Goal: Task Accomplishment & Management: Manage account settings

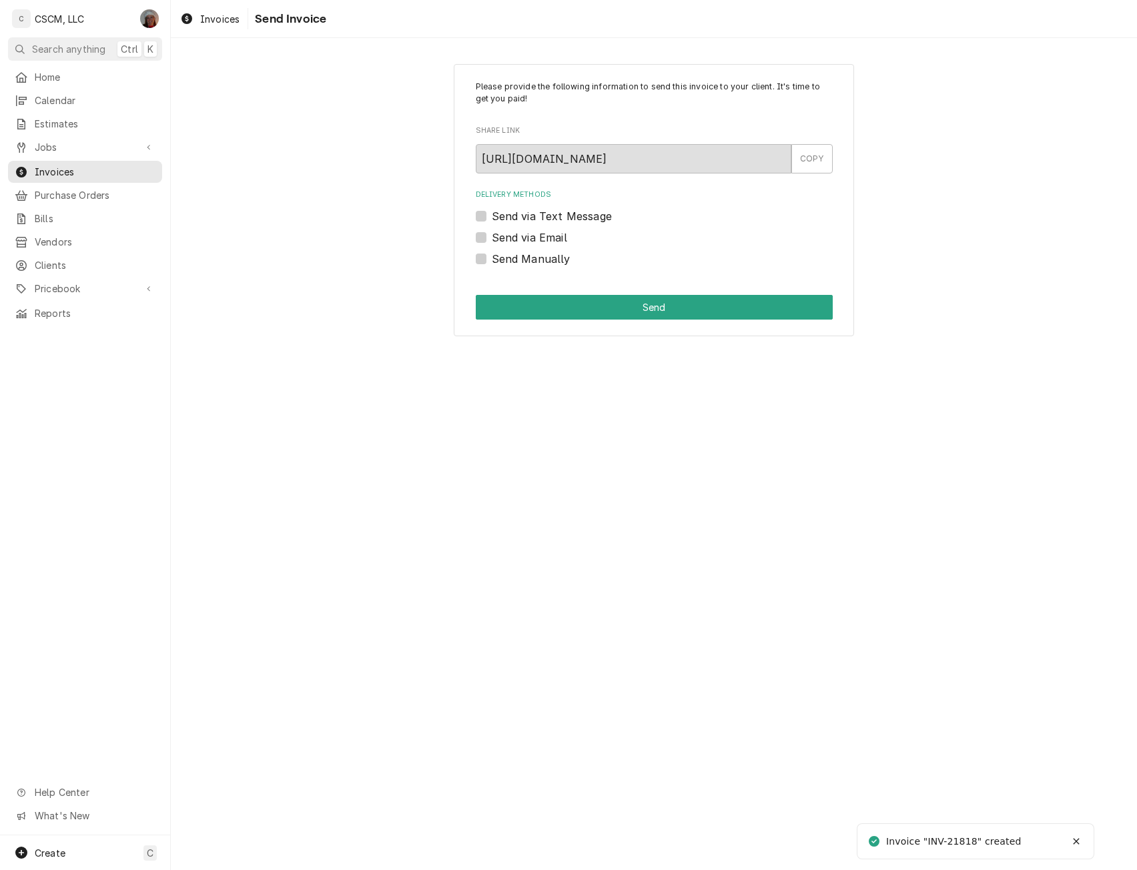
click at [492, 257] on label "Send Manually" at bounding box center [531, 259] width 79 height 16
click at [492, 257] on input "Send Manually" at bounding box center [670, 265] width 357 height 29
checkbox input "true"
click at [553, 306] on button "Send" at bounding box center [654, 307] width 357 height 25
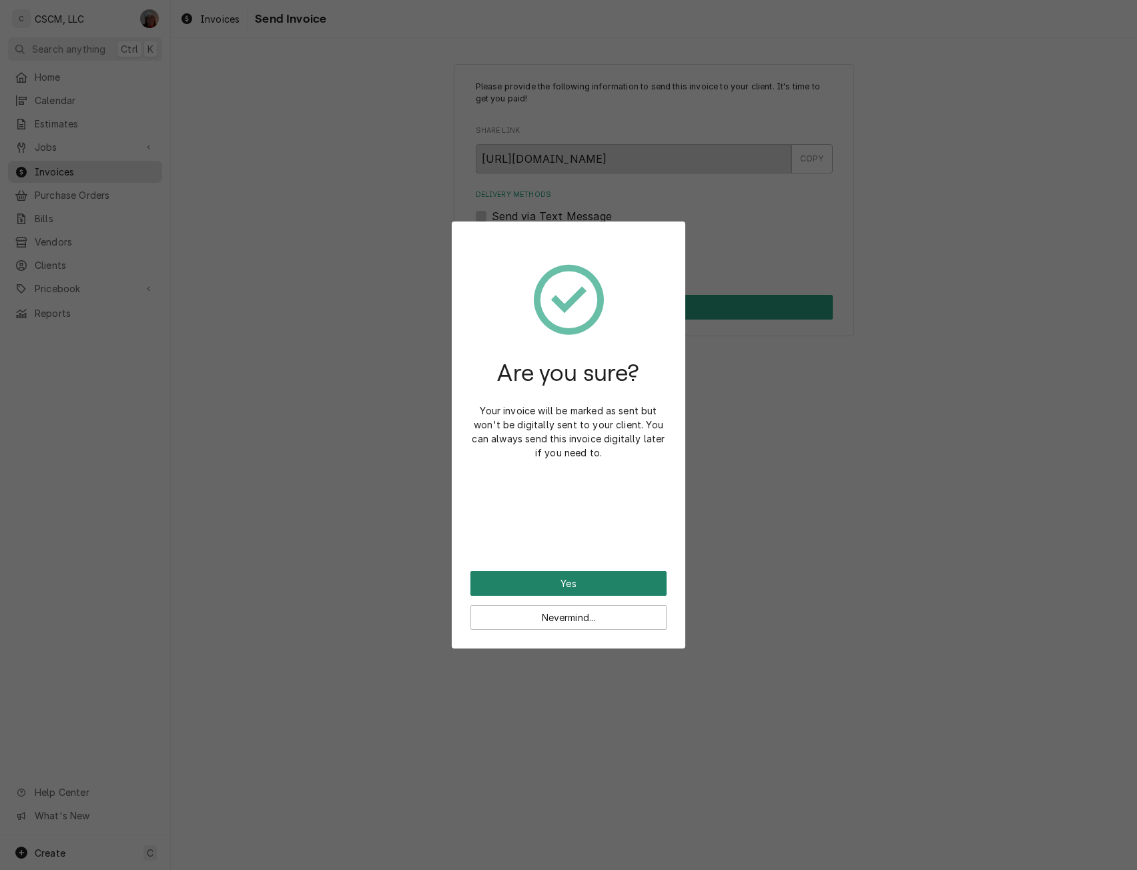
click at [549, 589] on button "Yes" at bounding box center [569, 583] width 196 height 25
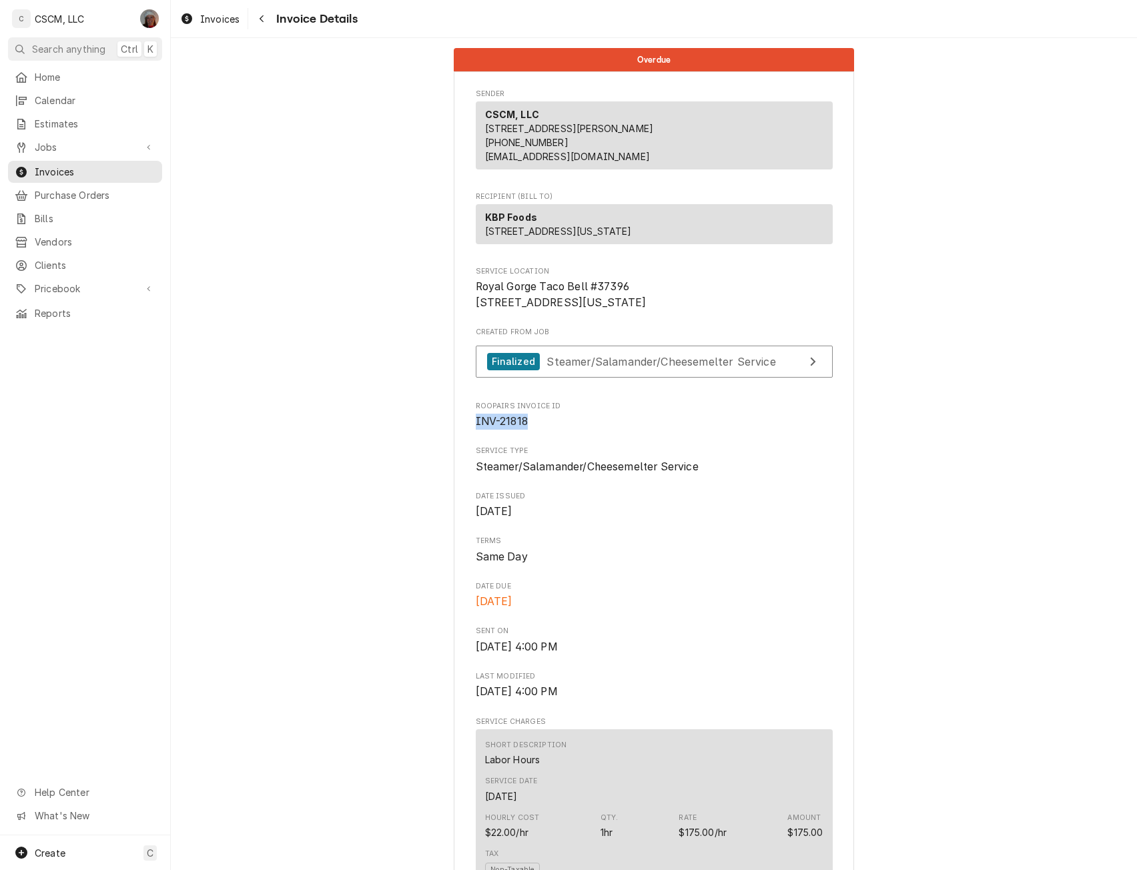
drag, startPoint x: 469, startPoint y: 465, endPoint x: 541, endPoint y: 467, distance: 72.8
copy span "INV-21818"
click at [81, 143] on span "Jobs" at bounding box center [85, 147] width 101 height 14
click at [68, 164] on span "Jobs" at bounding box center [95, 171] width 121 height 14
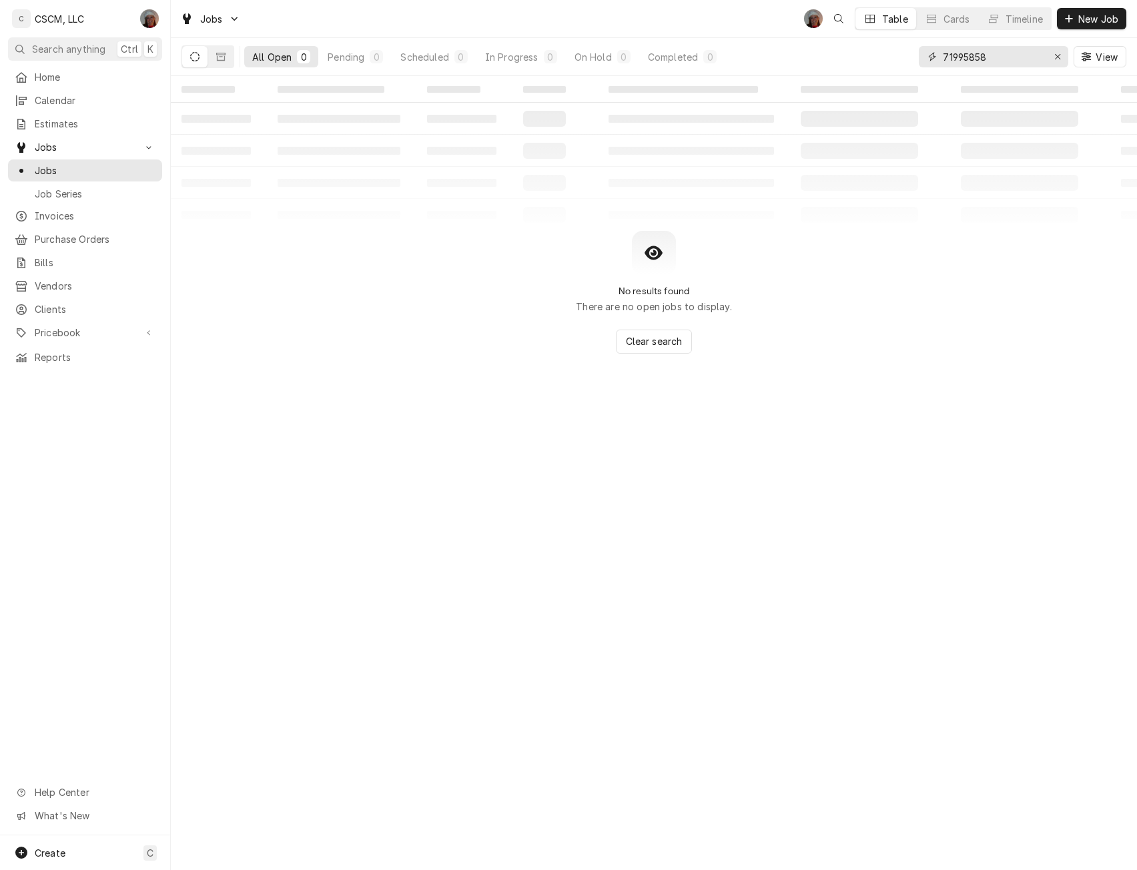
drag, startPoint x: 993, startPoint y: 56, endPoint x: 936, endPoint y: 55, distance: 56.7
click at [936, 55] on div "71995858" at bounding box center [994, 56] width 150 height 21
paste input "59114"
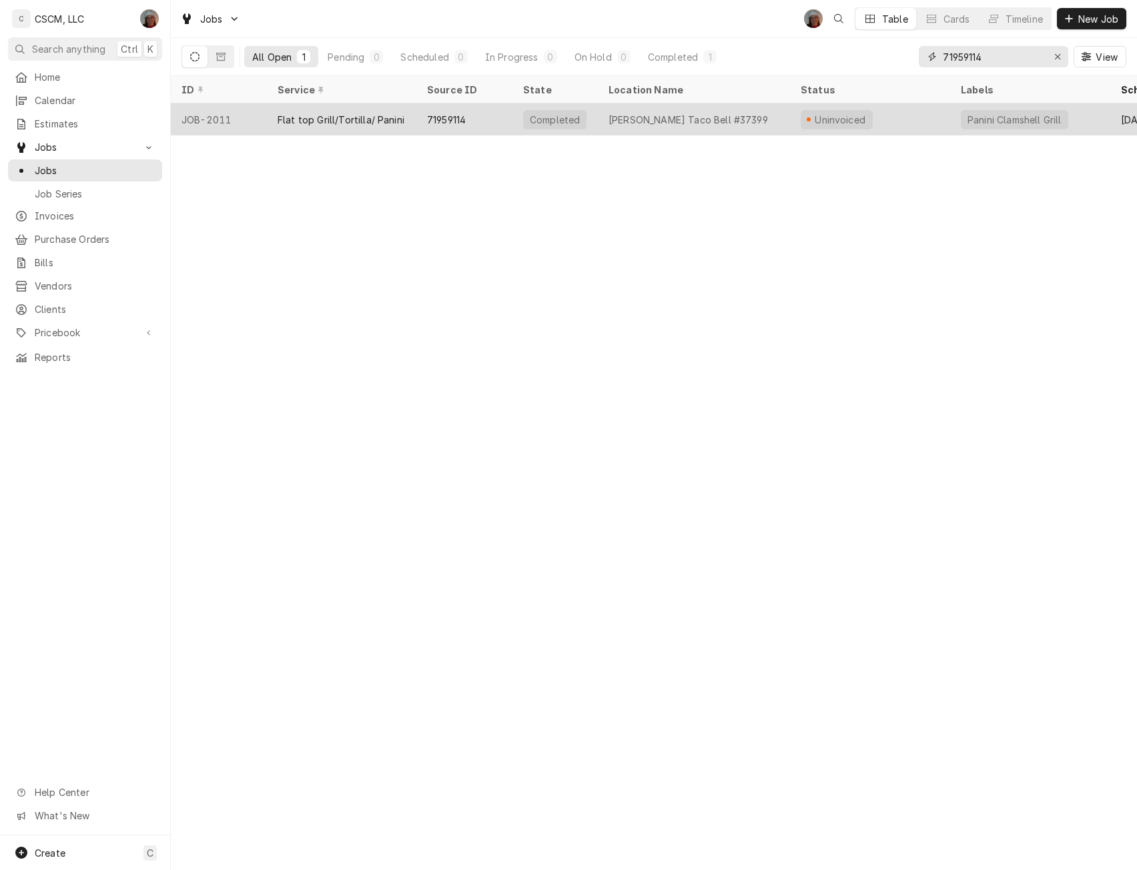
type input "71959114"
click at [283, 115] on div "Flat top Grill/Tortilla/ Panini" at bounding box center [341, 120] width 127 height 14
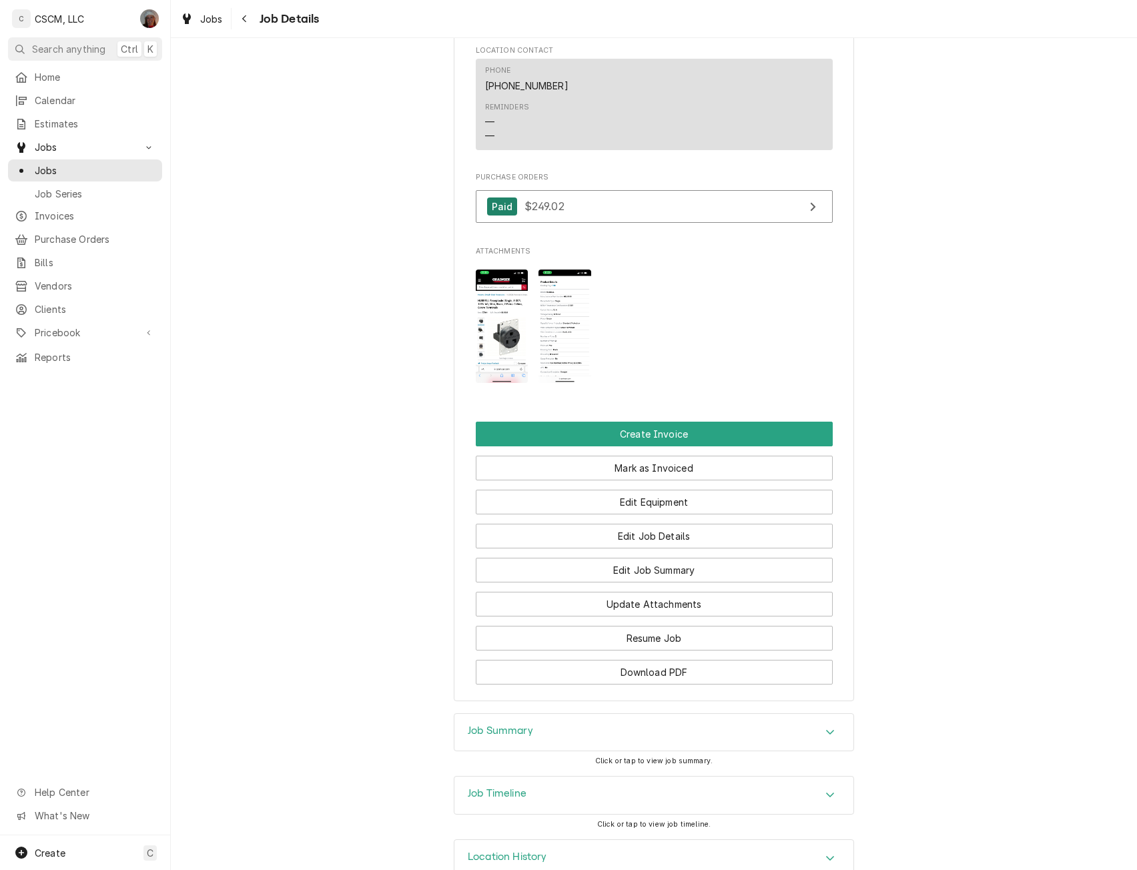
scroll to position [1012, 0]
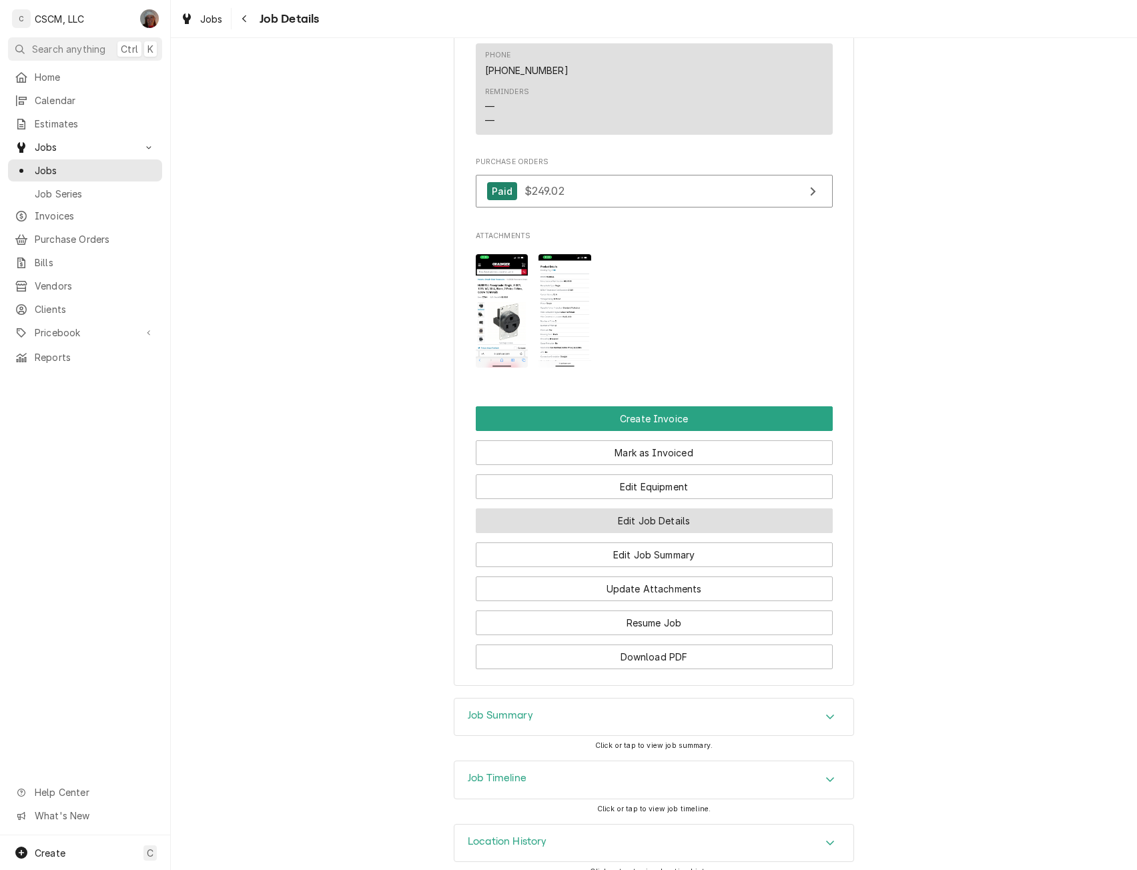
click at [673, 533] on button "Edit Job Details" at bounding box center [654, 521] width 357 height 25
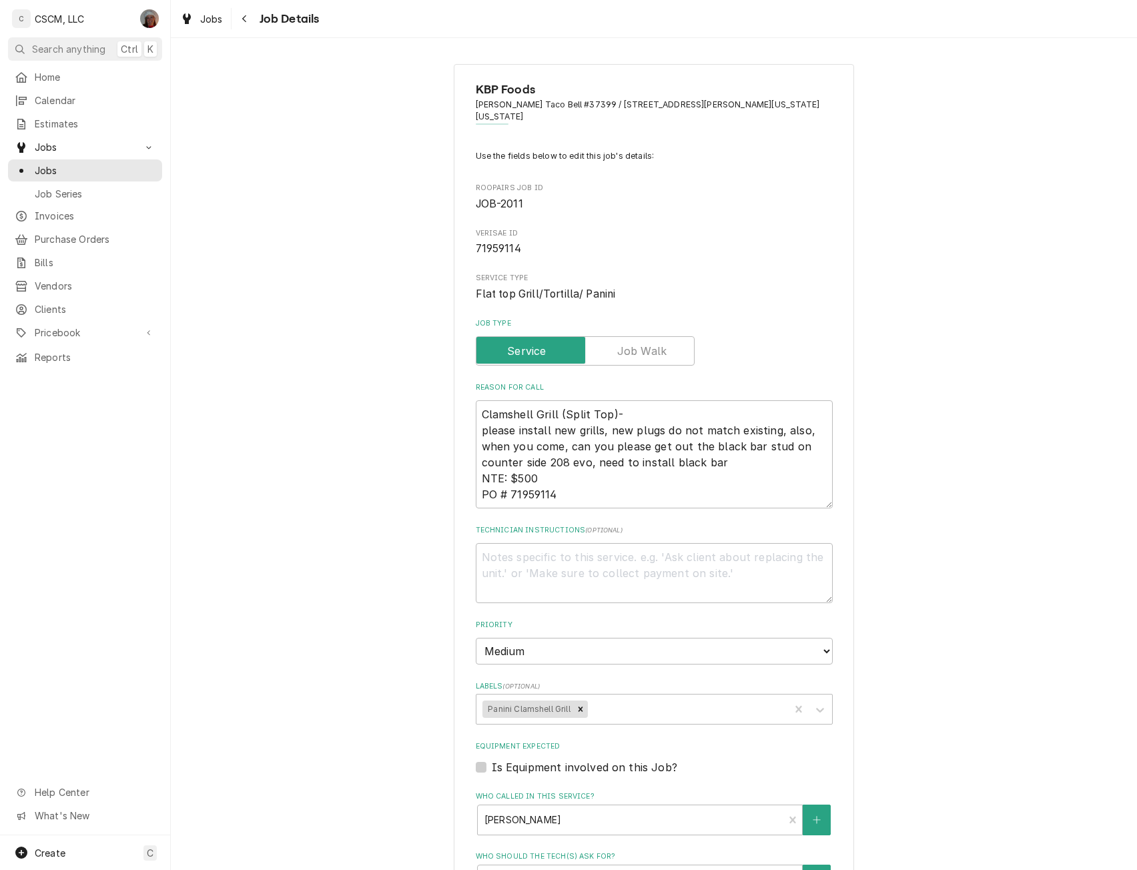
scroll to position [475, 0]
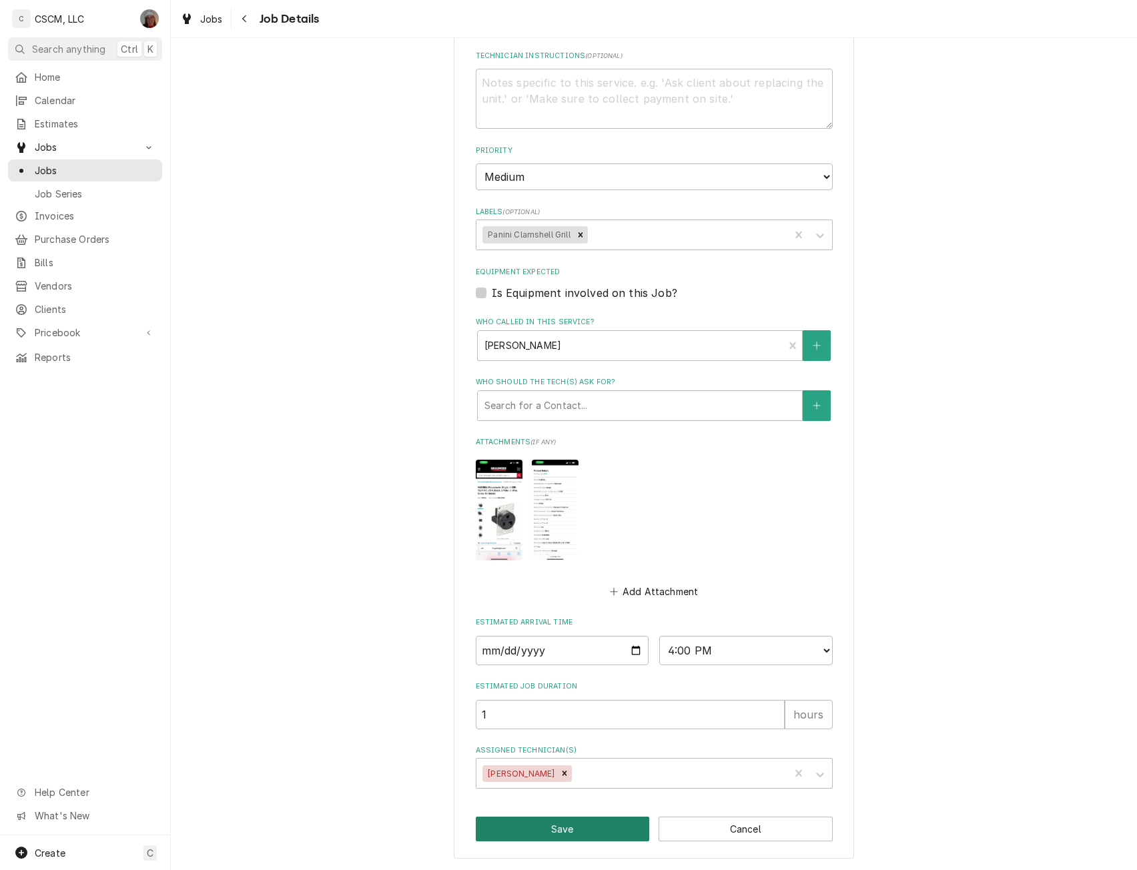
click at [592, 829] on button "Save" at bounding box center [563, 829] width 174 height 25
type textarea "x"
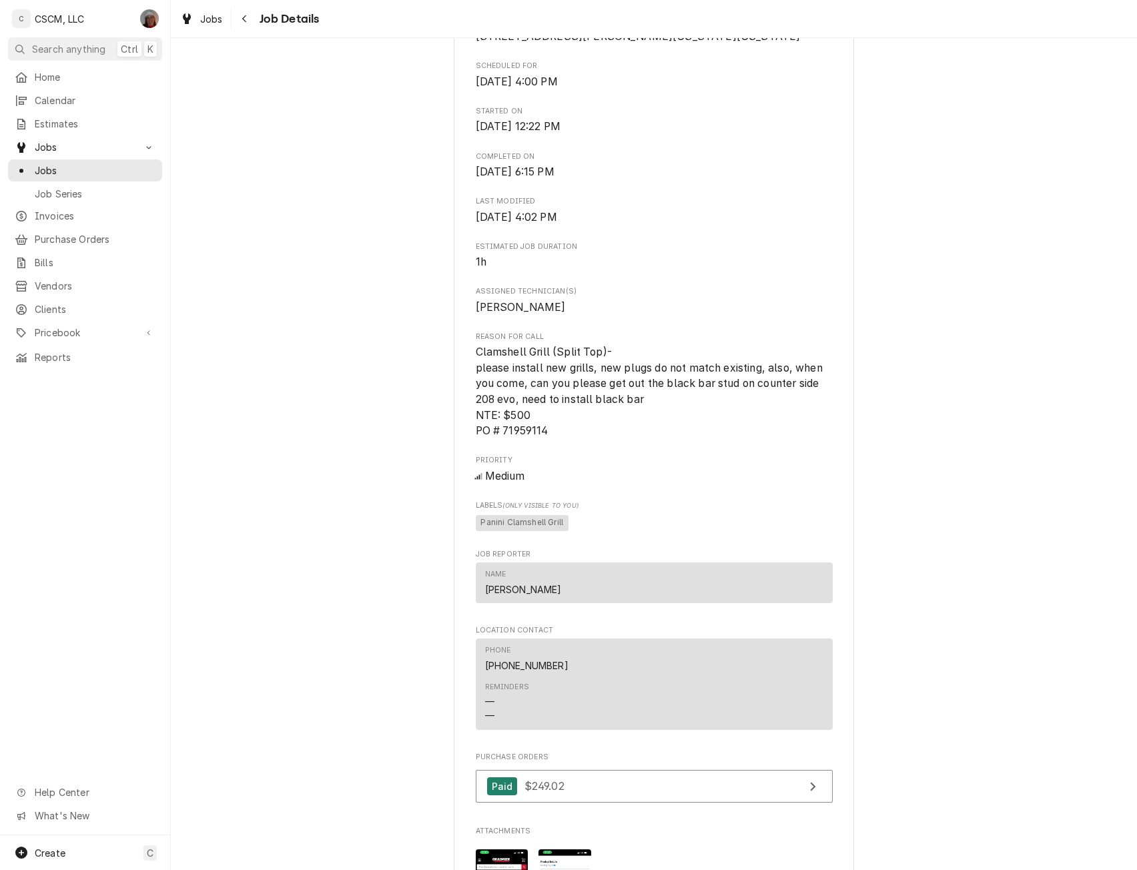
scroll to position [336, 0]
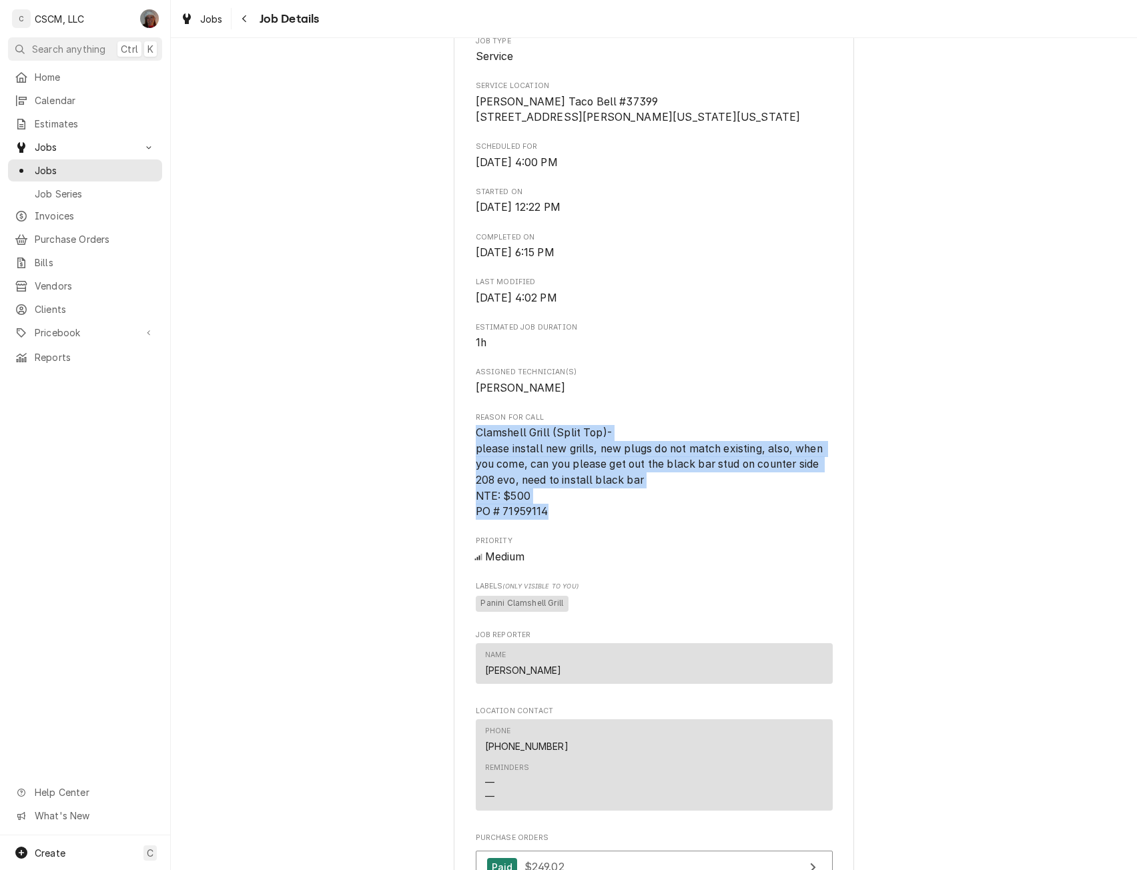
drag, startPoint x: 471, startPoint y: 452, endPoint x: 551, endPoint y: 532, distance: 113.7
click at [551, 520] on span "Clamshell Grill (Split Top)- please install new grills, new plugs do not match …" at bounding box center [654, 472] width 357 height 95
copy span "Clamshell Grill (Split Top)- please install new grills, new plugs do not match …"
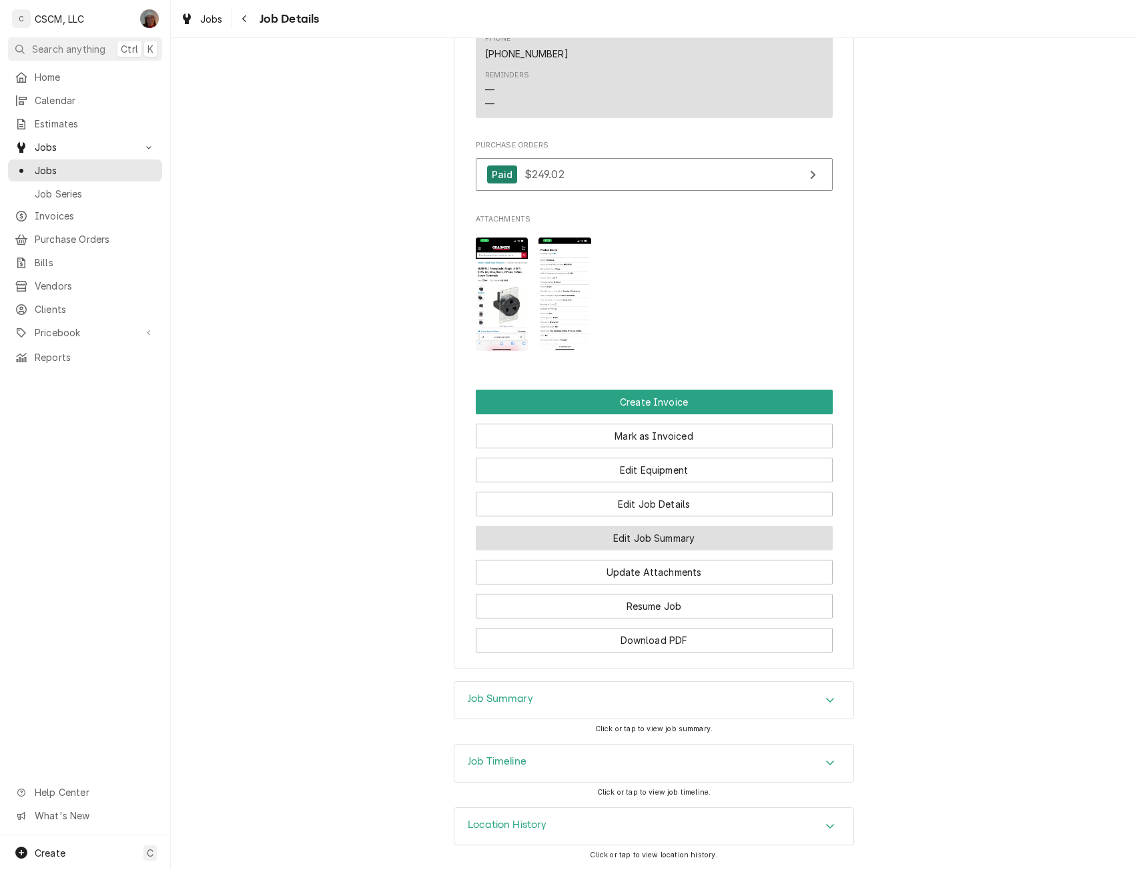
click at [667, 545] on button "Edit Job Summary" at bounding box center [654, 538] width 357 height 25
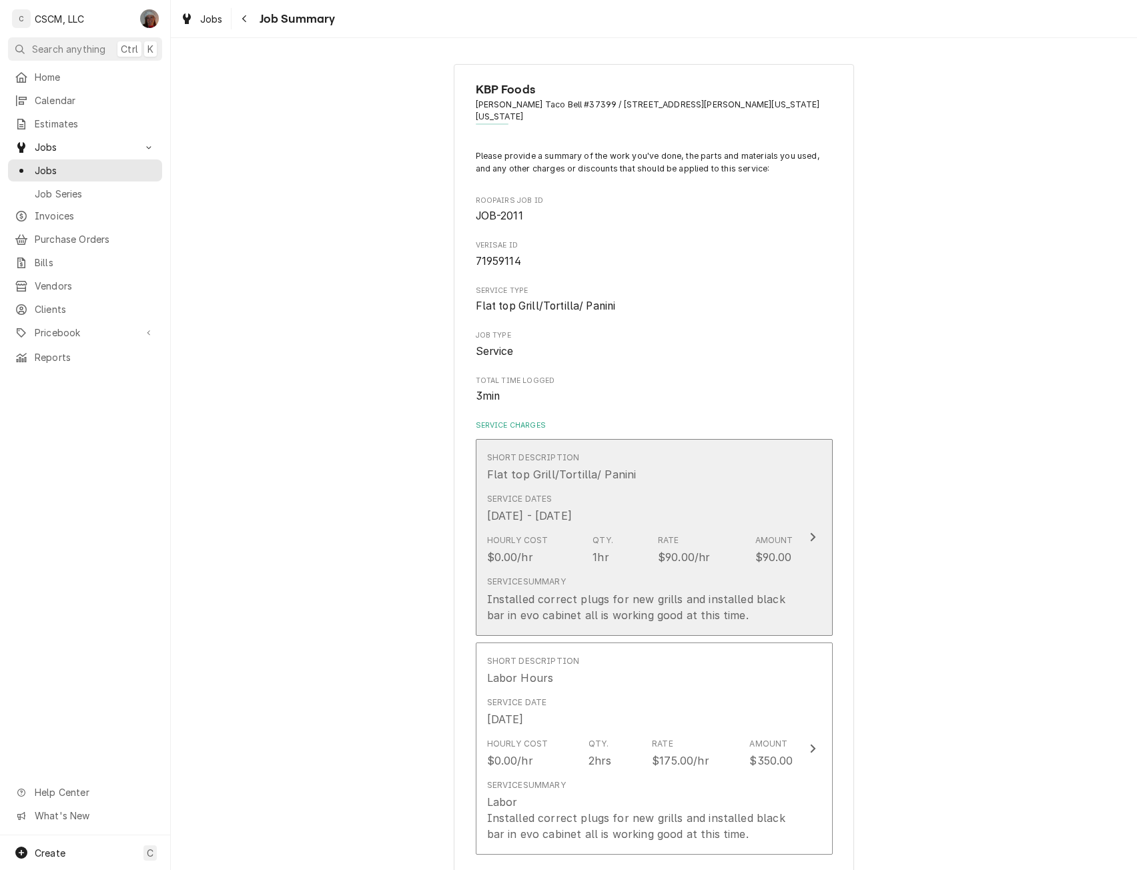
click at [808, 545] on div "Update Line Item" at bounding box center [812, 537] width 17 height 16
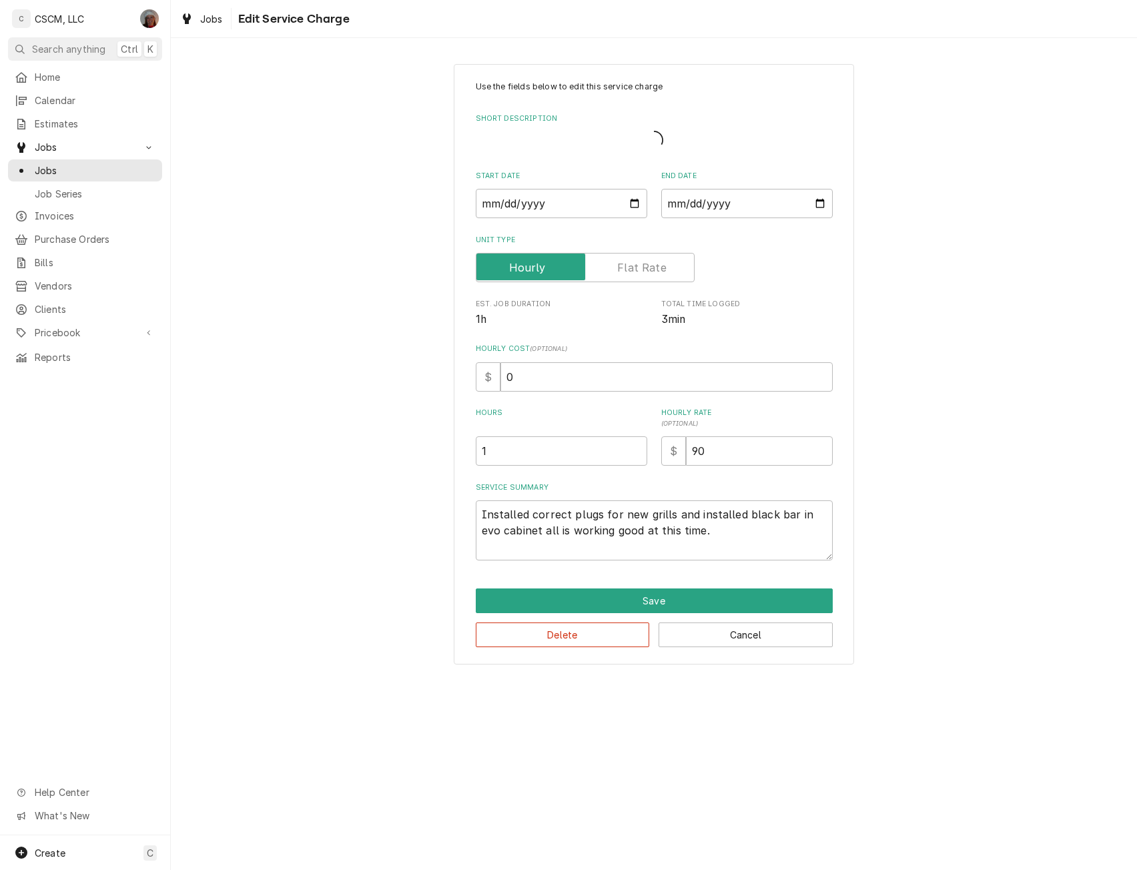
type textarea "x"
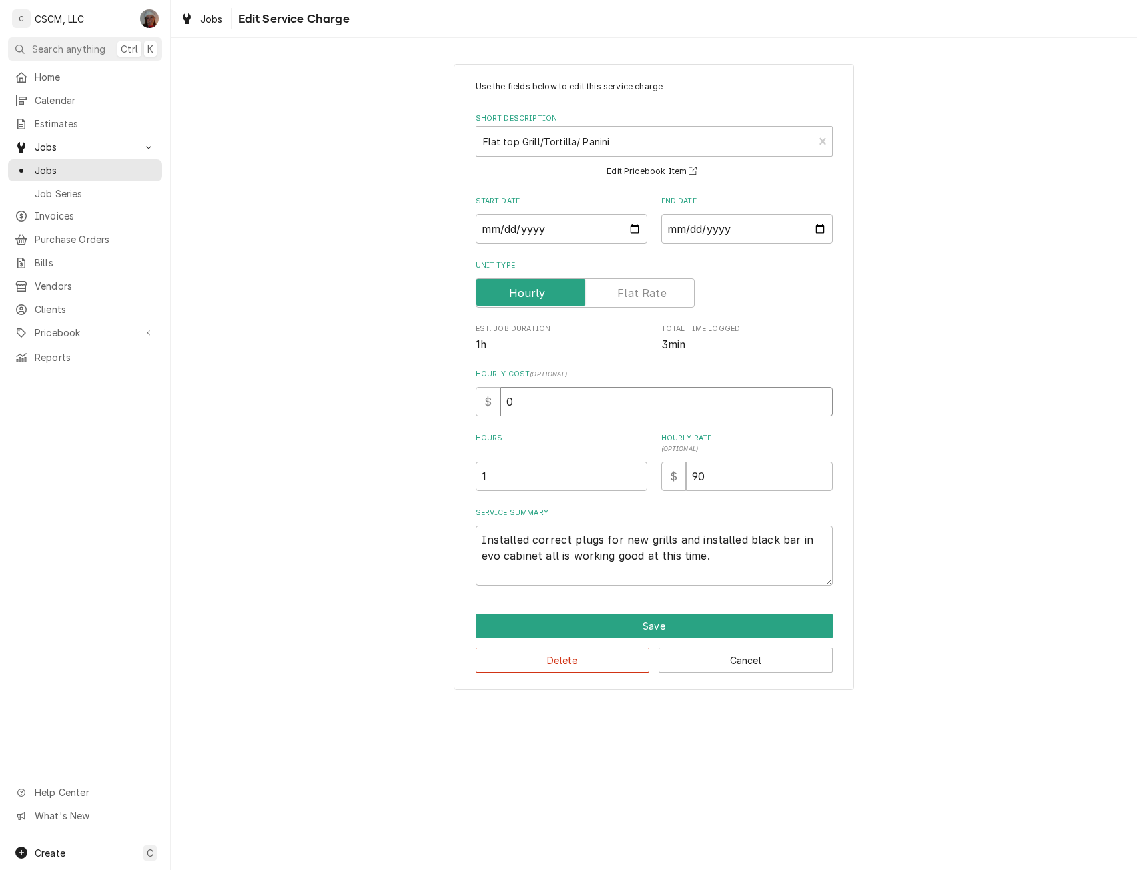
click at [502, 398] on input "0" at bounding box center [667, 401] width 332 height 29
type input "90"
type textarea "x"
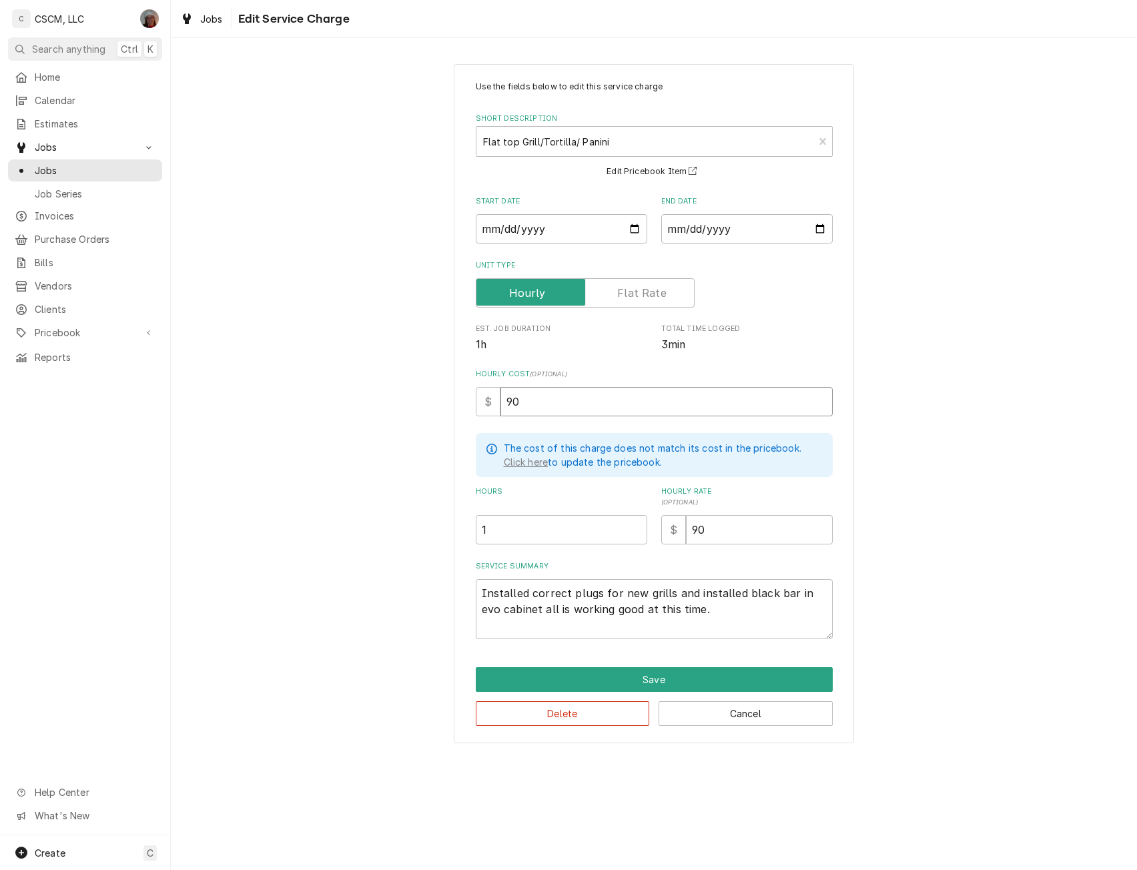
type input "90"
click at [482, 594] on textarea "Installed correct plugs for new grills and installed black bar in evo cabinet a…" at bounding box center [654, 609] width 357 height 60
type textarea "x"
type textarea "Installed correct plugs for new grills and installed black bar in evo cabinet a…"
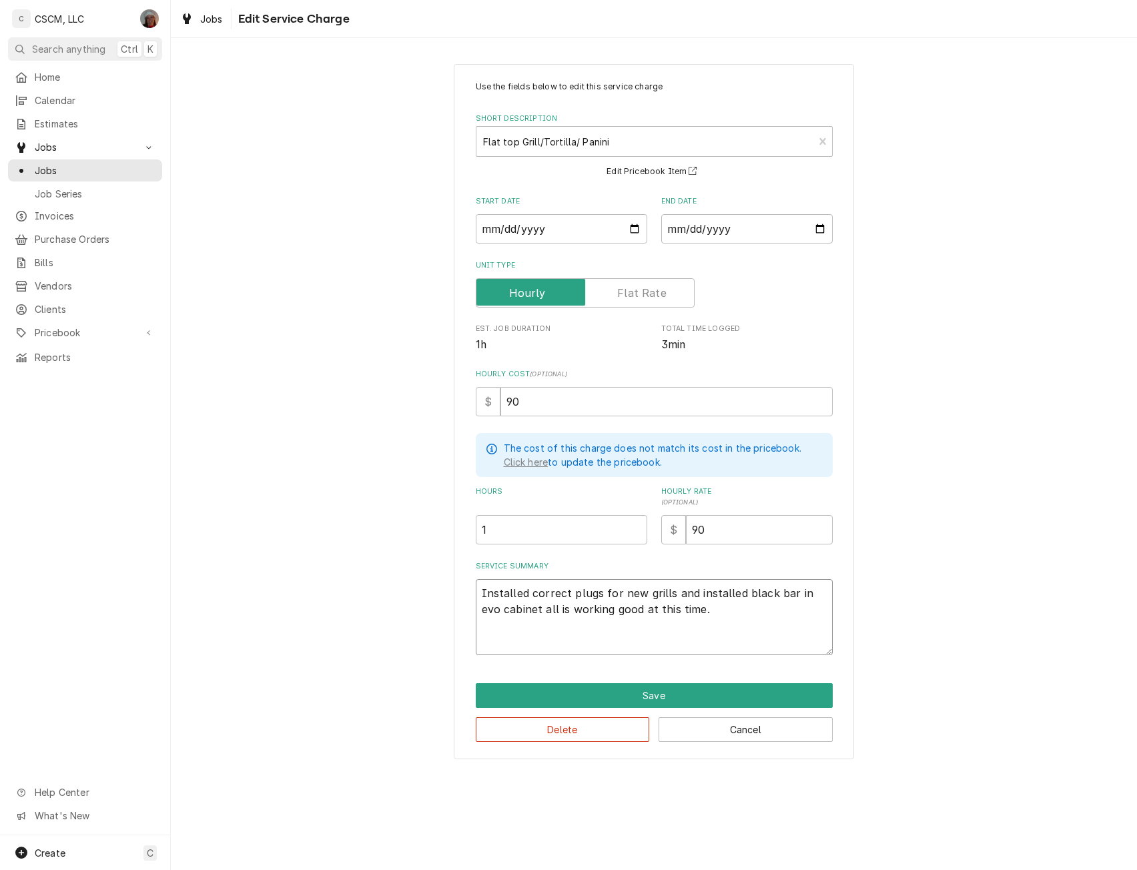
type textarea "x"
type textarea "Installed correct plugs for new grills and installed black bar in evo cabinet a…"
paste textarea "Clamshell Grill (Split Top)- please install new grills, new plugs do not match …"
type textarea "x"
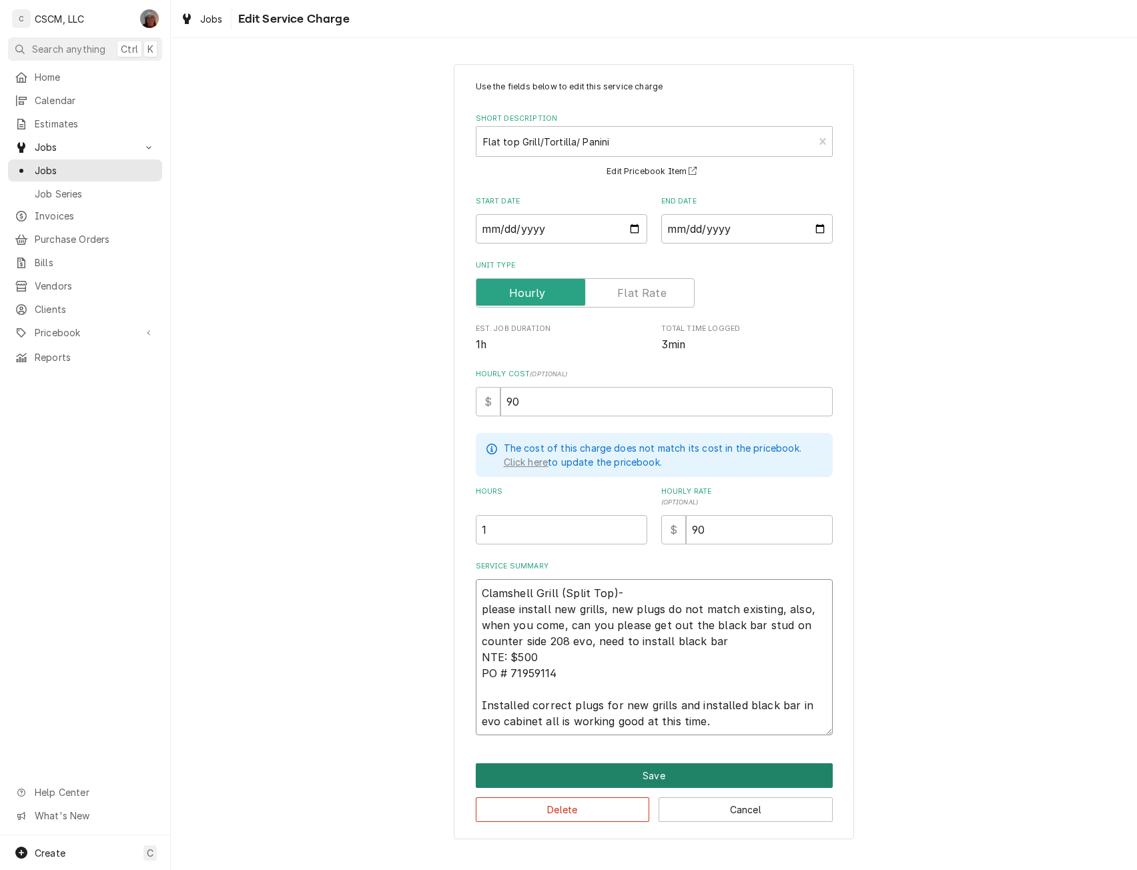
type textarea "Clamshell Grill (Split Top)- please install new grills, new plugs do not match …"
click at [655, 768] on button "Save" at bounding box center [654, 776] width 357 height 25
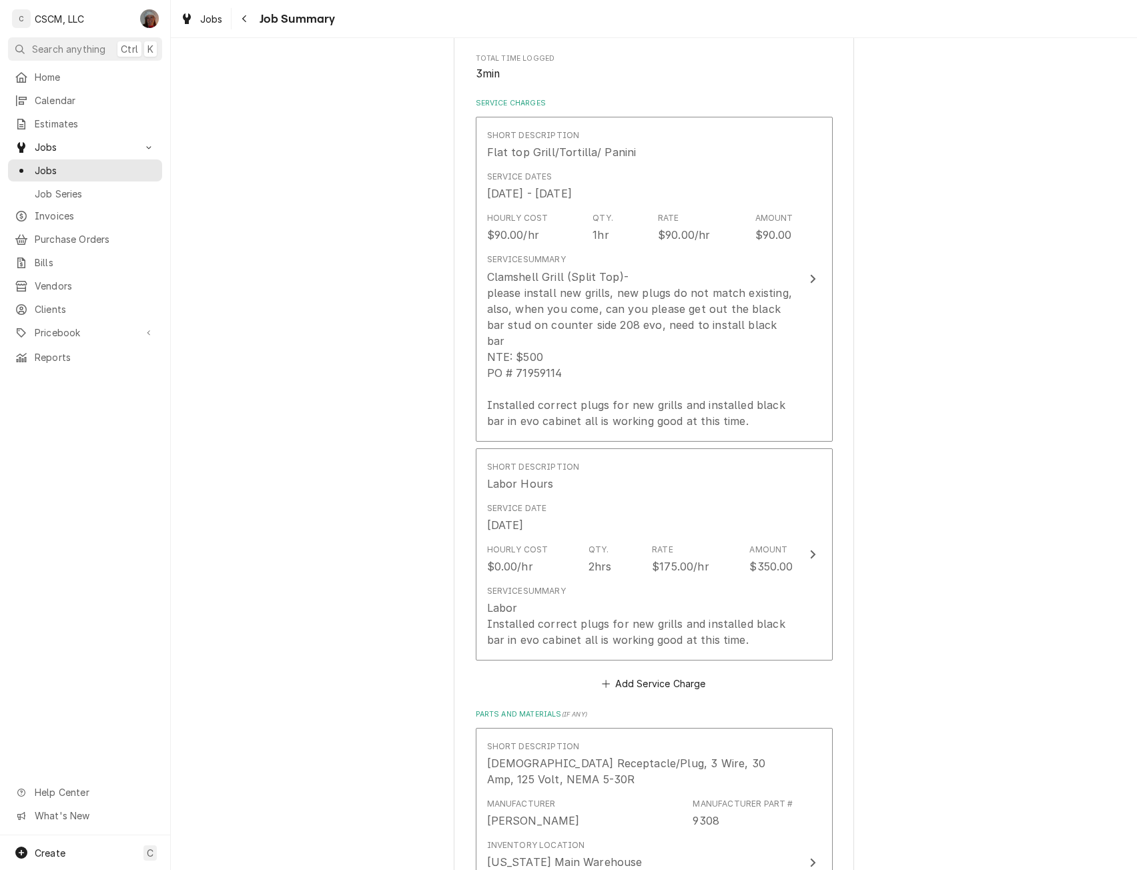
scroll to position [324, 0]
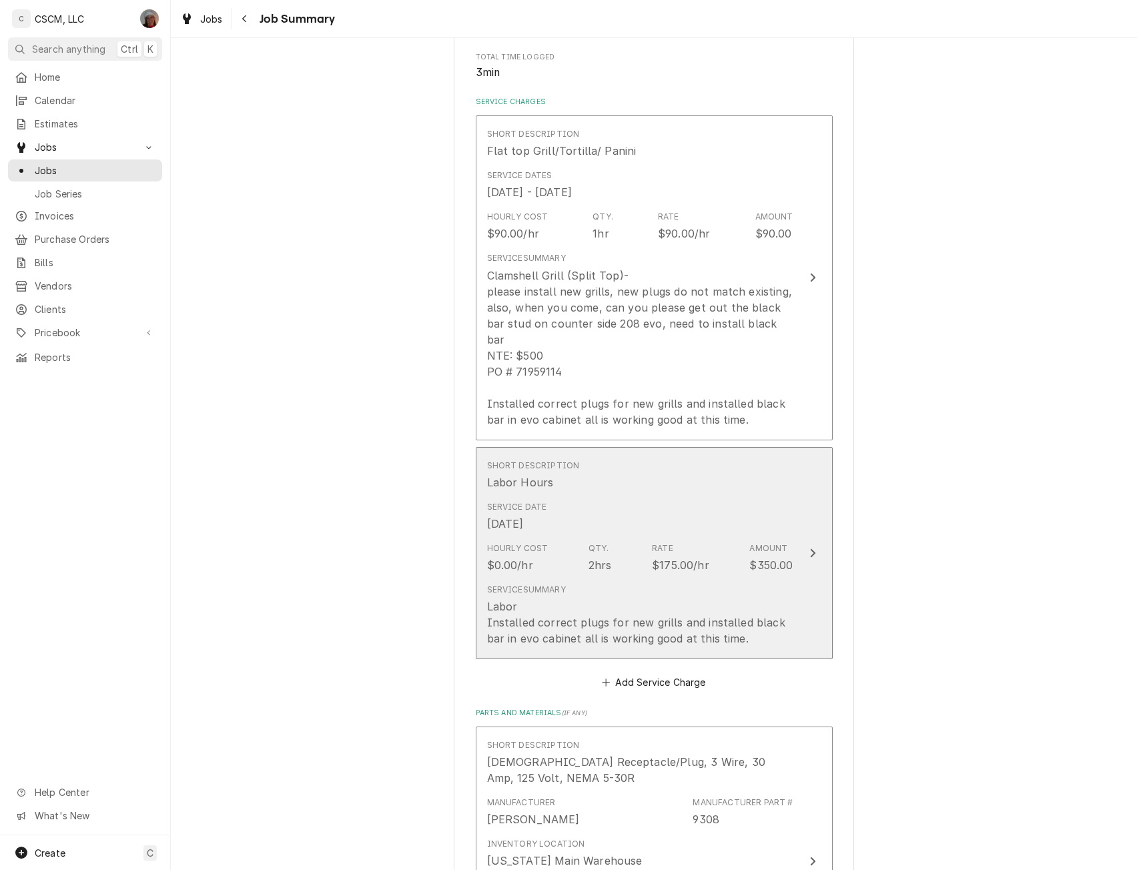
click at [795, 551] on button "Short Description Labor Hours Service Date Aug 27, 2025 Hourly Cost $0.00/hr Qt…" at bounding box center [654, 553] width 357 height 213
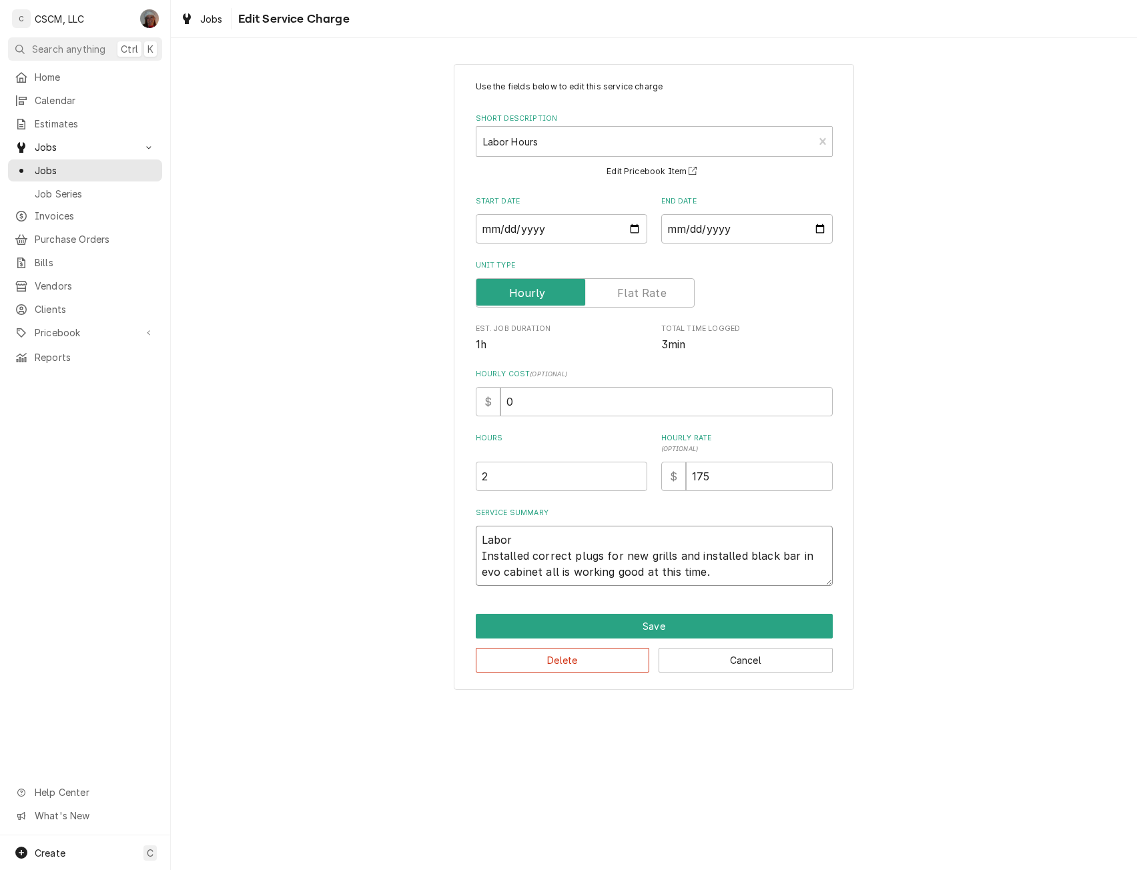
drag, startPoint x: 481, startPoint y: 563, endPoint x: 719, endPoint y: 577, distance: 238.6
click at [719, 577] on textarea "Labor Installed correct plugs for new grills and installed black bar in evo cab…" at bounding box center [654, 556] width 357 height 60
type textarea "x"
type textarea "Labor"
drag, startPoint x: 511, startPoint y: 400, endPoint x: 480, endPoint y: 412, distance: 33.2
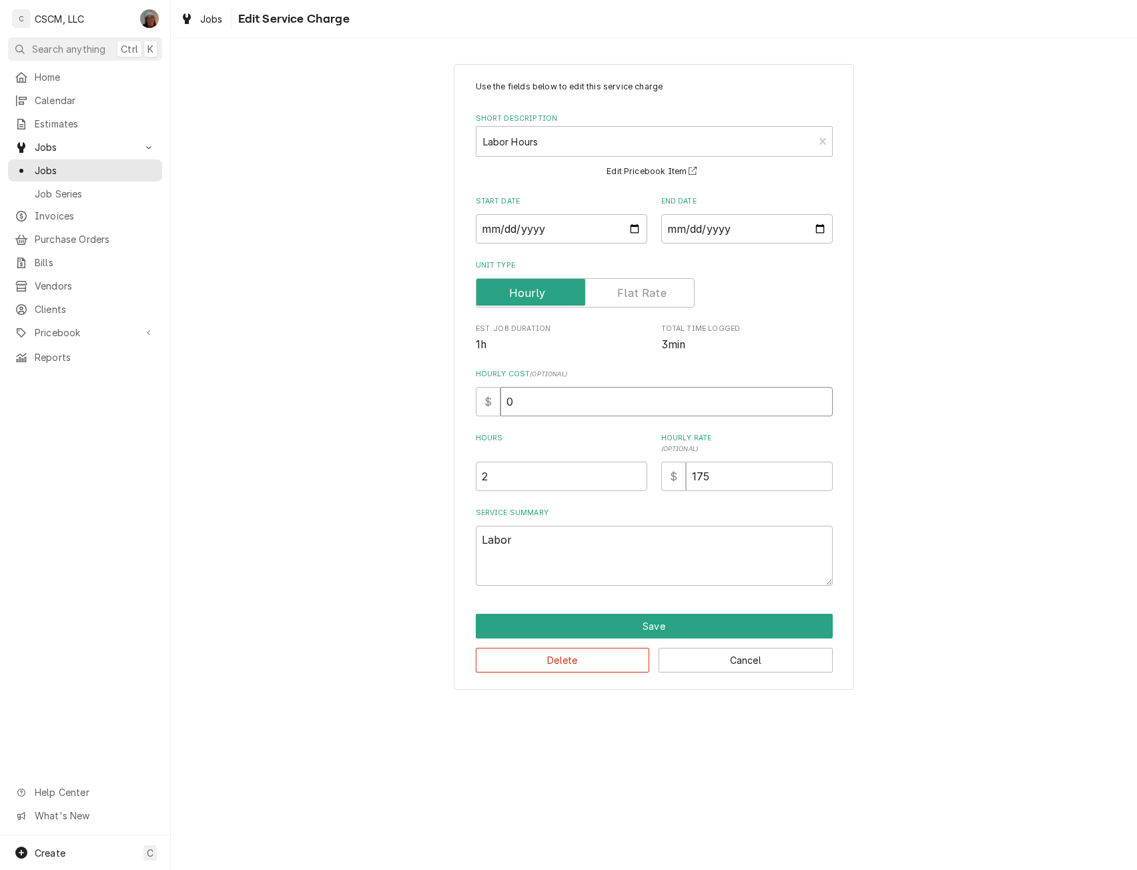
click at [480, 412] on div "$ 0" at bounding box center [654, 401] width 357 height 29
type input "2"
type textarea "x"
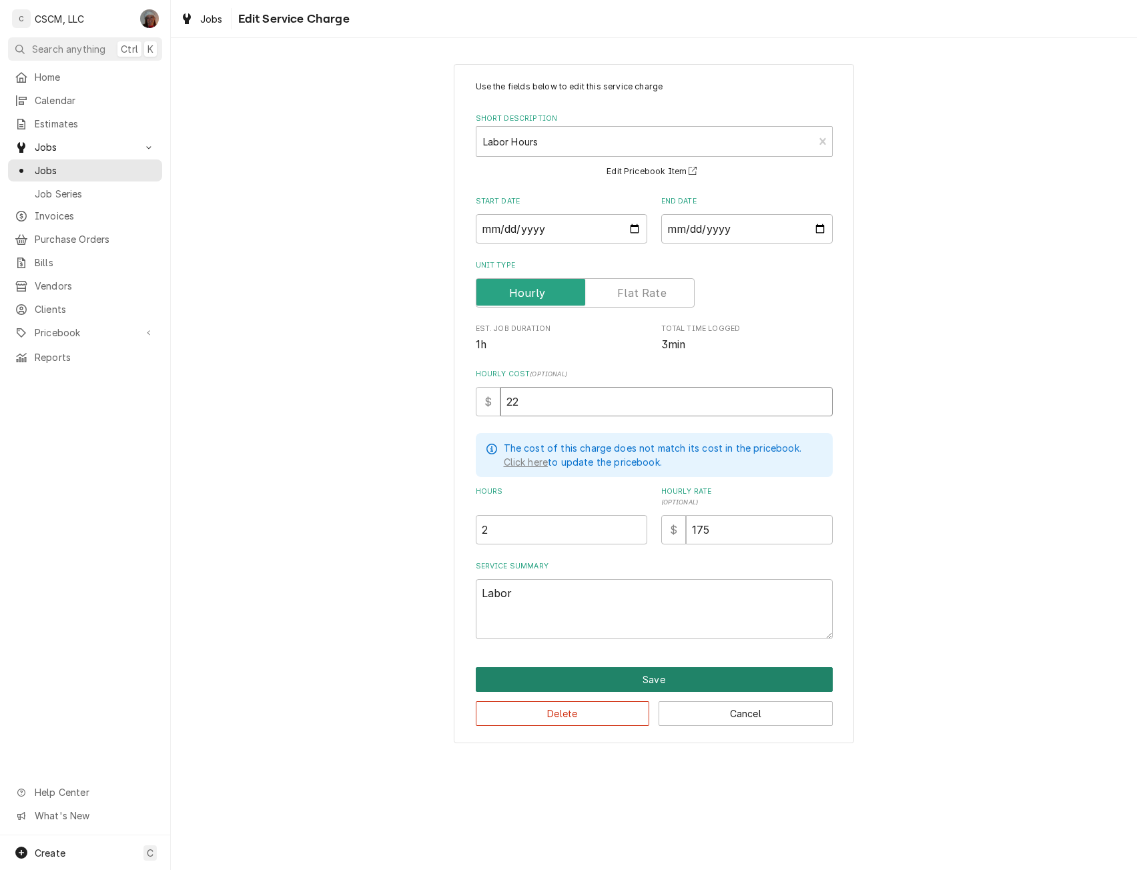
type input "22"
click at [667, 679] on button "Save" at bounding box center [654, 679] width 357 height 25
type textarea "x"
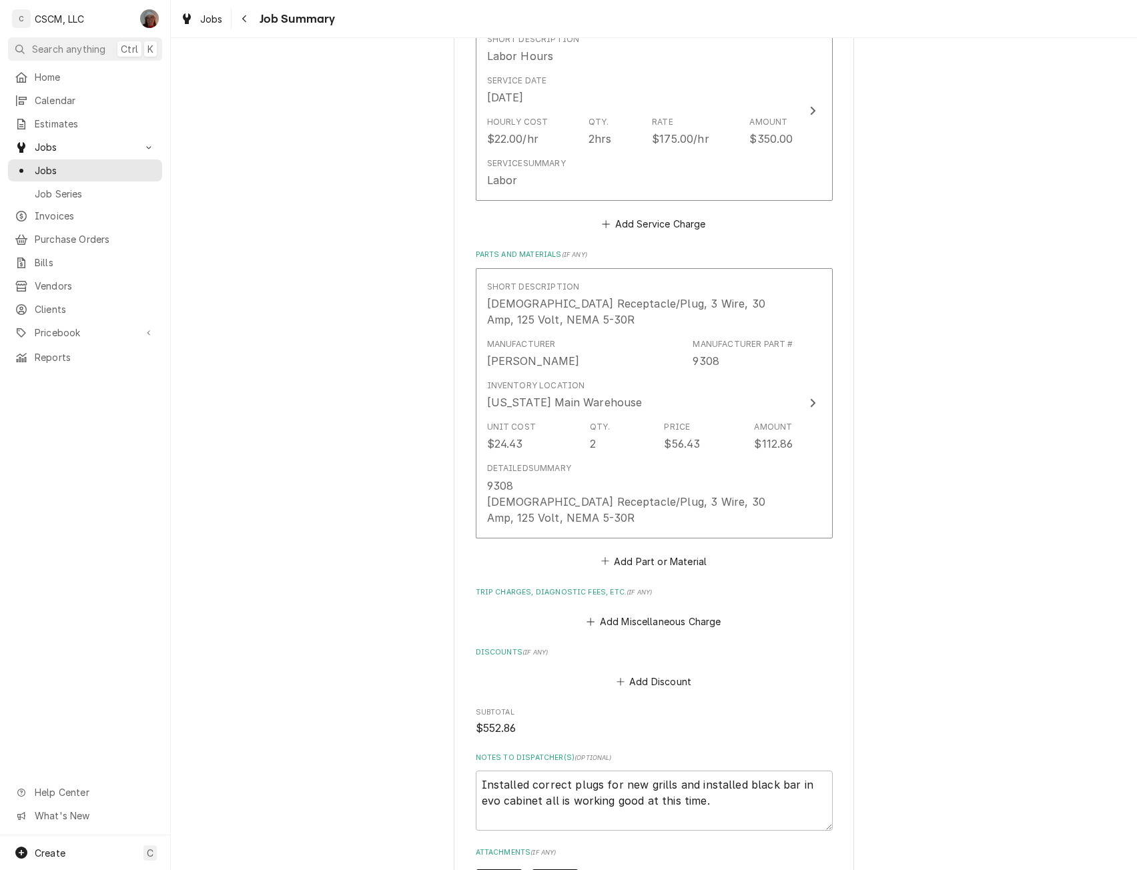
scroll to position [795, 0]
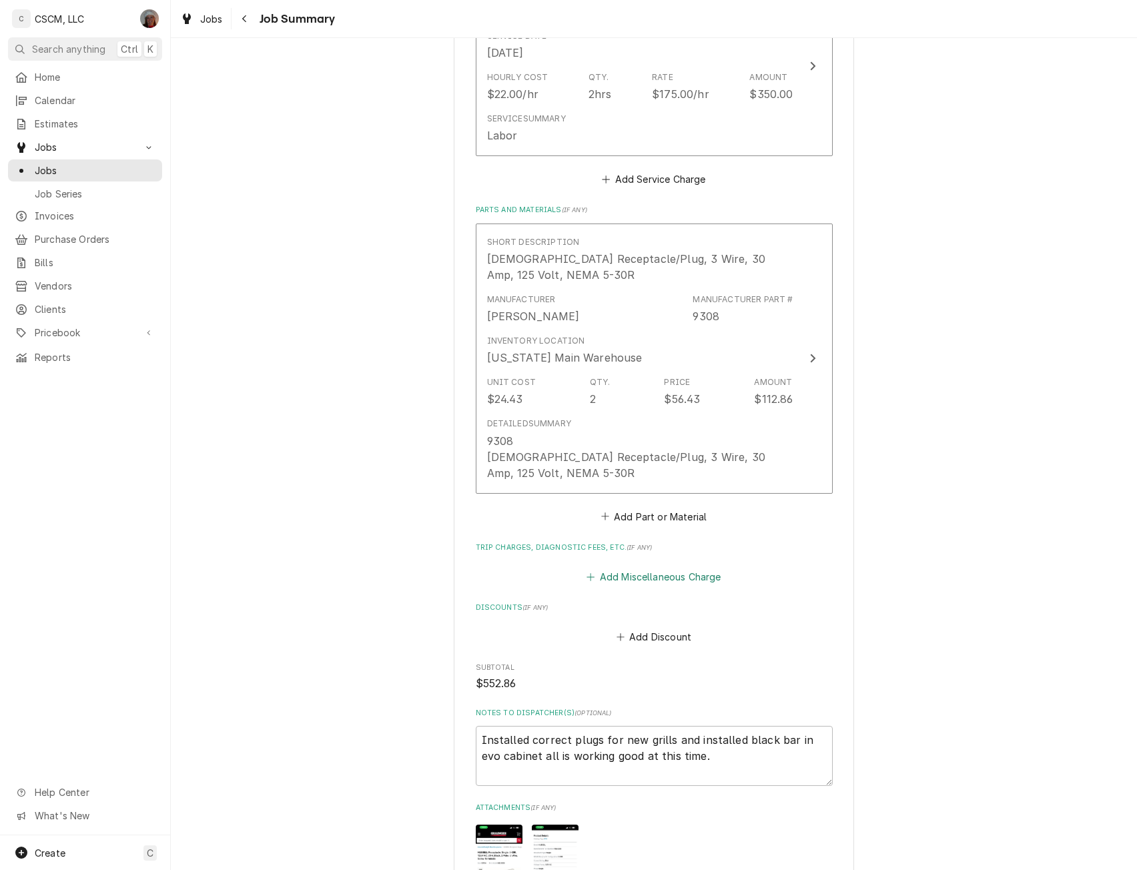
click at [630, 568] on button "Add Miscellaneous Charge" at bounding box center [654, 577] width 139 height 19
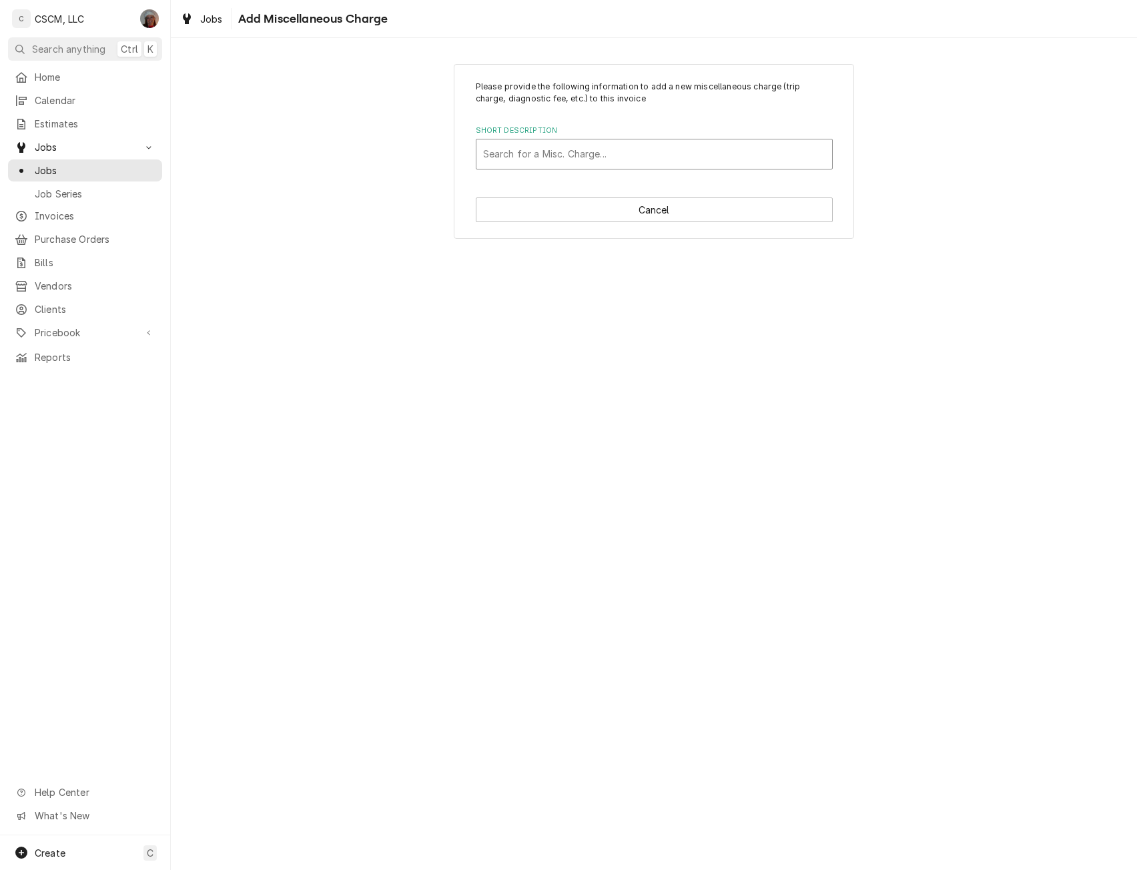
click at [561, 156] on div "Short Description" at bounding box center [654, 154] width 342 height 24
type input "freight"
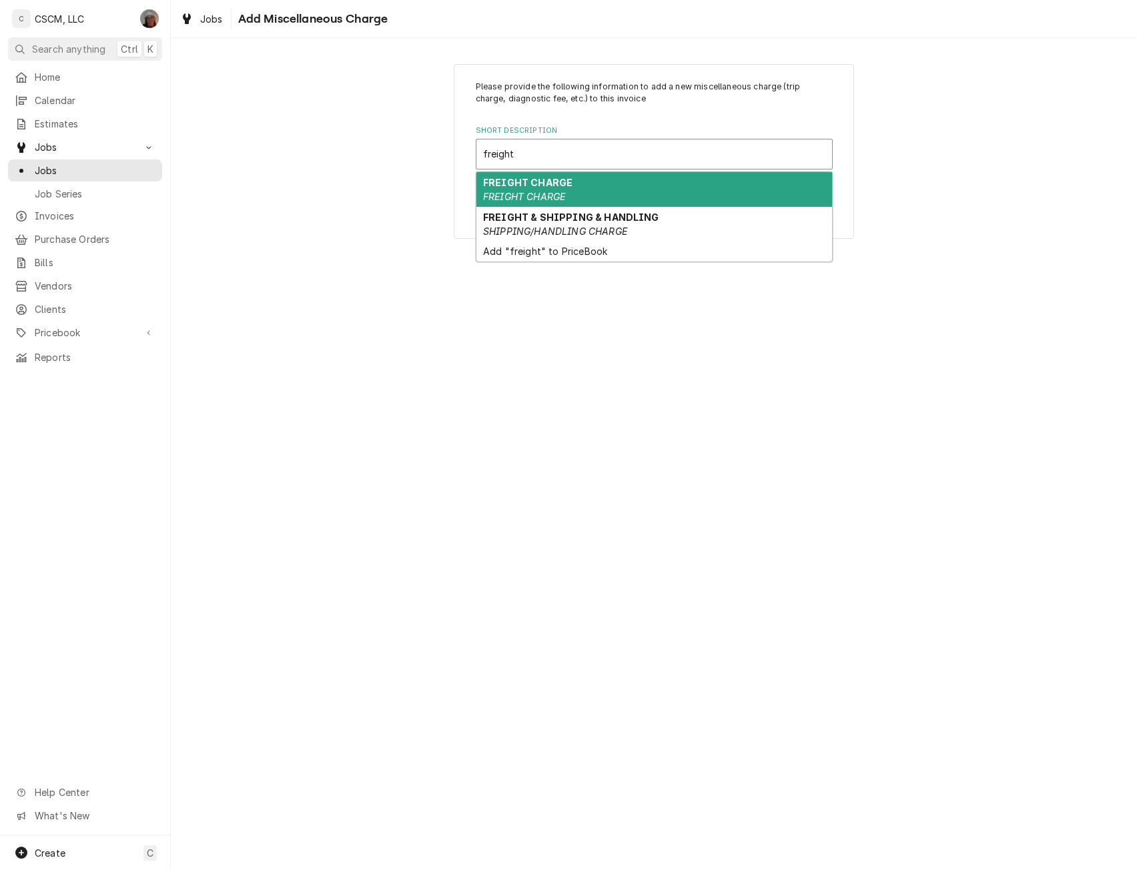
click at [546, 186] on strong "FREIGHT CHARGE" at bounding box center [527, 182] width 89 height 11
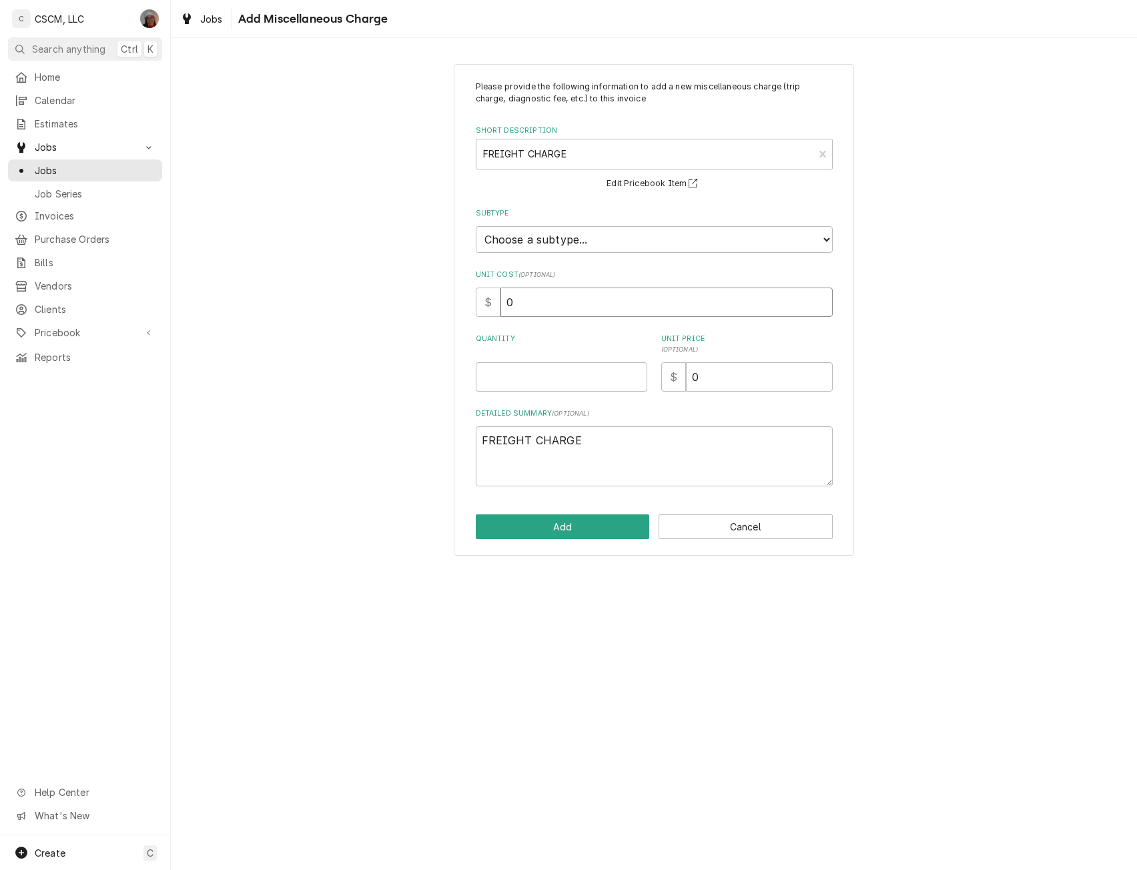
click at [539, 302] on input "0" at bounding box center [667, 302] width 332 height 29
type textarea "x"
type input "2"
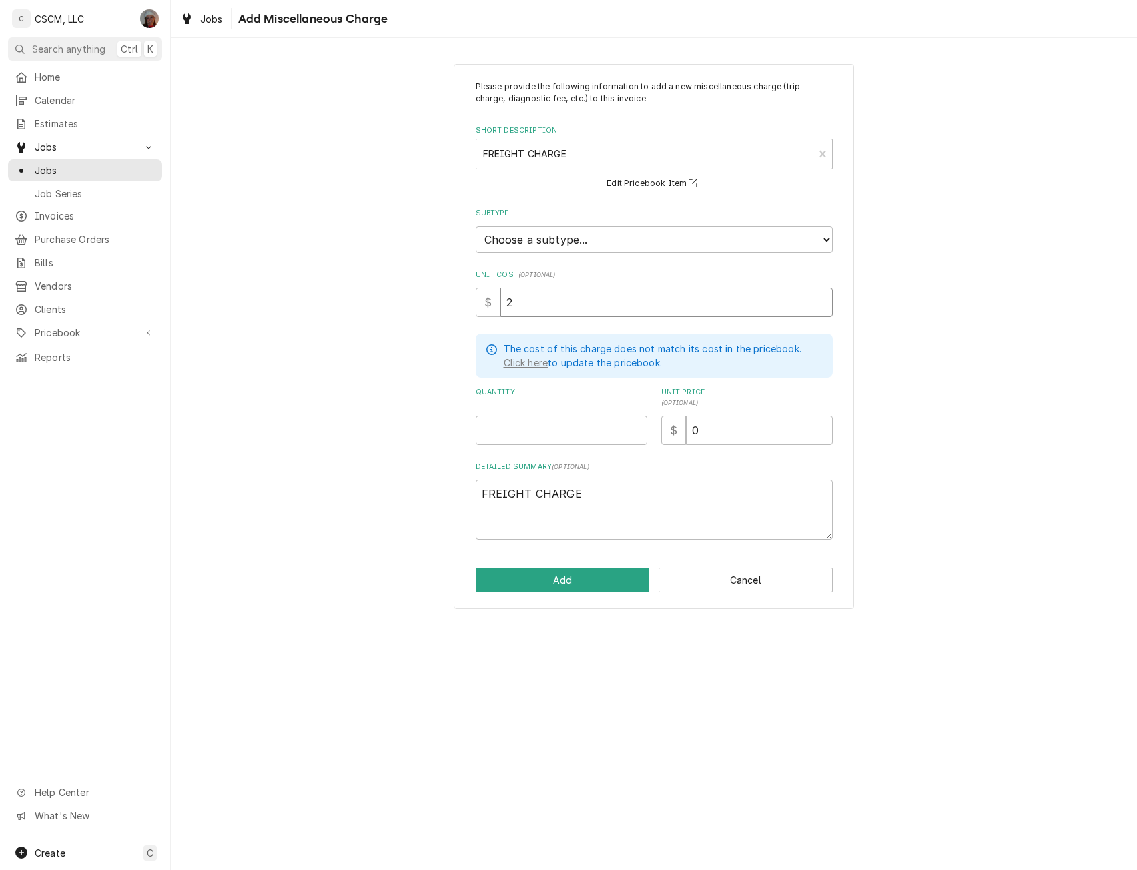
type textarea "x"
type input "25"
type textarea "x"
type input "1"
type textarea "x"
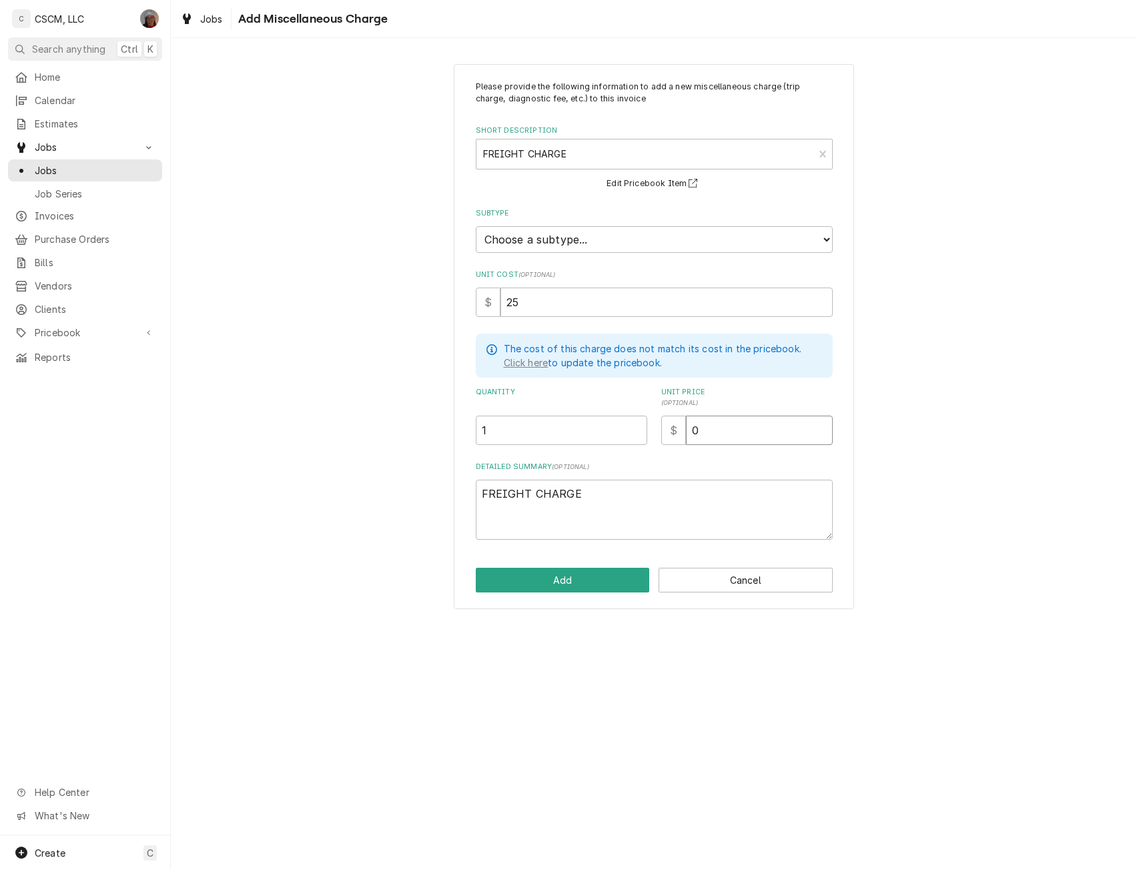
type input "2"
type textarea "x"
type input "25"
click at [538, 580] on button "Add" at bounding box center [563, 580] width 174 height 25
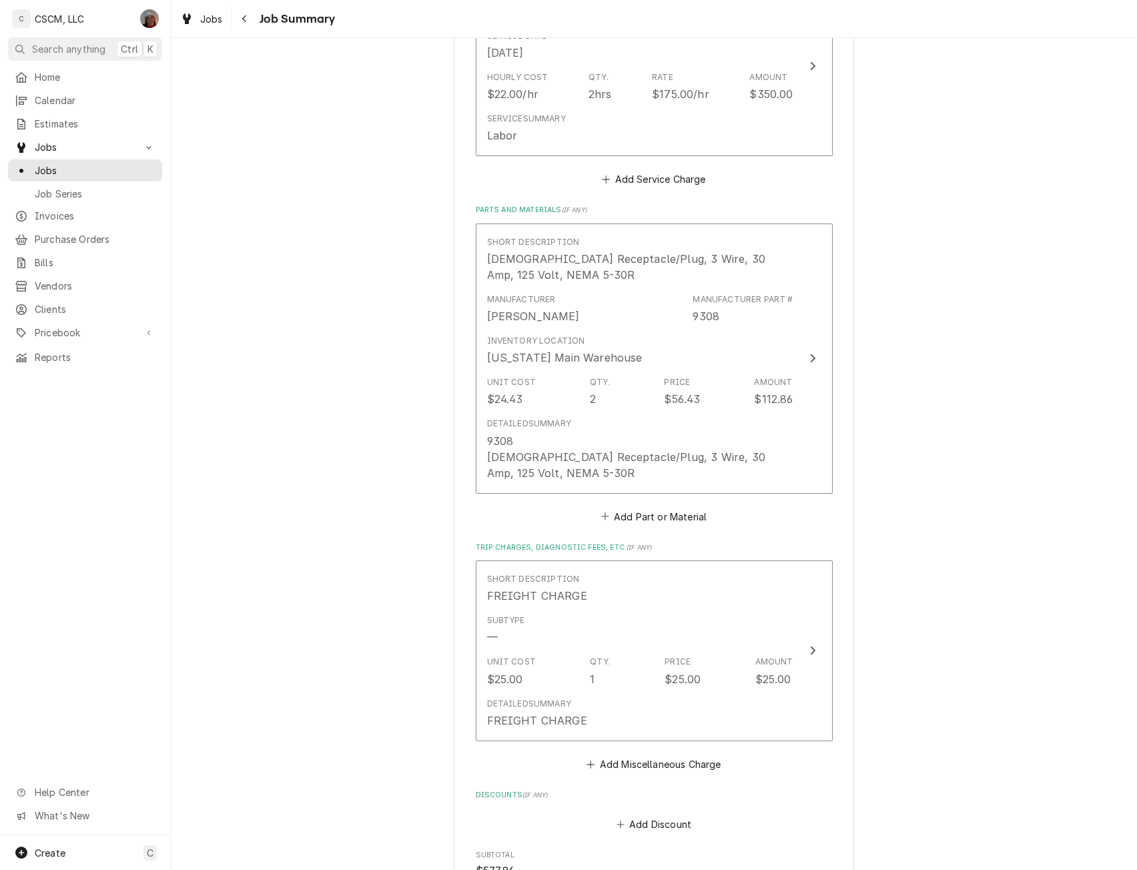
scroll to position [1207, 0]
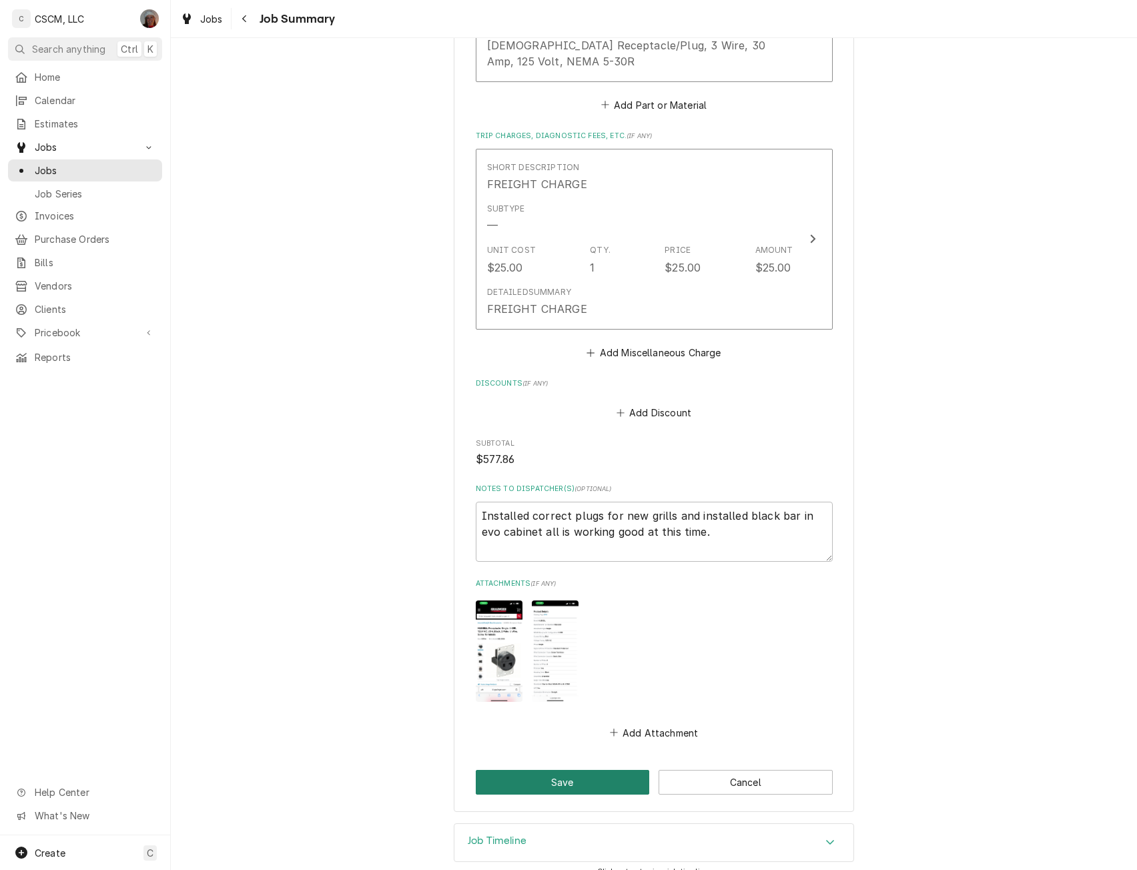
click at [569, 770] on button "Save" at bounding box center [563, 782] width 174 height 25
type textarea "x"
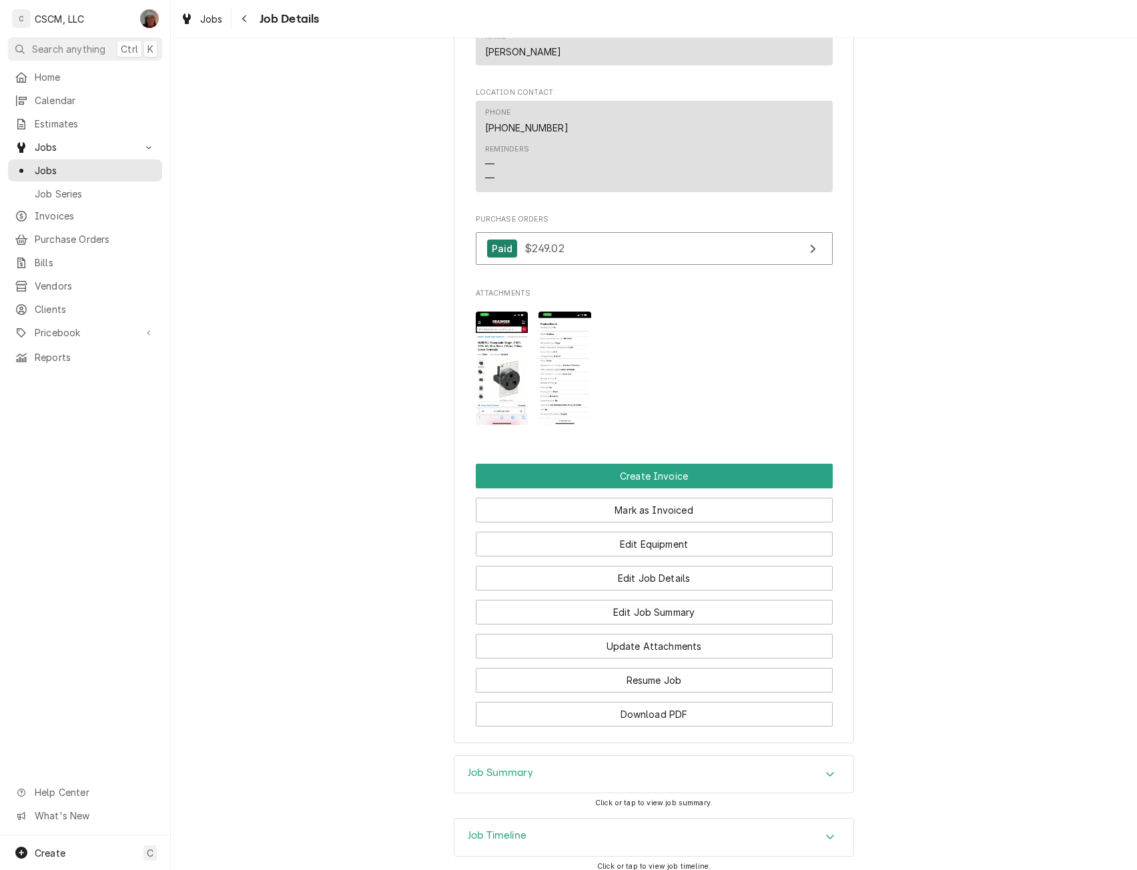
scroll to position [1045, 0]
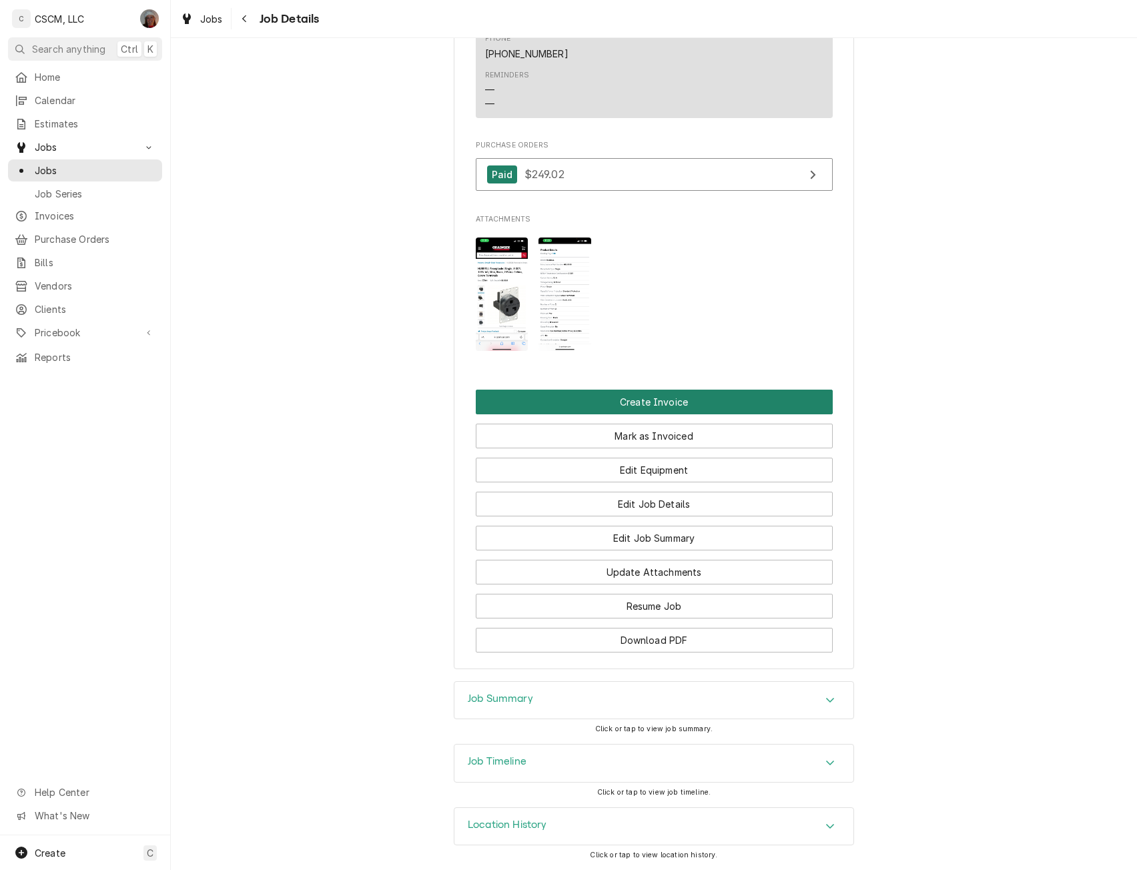
click at [635, 397] on button "Create Invoice" at bounding box center [654, 402] width 357 height 25
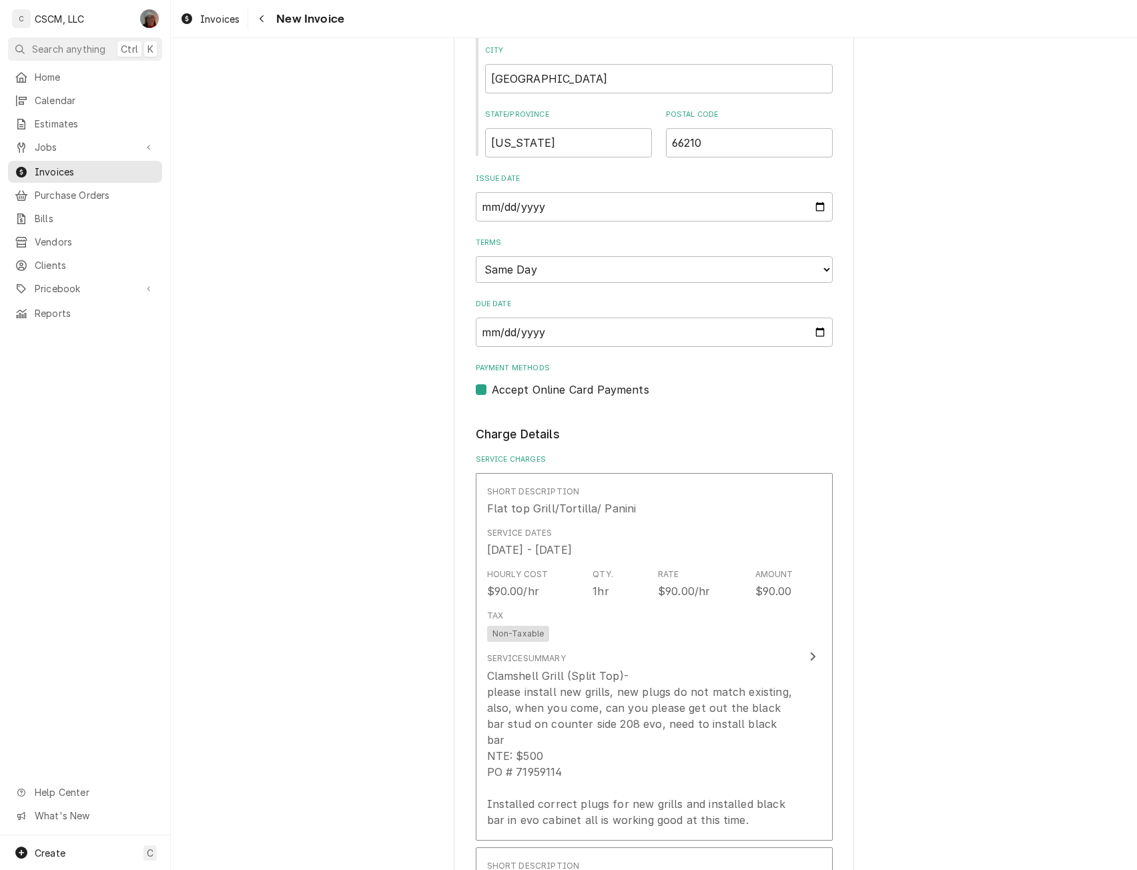
scroll to position [2243, 0]
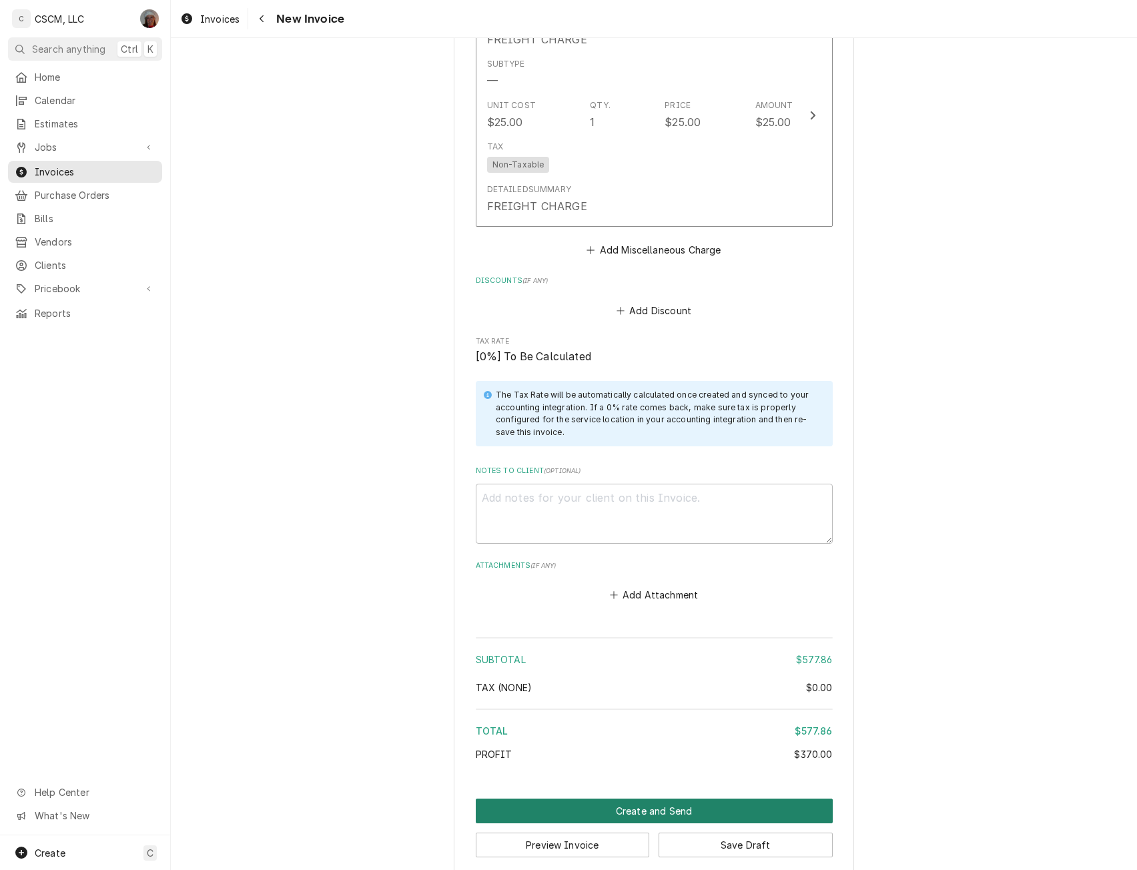
click at [621, 799] on button "Create and Send" at bounding box center [654, 811] width 357 height 25
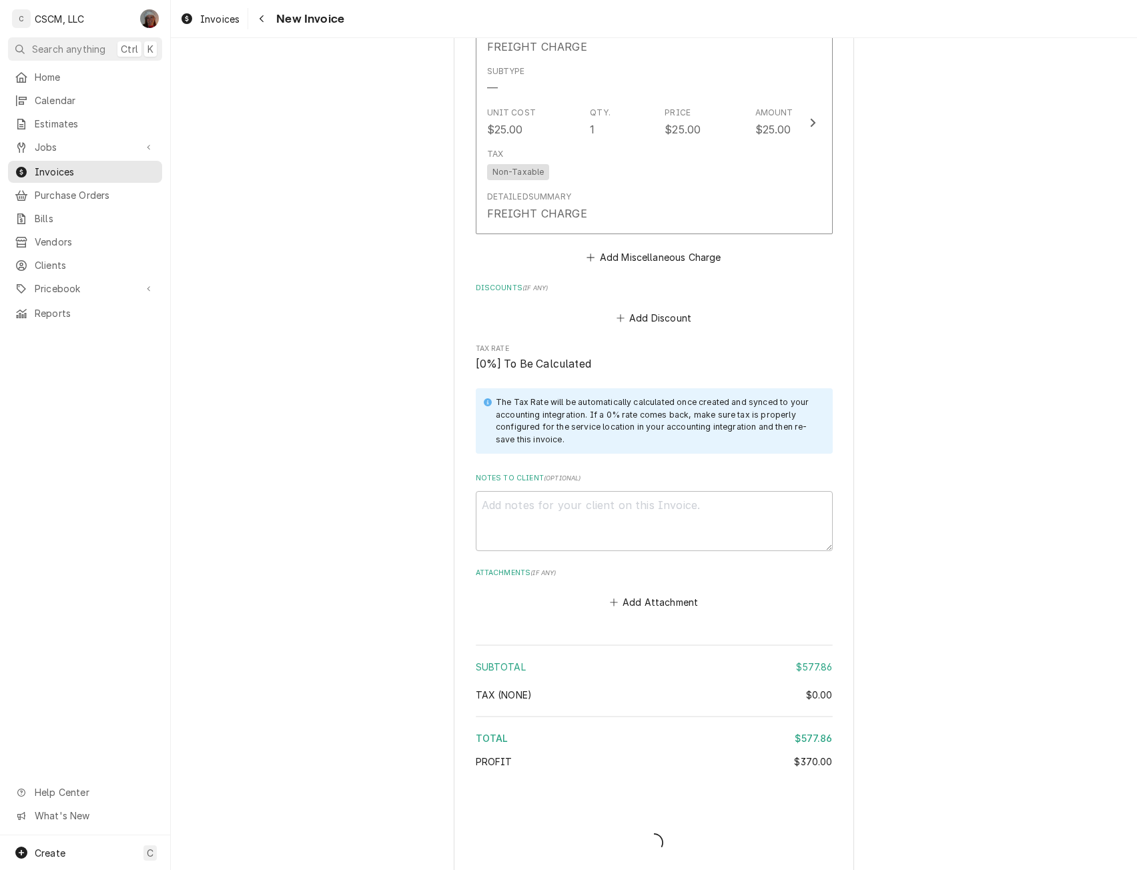
type textarea "x"
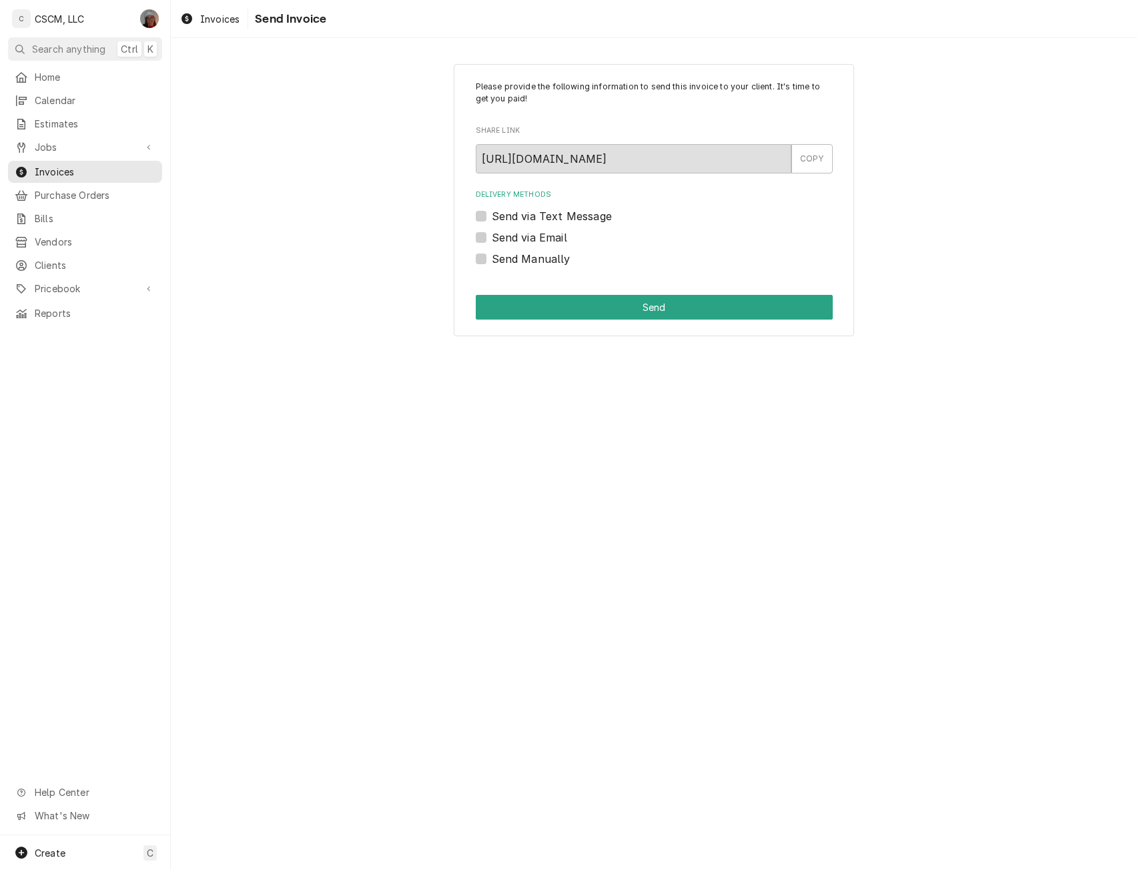
click at [492, 259] on label "Send Manually" at bounding box center [531, 259] width 79 height 16
click at [492, 259] on input "Send Manually" at bounding box center [670, 265] width 357 height 29
checkbox input "true"
click at [577, 311] on button "Send" at bounding box center [654, 307] width 357 height 25
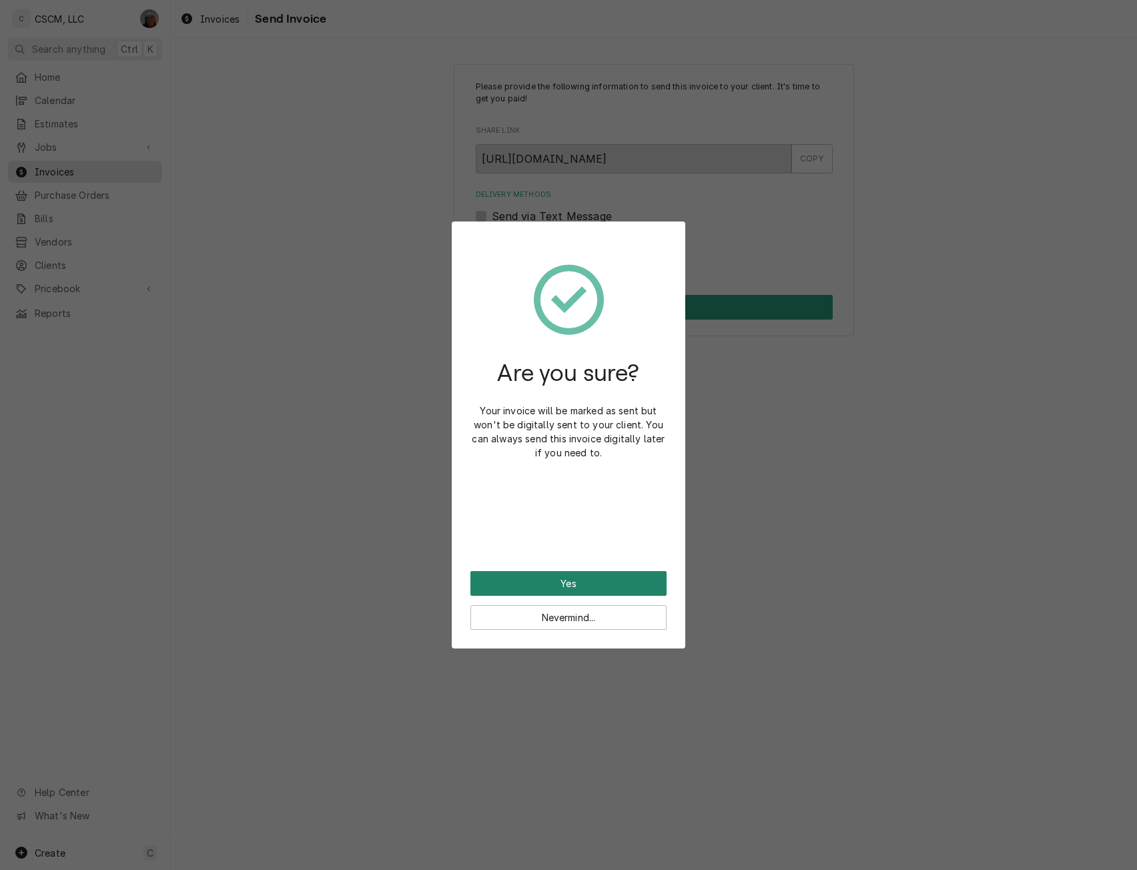
click at [581, 585] on button "Yes" at bounding box center [569, 583] width 196 height 25
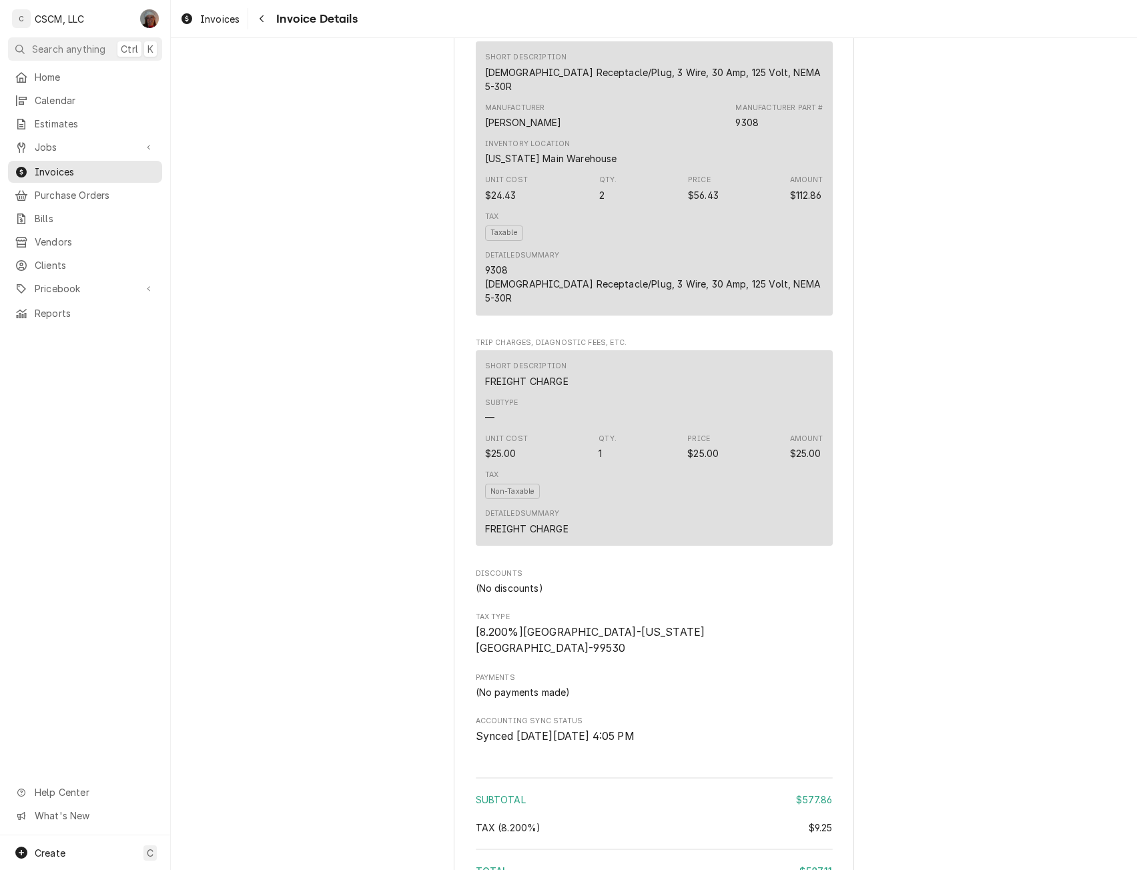
scroll to position [1234, 0]
drag, startPoint x: 480, startPoint y: 310, endPoint x: 781, endPoint y: 312, distance: 301.0
click at [781, 308] on div "Detailed Summary 9308 [DEMOGRAPHIC_DATA] Receptacle/Plug, 3 Wire, 30 Amp, 125 V…" at bounding box center [654, 276] width 338 height 64
copy div "[DEMOGRAPHIC_DATA] Receptacle/Plug, 3 Wire, 30 Amp, 125 Volt, NEMA 5-30R"
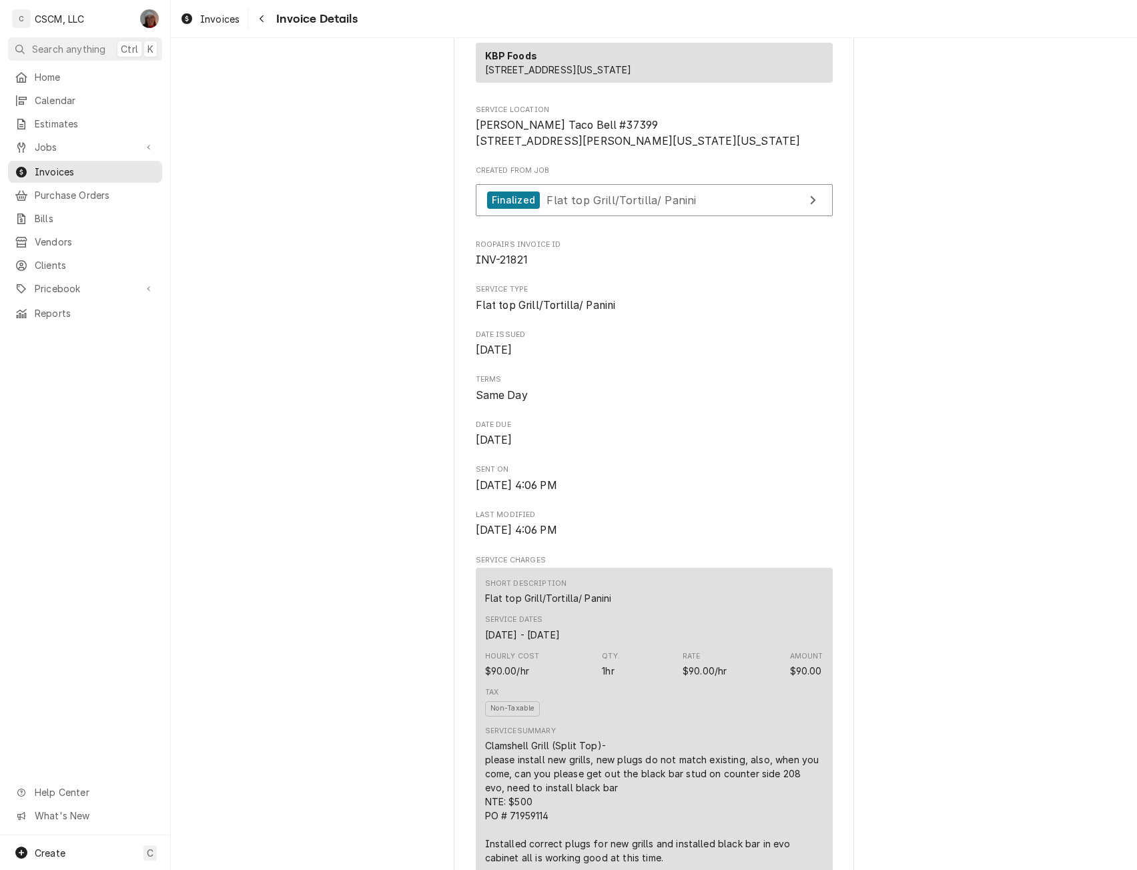
scroll to position [0, 0]
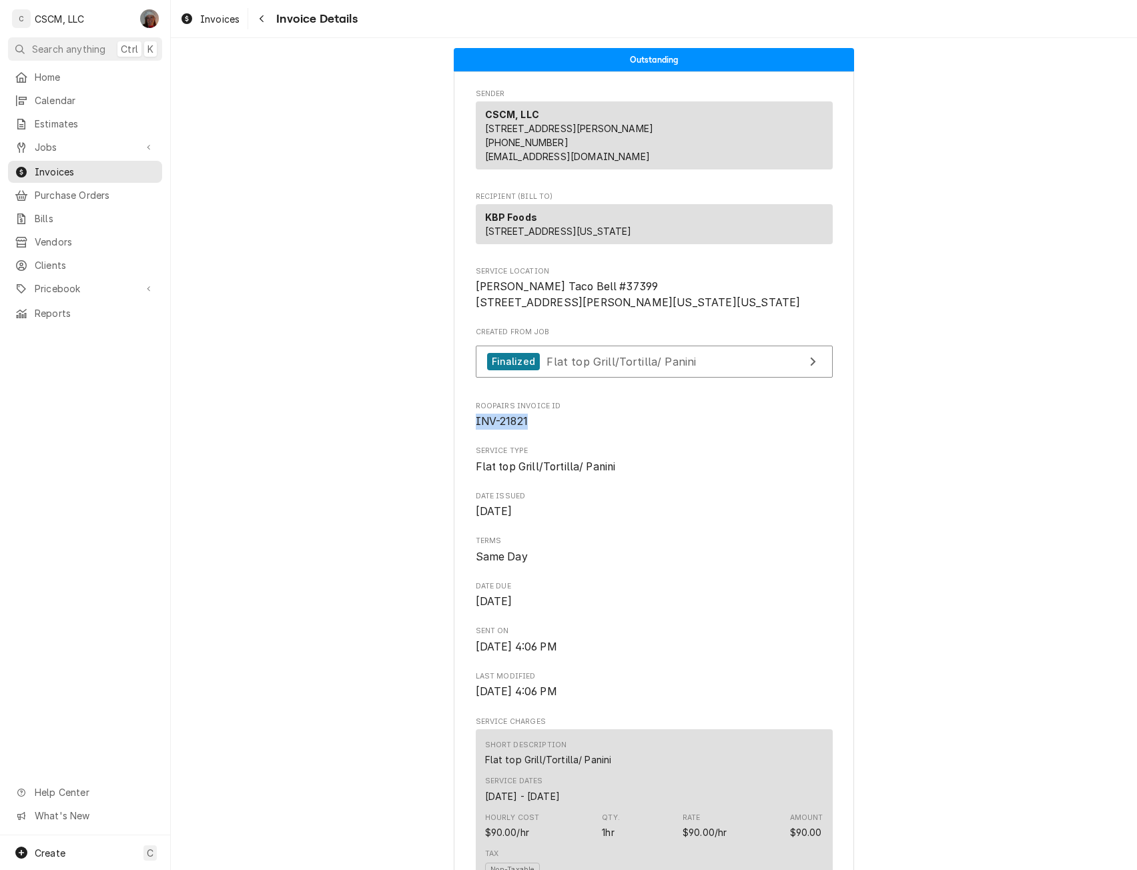
drag, startPoint x: 471, startPoint y: 465, endPoint x: 539, endPoint y: 468, distance: 68.1
click at [539, 430] on span "INV-21821" at bounding box center [654, 422] width 357 height 16
copy span "INV-21821"
click at [92, 145] on span "Jobs" at bounding box center [85, 147] width 101 height 14
click at [73, 164] on span "Jobs" at bounding box center [95, 171] width 121 height 14
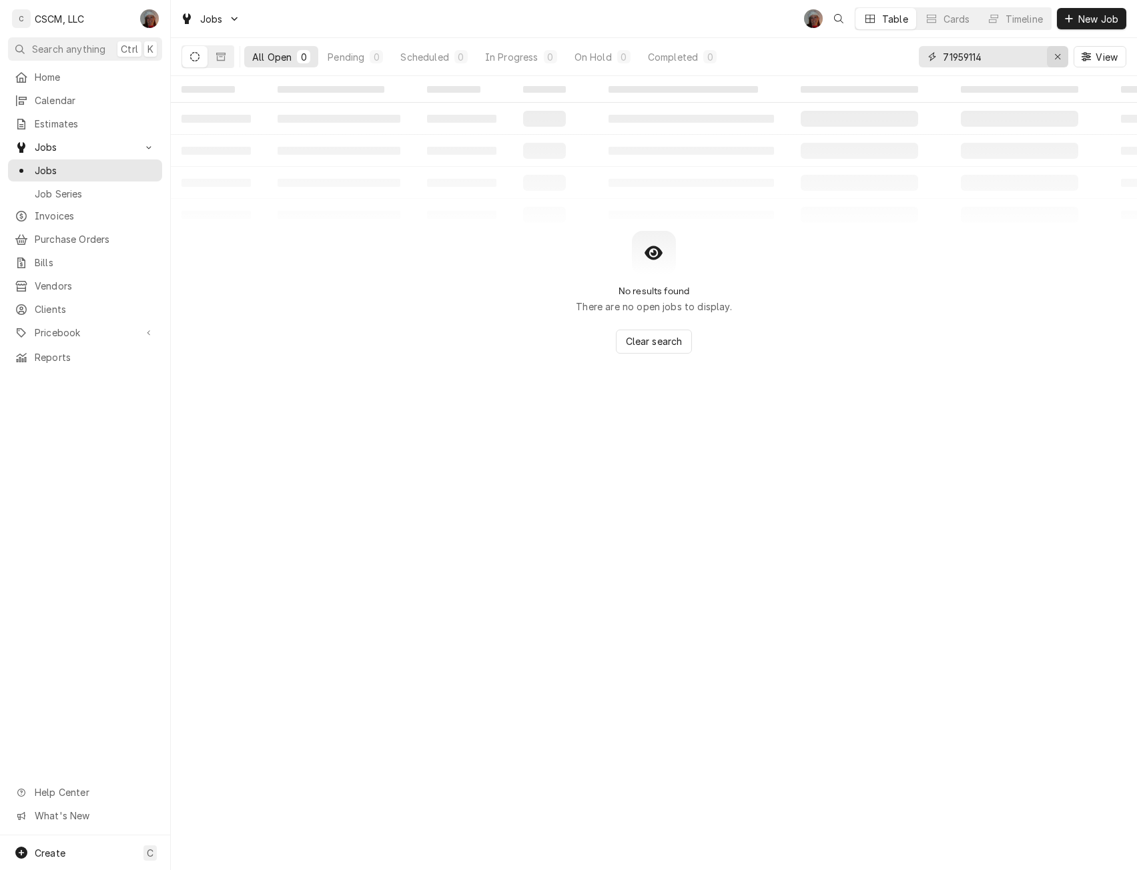
click at [1063, 57] on div "Erase input" at bounding box center [1057, 56] width 13 height 13
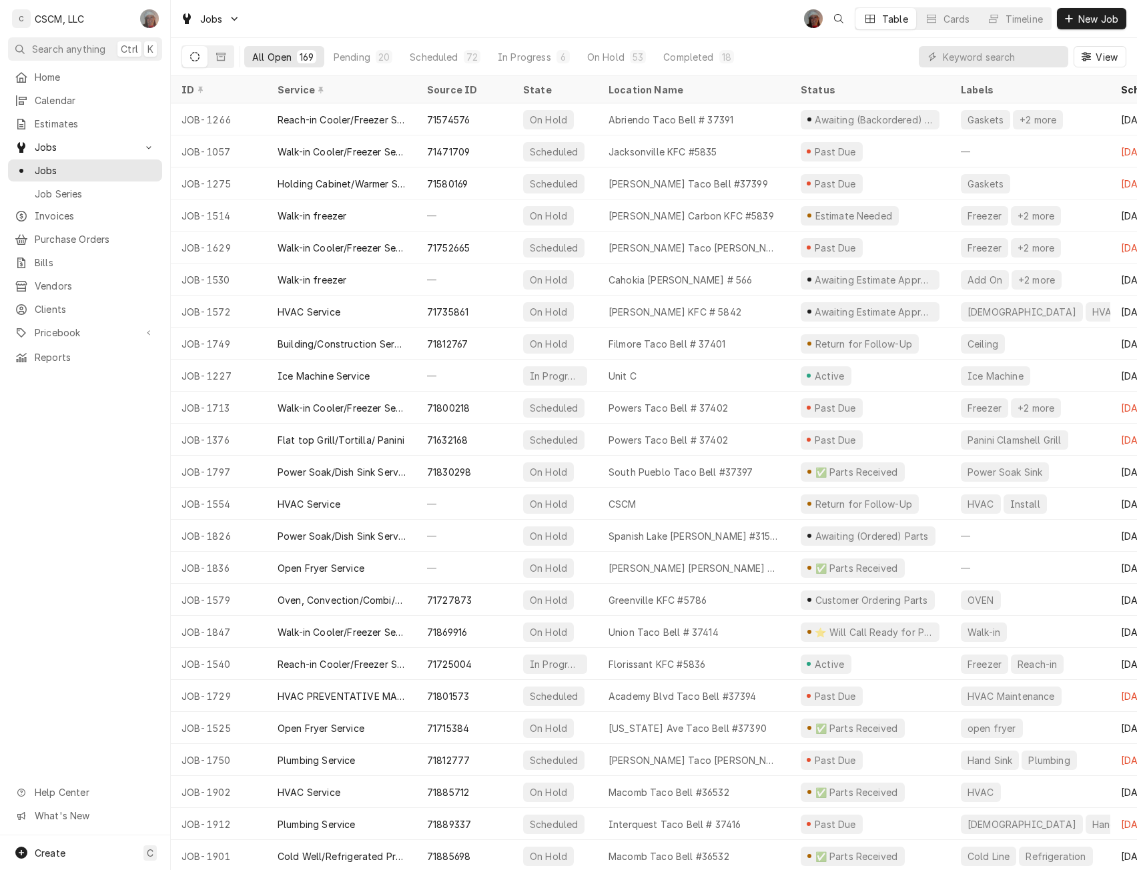
click at [156, 15] on div "Dena Vecchetti's Avatar" at bounding box center [149, 18] width 19 height 19
click at [170, 45] on div "Settings" at bounding box center [214, 46] width 100 height 14
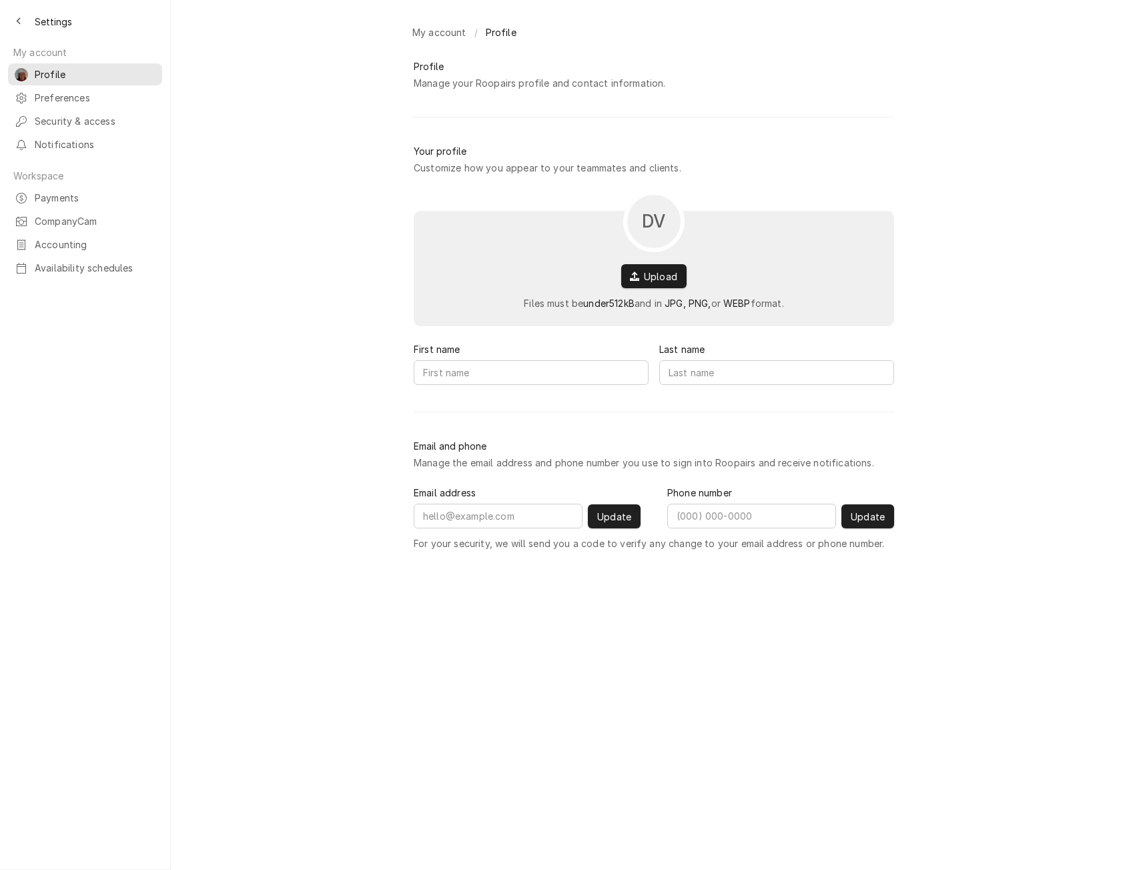
type input "[PERSON_NAME]"
type input "Vecchetti"
type input "[EMAIL_ADDRESS][DOMAIN_NAME]"
type input "[PHONE_NUMBER]"
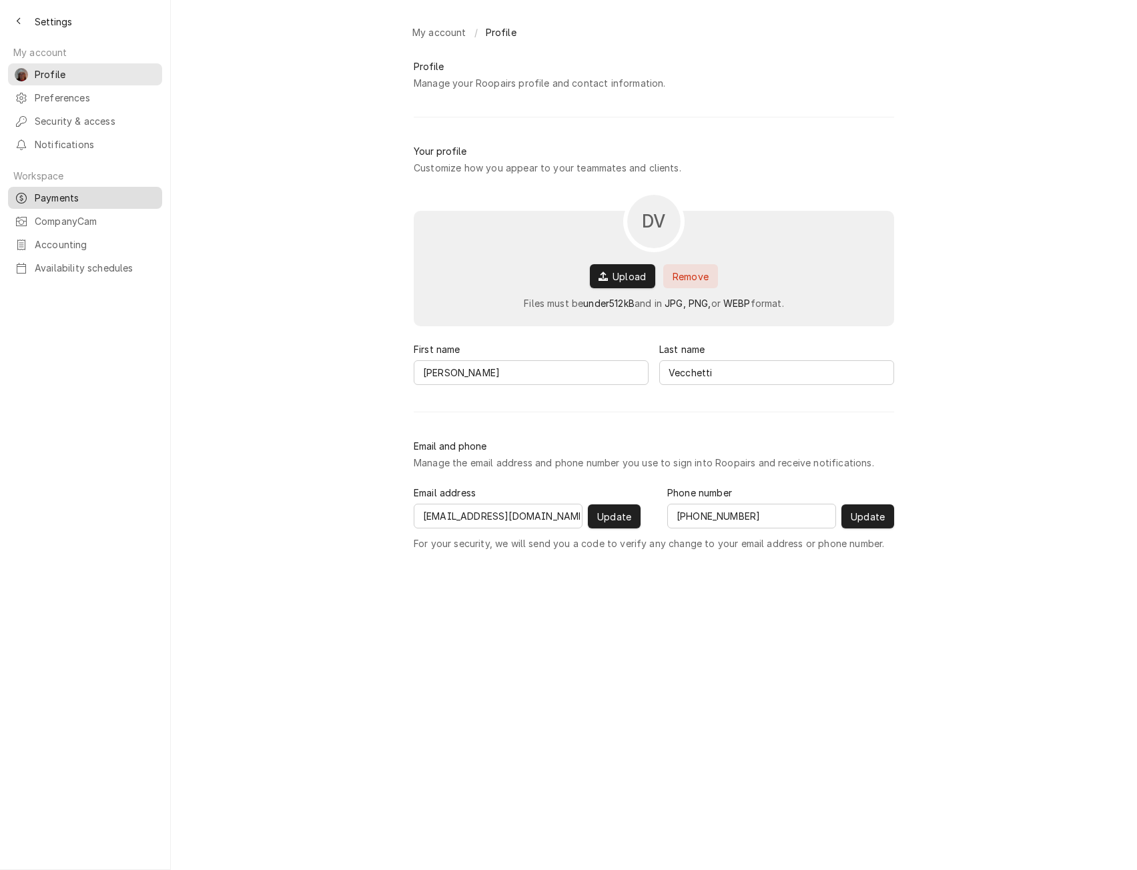
click at [72, 193] on span "Payments" at bounding box center [95, 198] width 121 height 14
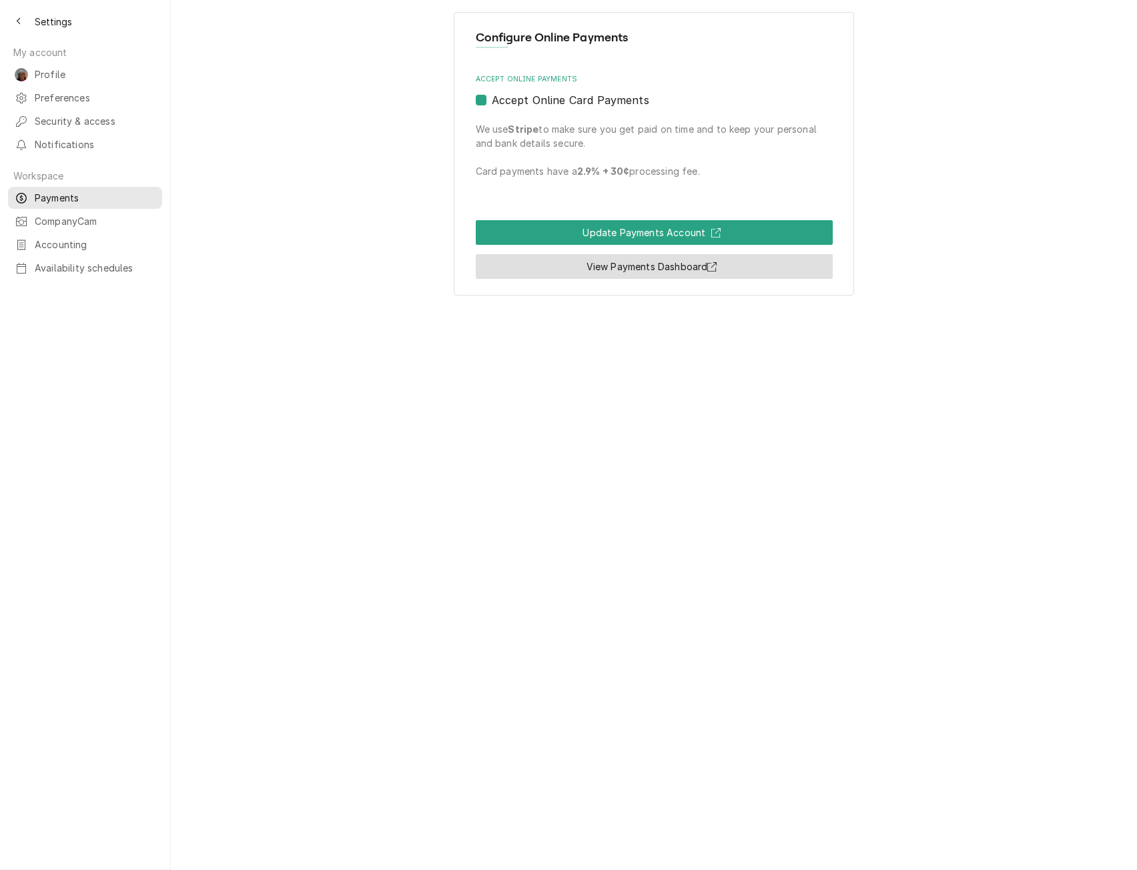
click at [600, 263] on link "View Payments Dashboard" at bounding box center [654, 266] width 357 height 25
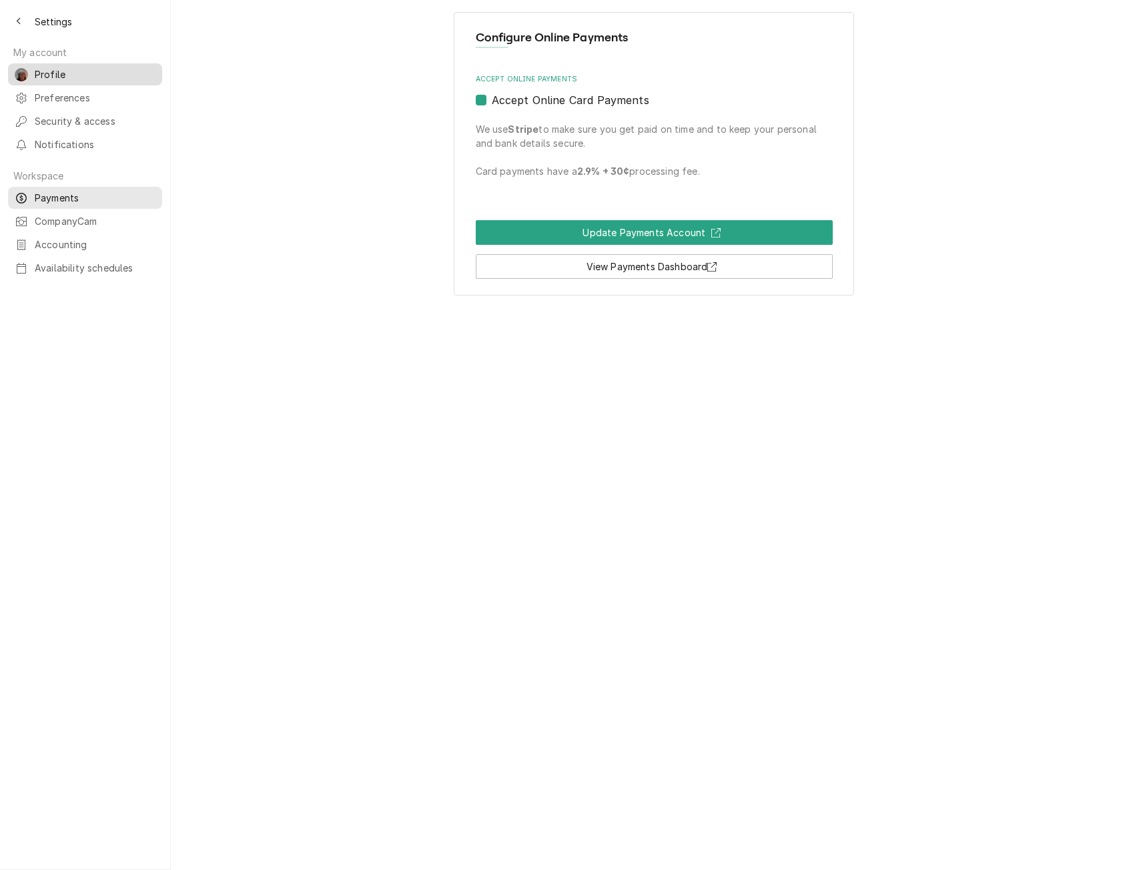
click at [35, 79] on link "DV Profile" at bounding box center [85, 74] width 154 height 22
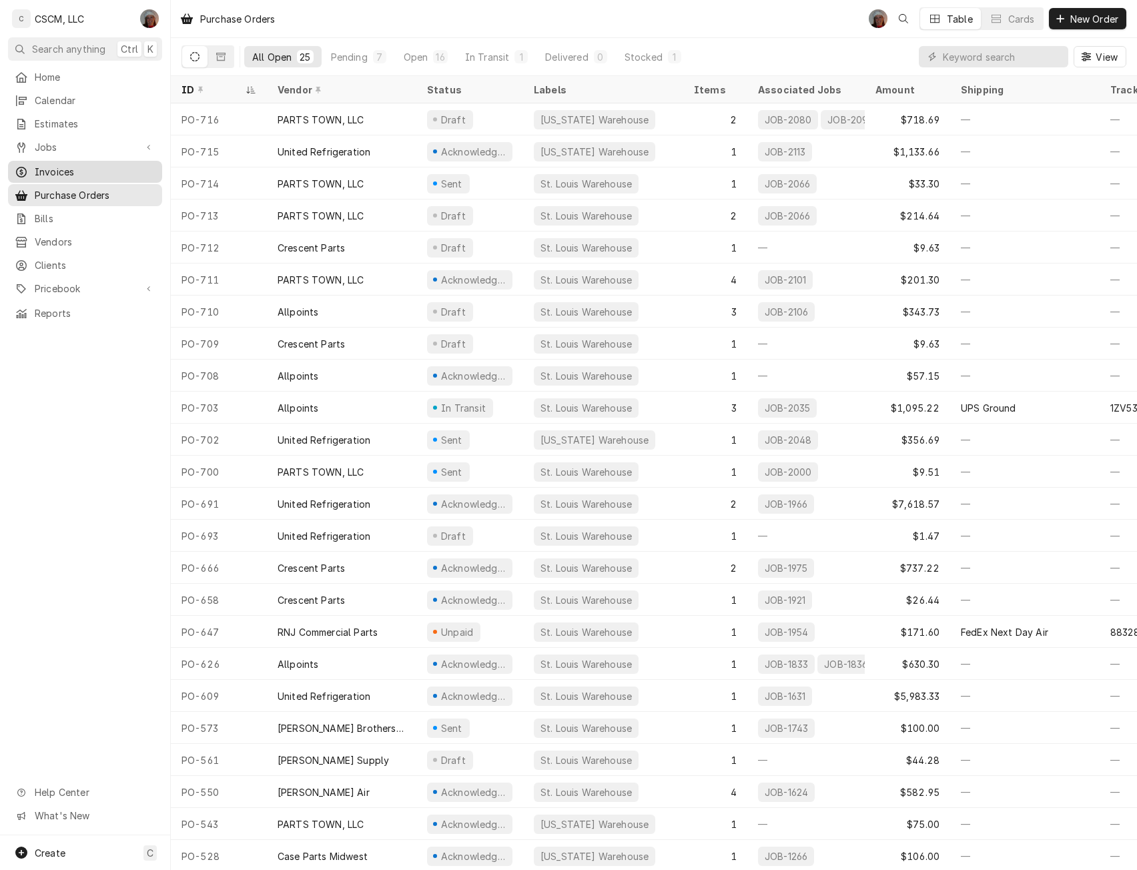
click at [53, 167] on span "Invoices" at bounding box center [95, 172] width 121 height 14
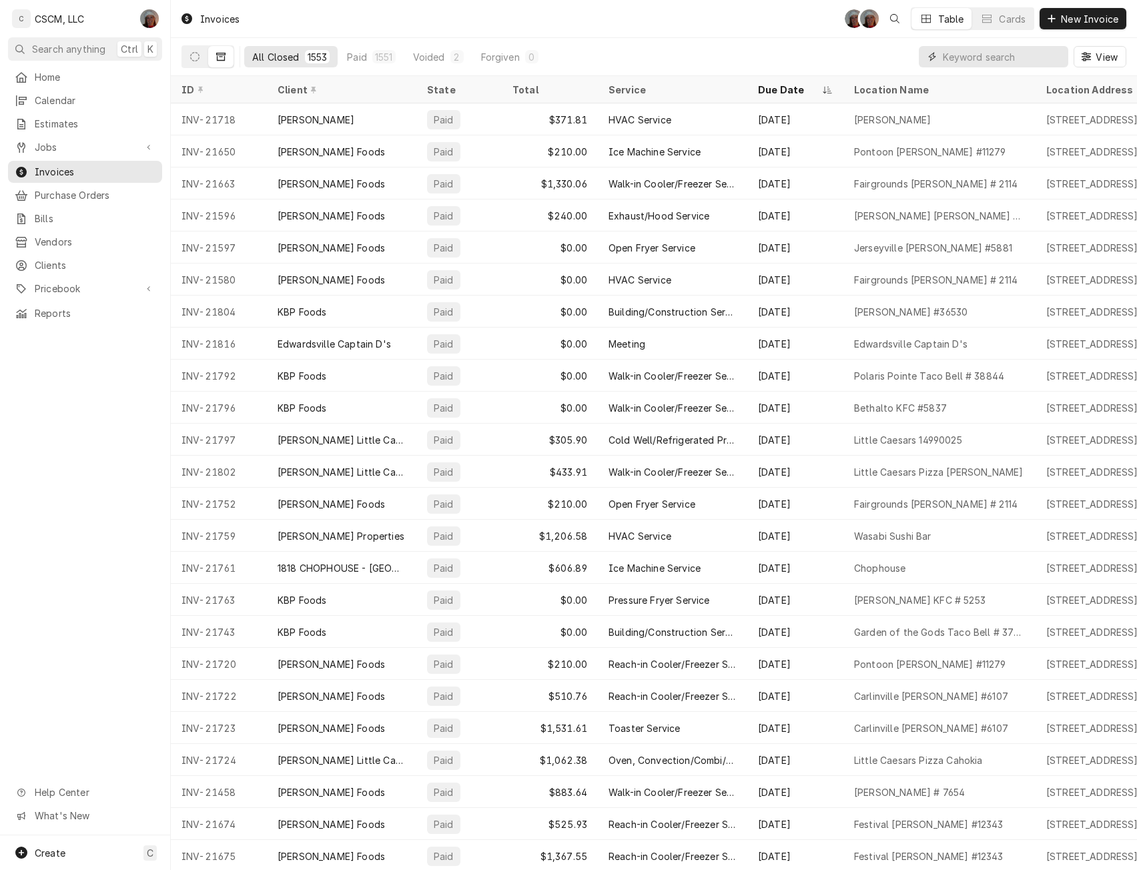
click at [958, 55] on input "Dynamic Content Wrapper" at bounding box center [1002, 56] width 119 height 21
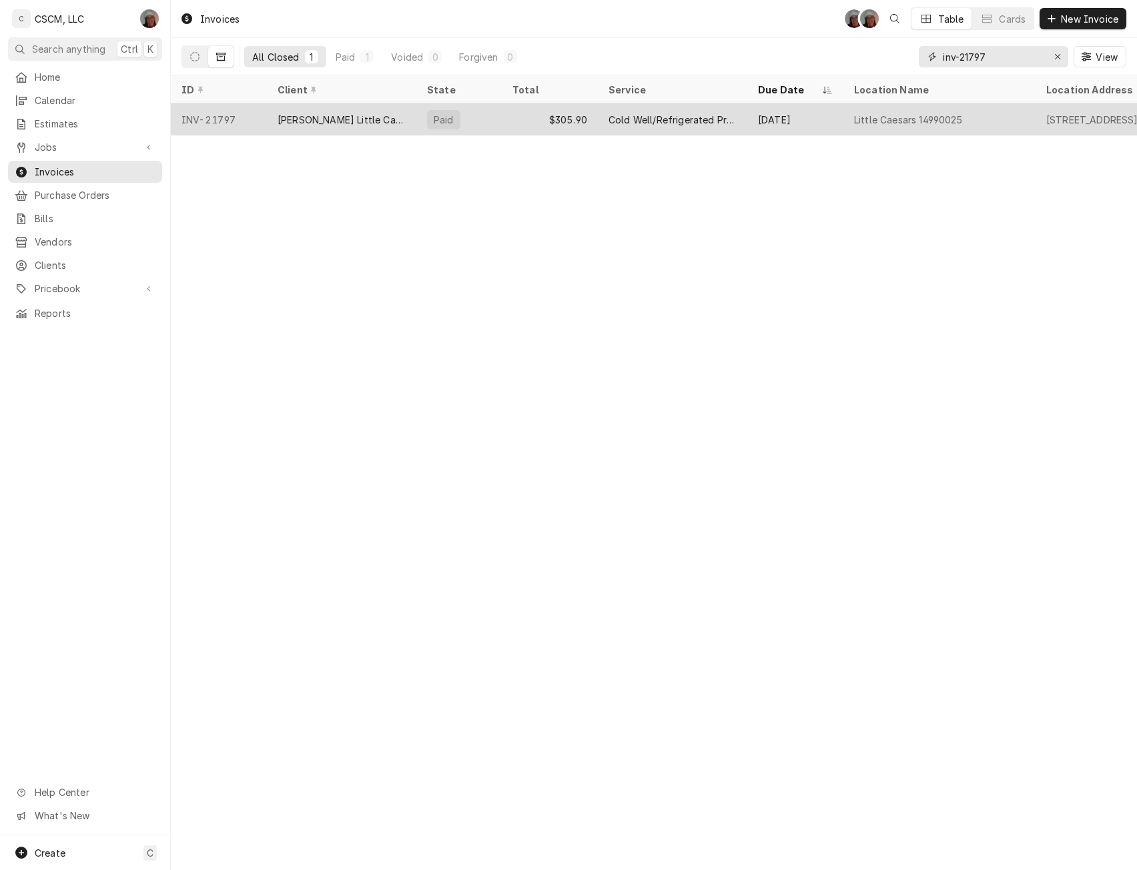
type input "inv-21797"
click at [396, 115] on div "[PERSON_NAME] Little Caesars" at bounding box center [342, 120] width 128 height 14
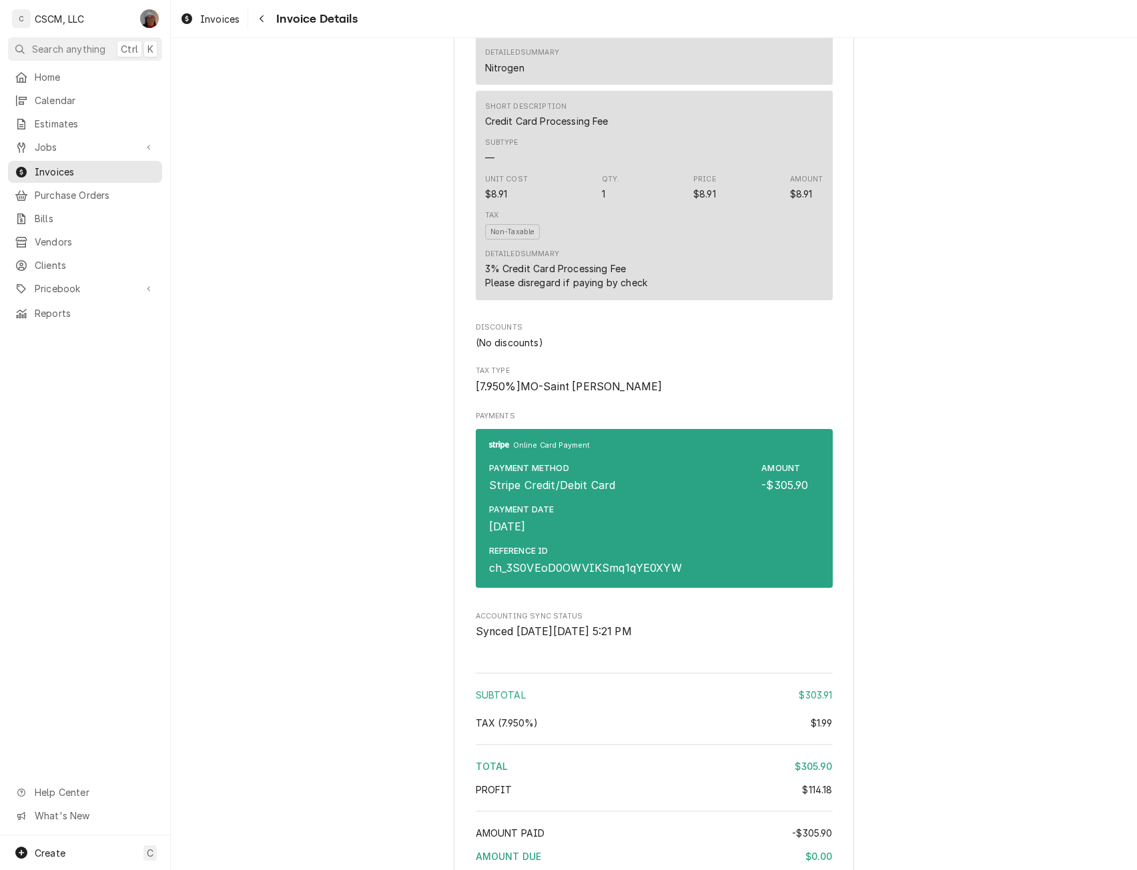
scroll to position [1422, 0]
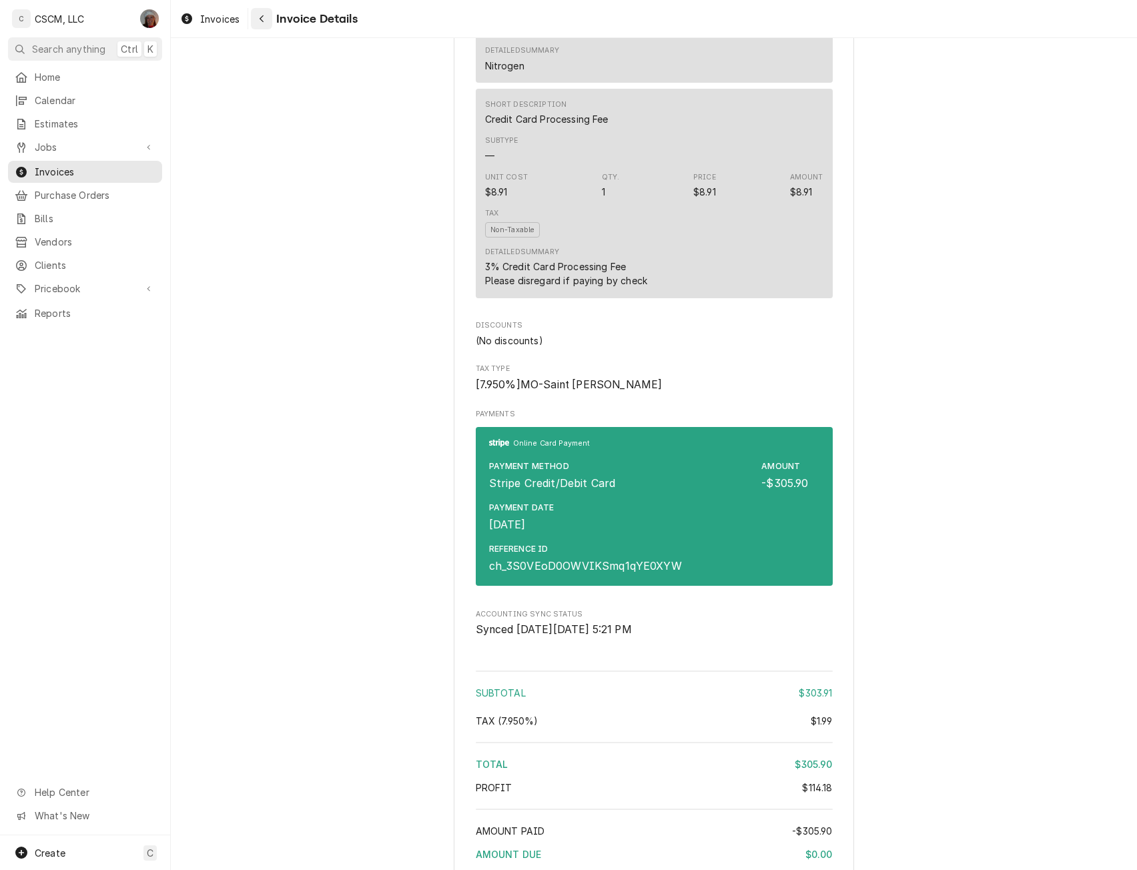
click at [265, 20] on div "Navigate back" at bounding box center [261, 18] width 13 height 13
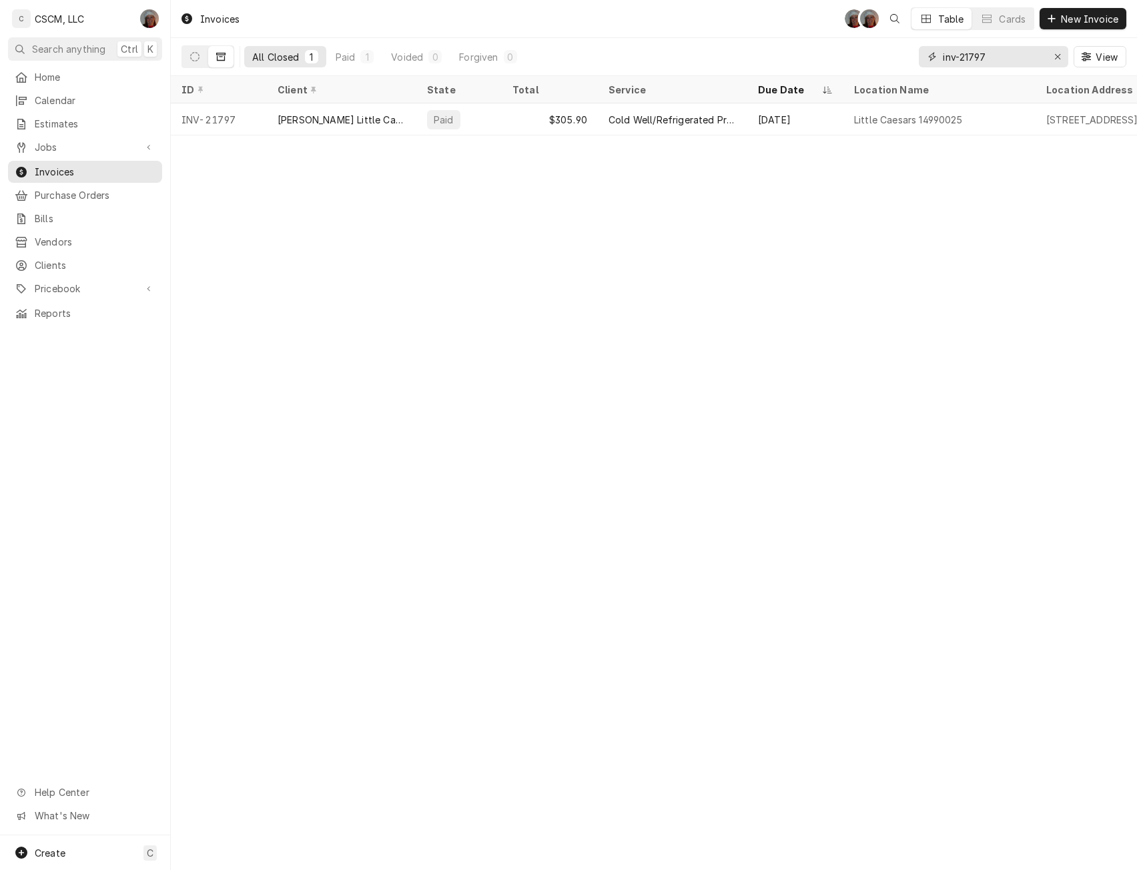
click at [1000, 55] on input "inv-21797" at bounding box center [993, 56] width 100 height 21
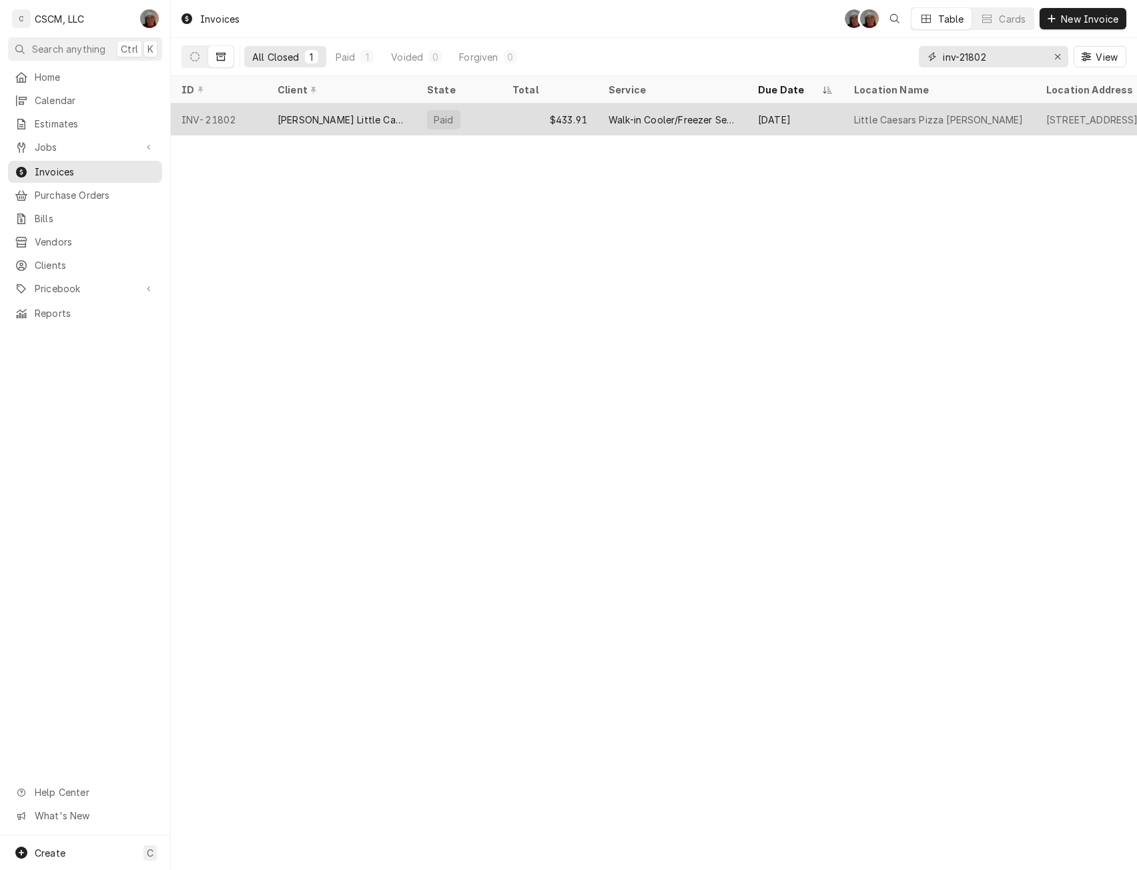
type input "inv-21802"
click at [473, 123] on div "Paid" at bounding box center [458, 119] width 85 height 32
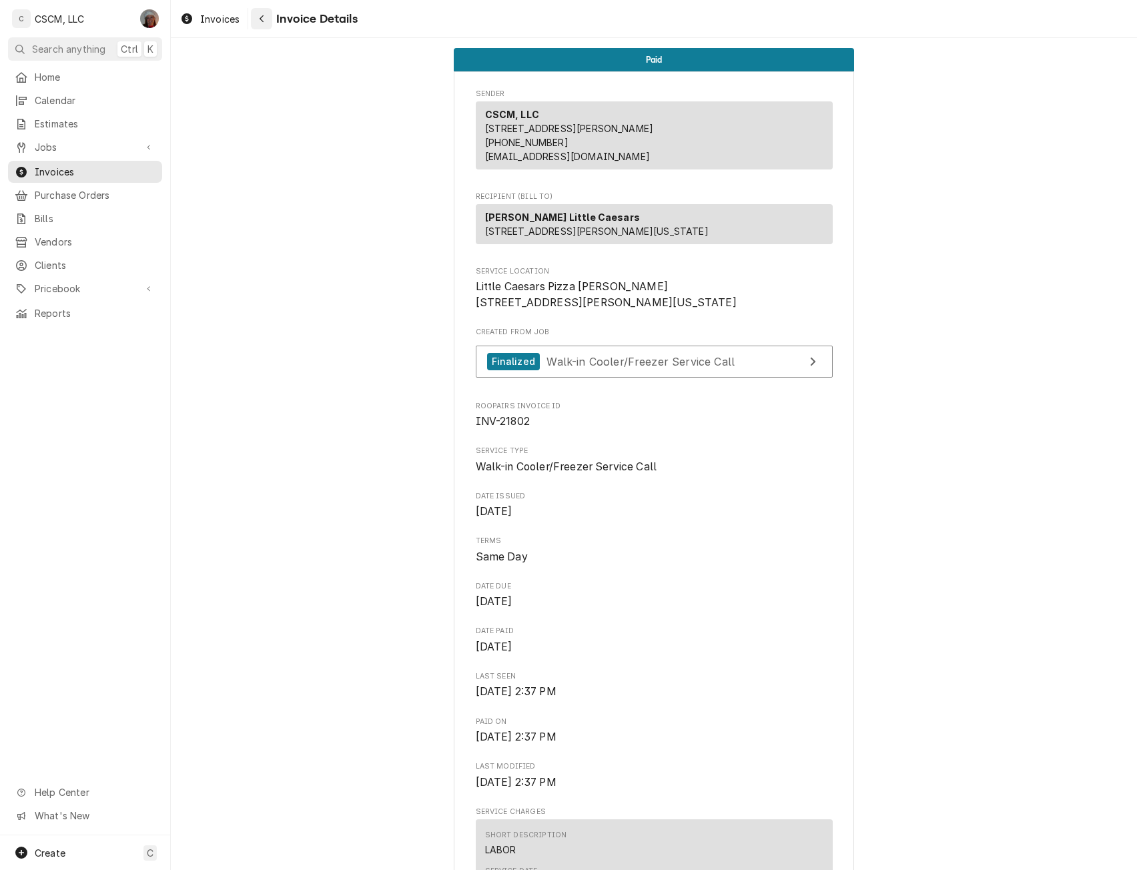
click at [269, 11] on button "Navigate back" at bounding box center [261, 18] width 21 height 21
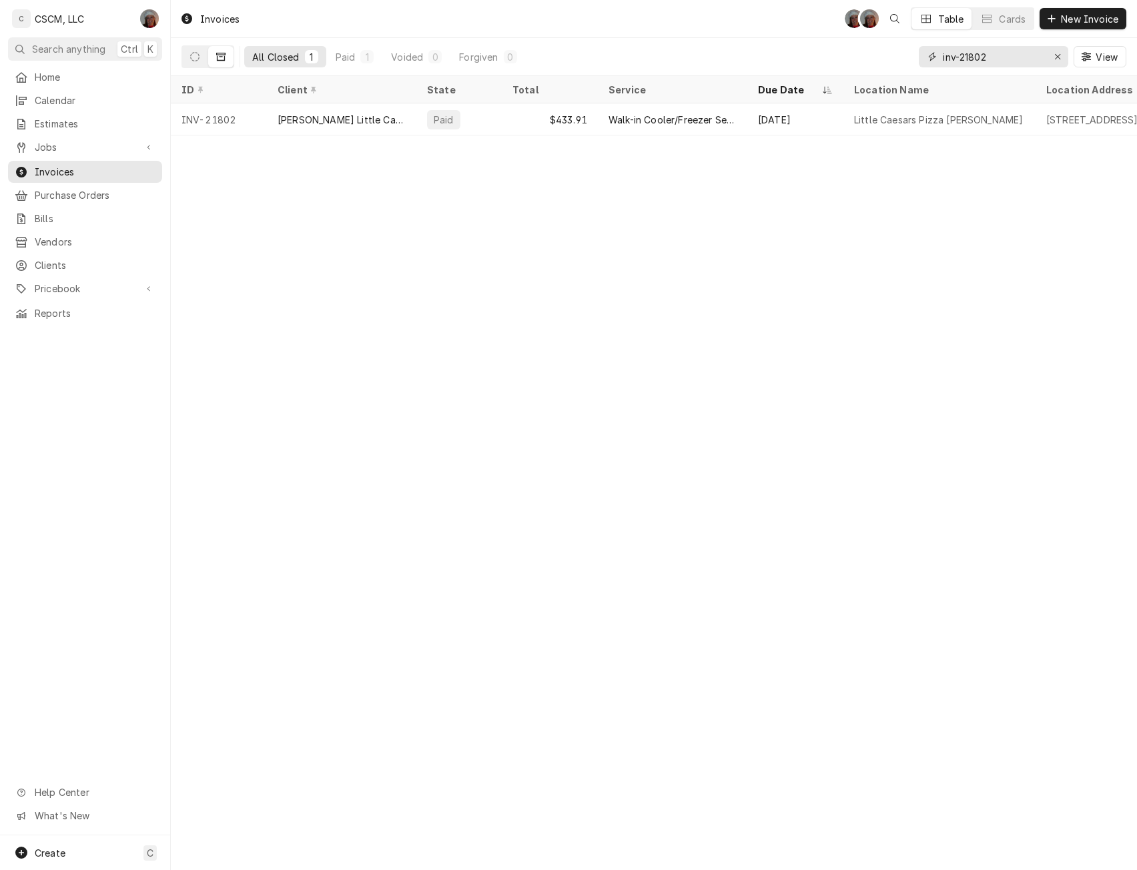
click at [1004, 52] on input "inv-21802" at bounding box center [993, 56] width 100 height 21
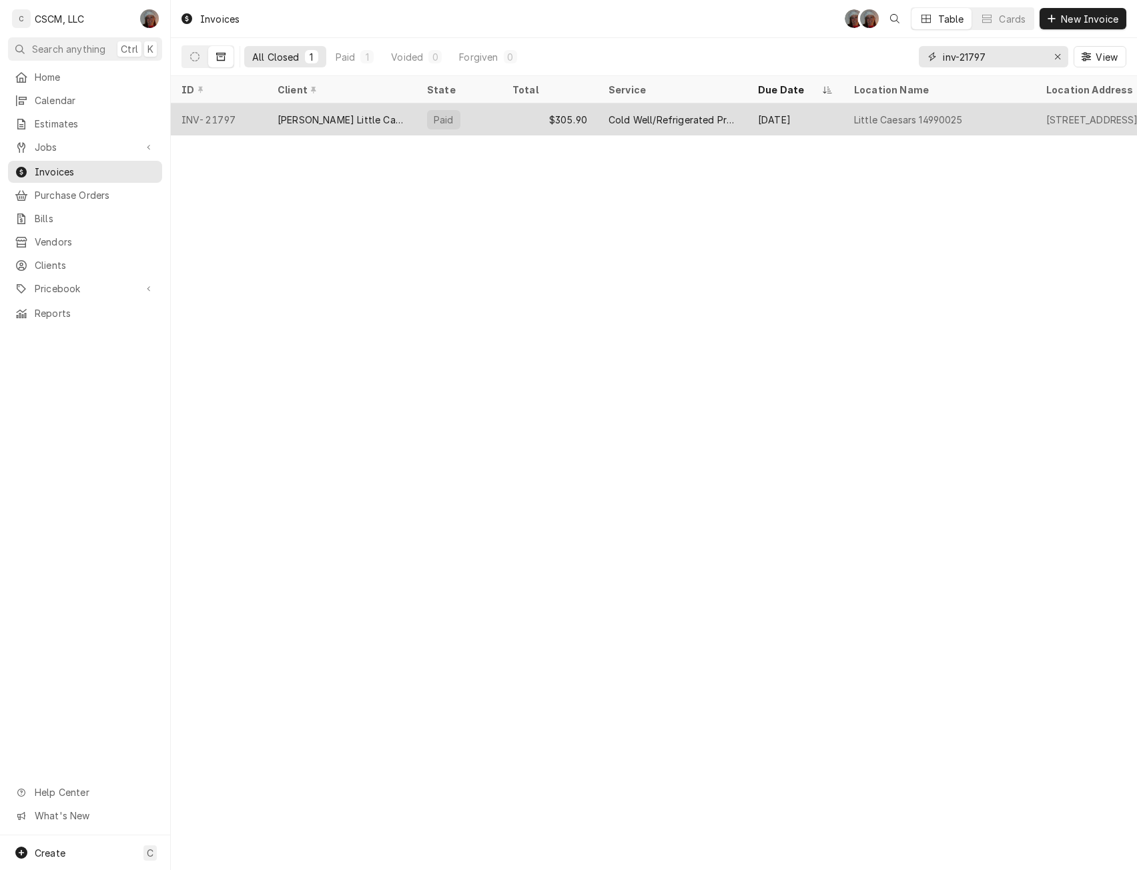
type input "inv-21797"
click at [296, 121] on div "[PERSON_NAME] Little Caesars" at bounding box center [342, 120] width 128 height 14
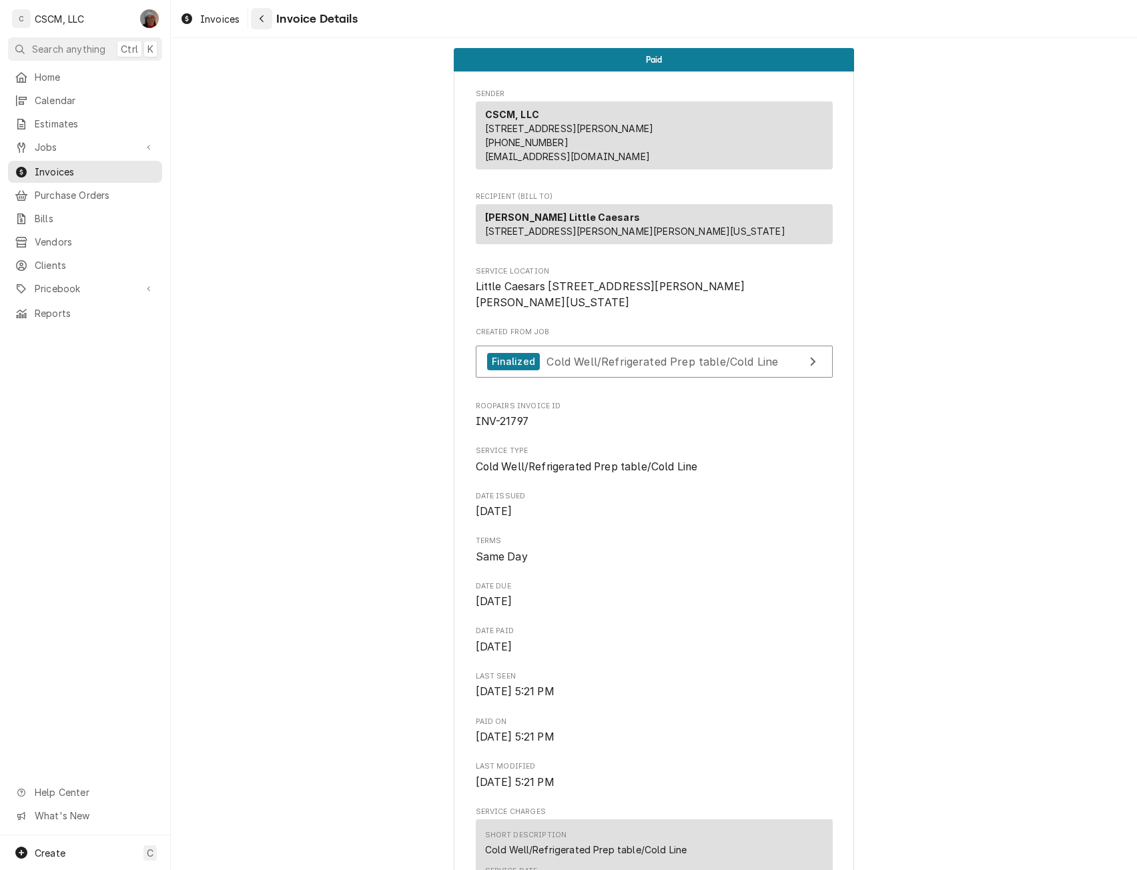
click at [269, 21] on button "Navigate back" at bounding box center [261, 18] width 21 height 21
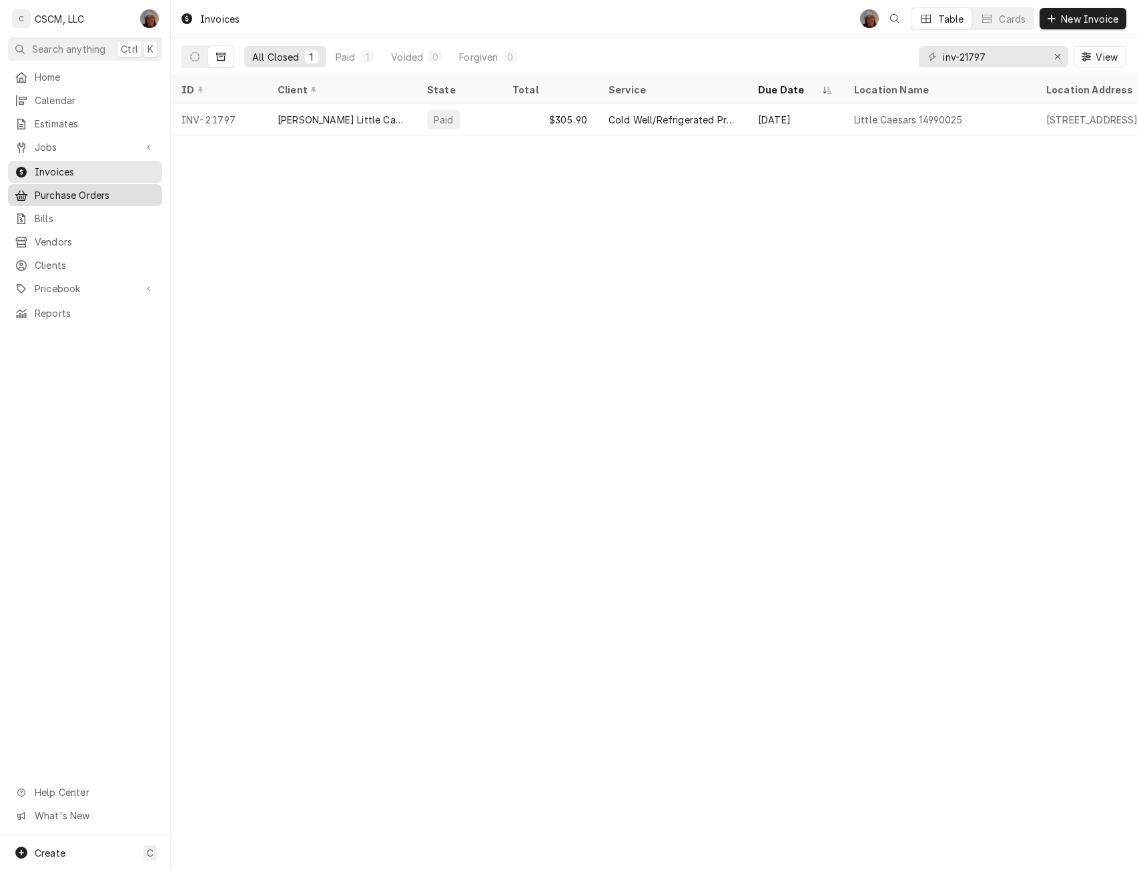
click at [105, 188] on span "Purchase Orders" at bounding box center [95, 195] width 121 height 14
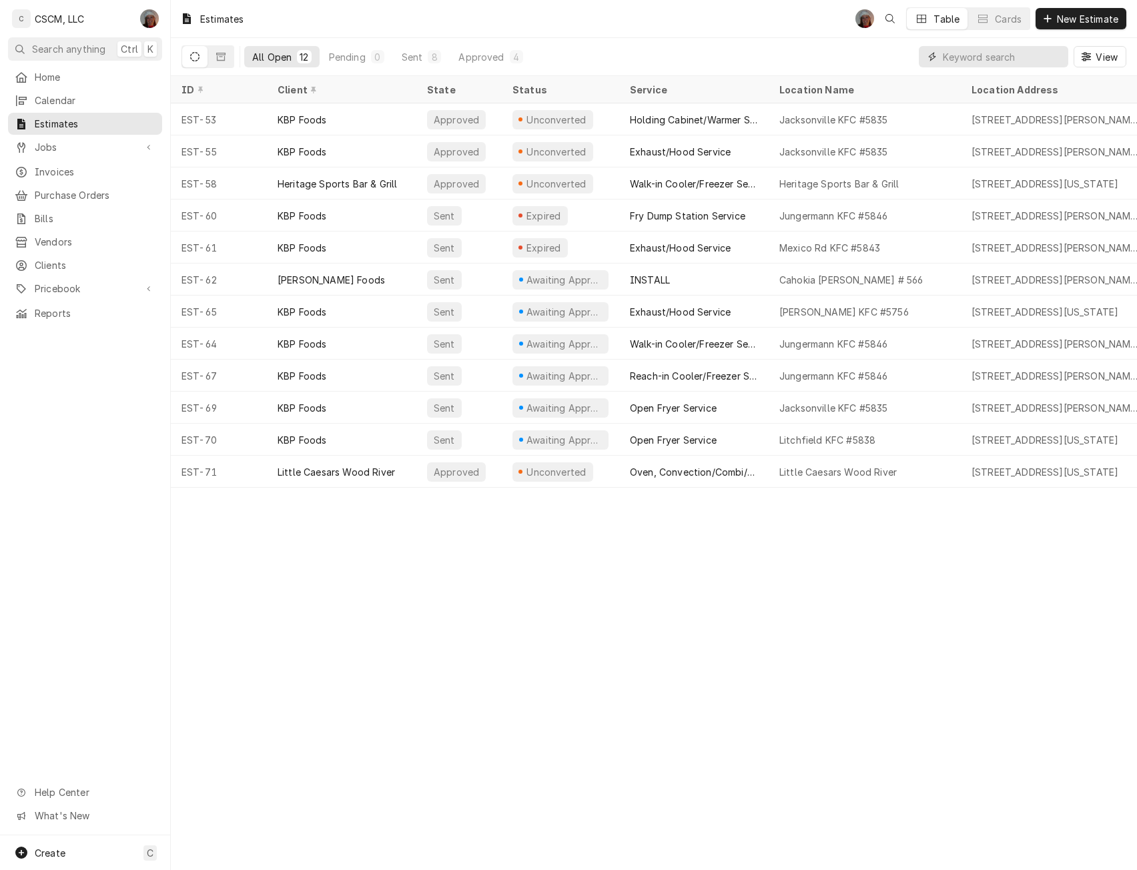
click at [958, 57] on input "Dynamic Content Wrapper" at bounding box center [1002, 56] width 119 height 21
paste input "71885707"
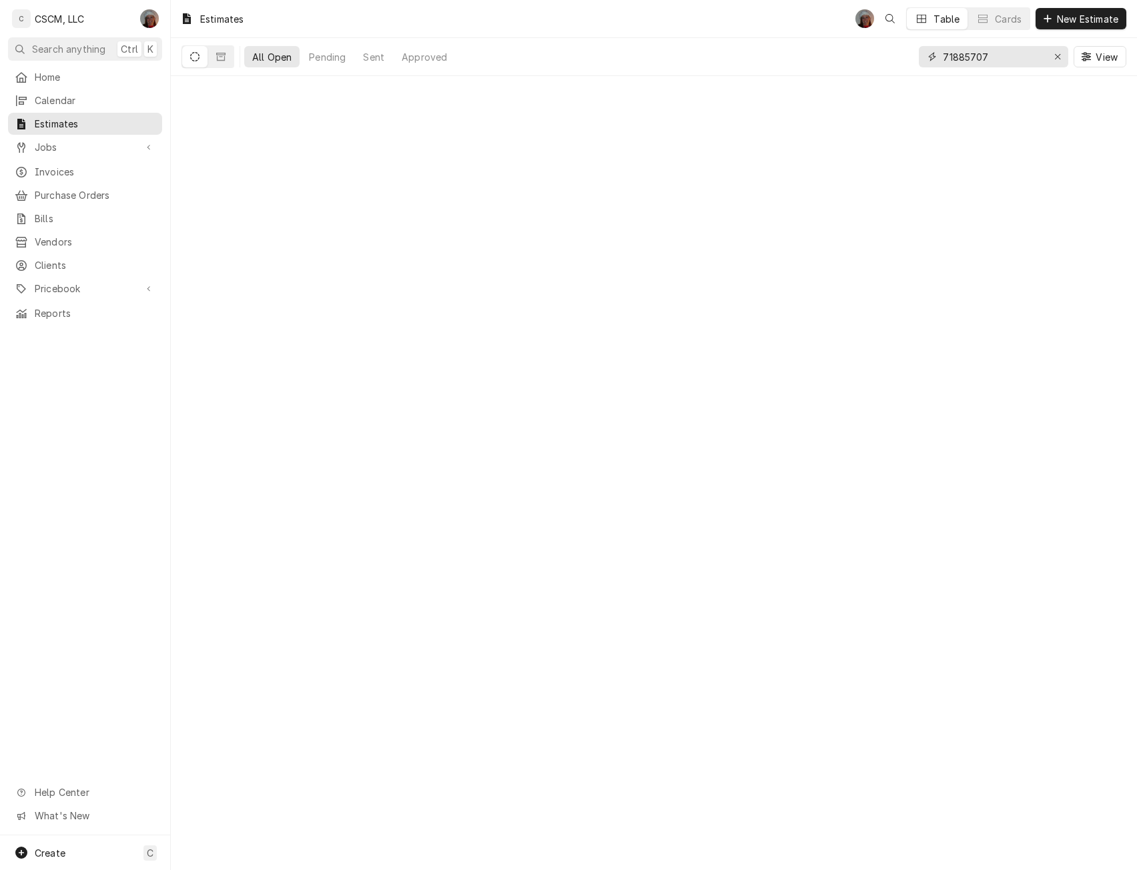
type input "71885707"
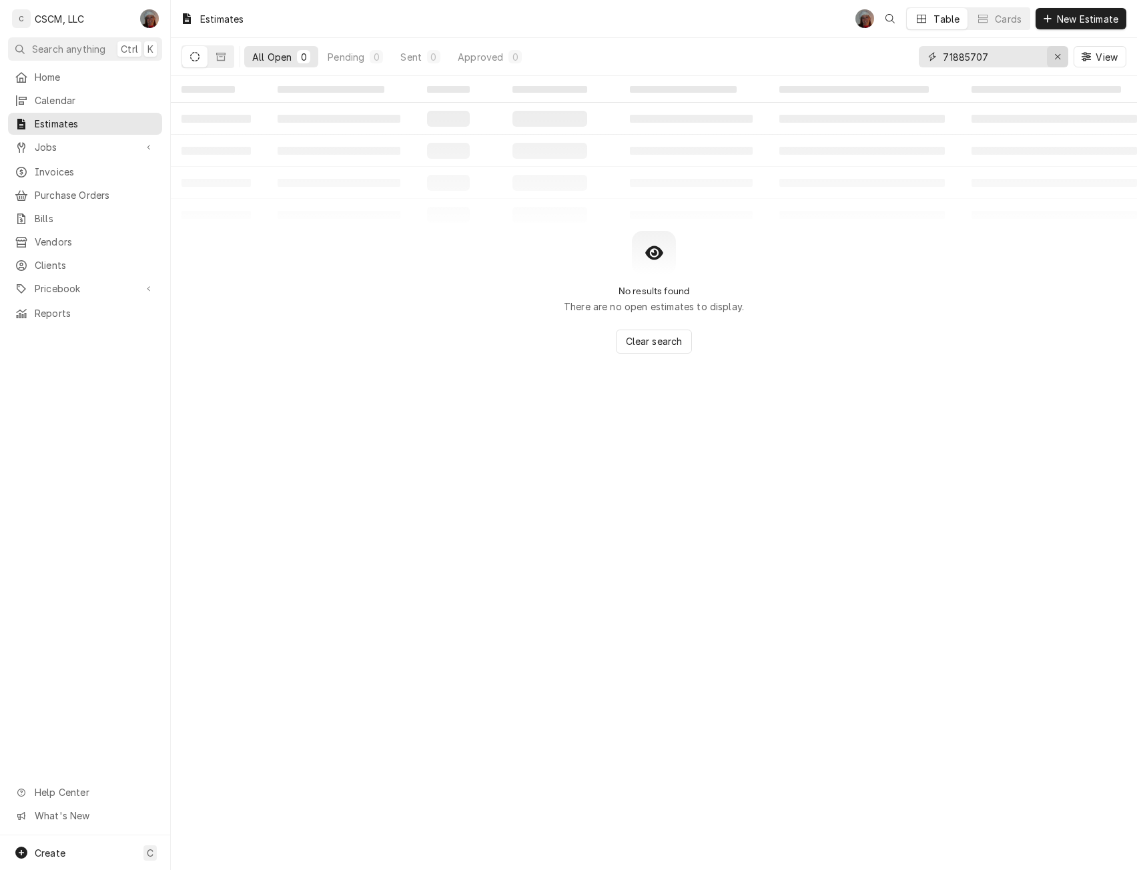
click at [1053, 57] on div "Erase input" at bounding box center [1057, 56] width 13 height 13
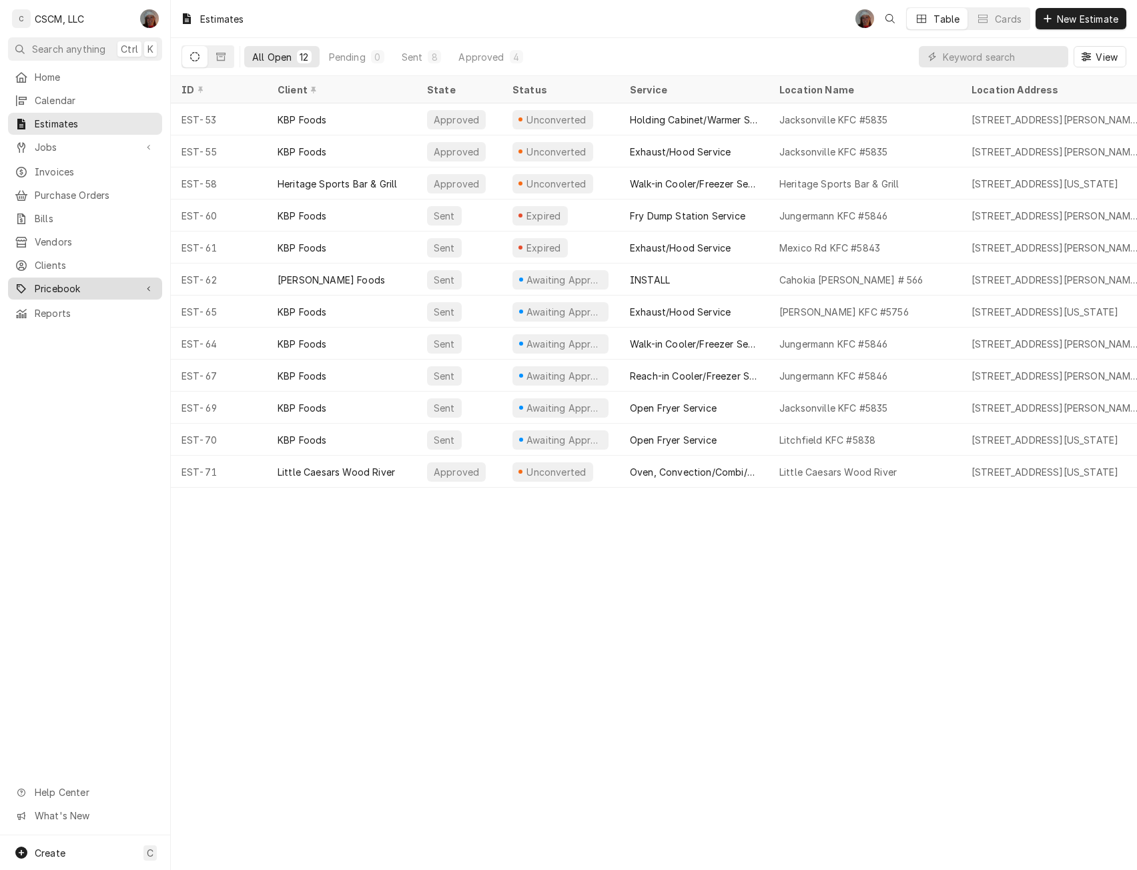
click at [64, 278] on link "Pricebook" at bounding box center [85, 289] width 154 height 22
click at [77, 328] on span "Parts & Materials" at bounding box center [95, 335] width 121 height 14
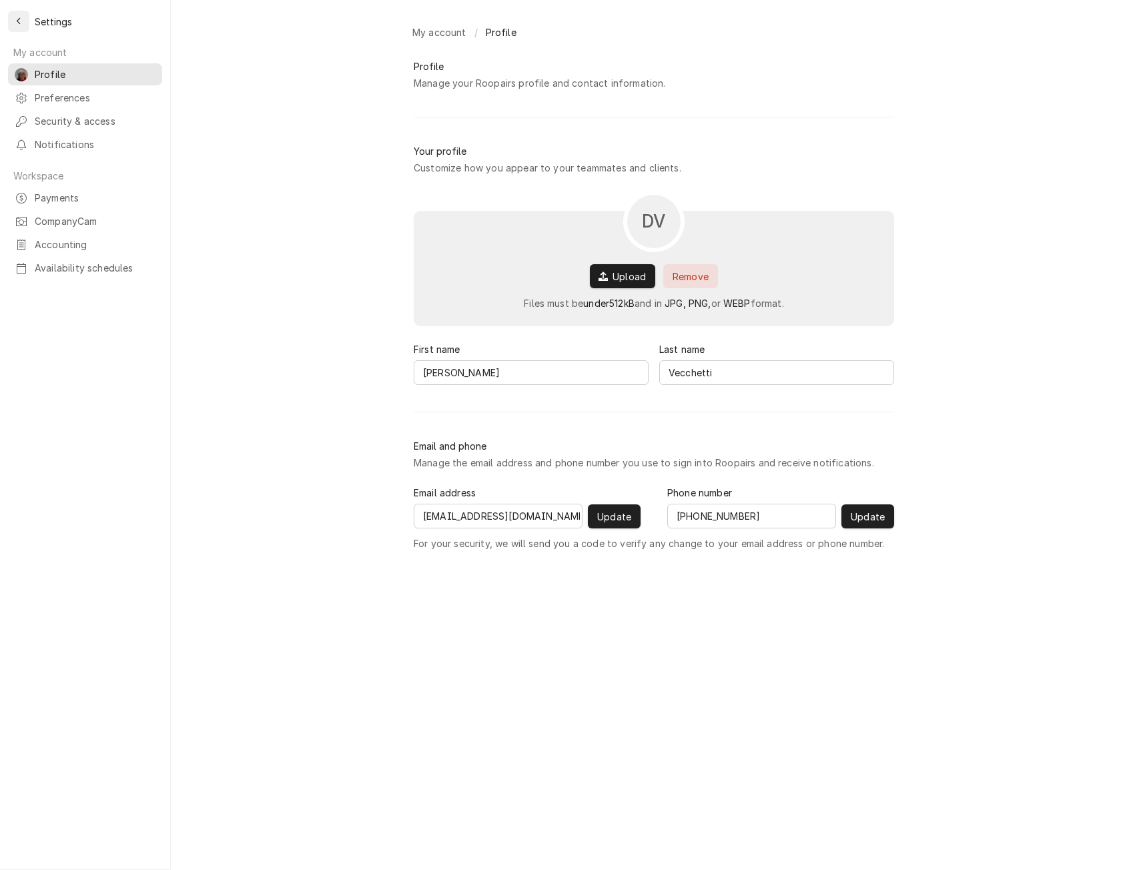
click at [16, 25] on icon "Back to previous page" at bounding box center [19, 21] width 6 height 9
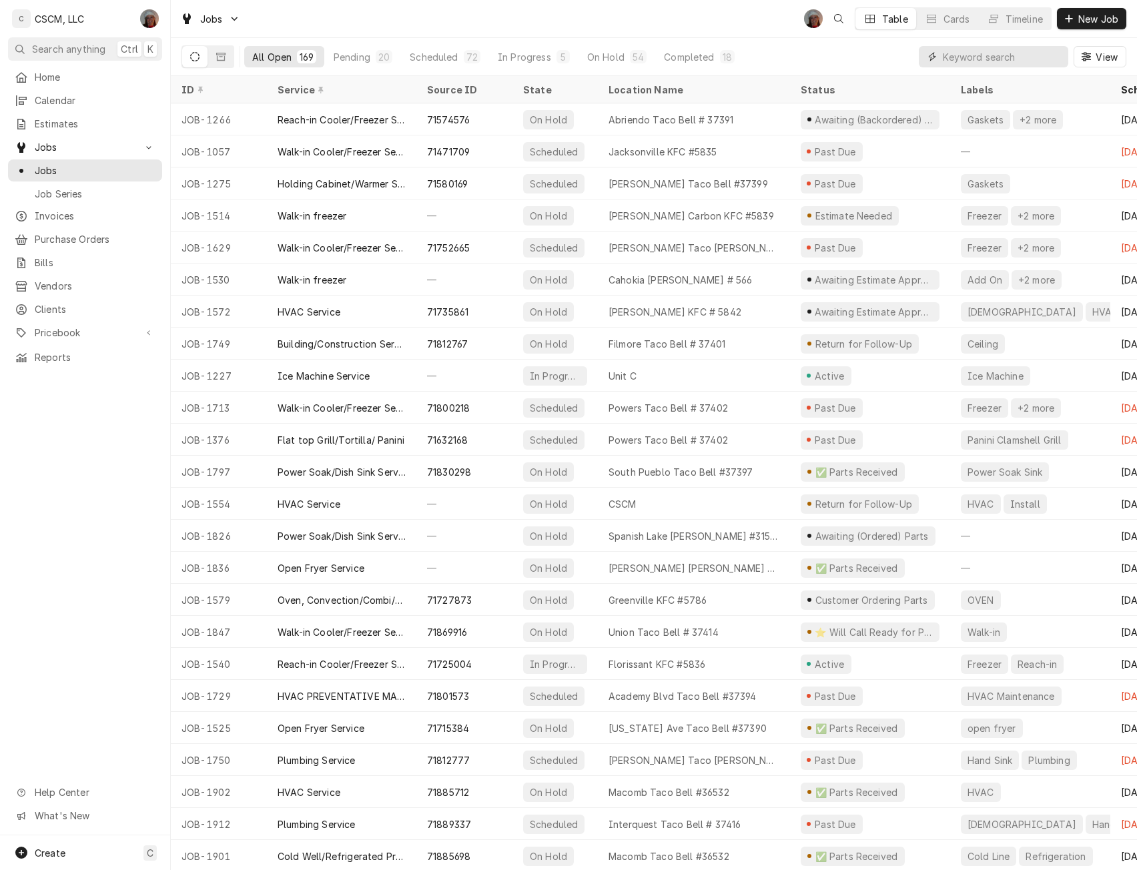
click at [966, 59] on input "Dynamic Content Wrapper" at bounding box center [1002, 56] width 119 height 21
paste input "71885707"
type input "71885707"
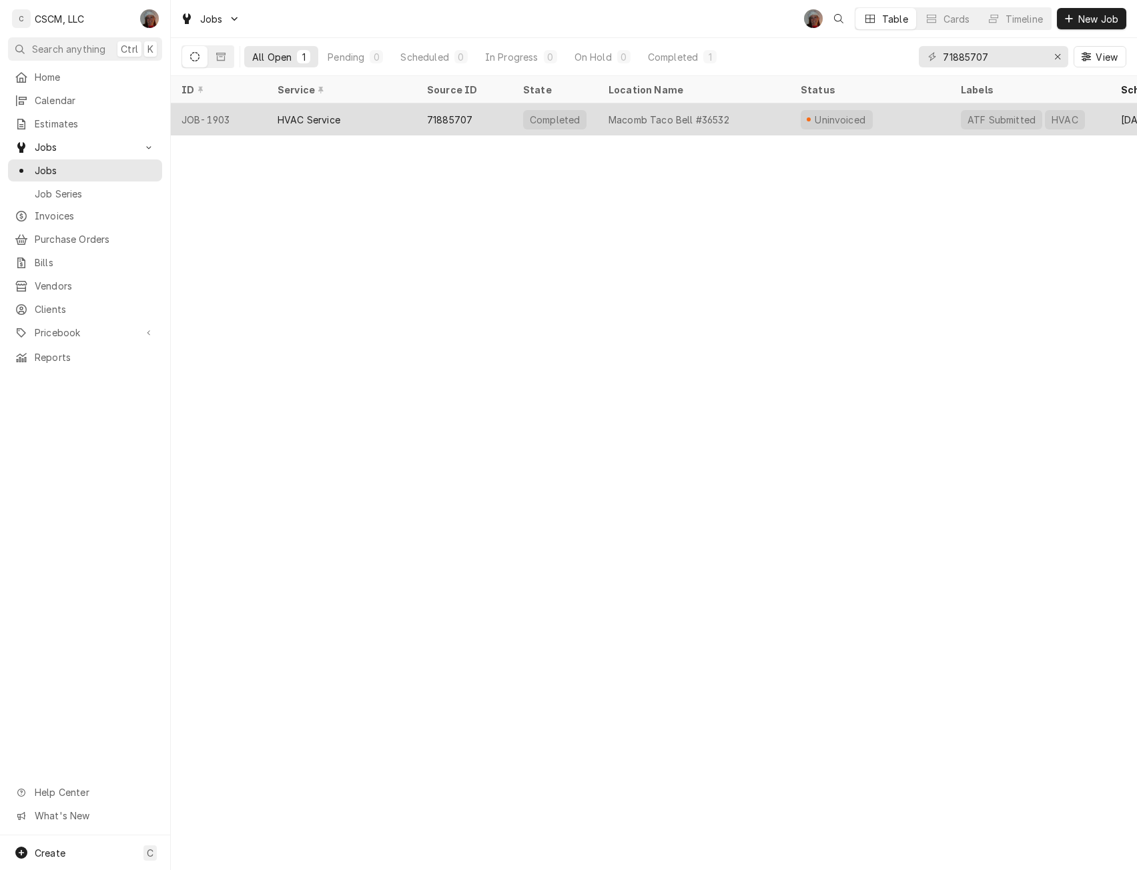
click at [351, 119] on div "HVAC Service" at bounding box center [342, 119] width 150 height 32
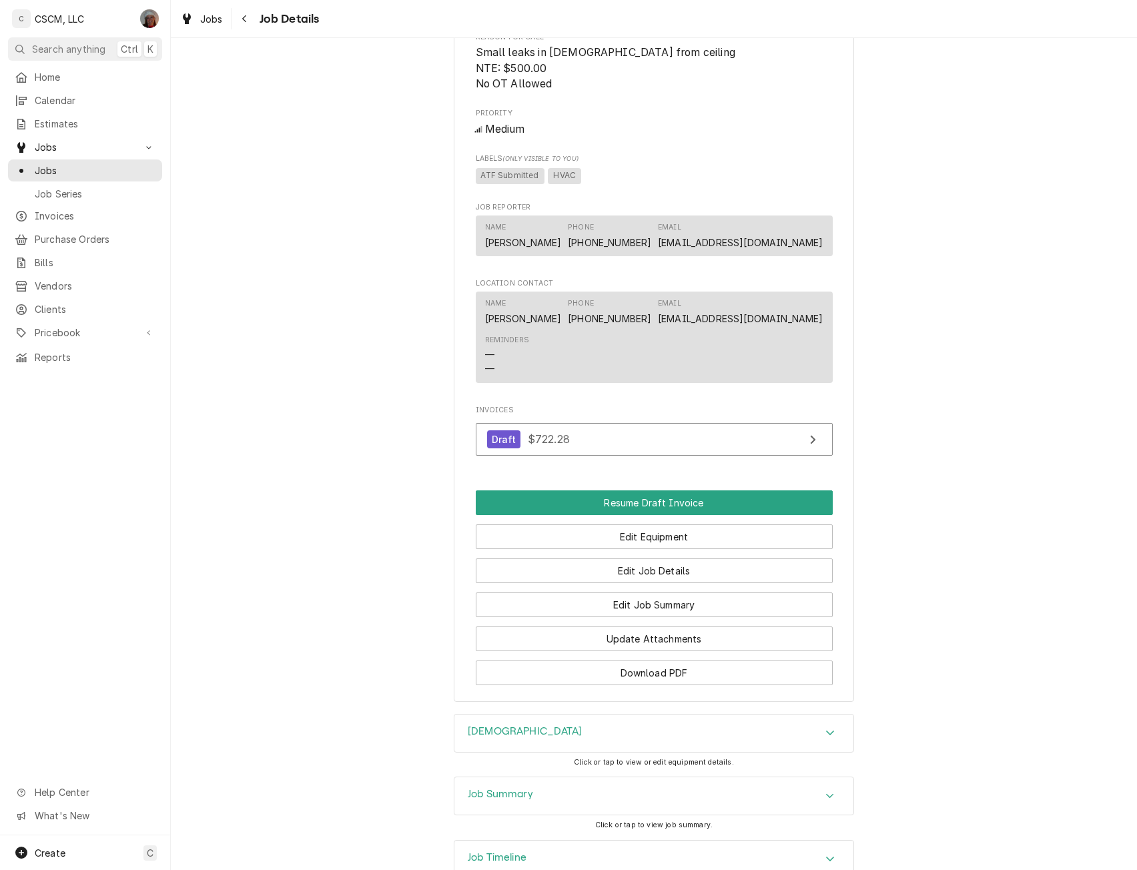
scroll to position [790, 0]
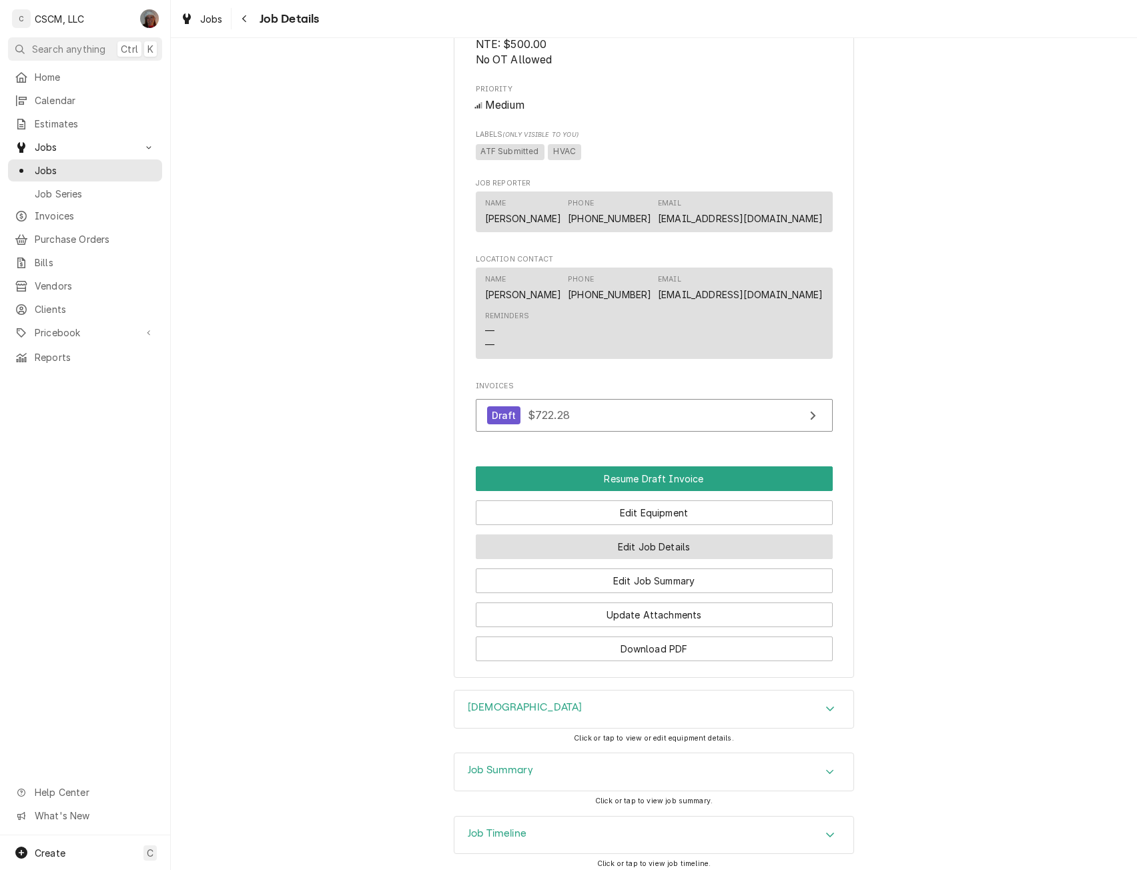
click at [665, 559] on button "Edit Job Details" at bounding box center [654, 547] width 357 height 25
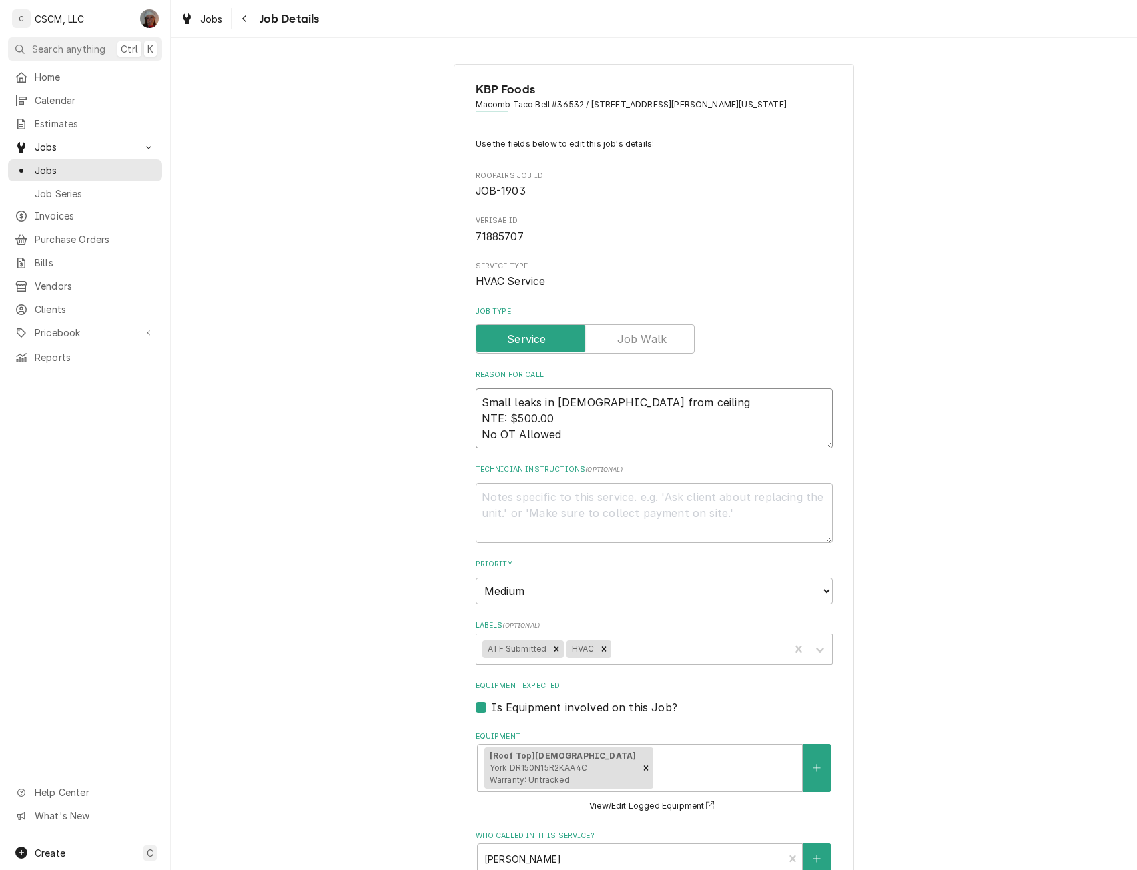
drag, startPoint x: 507, startPoint y: 418, endPoint x: 561, endPoint y: 420, distance: 53.4
click at [561, 420] on textarea "Small leaks in BOH from ceiling NTE: $500.00 No OT Allowed" at bounding box center [654, 418] width 357 height 60
paste textarea "722.28"
type textarea "x"
type textarea "Small leaks in [DEMOGRAPHIC_DATA] from ceiling NTE: $722.28 No OT Allowed"
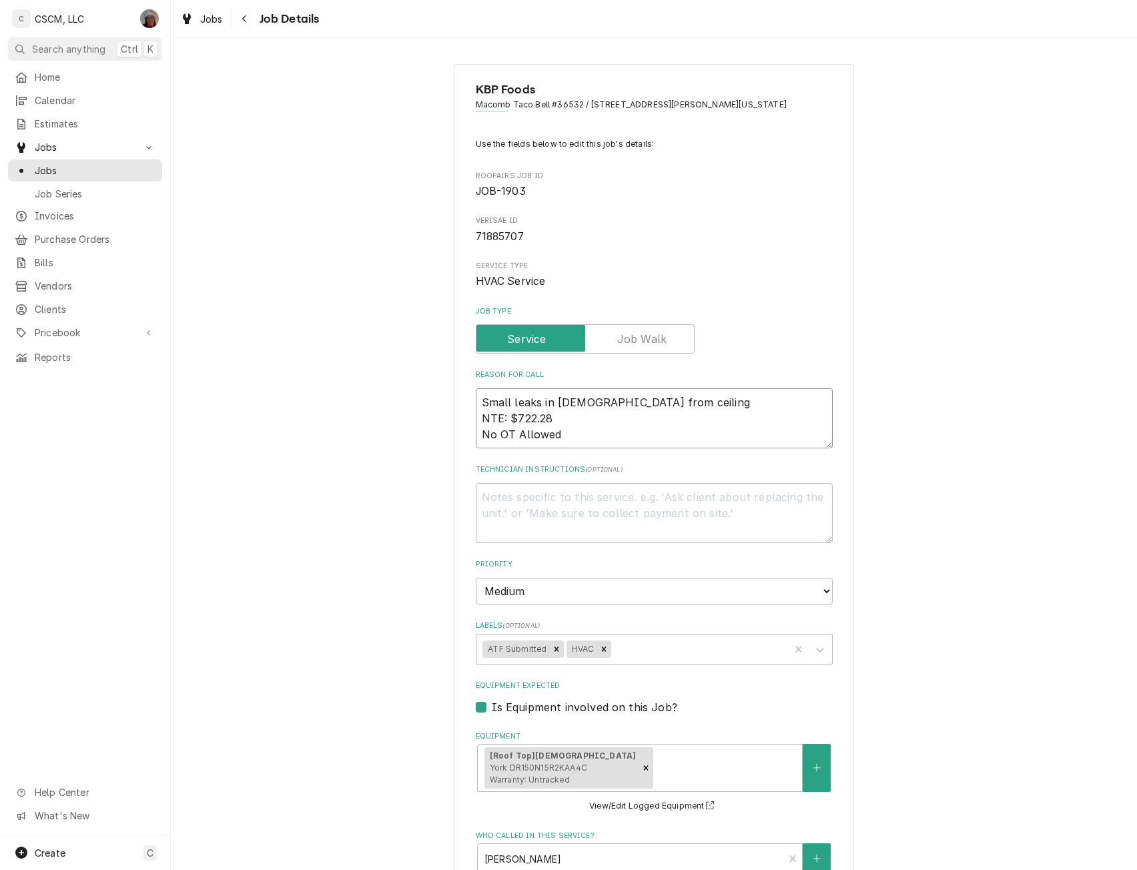
type textarea "x"
click at [552, 653] on icon "Remove ATF Submitted" at bounding box center [556, 649] width 9 height 9
type textarea "Small leaks in [DEMOGRAPHIC_DATA] from ceiling NTE: $722.28 No OT Allowed"
type textarea "x"
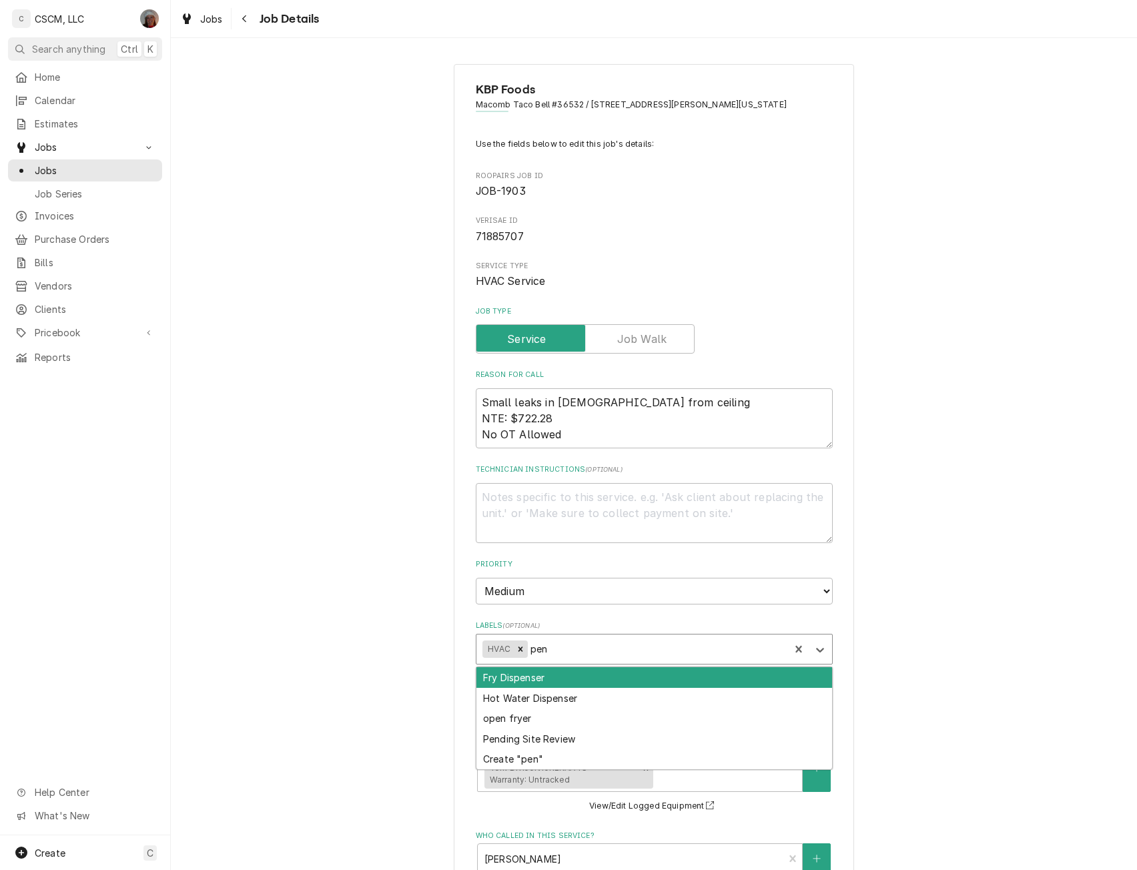
type input "pend"
click at [542, 675] on div "Pending Site Review" at bounding box center [655, 677] width 356 height 21
type textarea "x"
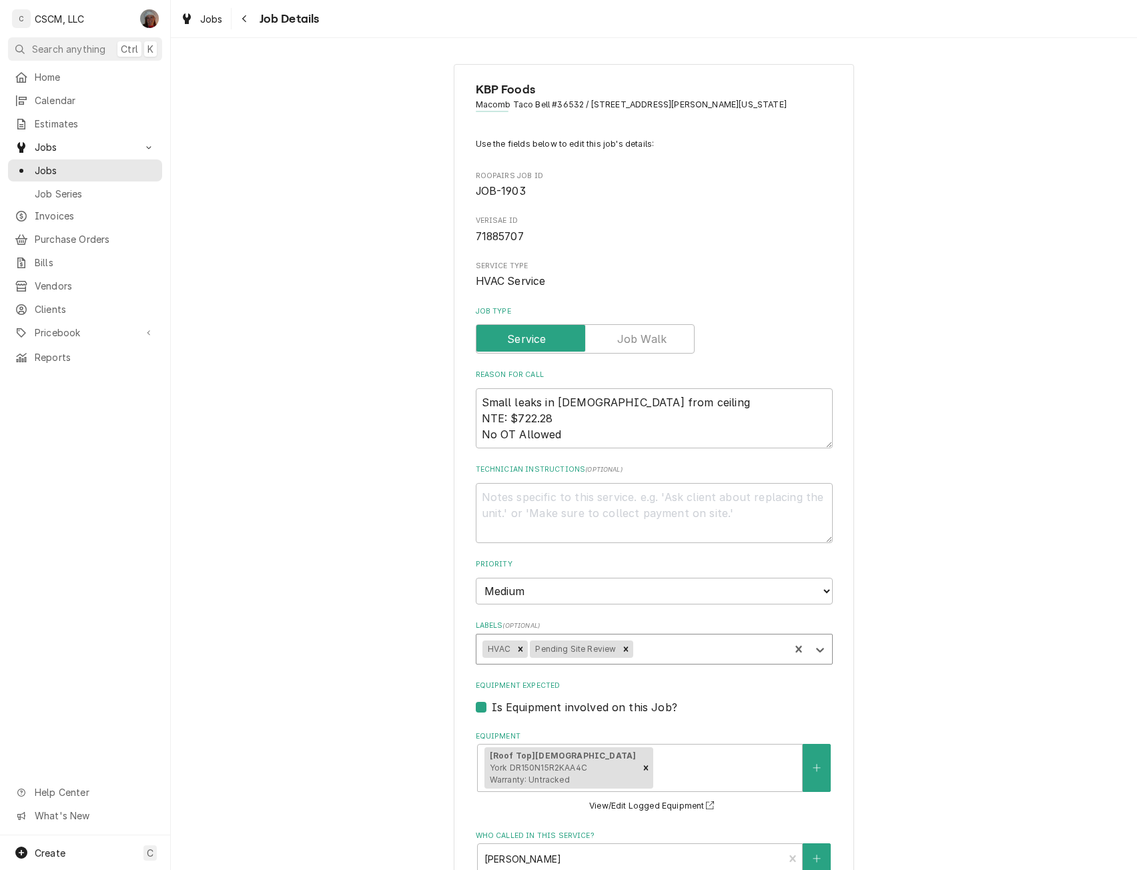
type textarea "x"
type input "a"
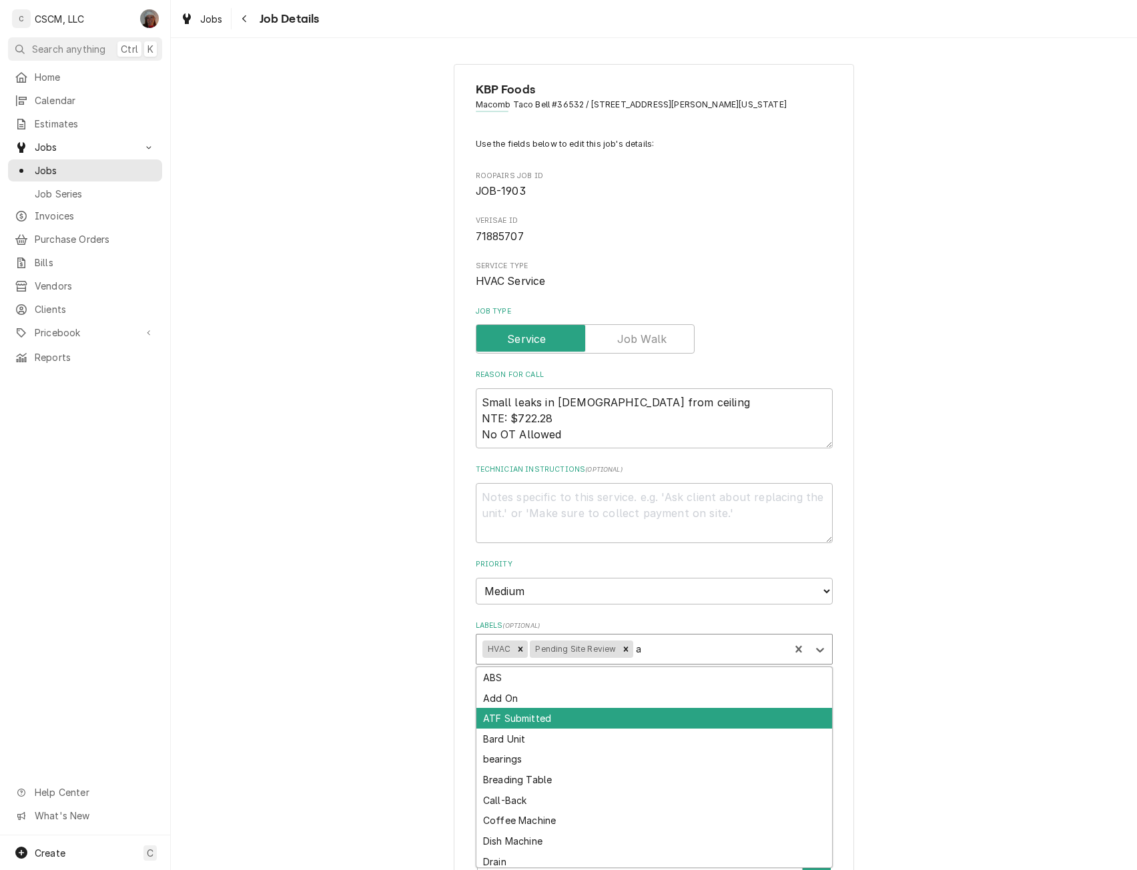
click at [526, 719] on div "ATF Submitted" at bounding box center [655, 718] width 356 height 21
type textarea "x"
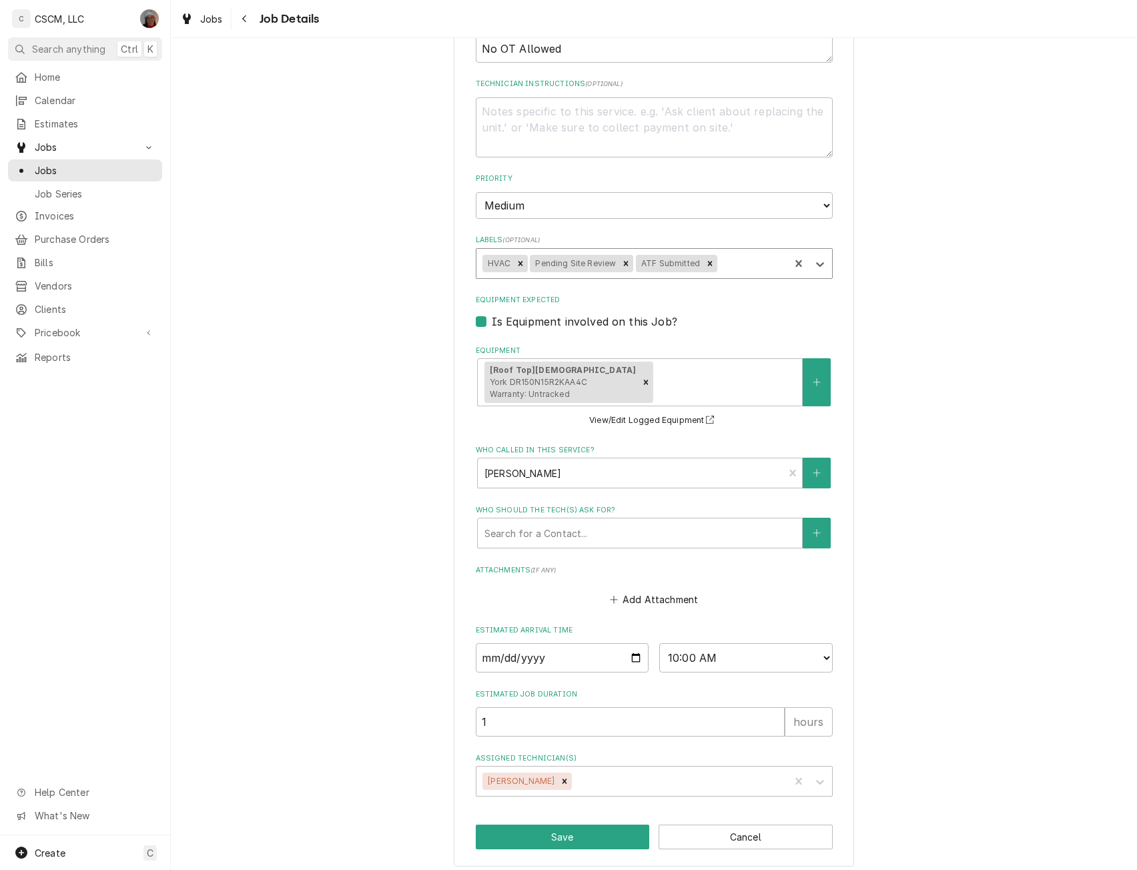
scroll to position [394, 0]
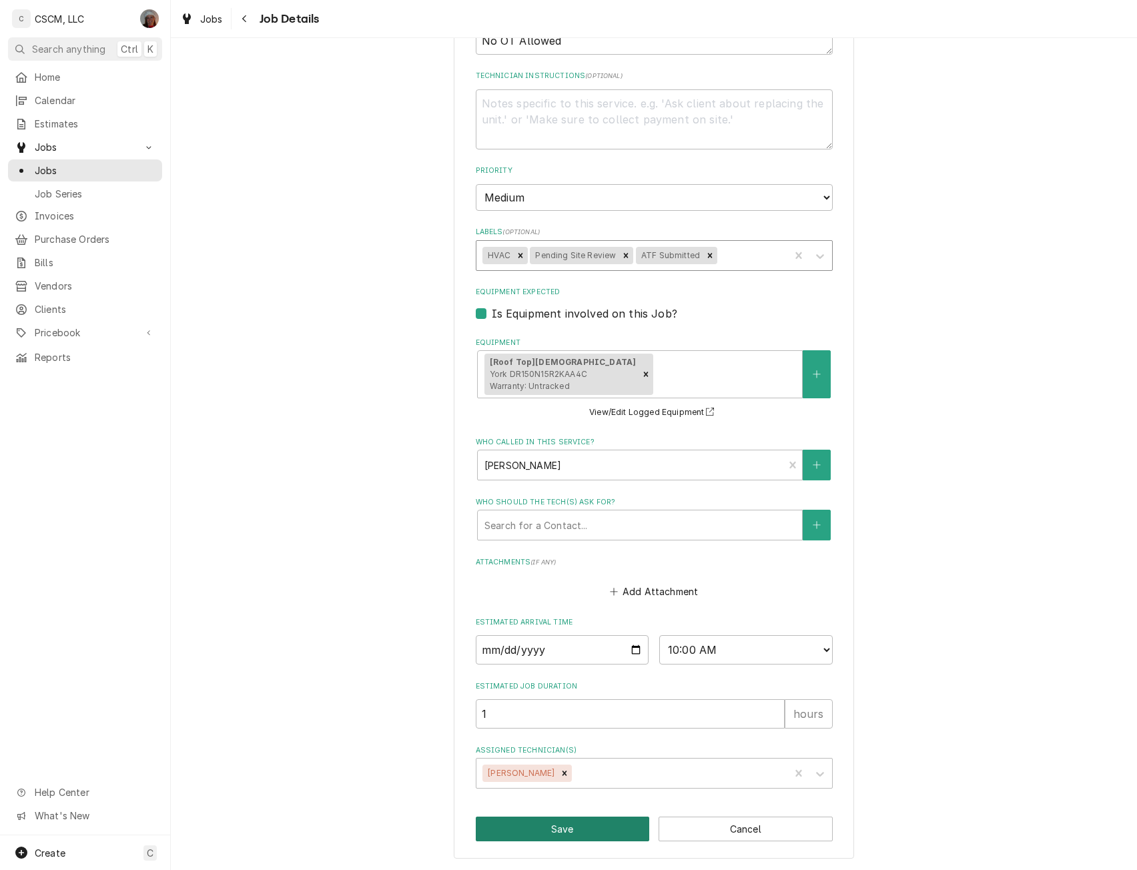
click at [602, 821] on button "Save" at bounding box center [563, 829] width 174 height 25
type textarea "x"
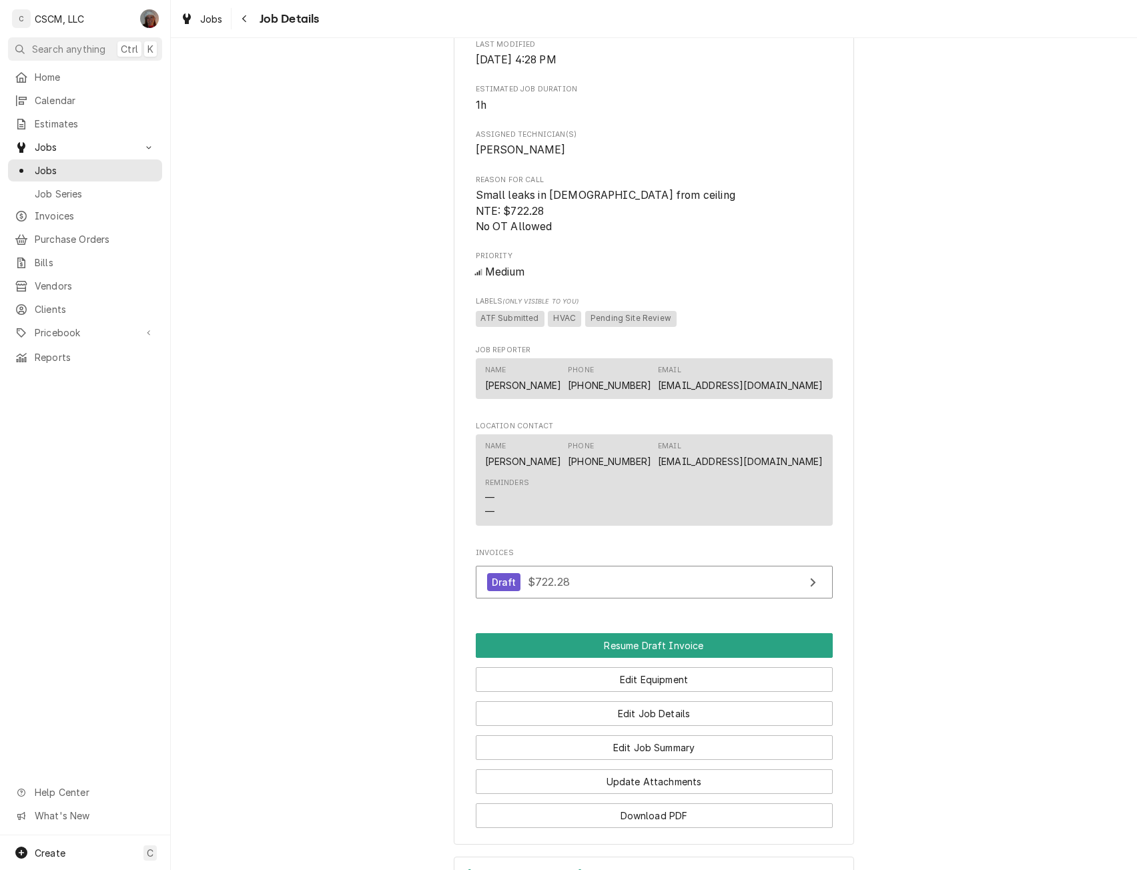
scroll to position [663, 0]
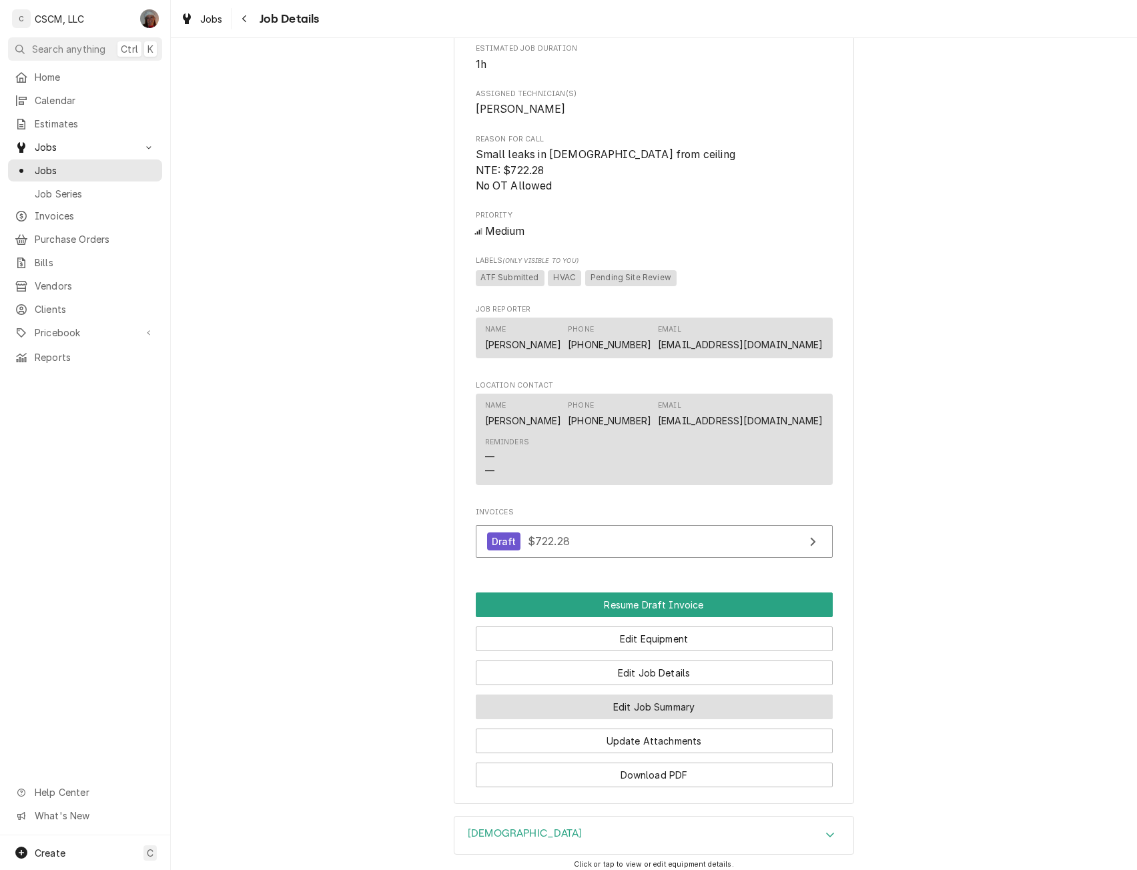
click at [680, 719] on button "Edit Job Summary" at bounding box center [654, 707] width 357 height 25
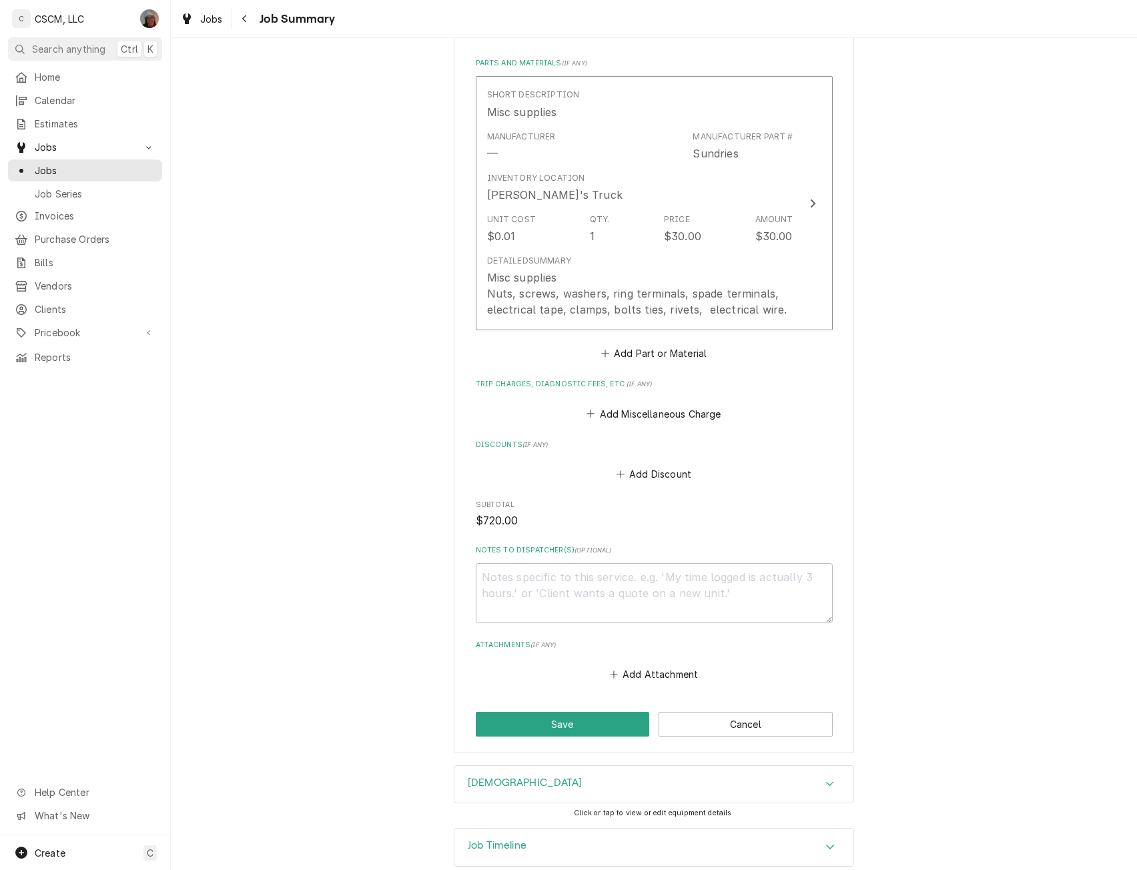
scroll to position [821, 0]
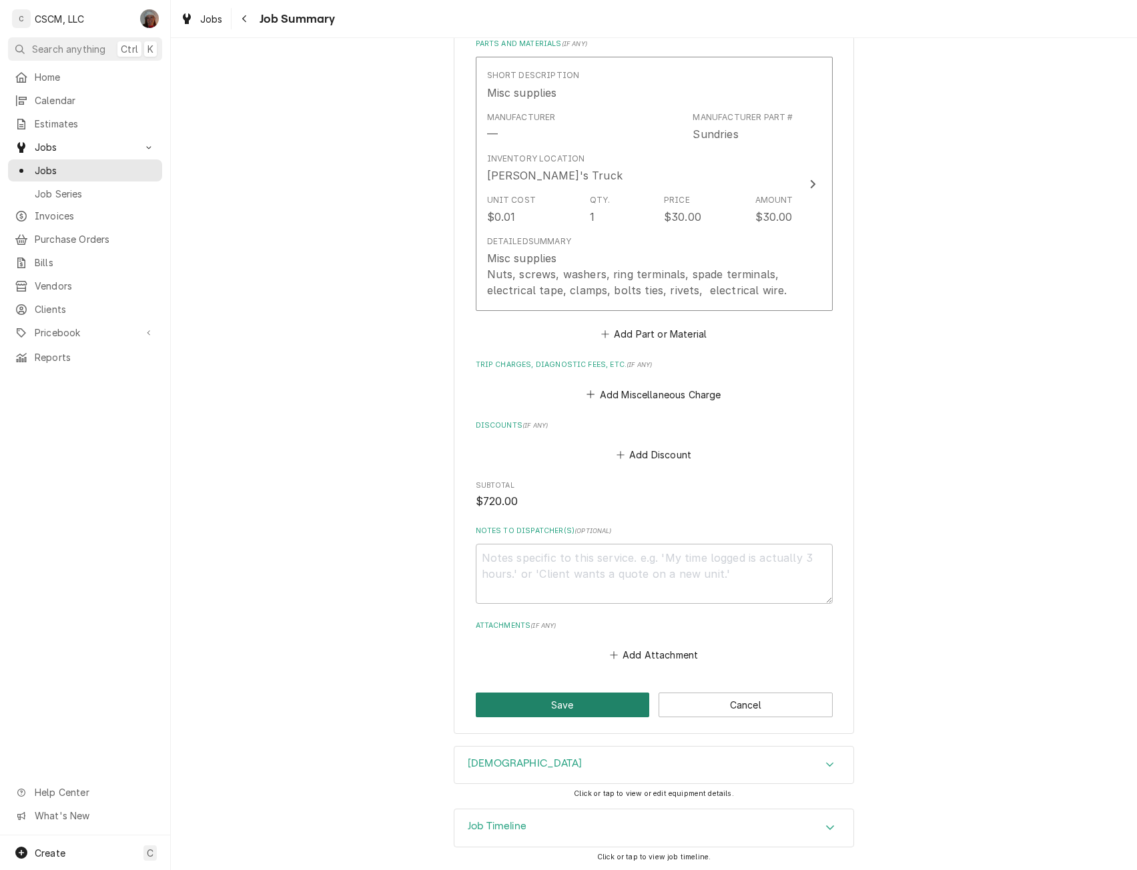
click at [576, 696] on button "Save" at bounding box center [563, 705] width 174 height 25
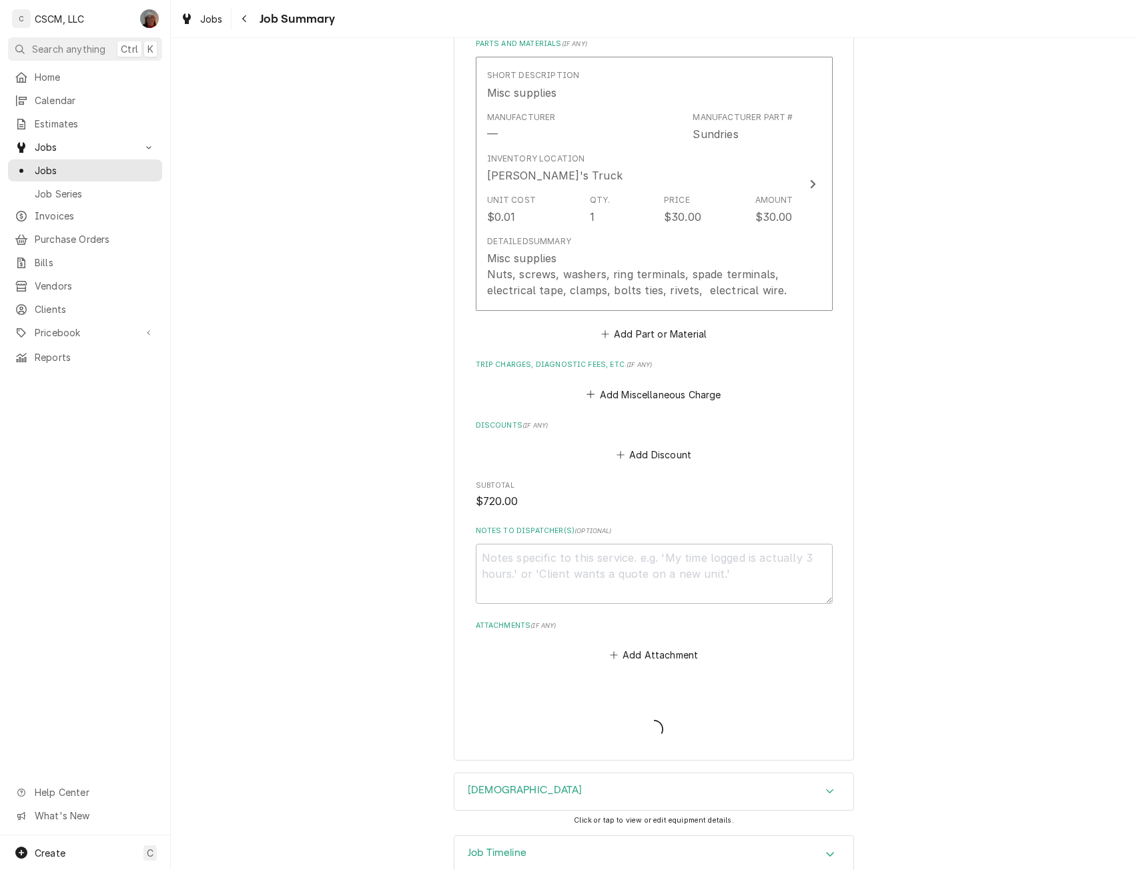
type textarea "x"
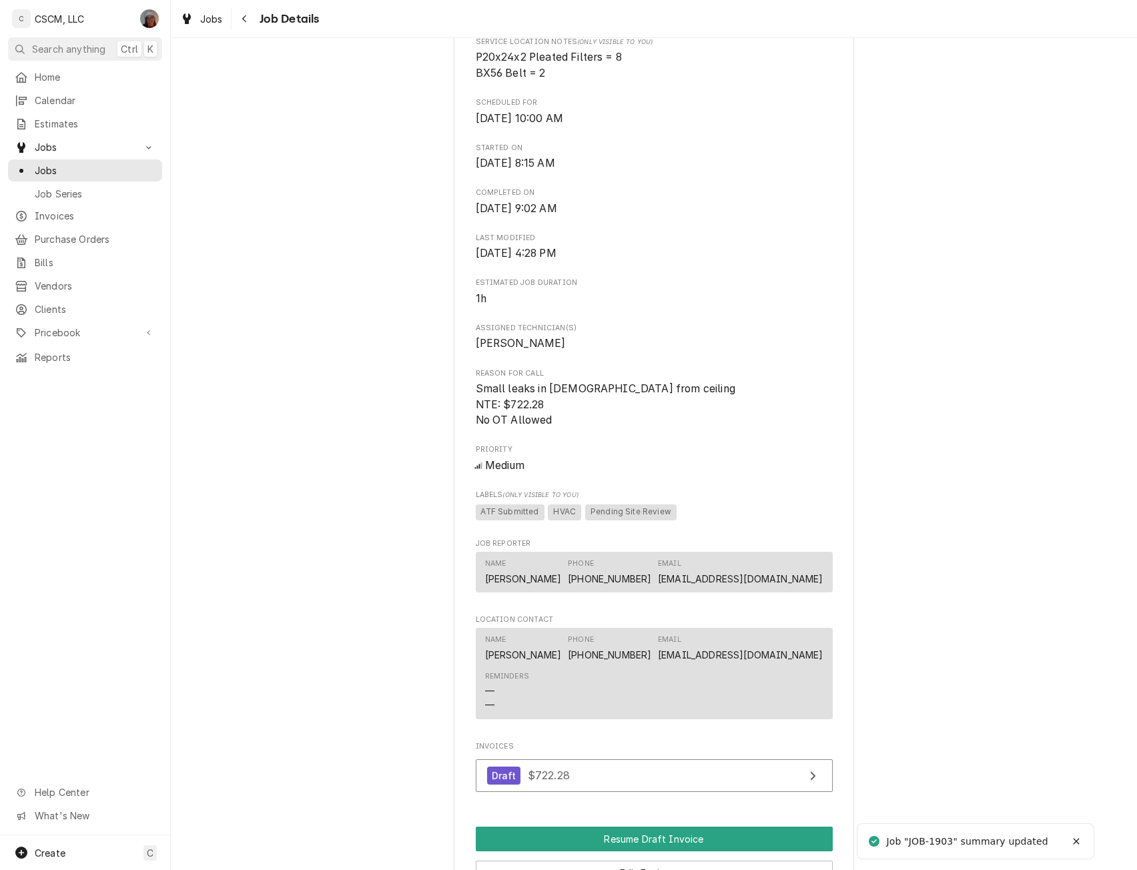
scroll to position [446, 0]
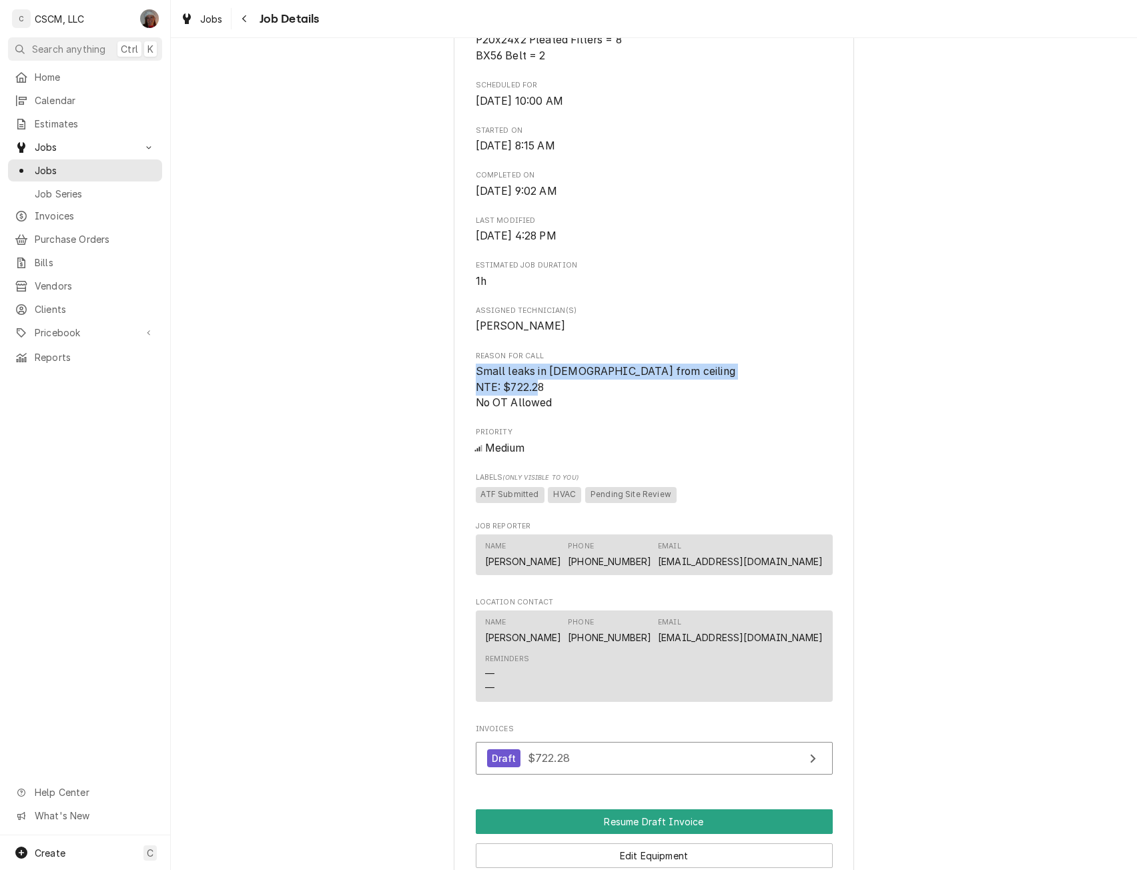
drag, startPoint x: 470, startPoint y: 386, endPoint x: 566, endPoint y: 418, distance: 101.3
click at [566, 418] on div "KBP Foods Macomb Taco Bell #36532 / [STREET_ADDRESS][PERSON_NAME][US_STATE] Ope…" at bounding box center [654, 330] width 400 height 1382
copy span "Small leaks in [DEMOGRAPHIC_DATA] from ceiling NTE: $722.28 No OT Allowed"
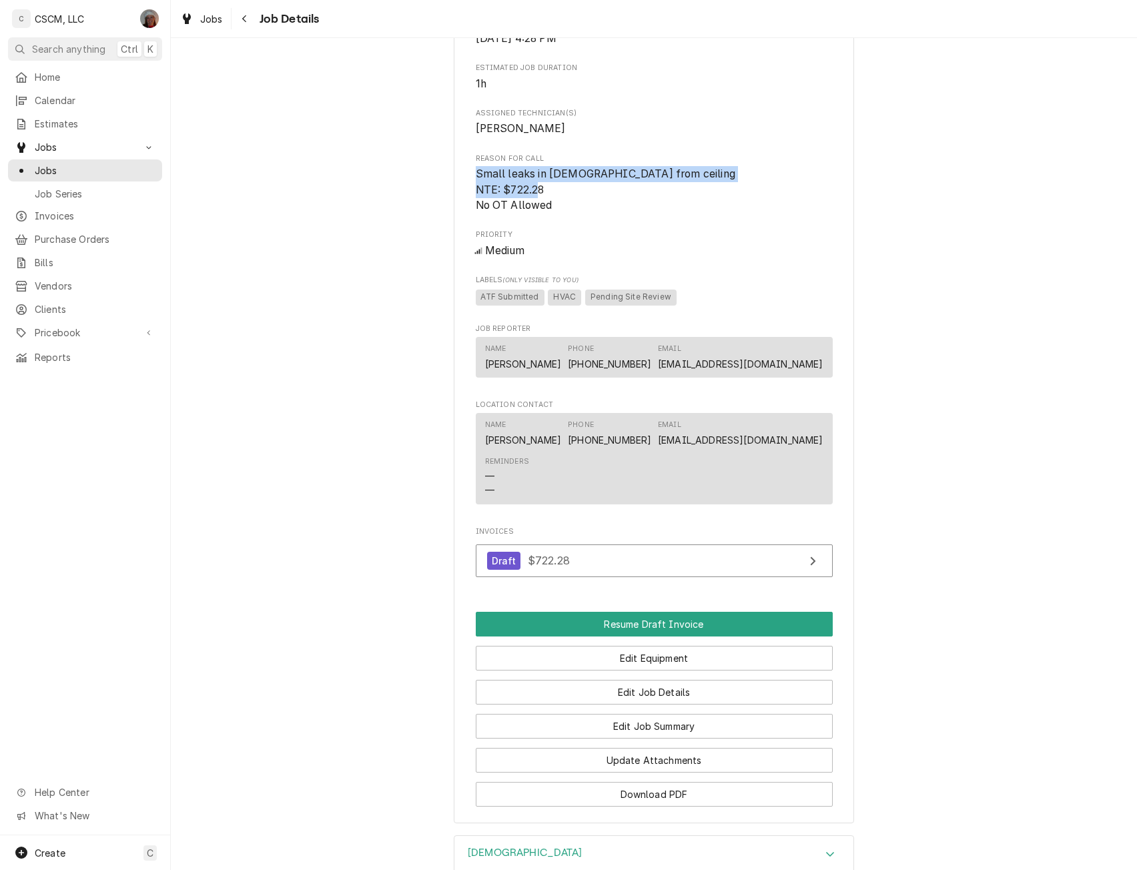
scroll to position [654, 0]
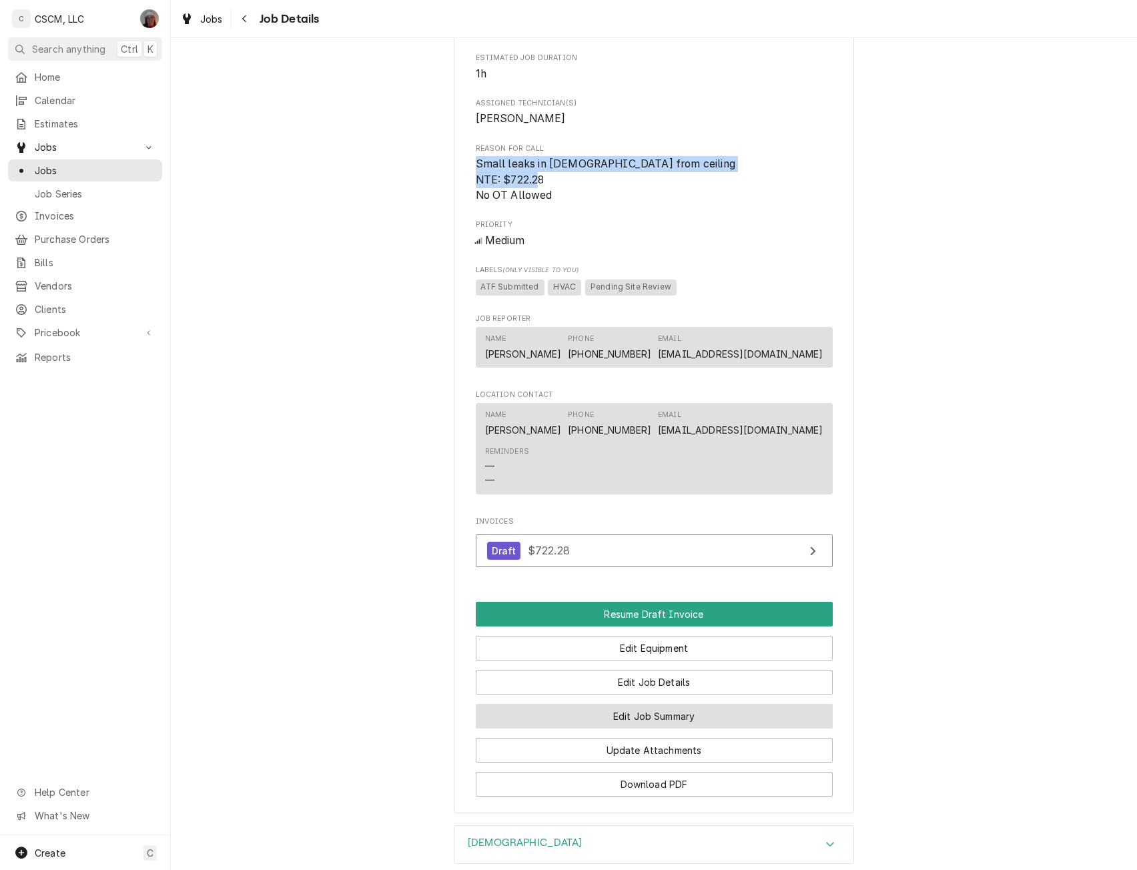
click at [686, 725] on button "Edit Job Summary" at bounding box center [654, 716] width 357 height 25
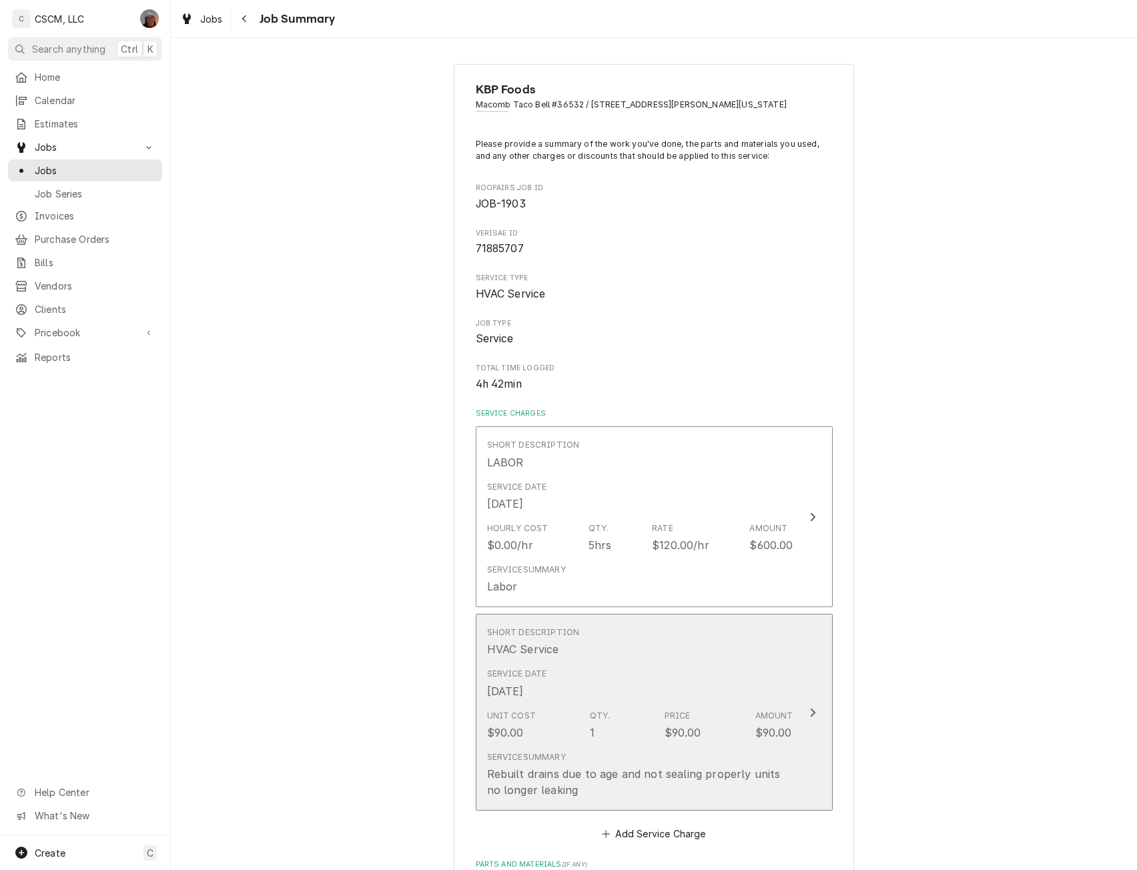
click at [810, 708] on icon "Update Line Item" at bounding box center [813, 712] width 7 height 11
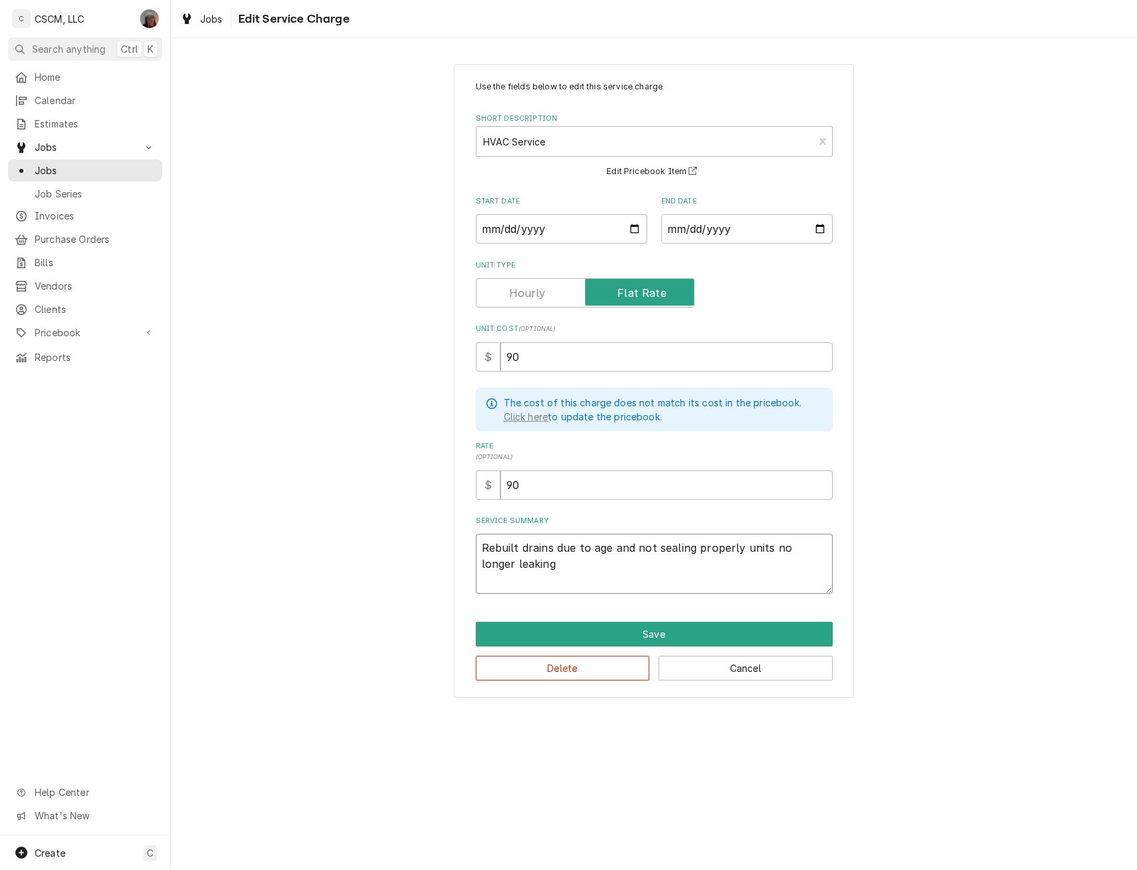
click at [477, 548] on textarea "Rebuilt drains due to age and not sealing properly units no longer leaking" at bounding box center [654, 564] width 357 height 60
type textarea "x"
type textarea "Rebuilt drains due to age and not sealing properly units no longer leaking"
type textarea "x"
type textarea "Rebuilt drains due to age and not sealing properly units no longer leaking"
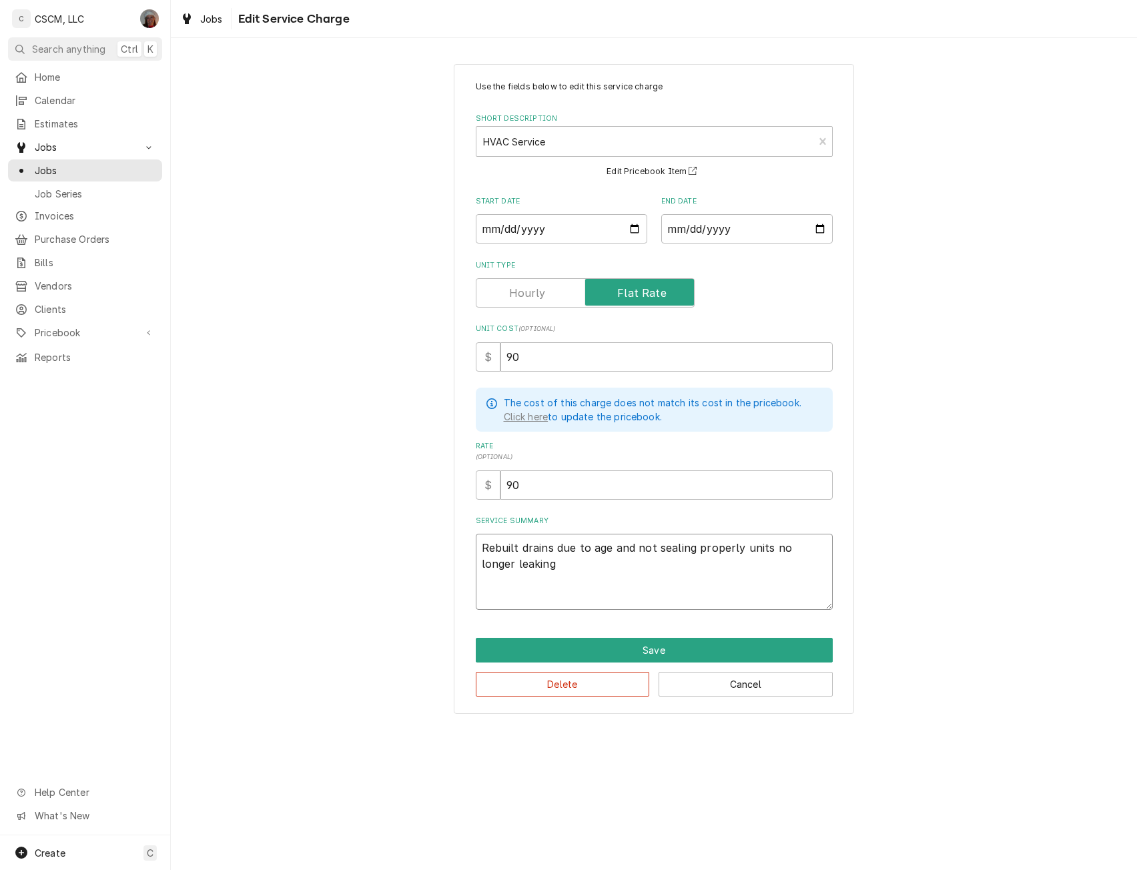
paste textarea "Small leaks in BOH from ceiling NTE: $722.28 No OT Allowed"
type textarea "x"
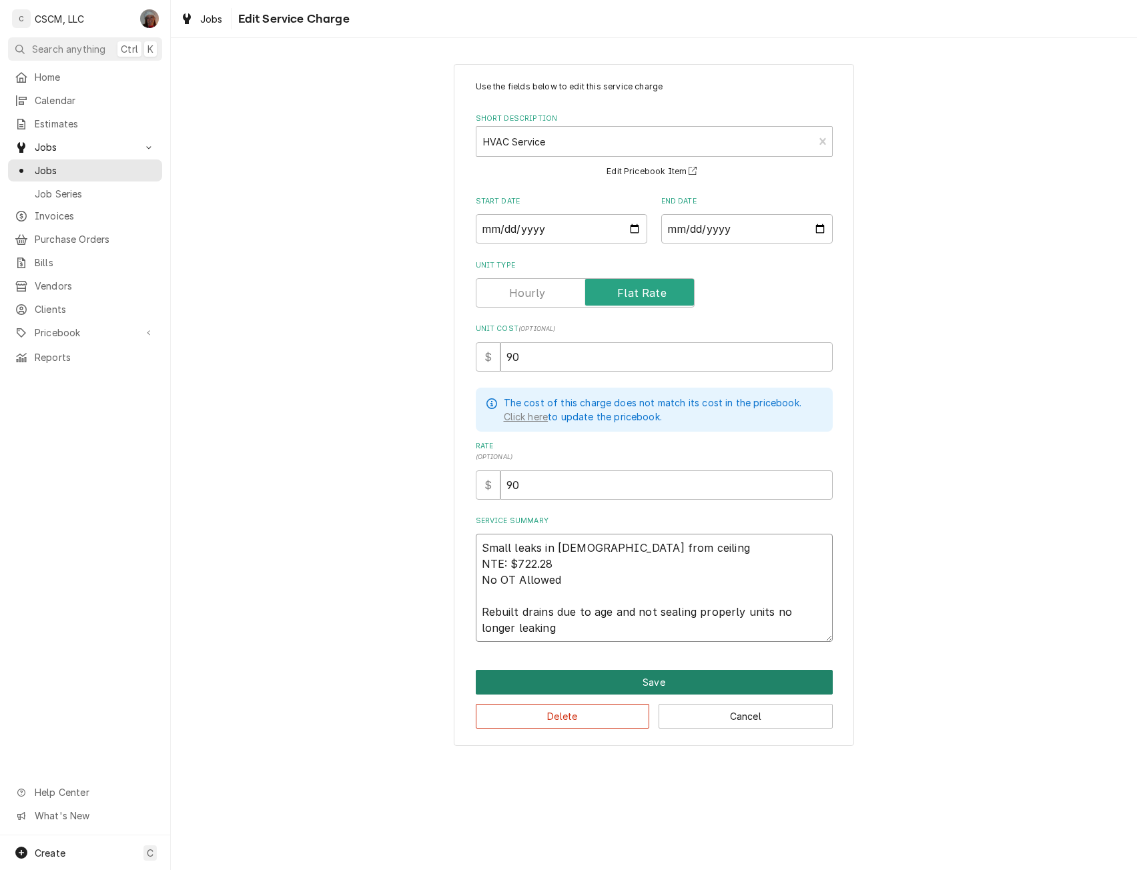
type textarea "Small leaks in BOH from ceiling NTE: $722.28 No OT Allowed Rebuilt drains due t…"
click at [667, 685] on button "Save" at bounding box center [654, 682] width 357 height 25
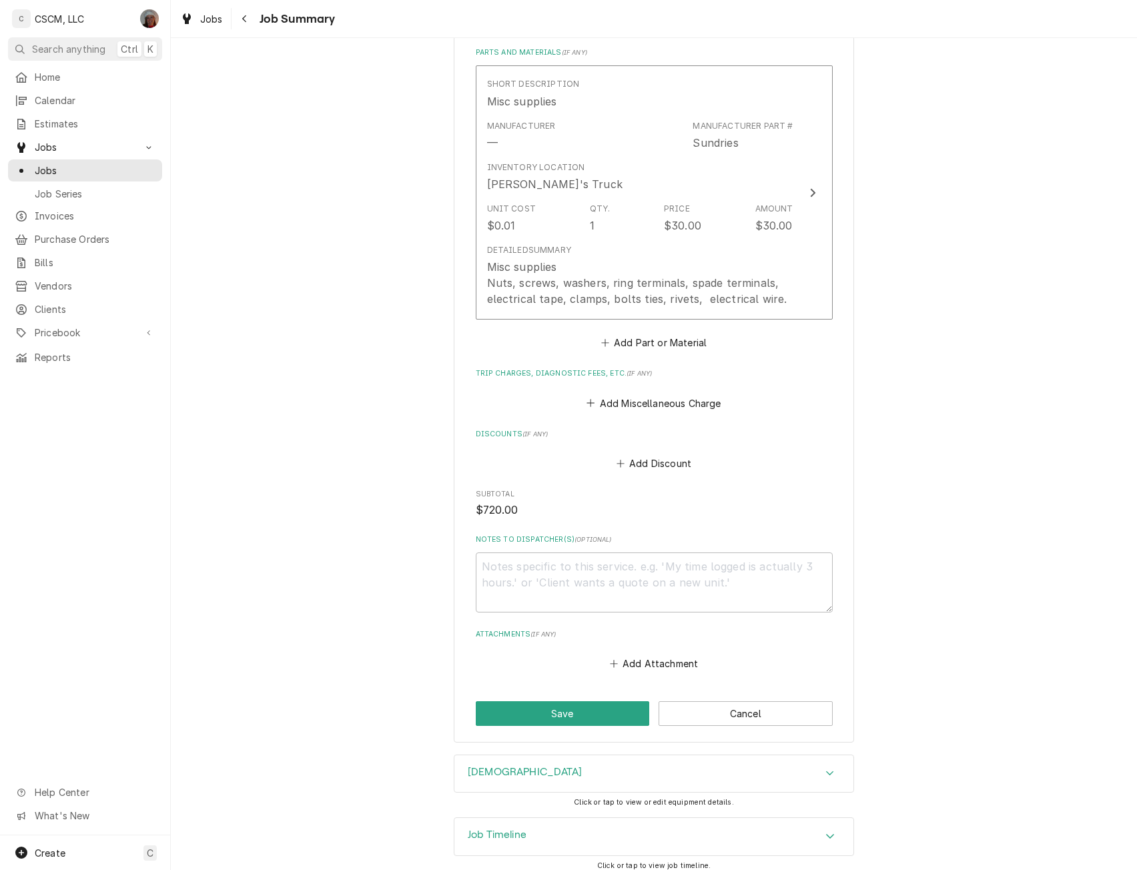
scroll to position [886, 0]
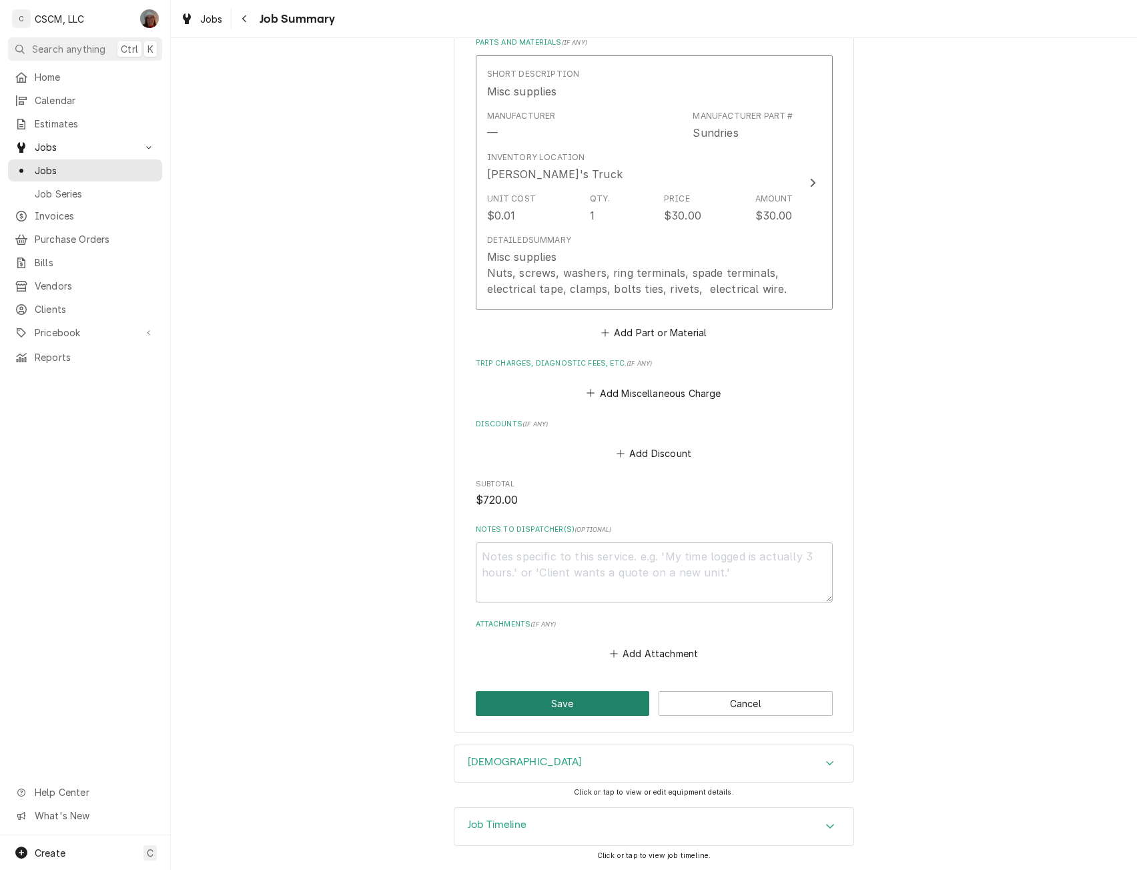
click at [543, 703] on button "Save" at bounding box center [563, 703] width 174 height 25
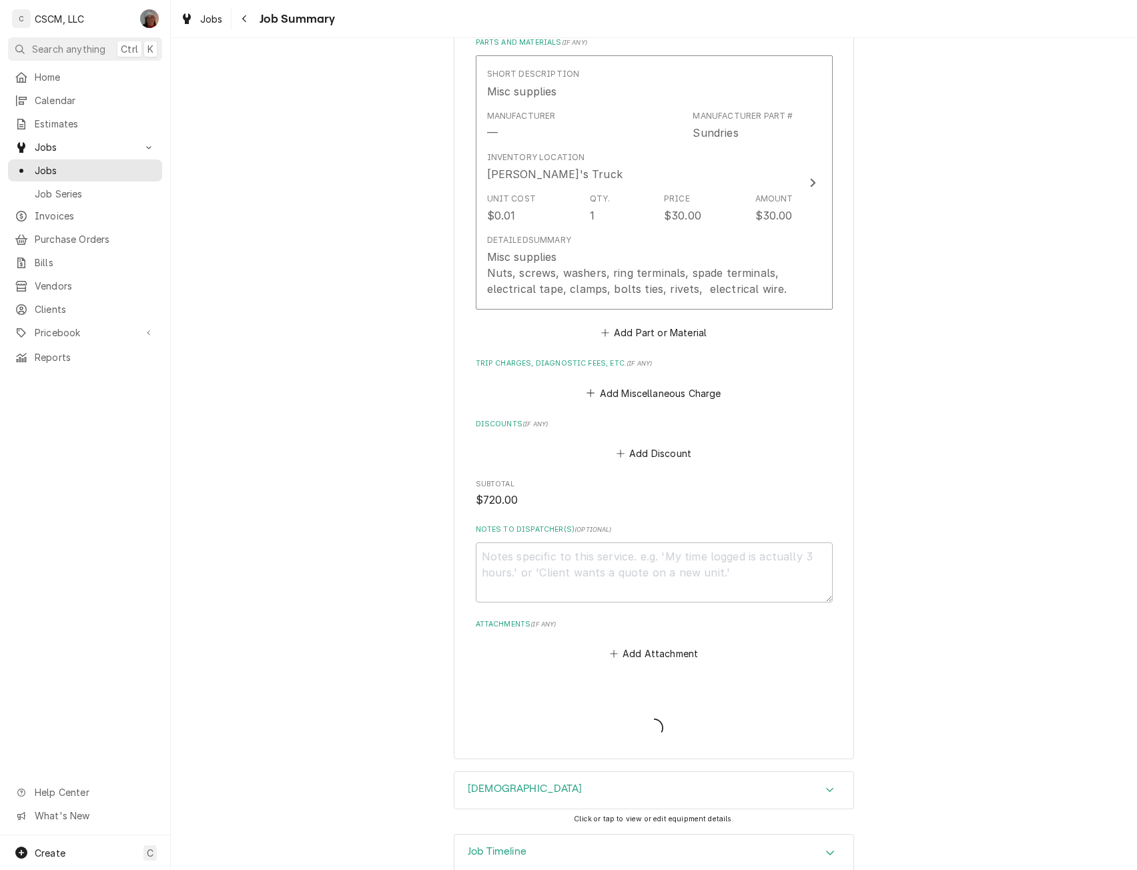
type textarea "x"
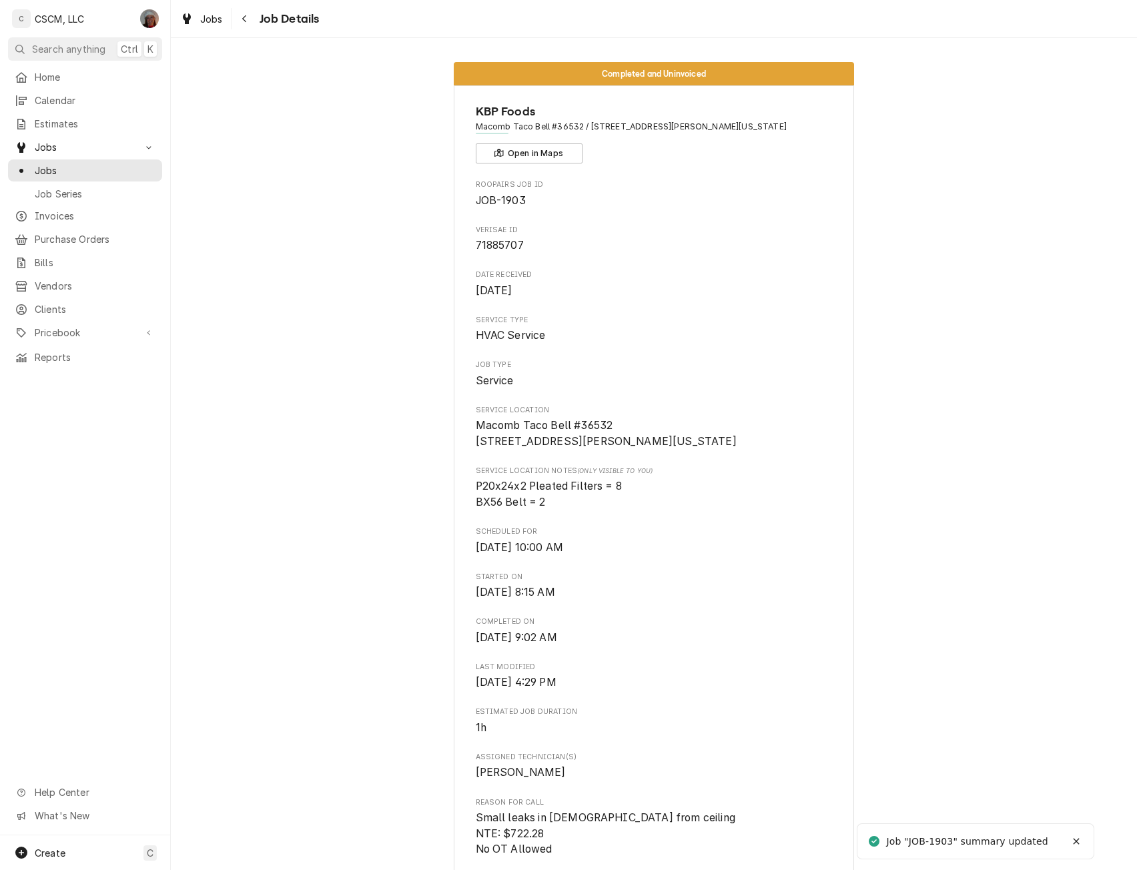
scroll to position [506, 0]
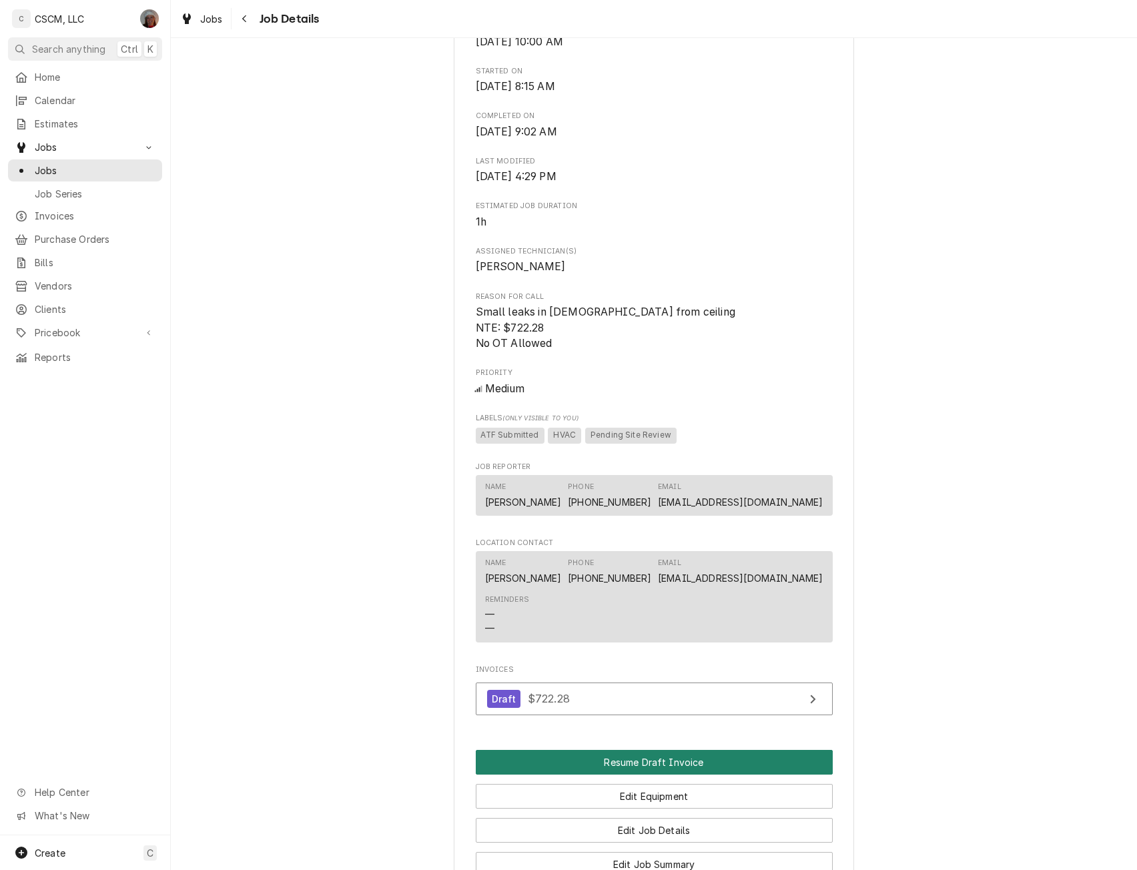
click at [657, 775] on button "Resume Draft Invoice" at bounding box center [654, 762] width 357 height 25
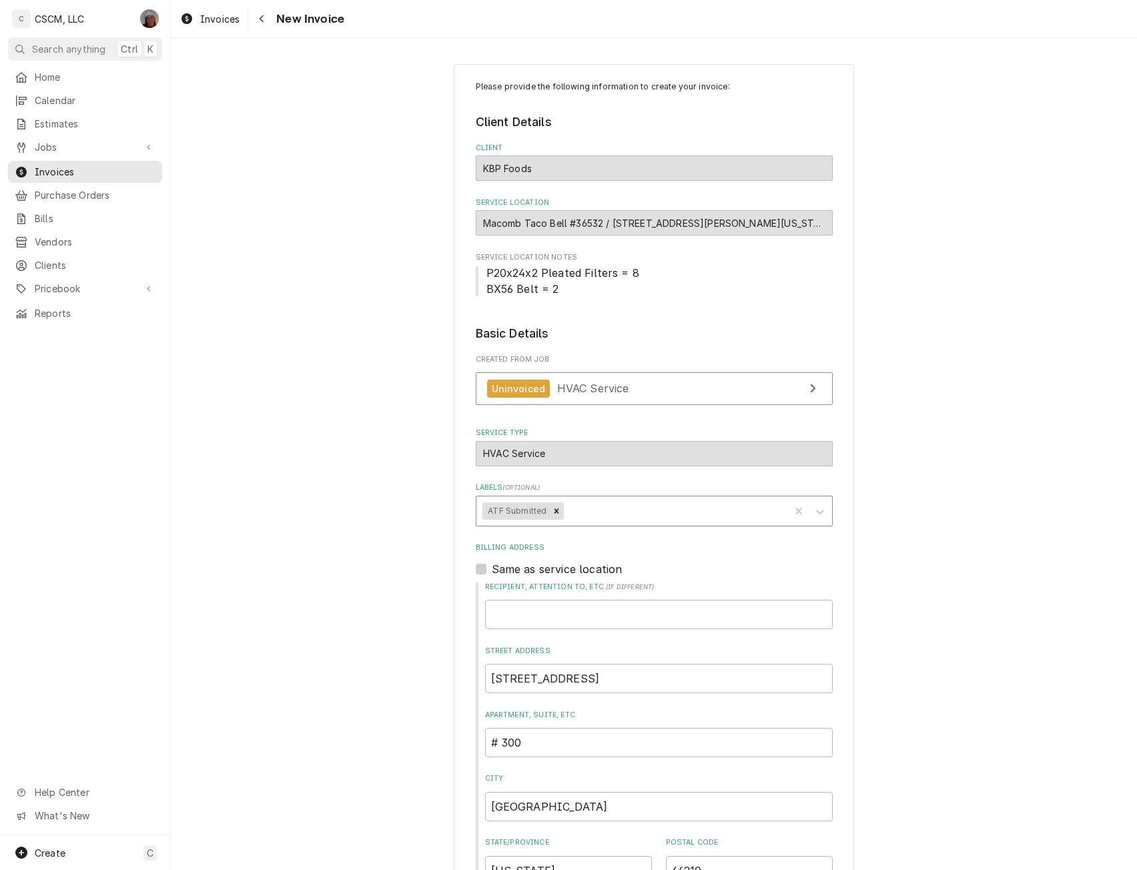
click at [611, 513] on div "Labels" at bounding box center [675, 511] width 216 height 24
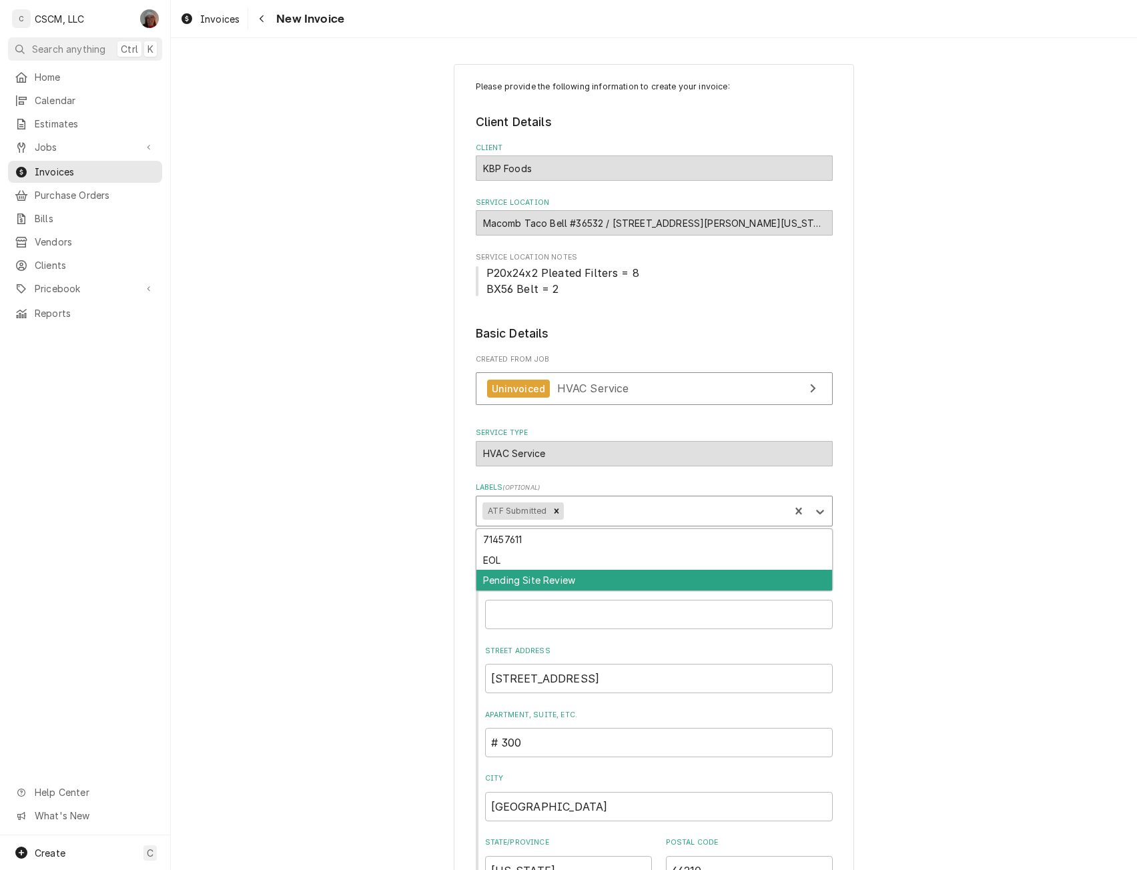
click at [549, 578] on div "Pending Site Review" at bounding box center [655, 580] width 356 height 21
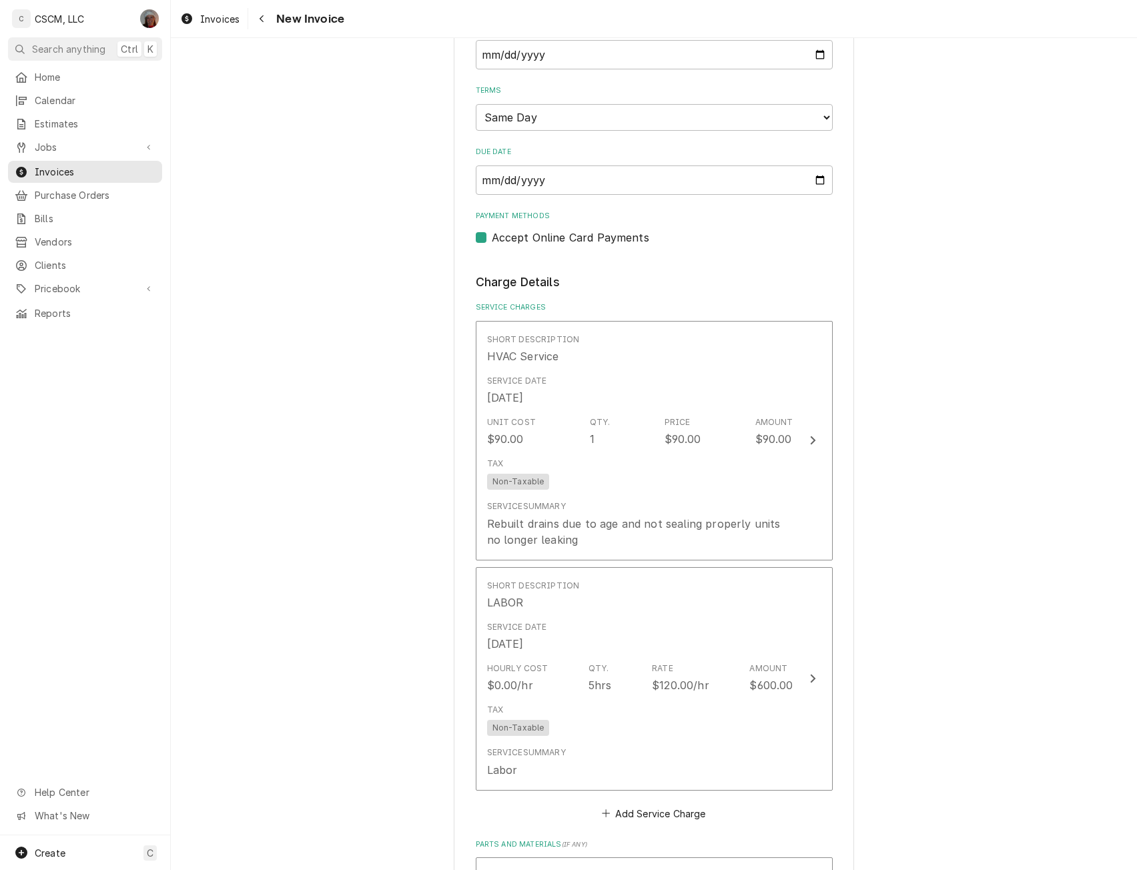
scroll to position [912, 0]
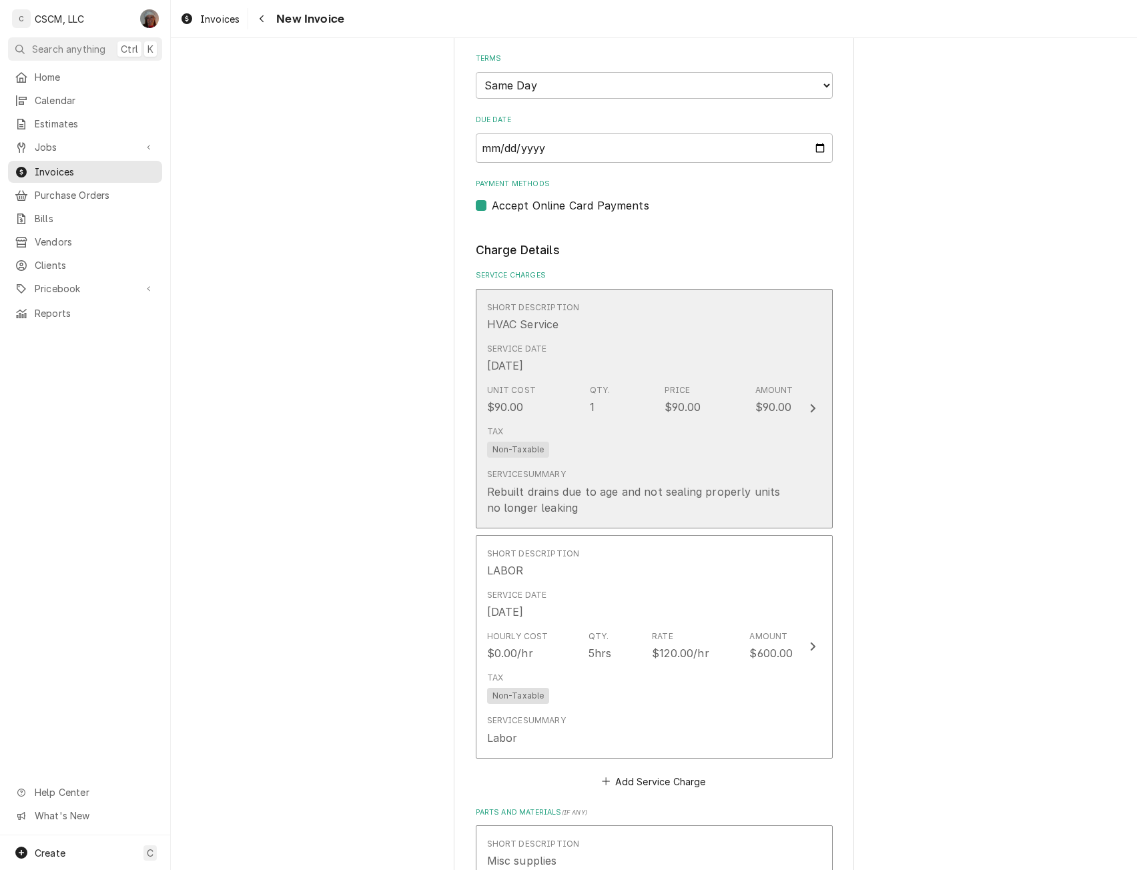
click at [808, 397] on button "Short Description HVAC Service Service Date Jul 29, 2025 Unit Cost $90.00 Qty. …" at bounding box center [654, 409] width 357 height 240
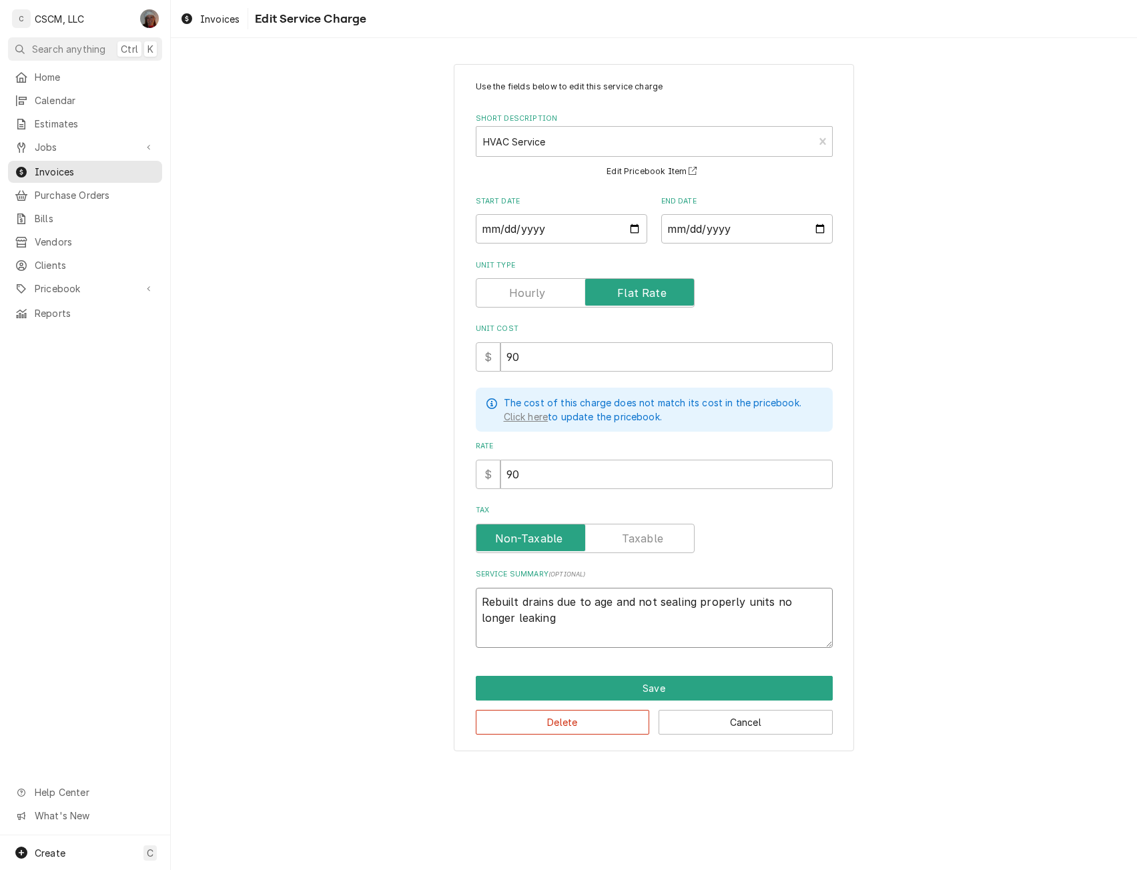
click at [480, 600] on textarea "Rebuilt drains due to age and not sealing properly units no longer leaking" at bounding box center [654, 618] width 357 height 60
type textarea "x"
type textarea "Rebuilt drains due to age and not sealing properly units no longer leaking"
type textarea "x"
type textarea "Rebuilt drains due to age and not sealing properly units no longer leaking"
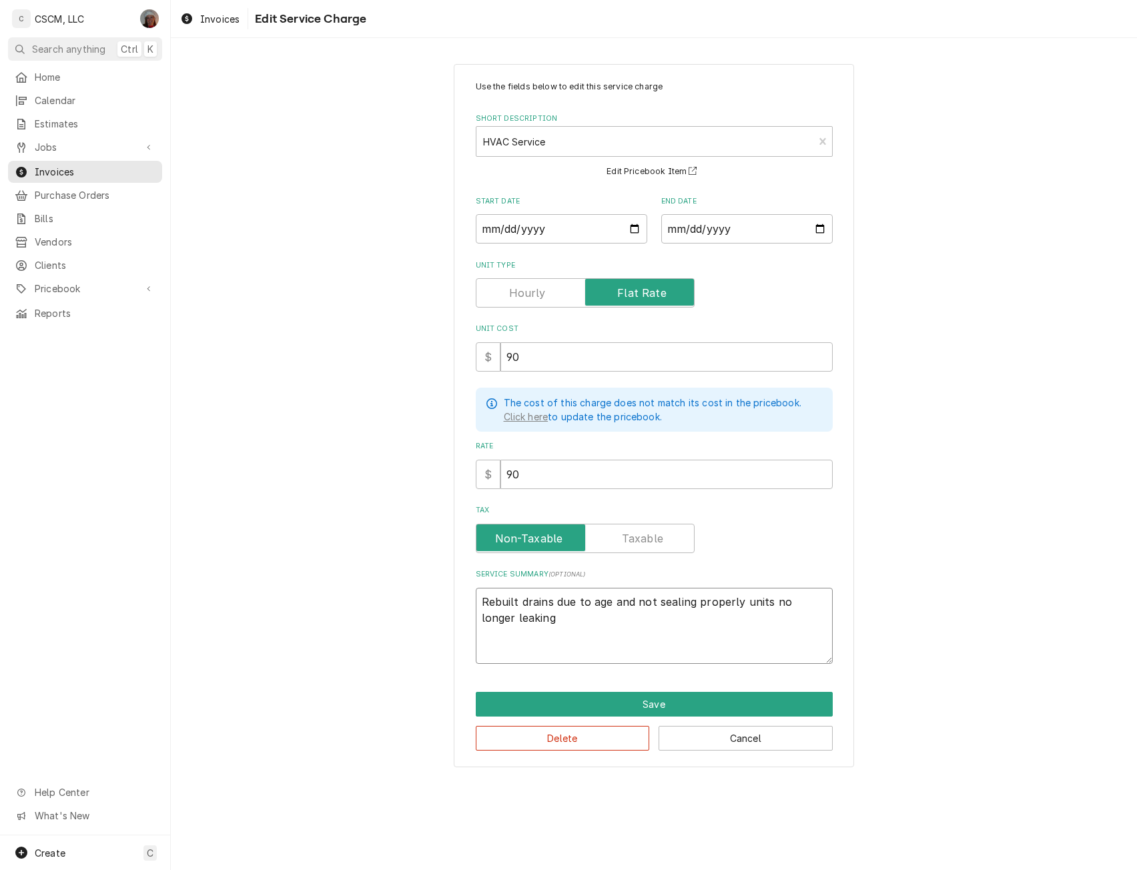
paste textarea "Small leaks in BOH from ceiling NTE: $722.28 No OT Allowed"
type textarea "x"
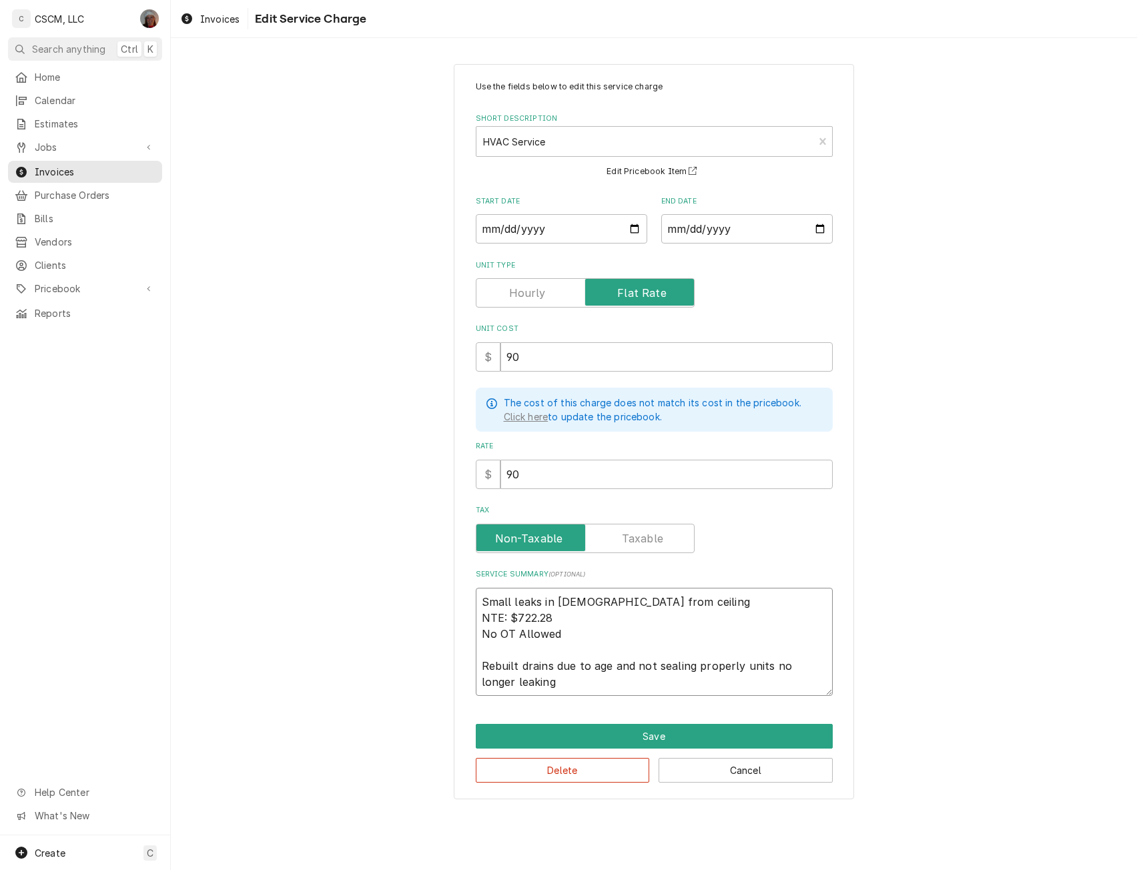
drag, startPoint x: 480, startPoint y: 666, endPoint x: 527, endPoint y: 686, distance: 50.8
click at [527, 686] on textarea "Small leaks in BOH from ceiling NTE: $722.28 No OT Allowed Rebuilt drains due t…" at bounding box center [654, 642] width 357 height 108
type textarea "Small leaks in BOH from ceiling NTE: $722.28 No OT Allowed Rebuilt drains due t…"
click at [641, 741] on button "Save" at bounding box center [654, 736] width 357 height 25
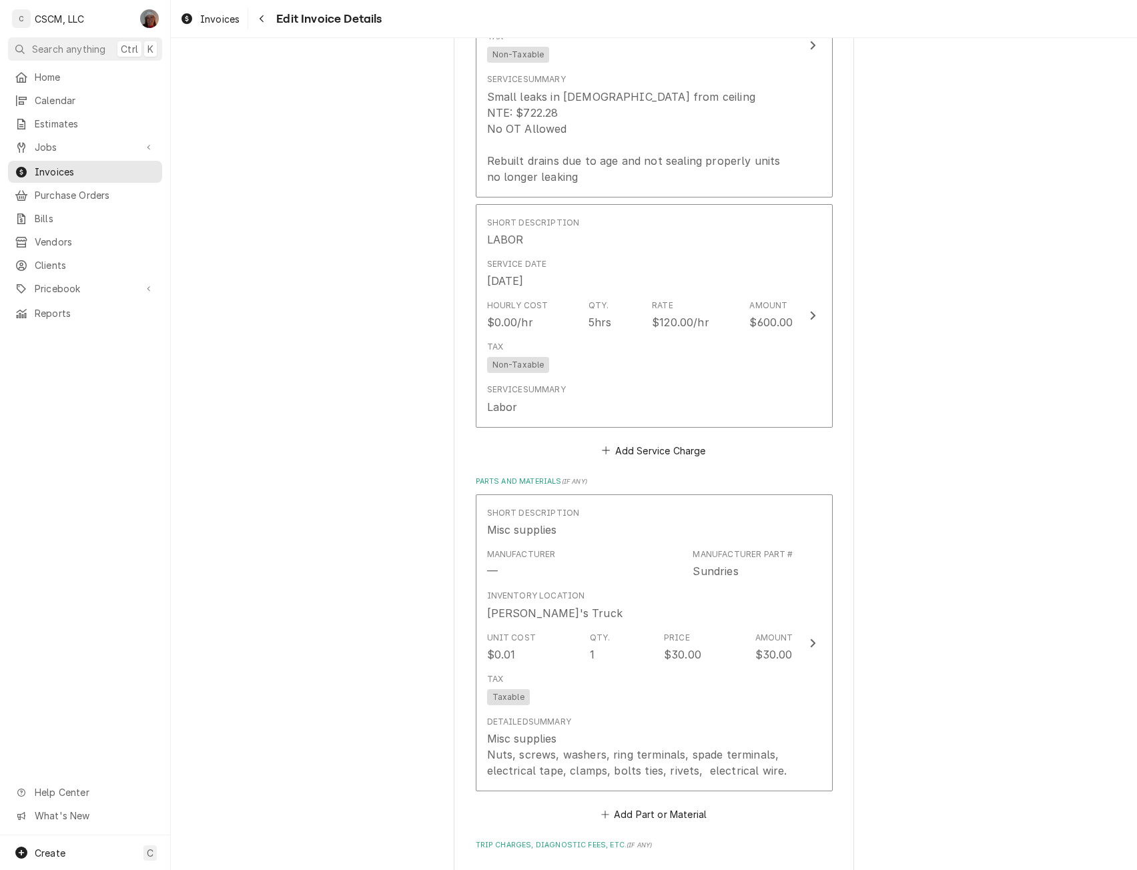
scroll to position [1257, 0]
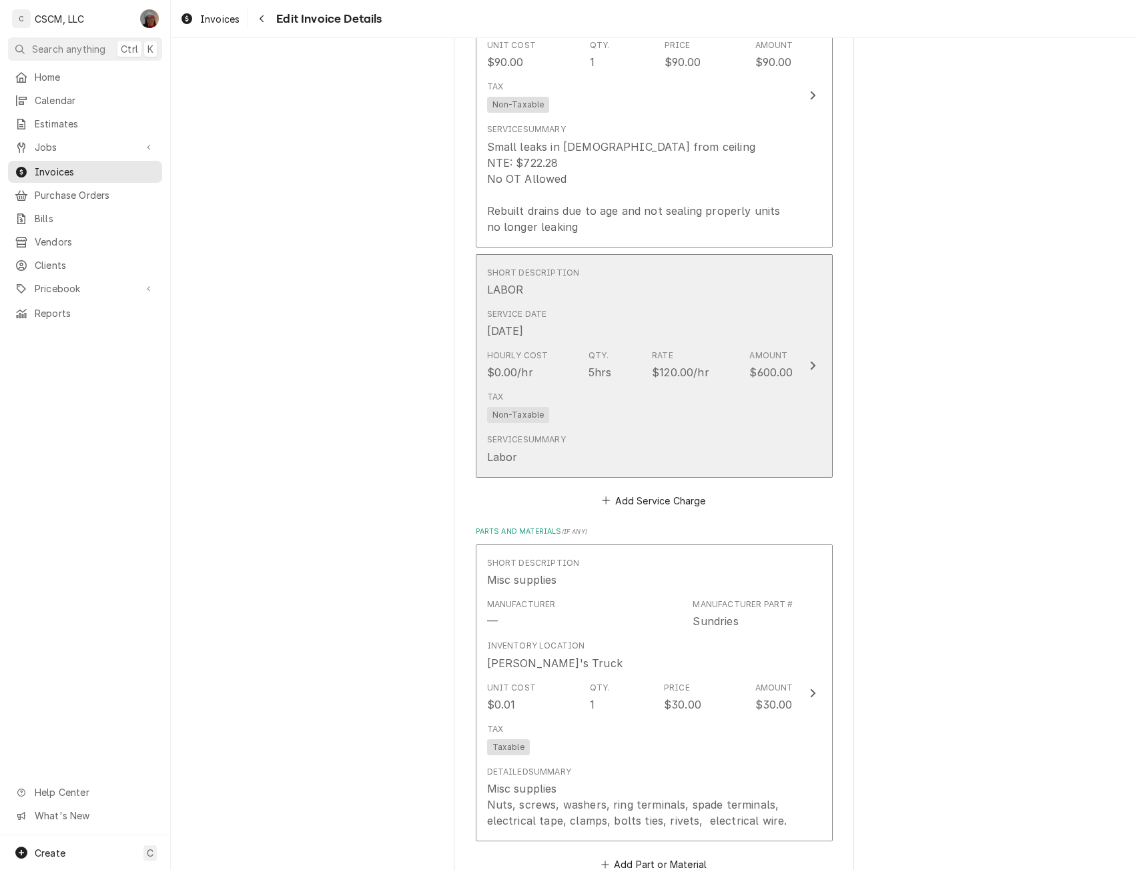
click at [775, 363] on div "Amount $600.00" at bounding box center [771, 365] width 43 height 31
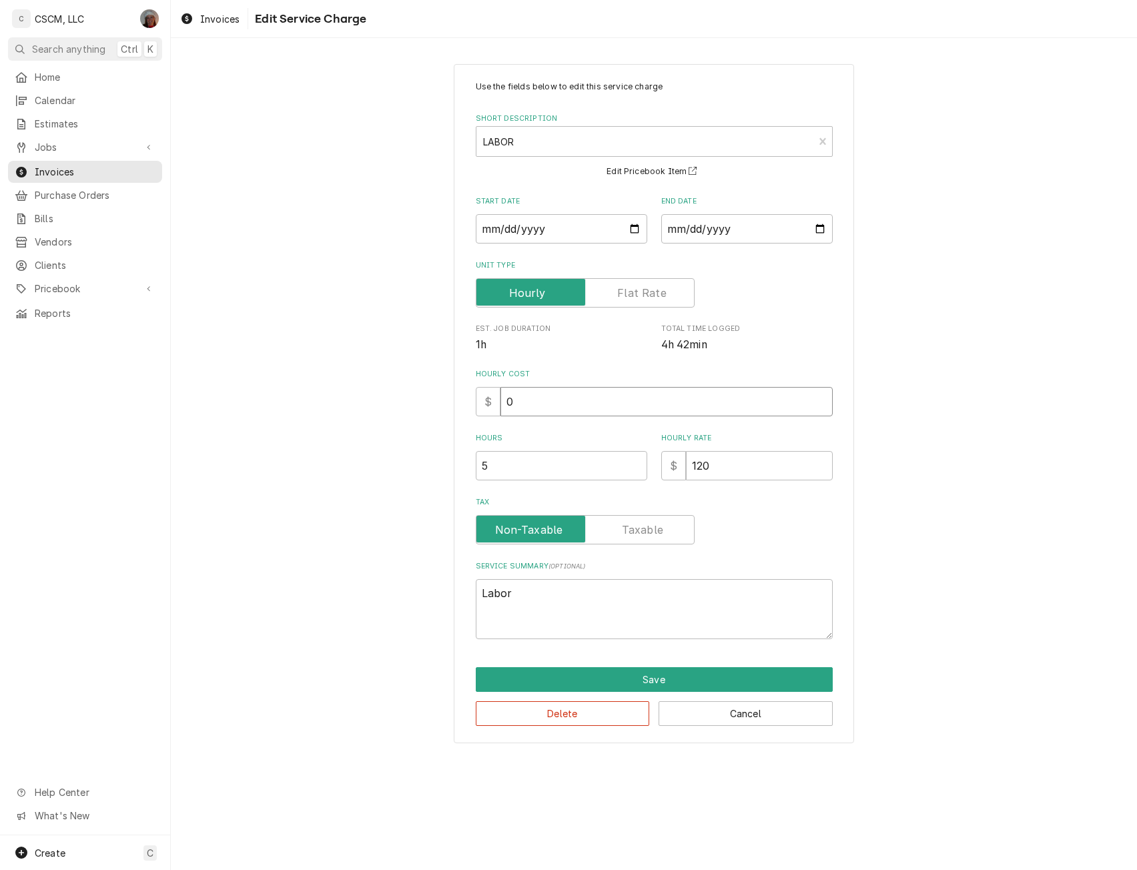
drag, startPoint x: 499, startPoint y: 404, endPoint x: 643, endPoint y: 414, distance: 144.5
click at [643, 414] on input "0" at bounding box center [667, 401] width 332 height 29
type textarea "x"
type input "2"
type textarea "x"
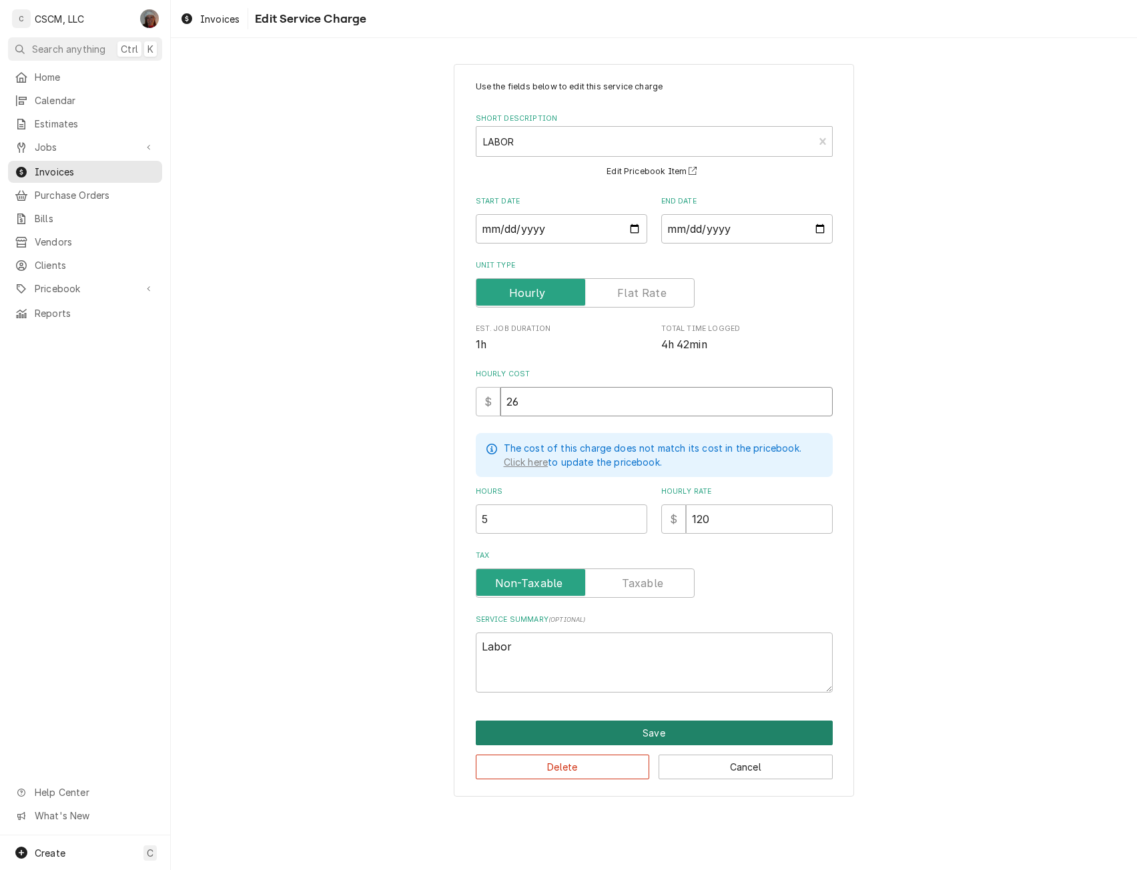
type input "26"
click at [666, 732] on button "Save" at bounding box center [654, 733] width 357 height 25
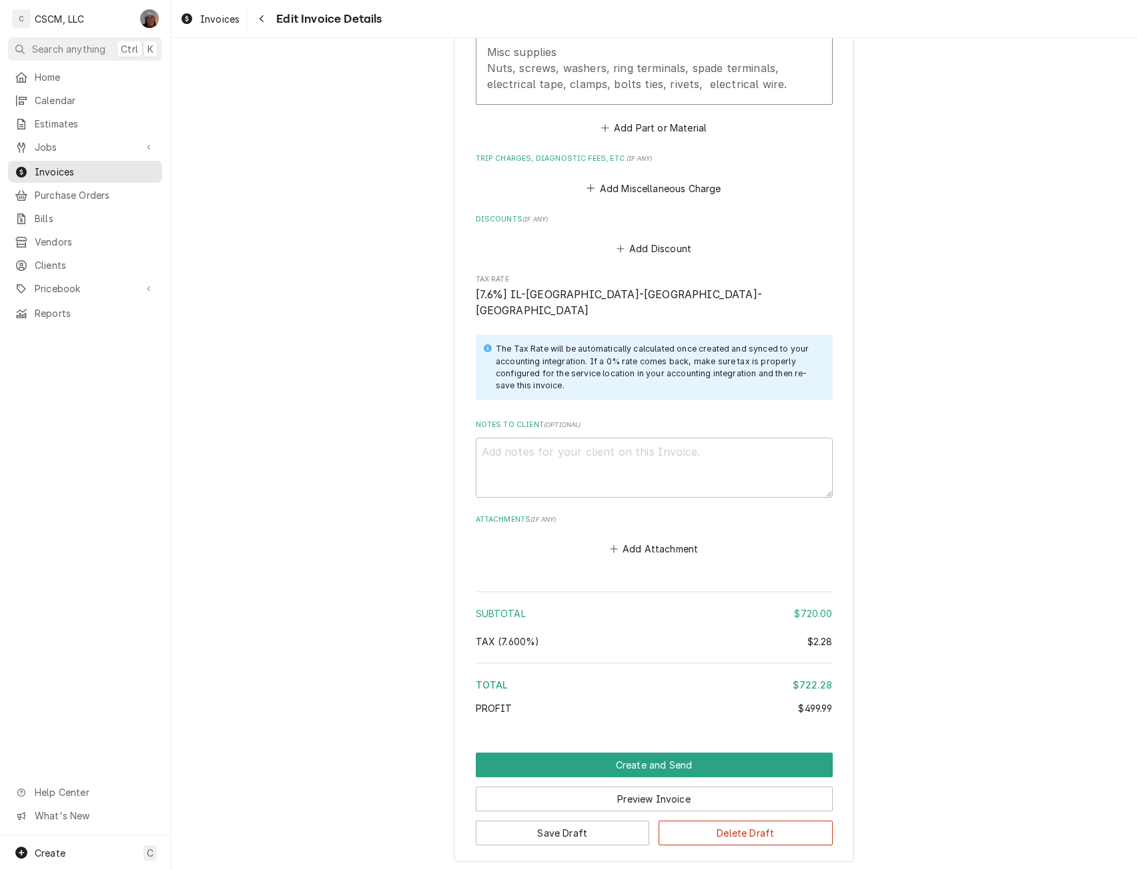
scroll to position [2045, 0]
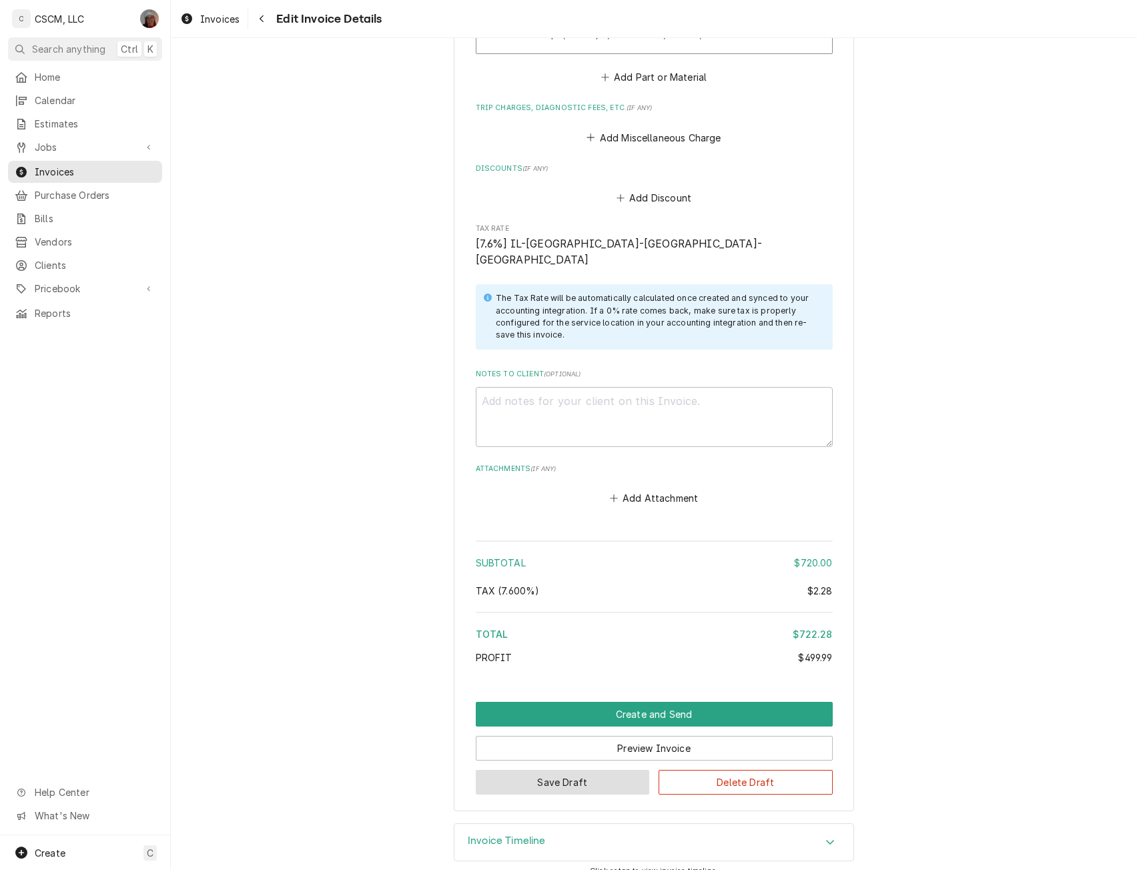
click at [568, 770] on button "Save Draft" at bounding box center [563, 782] width 174 height 25
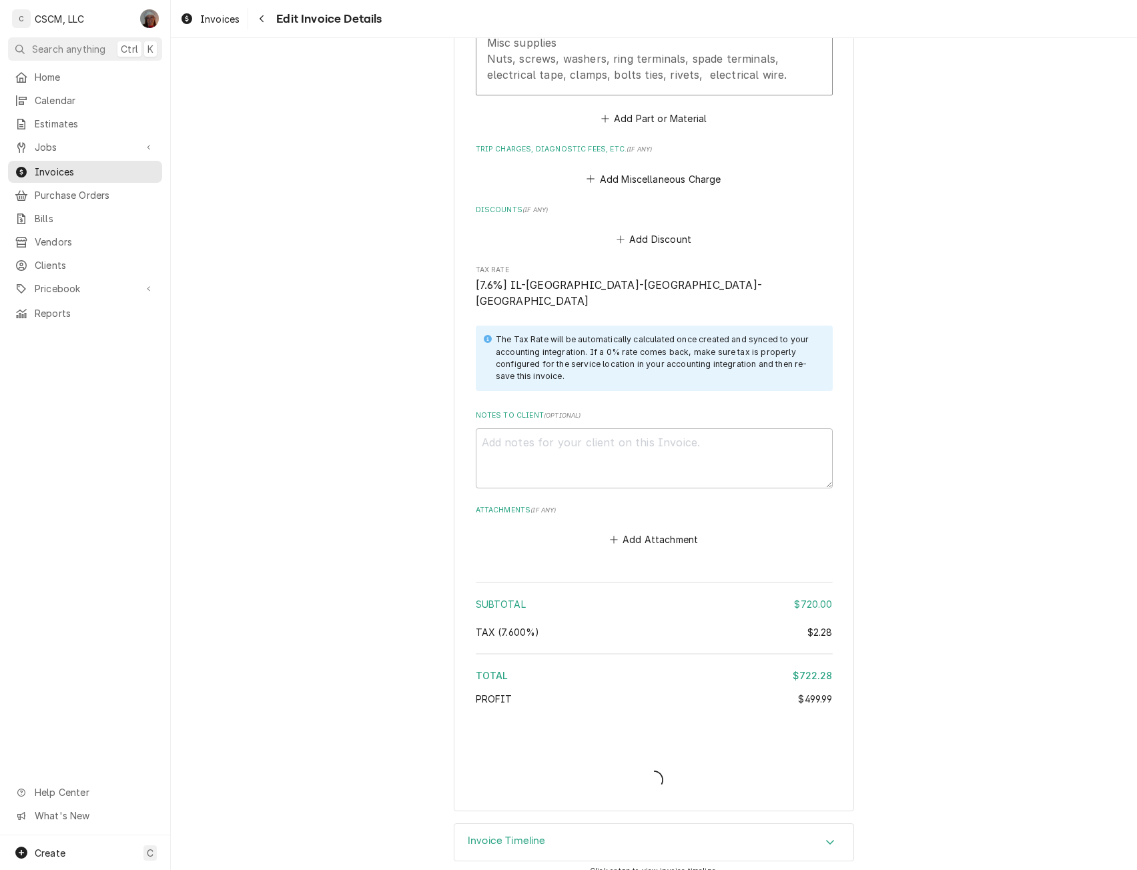
type textarea "x"
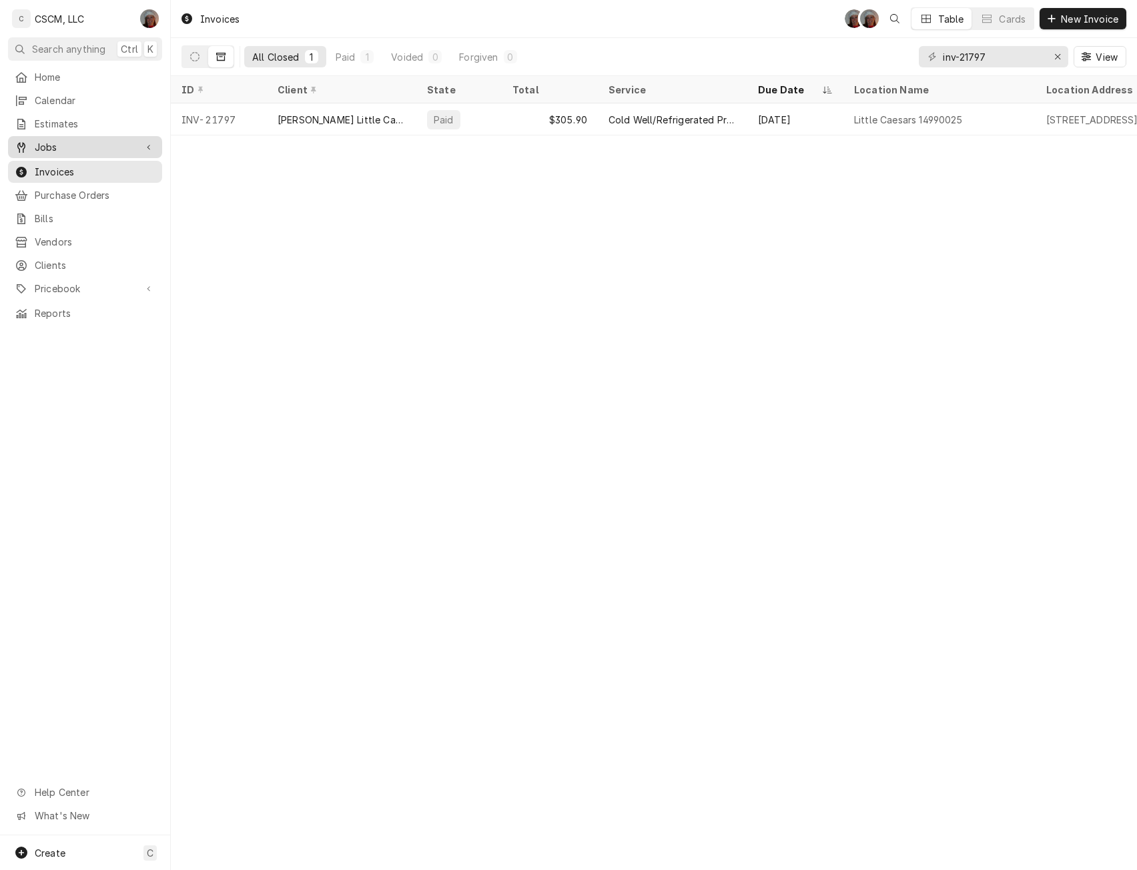
click at [75, 142] on span "Jobs" at bounding box center [85, 147] width 101 height 14
click at [60, 162] on div "Jobs" at bounding box center [85, 170] width 149 height 17
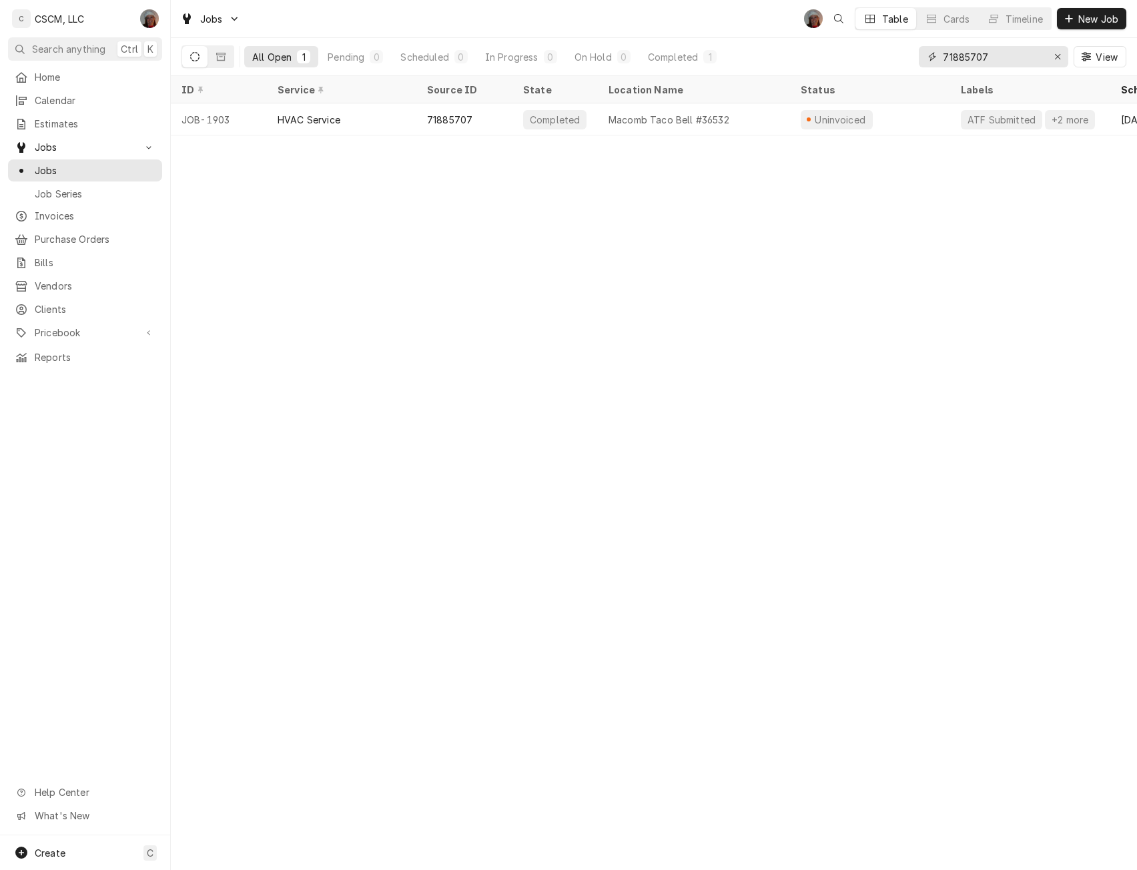
drag, startPoint x: 996, startPoint y: 52, endPoint x: 914, endPoint y: 55, distance: 82.8
click at [914, 55] on div "All Open 1 Pending 0 Scheduled 0 In Progress 0 On Hold 0 Completed 1 71885707 V…" at bounding box center [654, 56] width 945 height 37
paste input "64991"
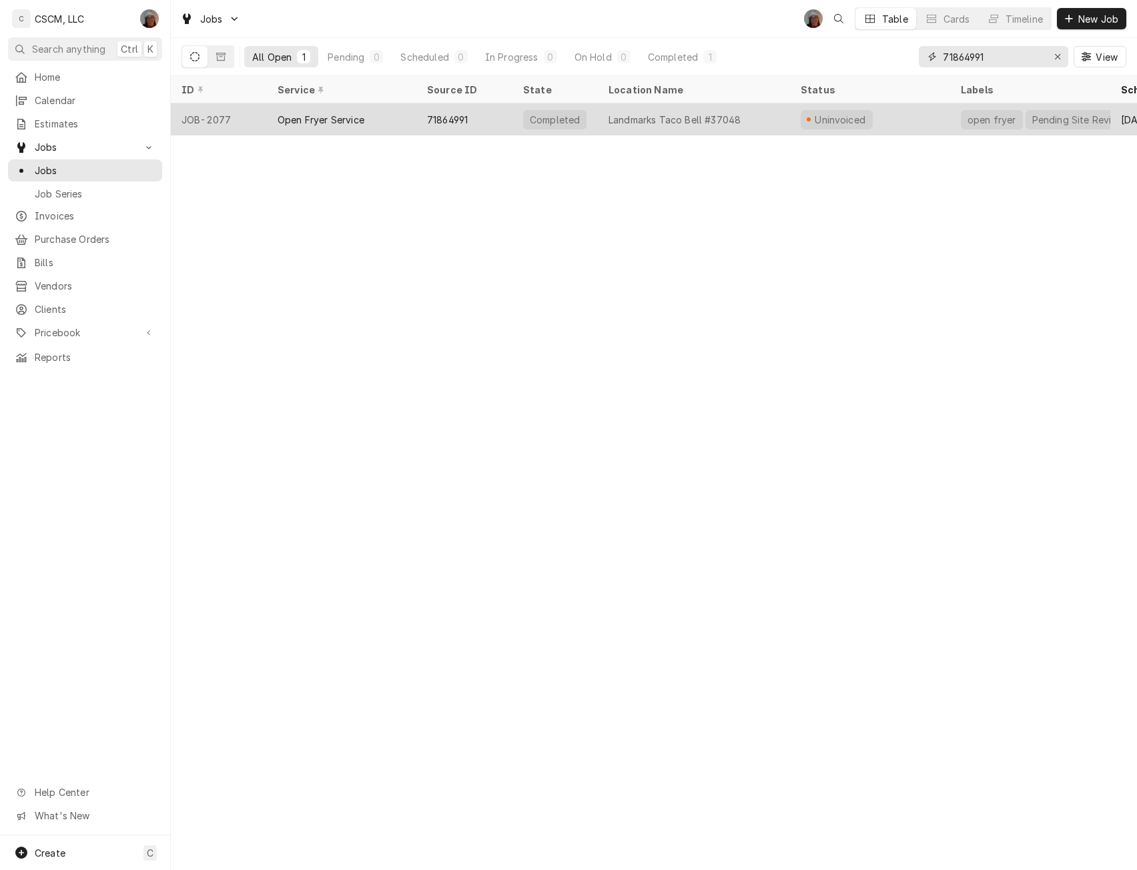
type input "71864991"
click at [302, 115] on div "Open Fryer Service" at bounding box center [321, 120] width 87 height 14
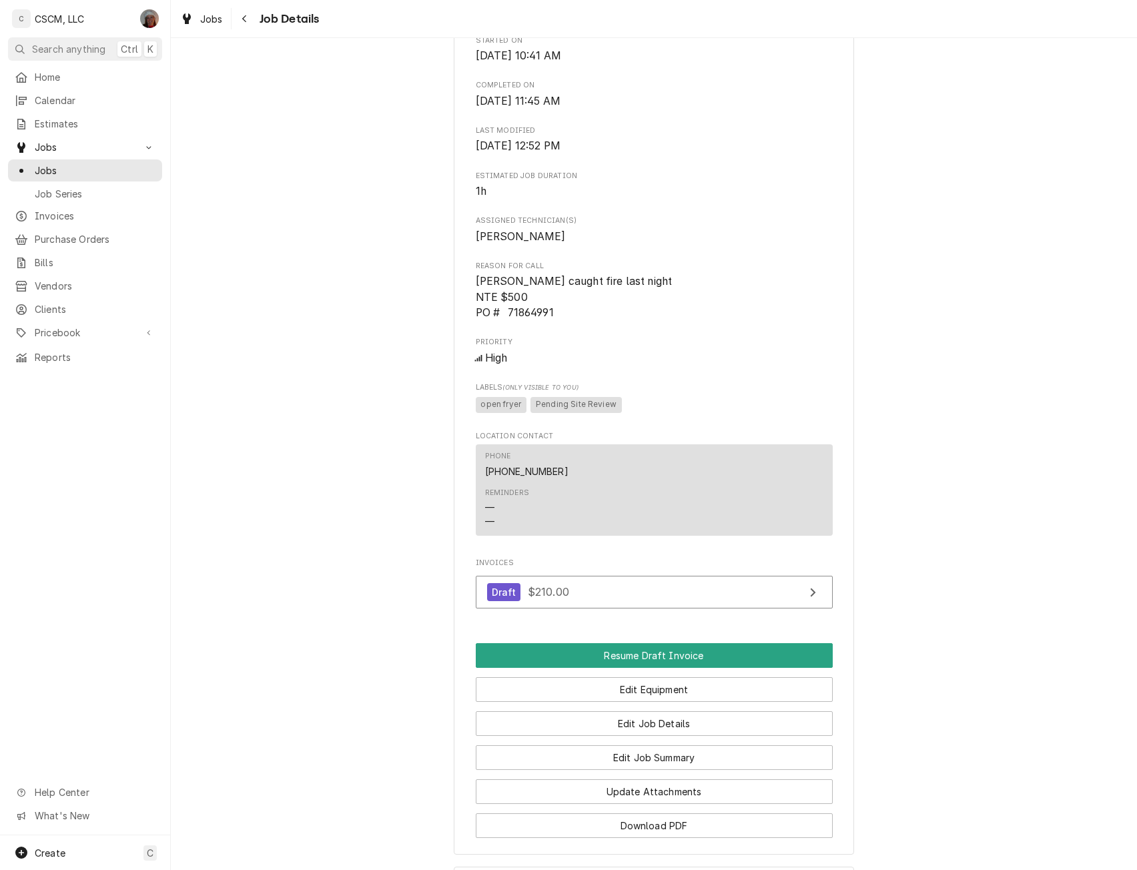
scroll to position [727, 0]
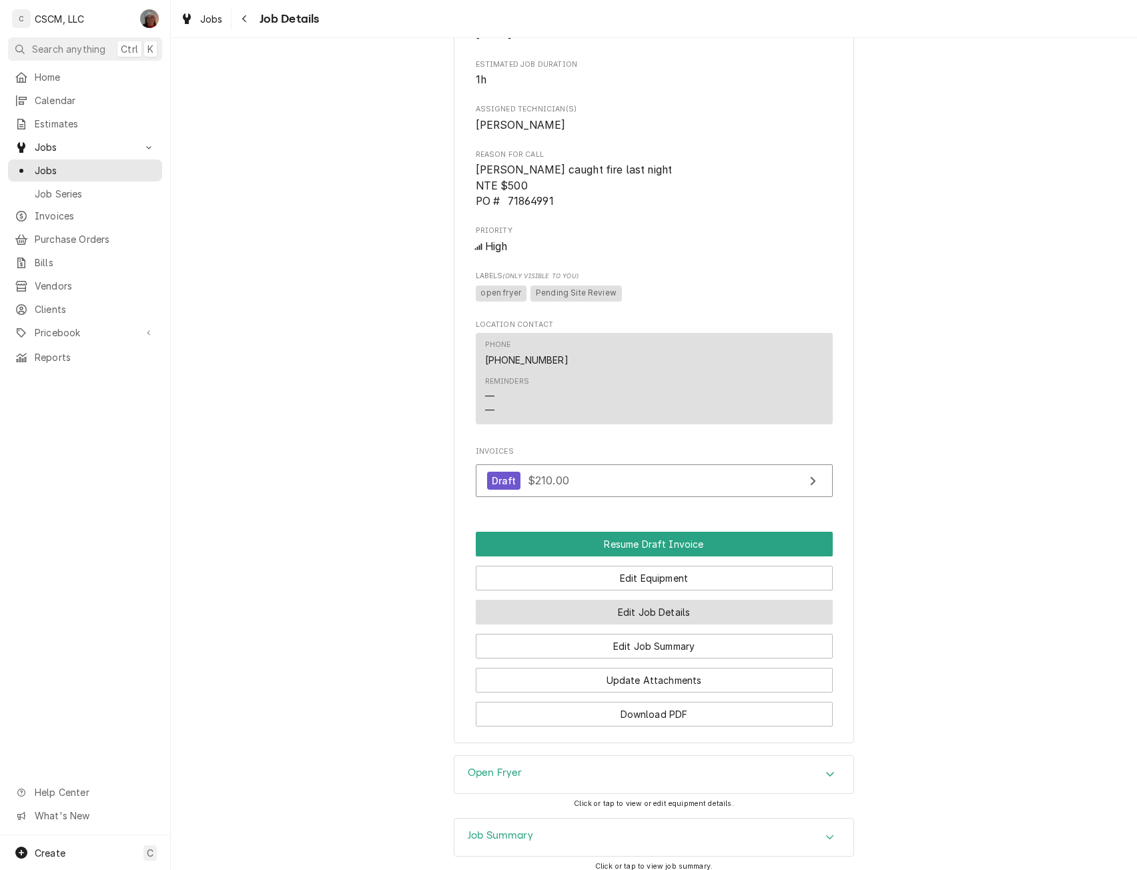
click at [669, 625] on button "Edit Job Details" at bounding box center [654, 612] width 357 height 25
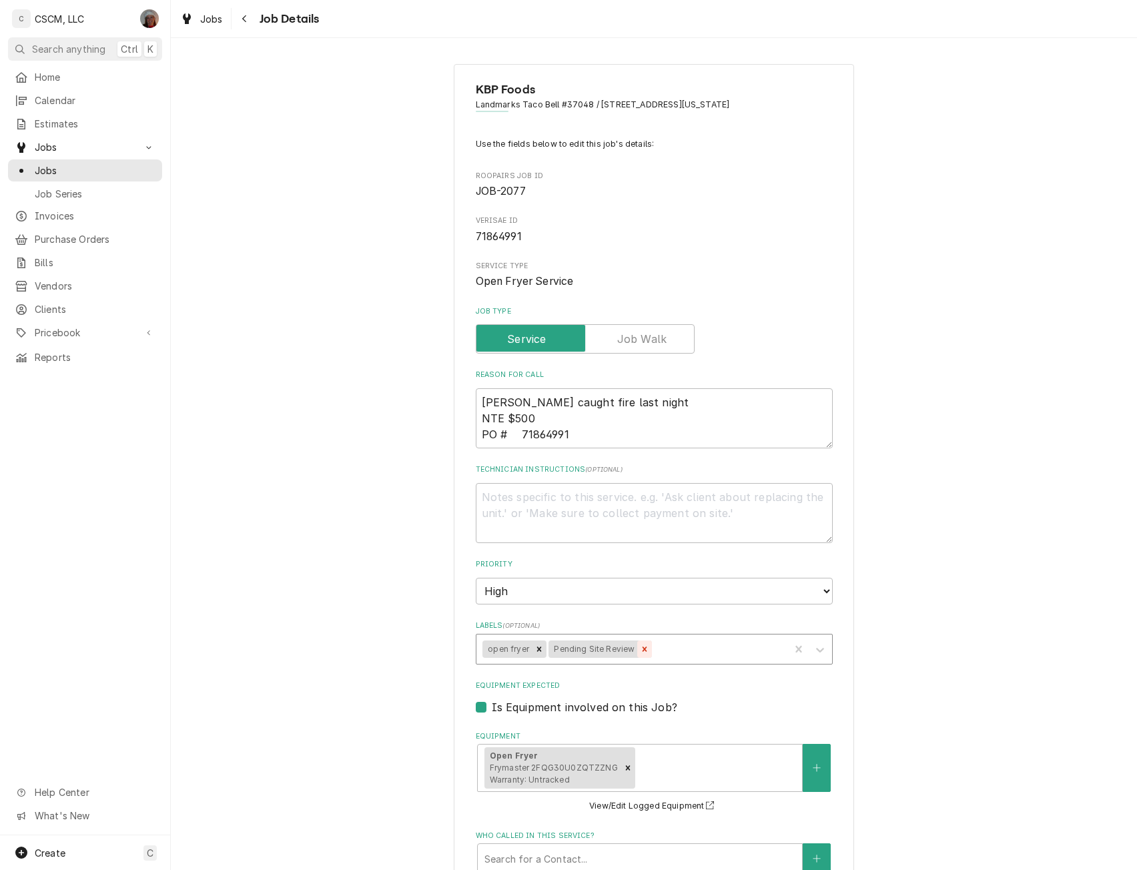
click at [640, 651] on icon "Remove Pending Site Review" at bounding box center [644, 649] width 9 height 9
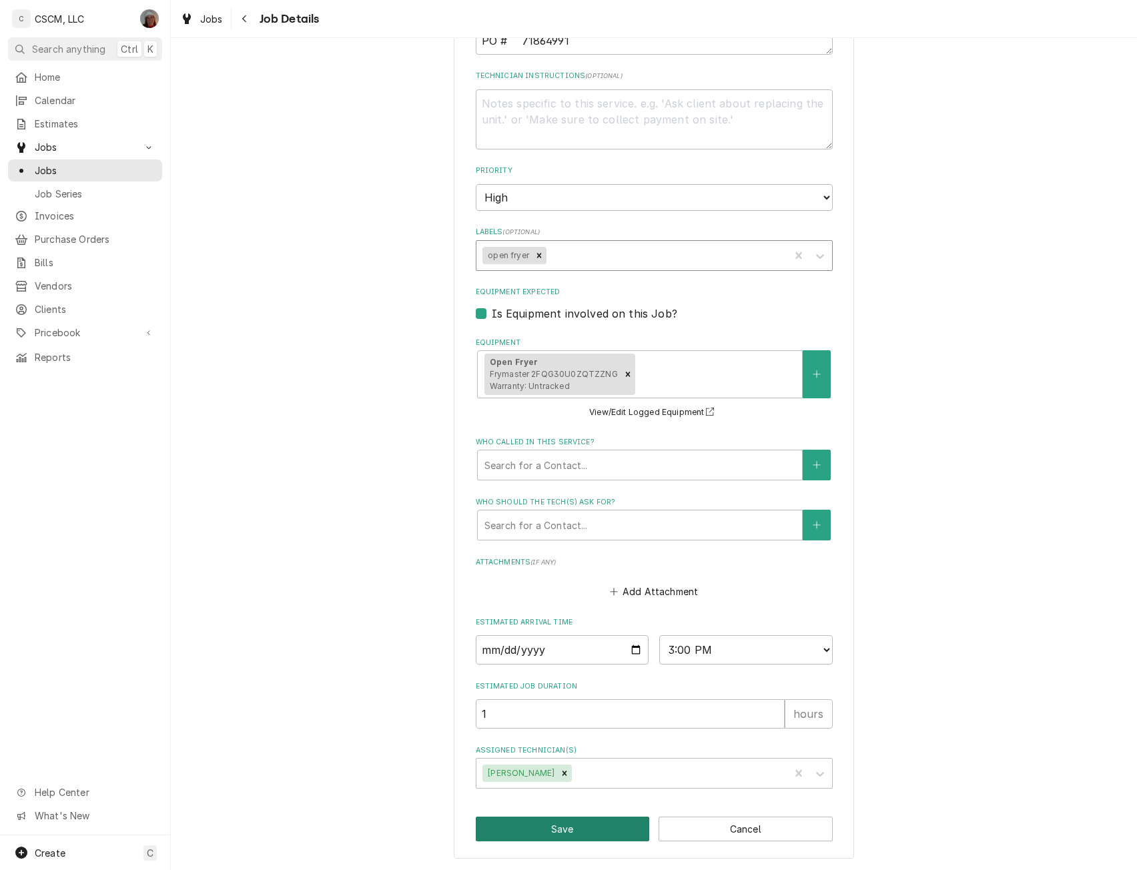
click at [545, 822] on button "Save" at bounding box center [563, 829] width 174 height 25
type textarea "x"
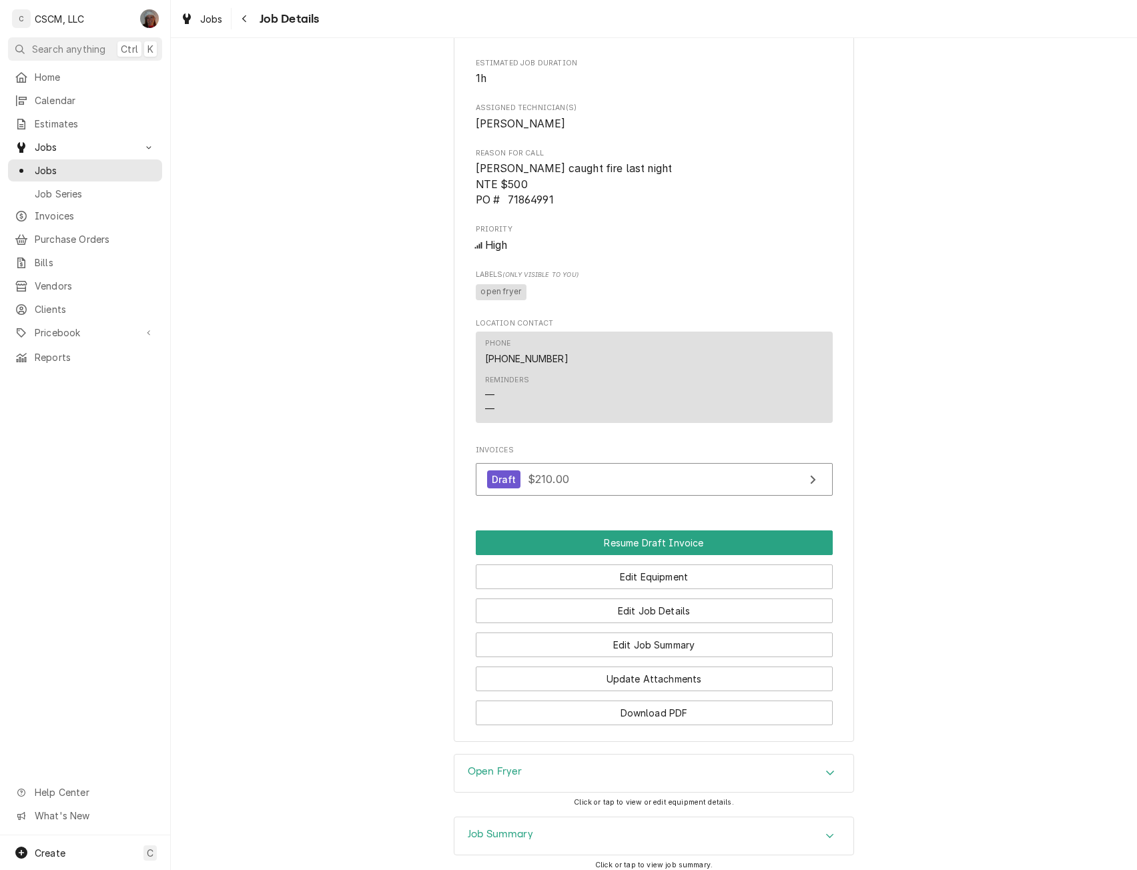
scroll to position [880, 0]
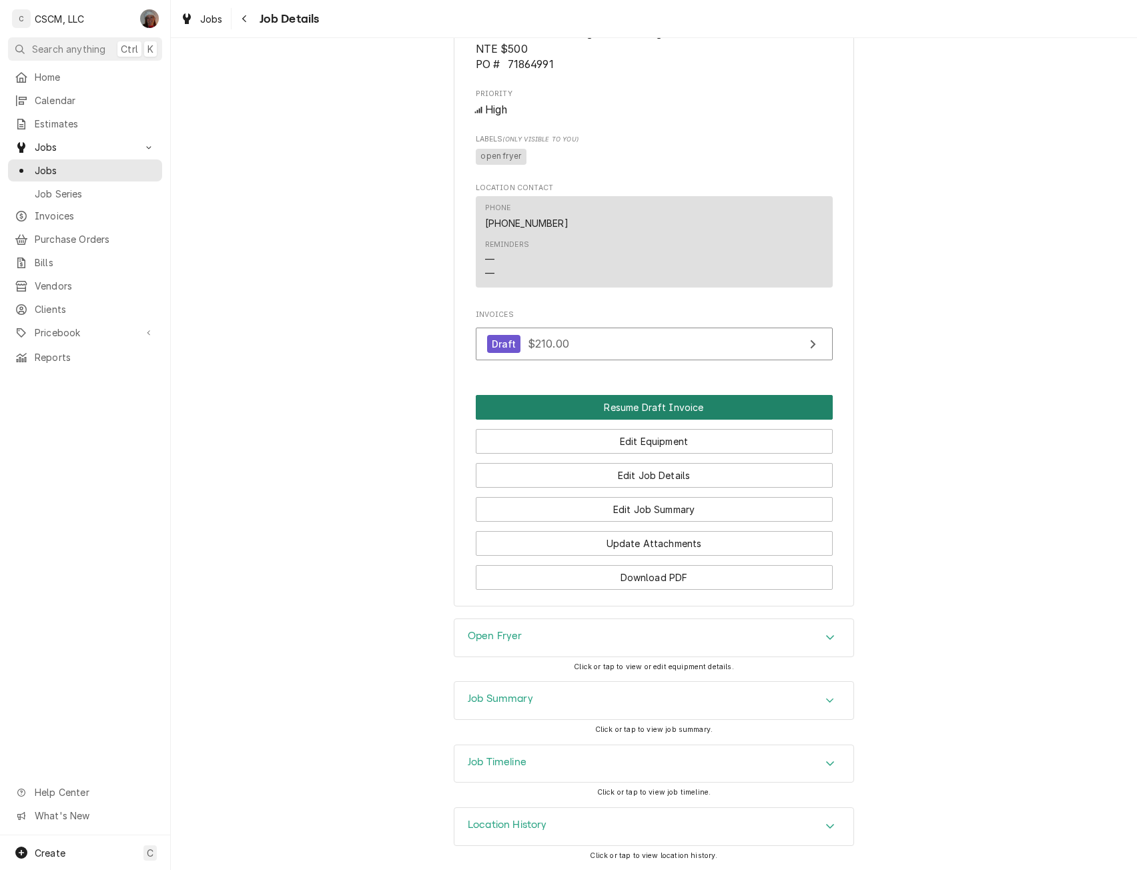
click at [691, 404] on button "Resume Draft Invoice" at bounding box center [654, 407] width 357 height 25
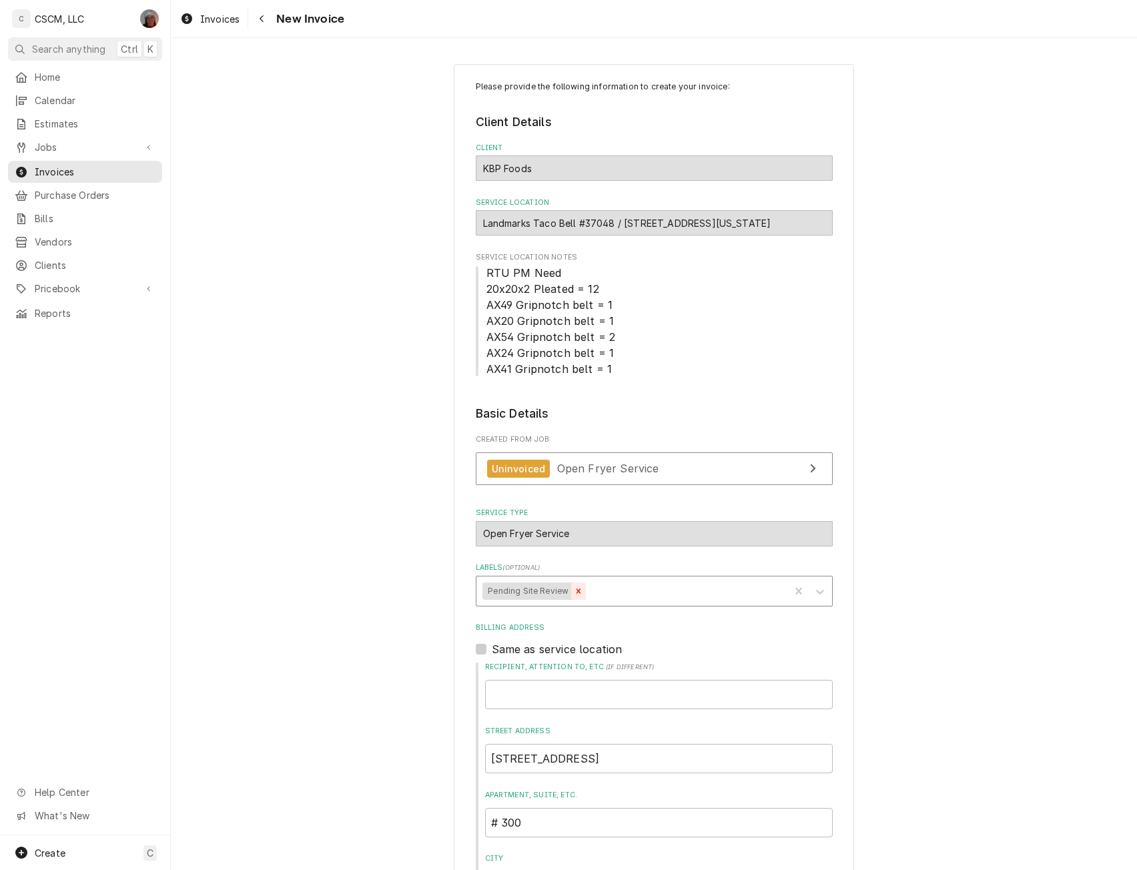
click at [574, 592] on icon "Remove Pending Site Review" at bounding box center [578, 591] width 9 height 9
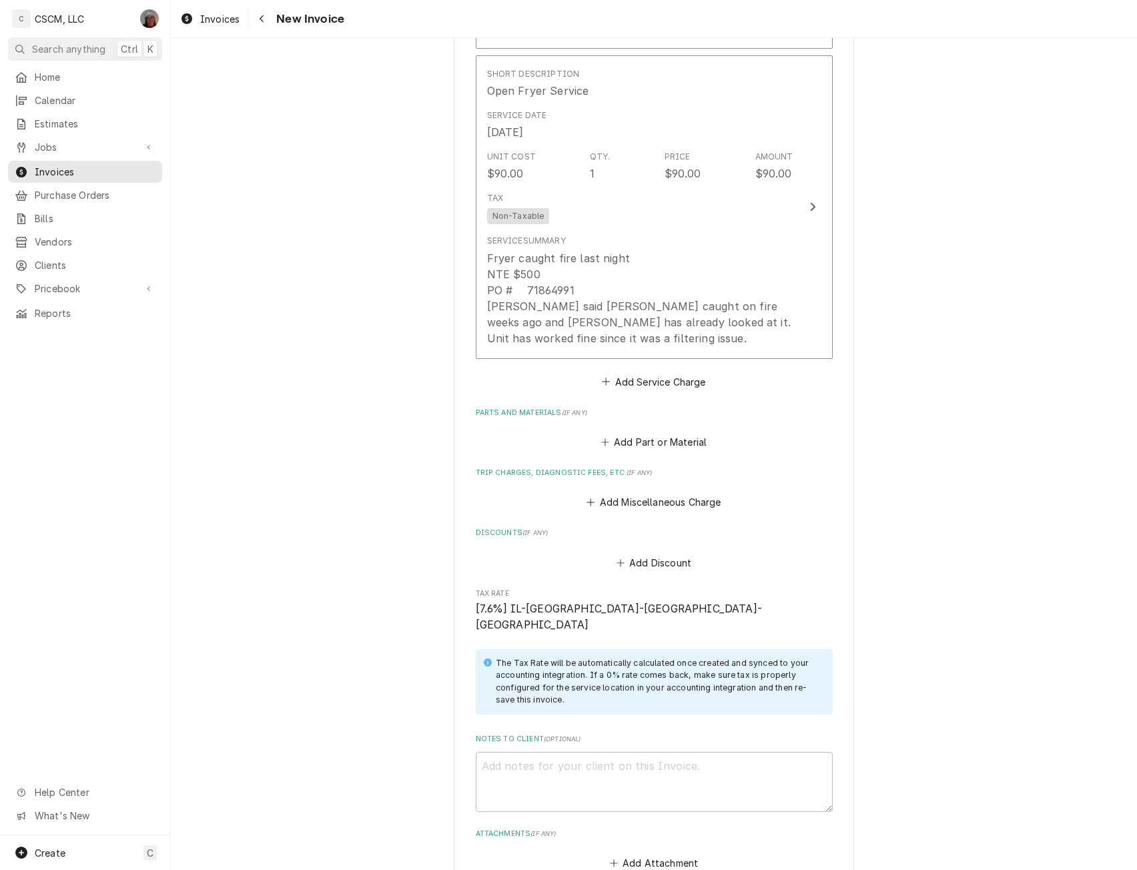
scroll to position [1821, 0]
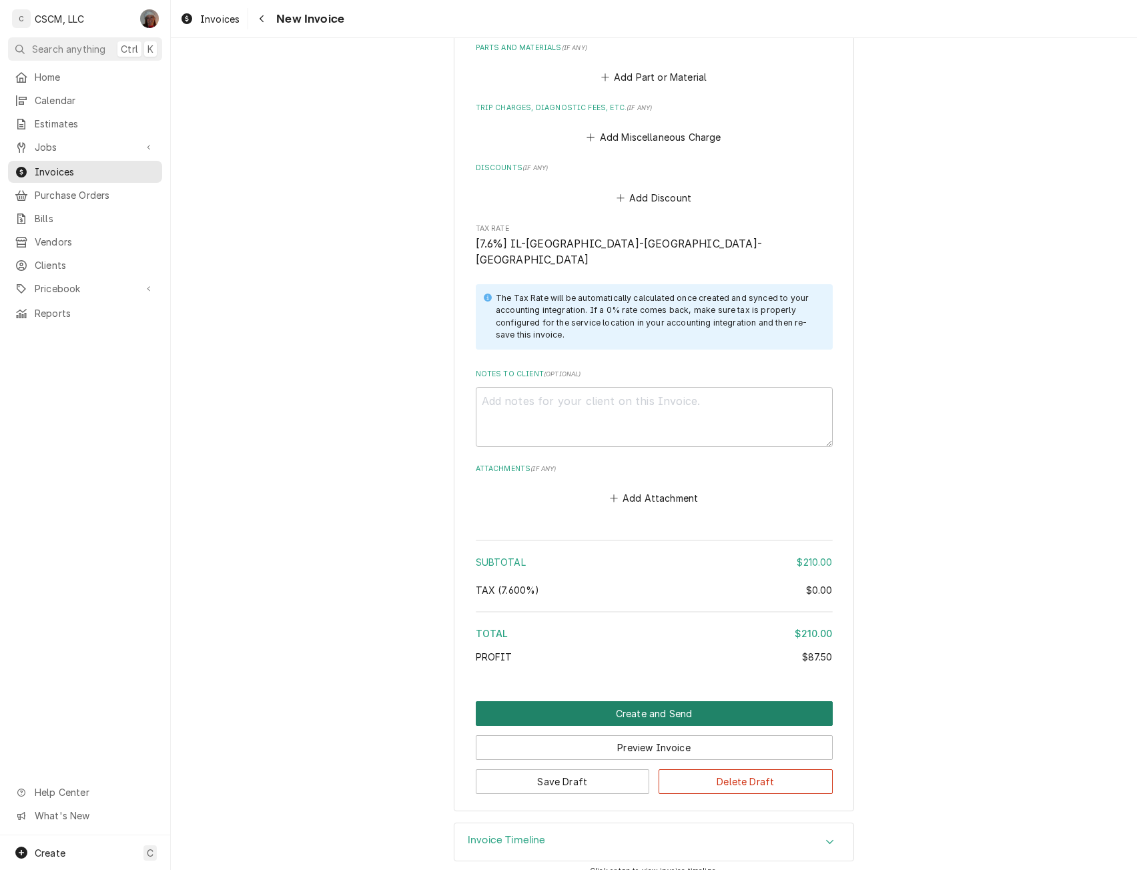
click at [669, 701] on button "Create and Send" at bounding box center [654, 713] width 357 height 25
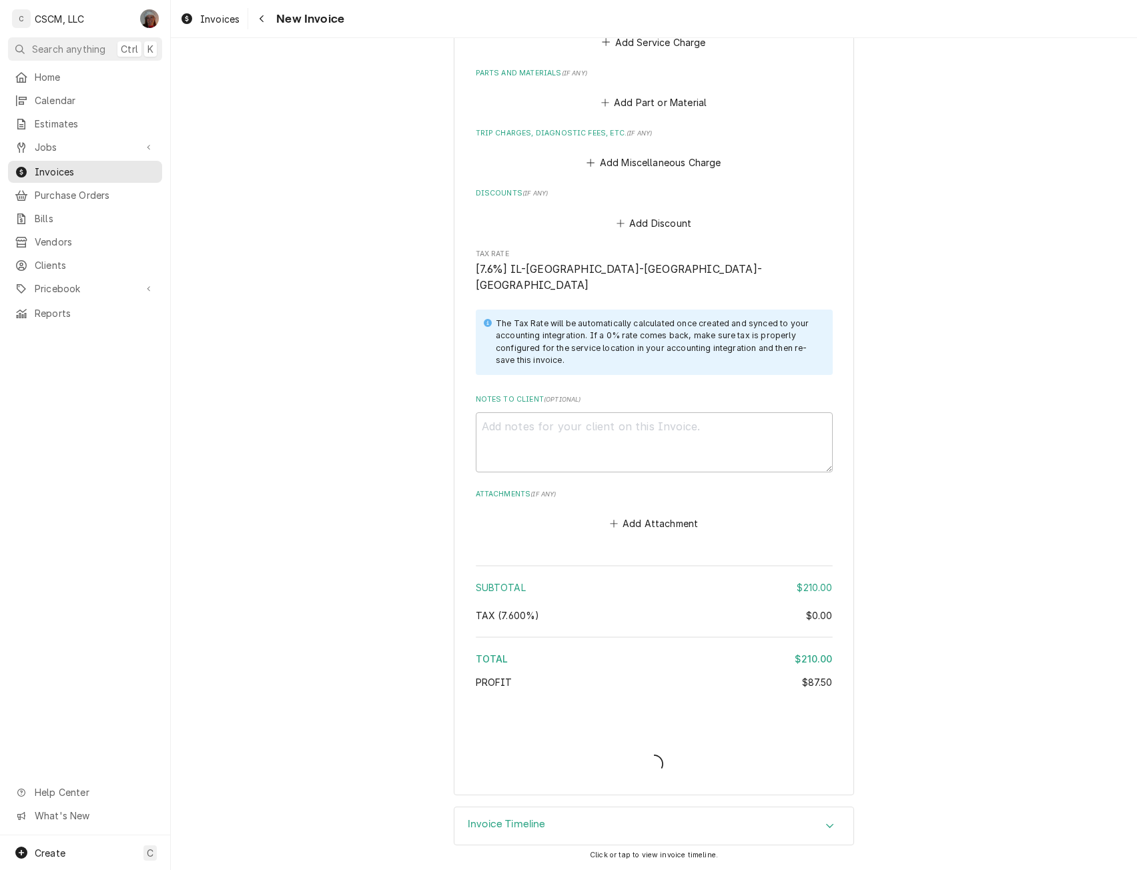
scroll to position [1780, 0]
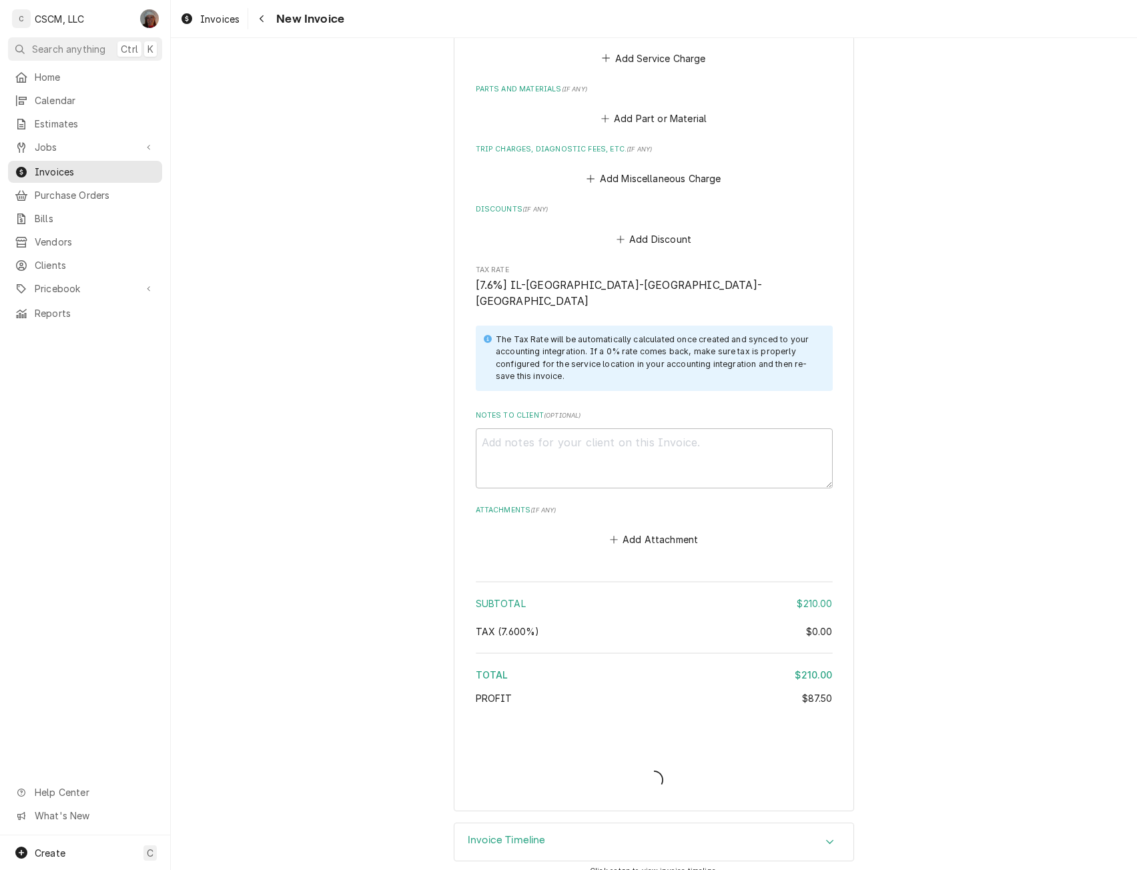
type textarea "x"
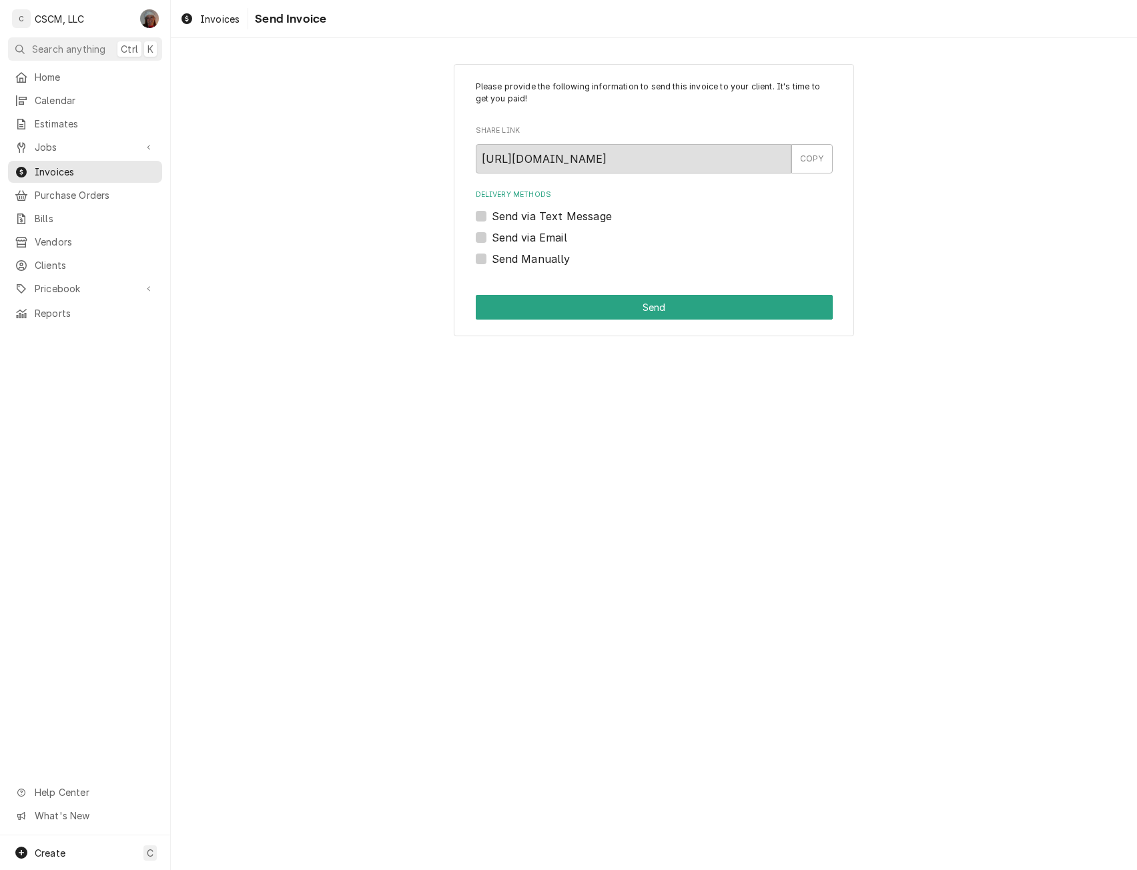
click at [492, 258] on label "Send Manually" at bounding box center [531, 259] width 79 height 16
click at [492, 258] on input "Send Manually" at bounding box center [670, 265] width 357 height 29
checkbox input "true"
click at [587, 296] on button "Send" at bounding box center [654, 307] width 357 height 25
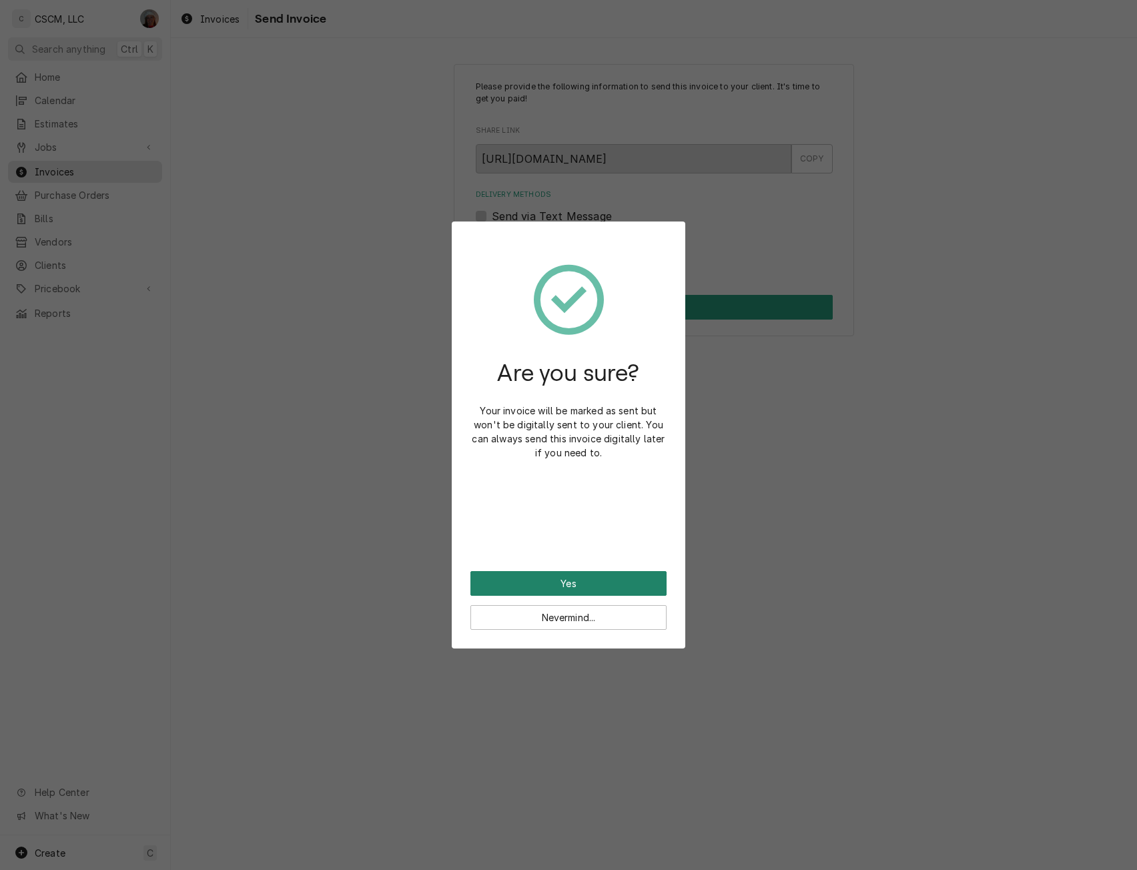
click at [557, 583] on button "Yes" at bounding box center [569, 583] width 196 height 25
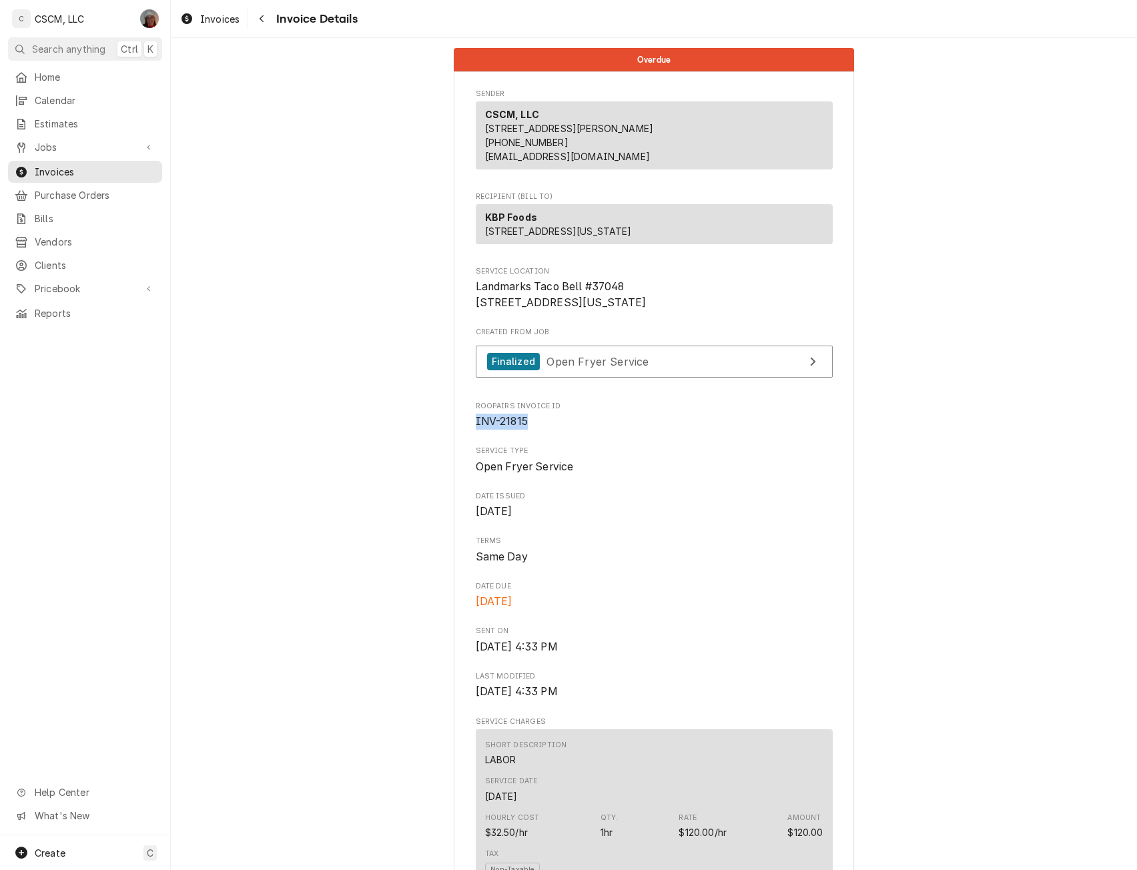
drag, startPoint x: 468, startPoint y: 464, endPoint x: 532, endPoint y: 465, distance: 64.1
copy span "INV-21815"
click at [77, 142] on span "Jobs" at bounding box center [85, 147] width 101 height 14
click at [65, 168] on span "Jobs" at bounding box center [95, 171] width 121 height 14
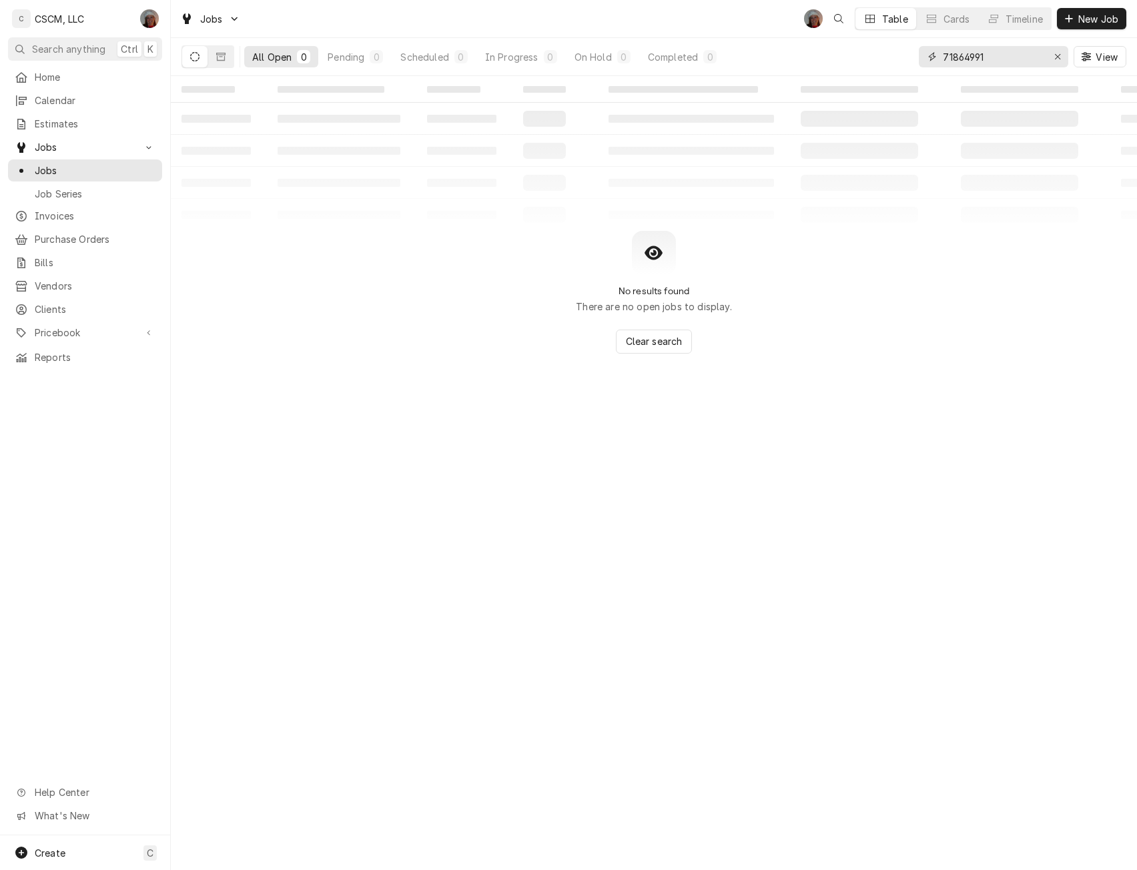
drag, startPoint x: 988, startPoint y: 59, endPoint x: 923, endPoint y: 59, distance: 65.4
click at [923, 59] on div "71864991" at bounding box center [994, 56] width 150 height 21
paste input "997314"
type input "71997314"
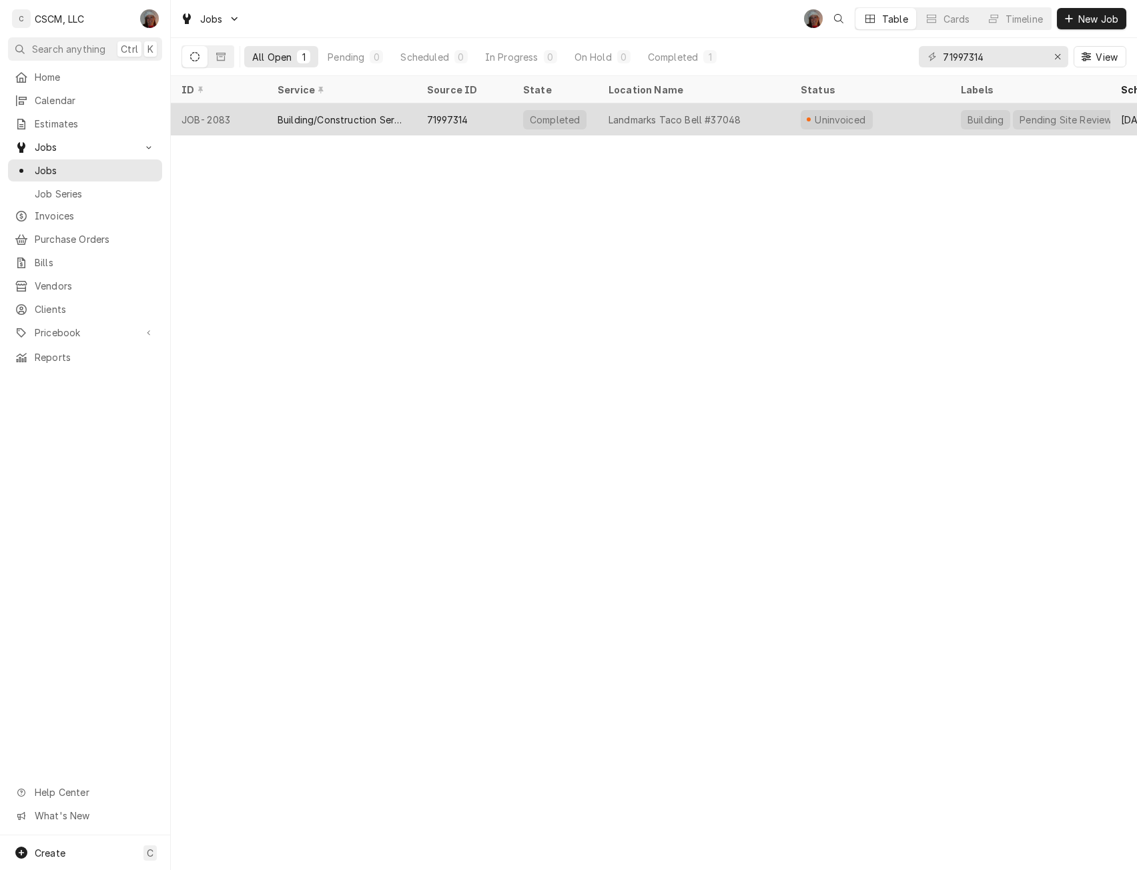
click at [463, 119] on div "71997314" at bounding box center [447, 120] width 41 height 14
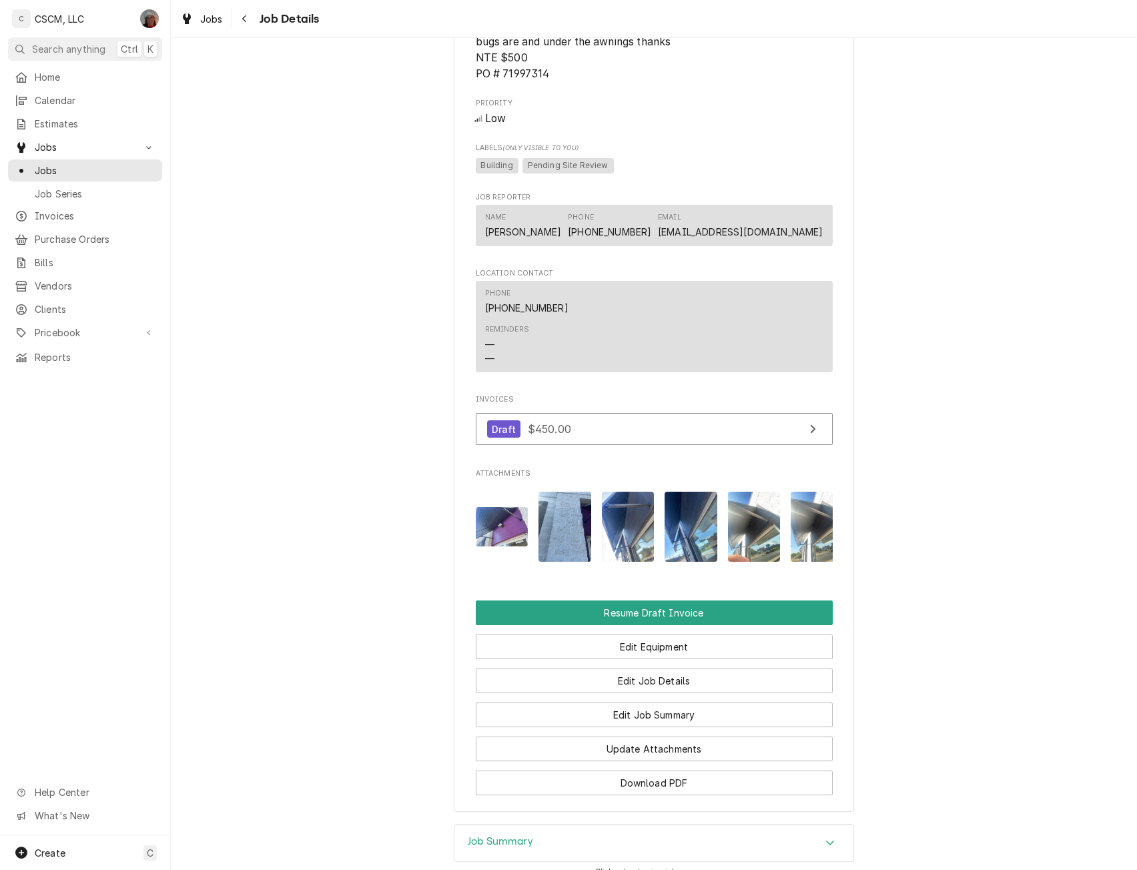
scroll to position [944, 0]
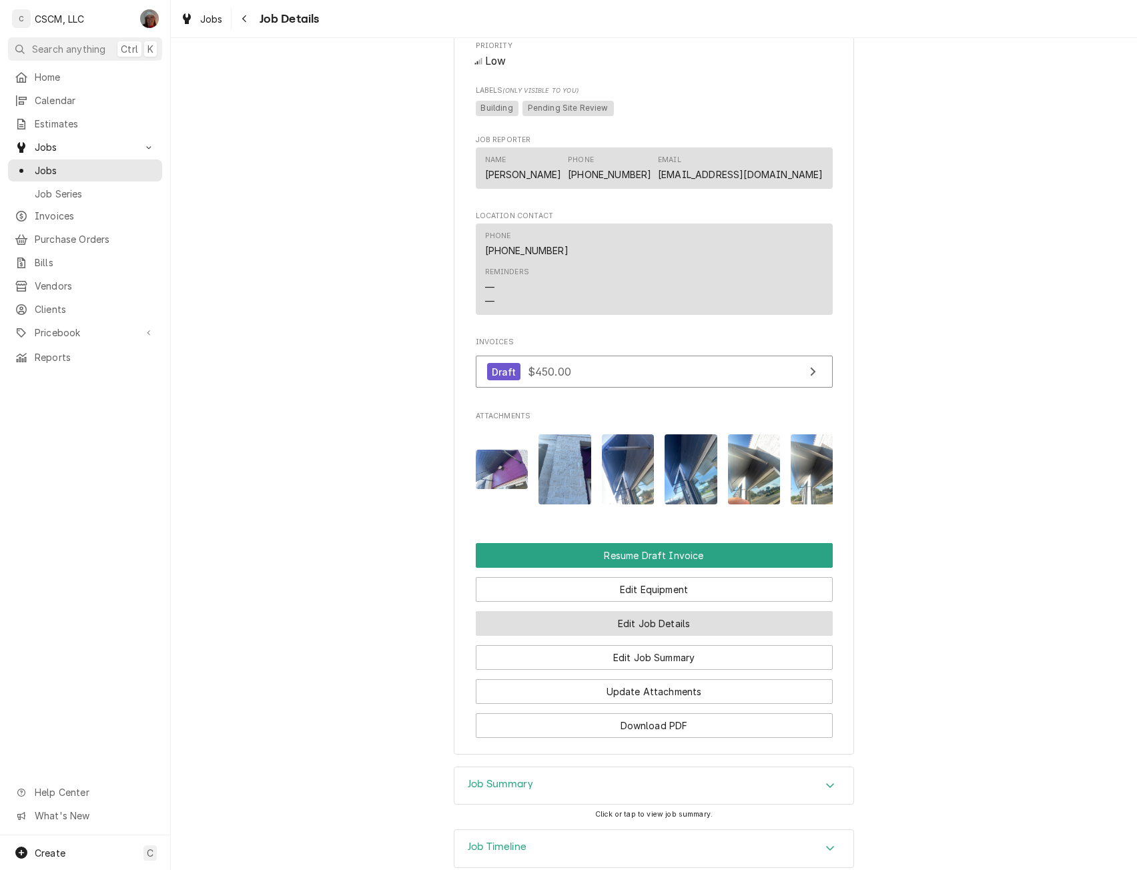
click at [672, 636] on button "Edit Job Details" at bounding box center [654, 623] width 357 height 25
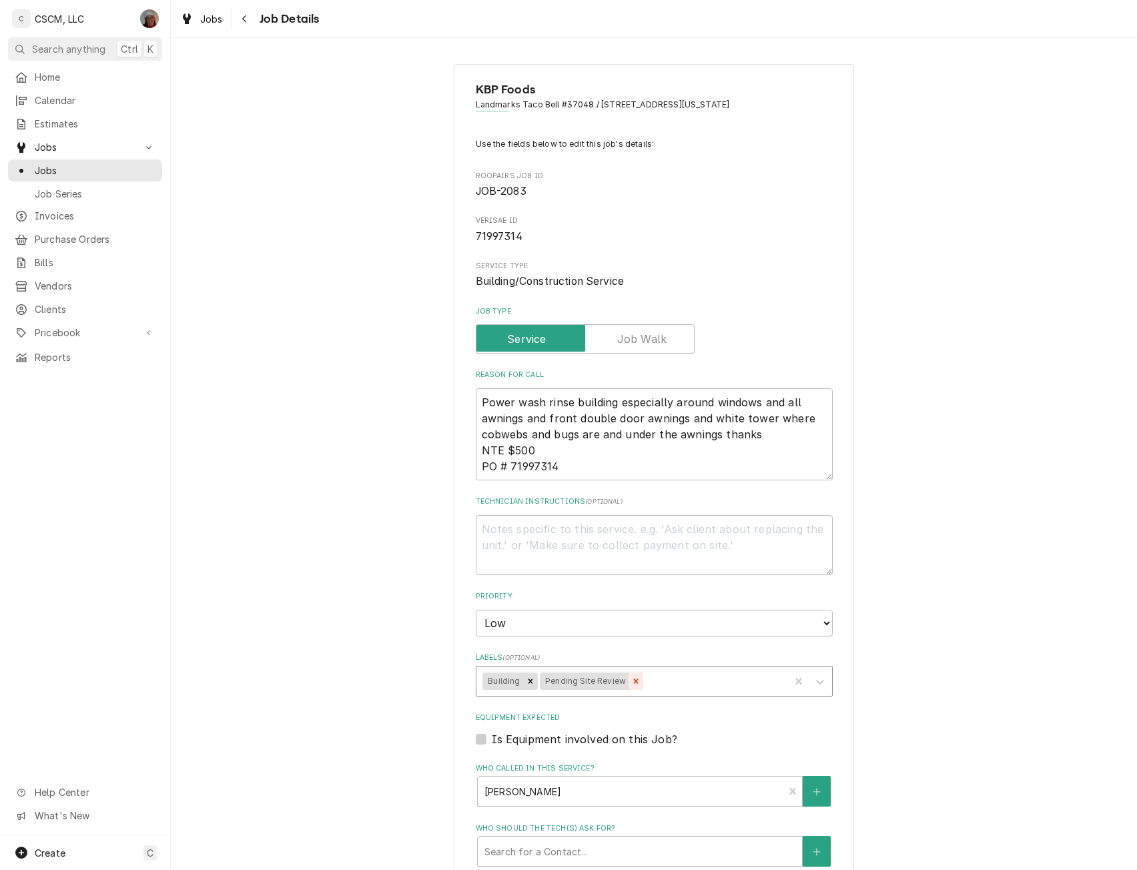
click at [632, 681] on icon "Remove Pending Site Review" at bounding box center [635, 681] width 9 height 9
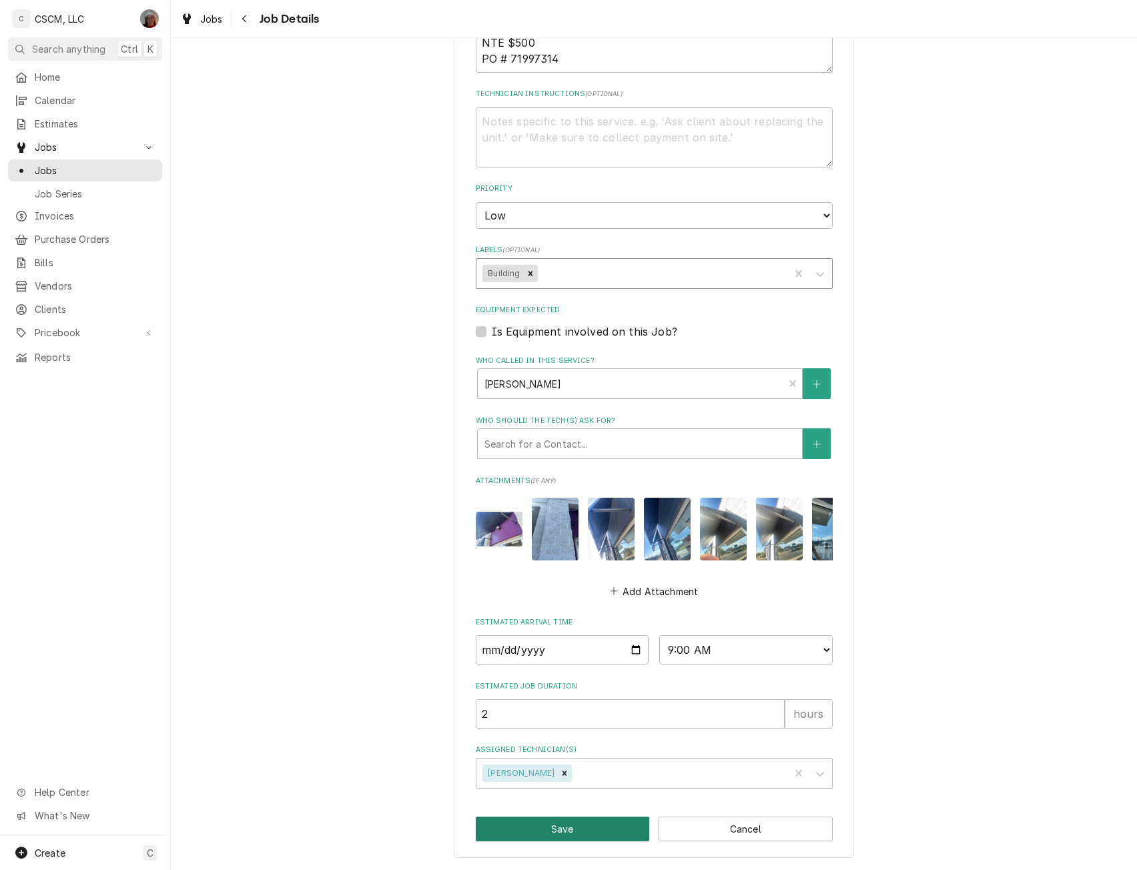
click at [560, 831] on button "Save" at bounding box center [563, 829] width 174 height 25
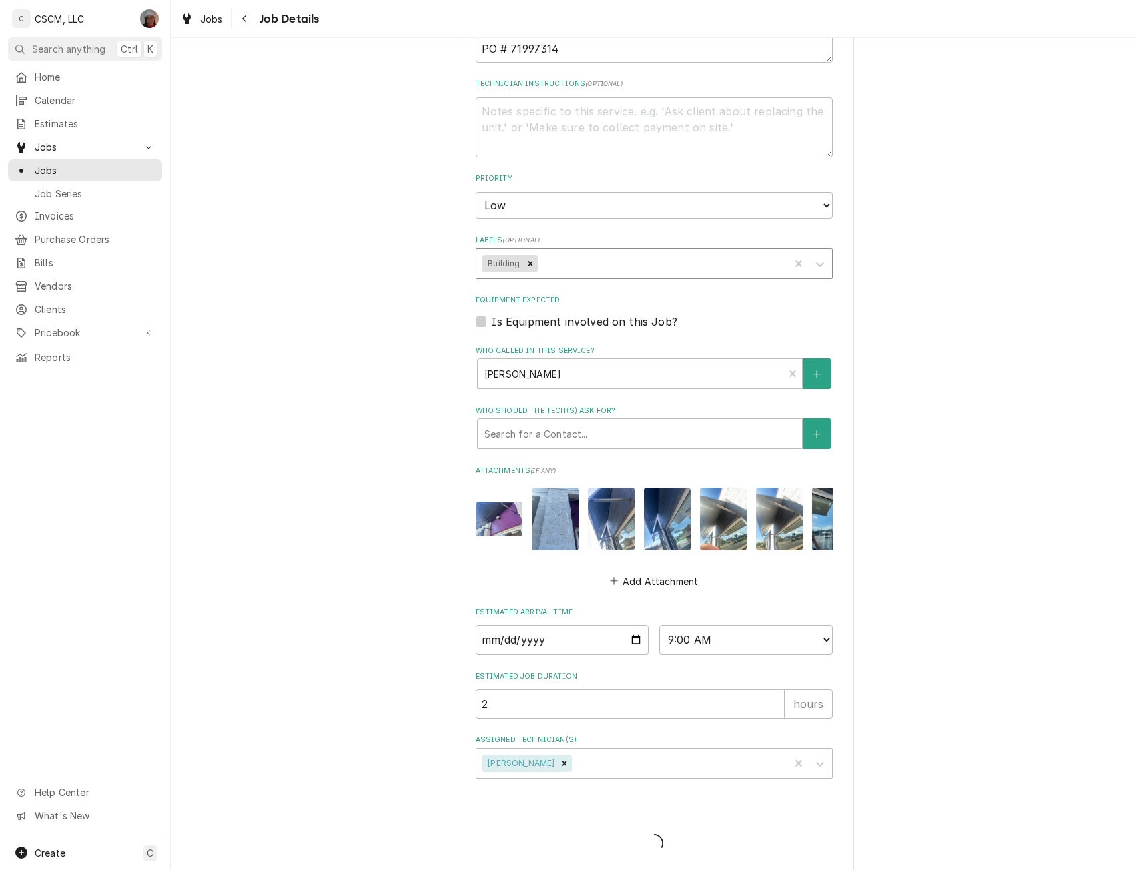
type textarea "x"
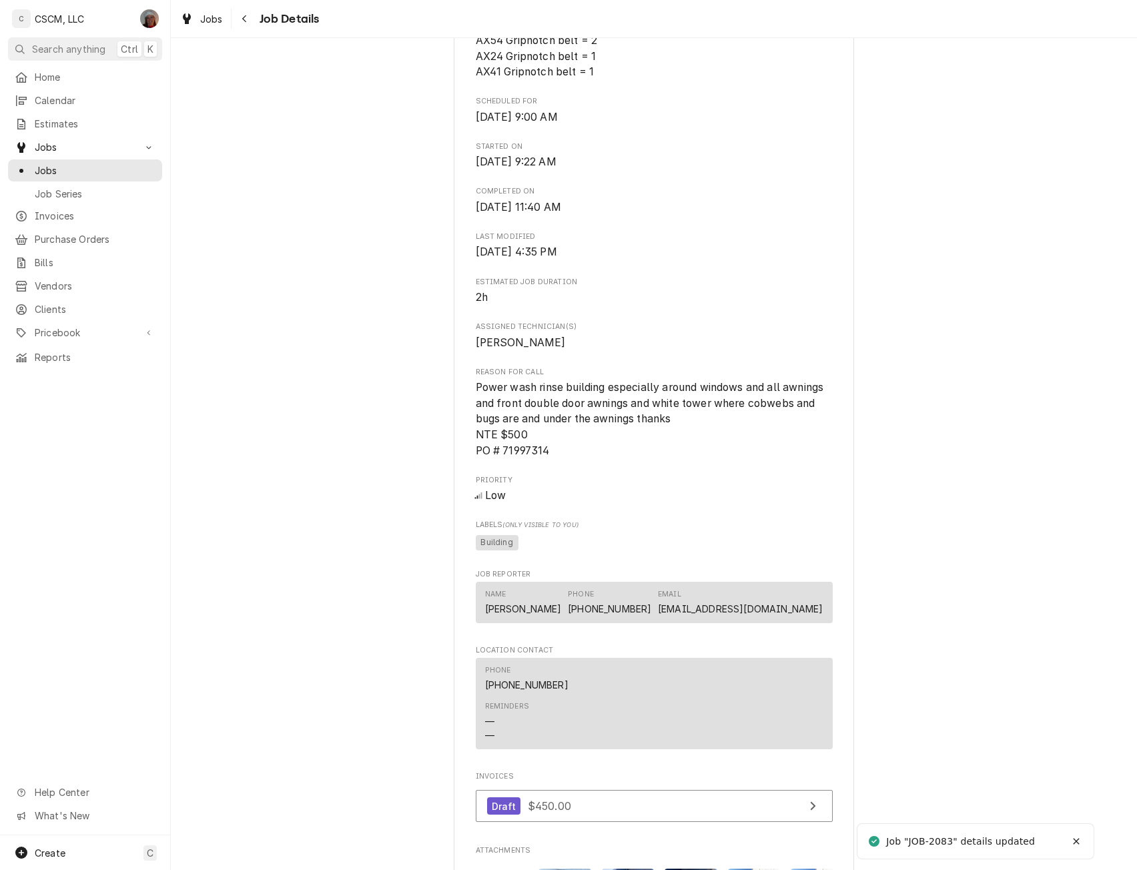
scroll to position [764, 0]
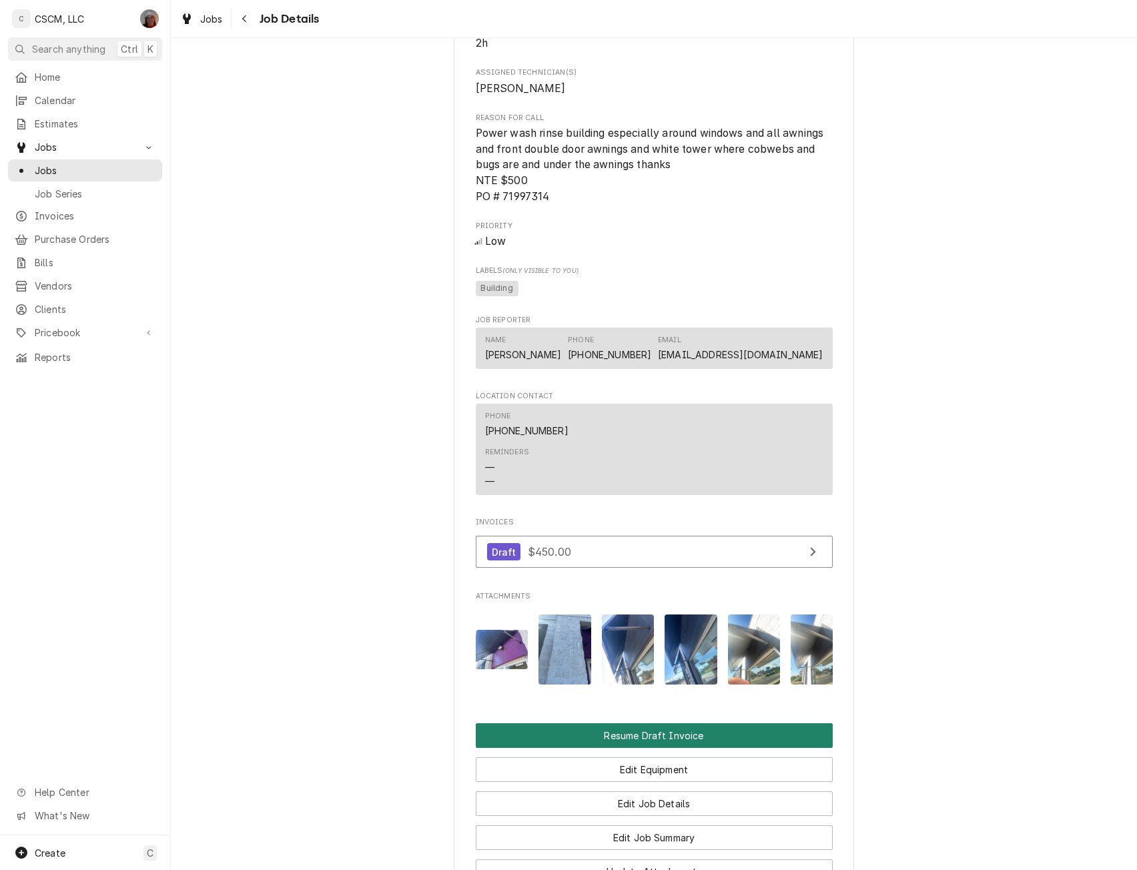
click at [663, 748] on button "Resume Draft Invoice" at bounding box center [654, 735] width 357 height 25
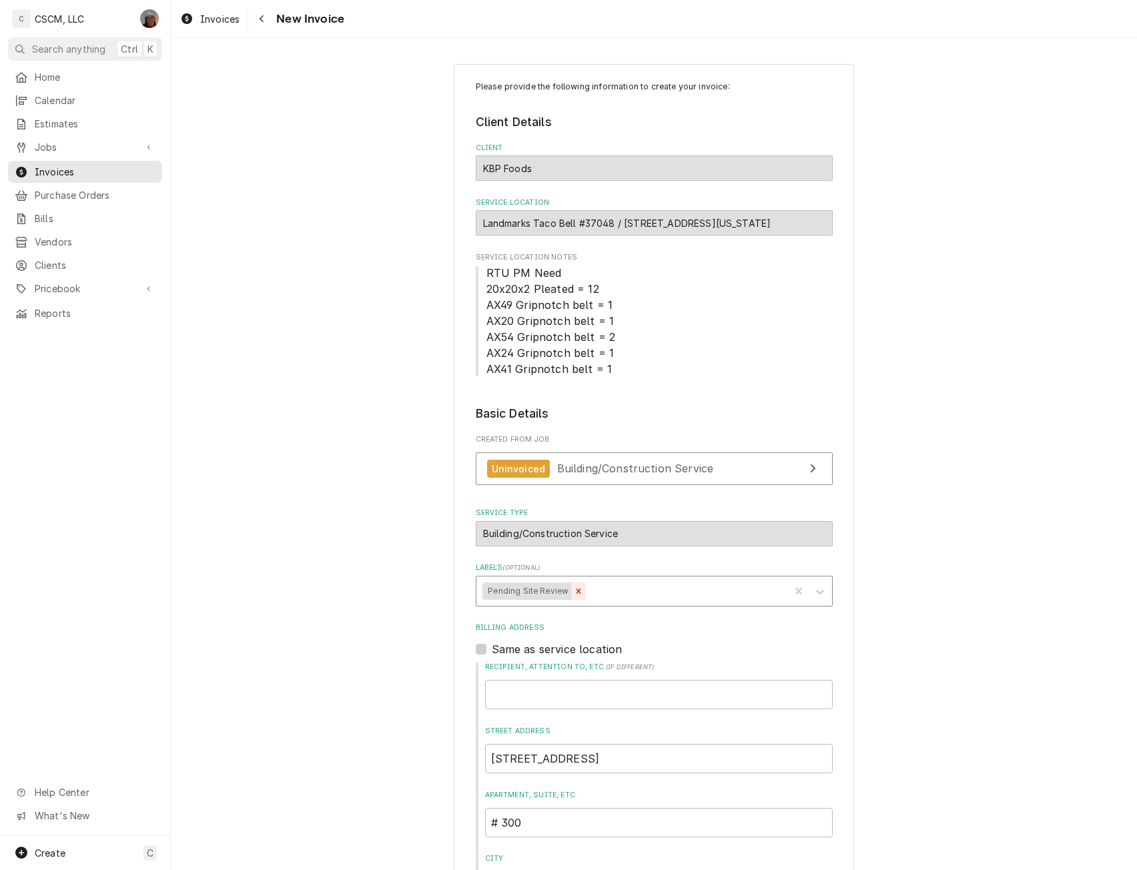
click at [577, 593] on icon "Remove Pending Site Review" at bounding box center [579, 591] width 5 height 5
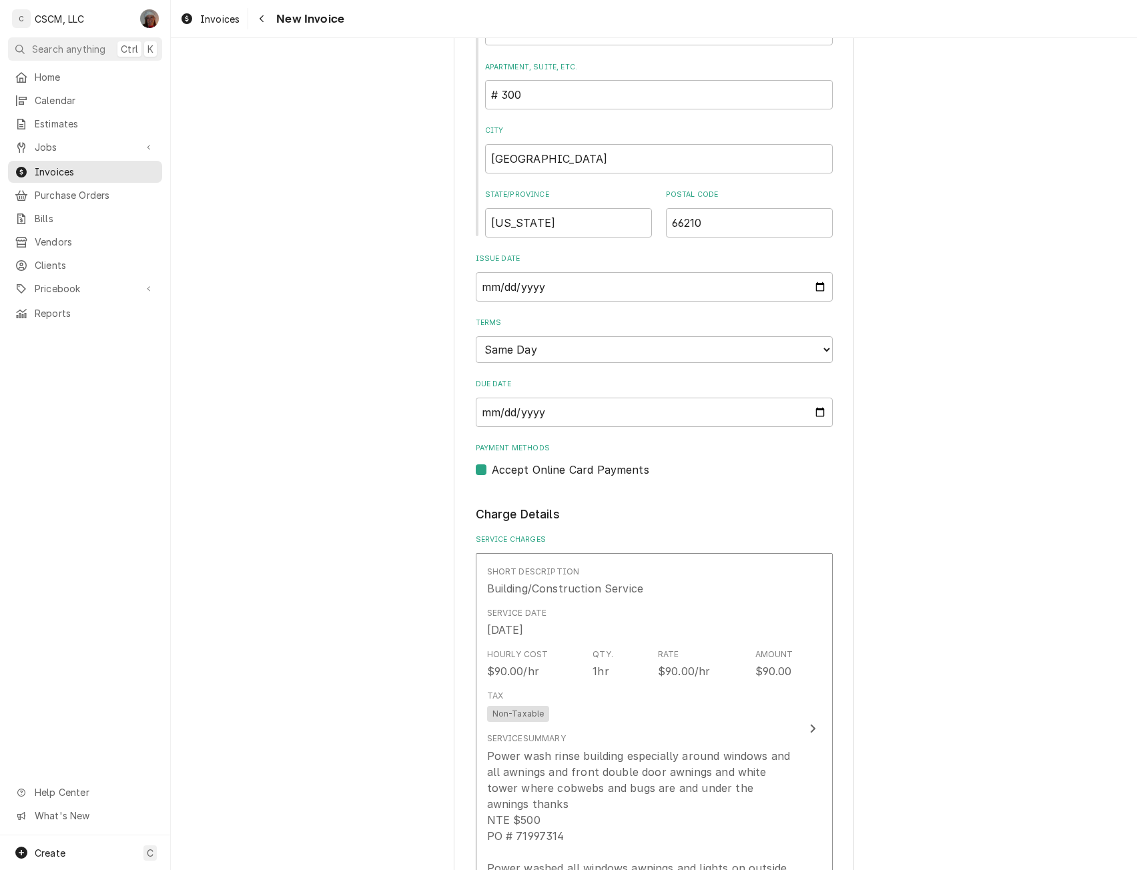
scroll to position [1963, 0]
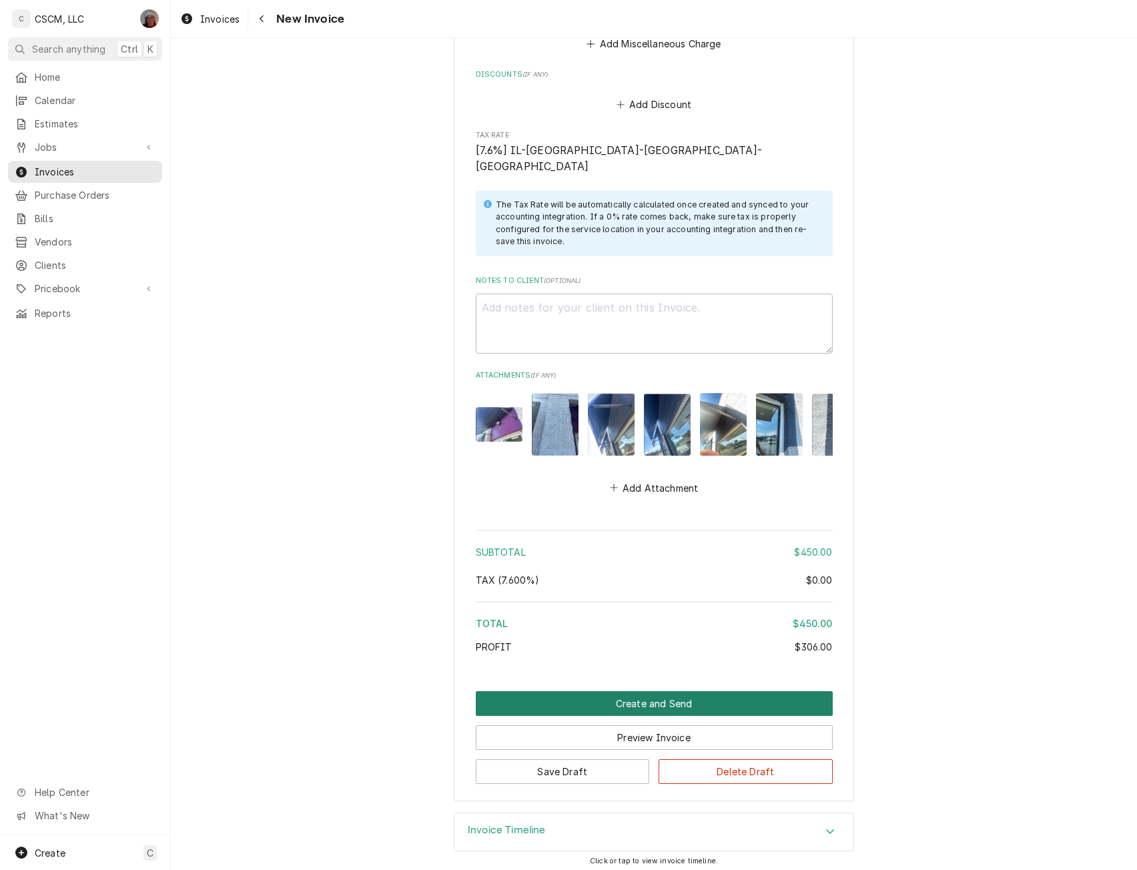
click at [655, 694] on button "Create and Send" at bounding box center [654, 703] width 357 height 25
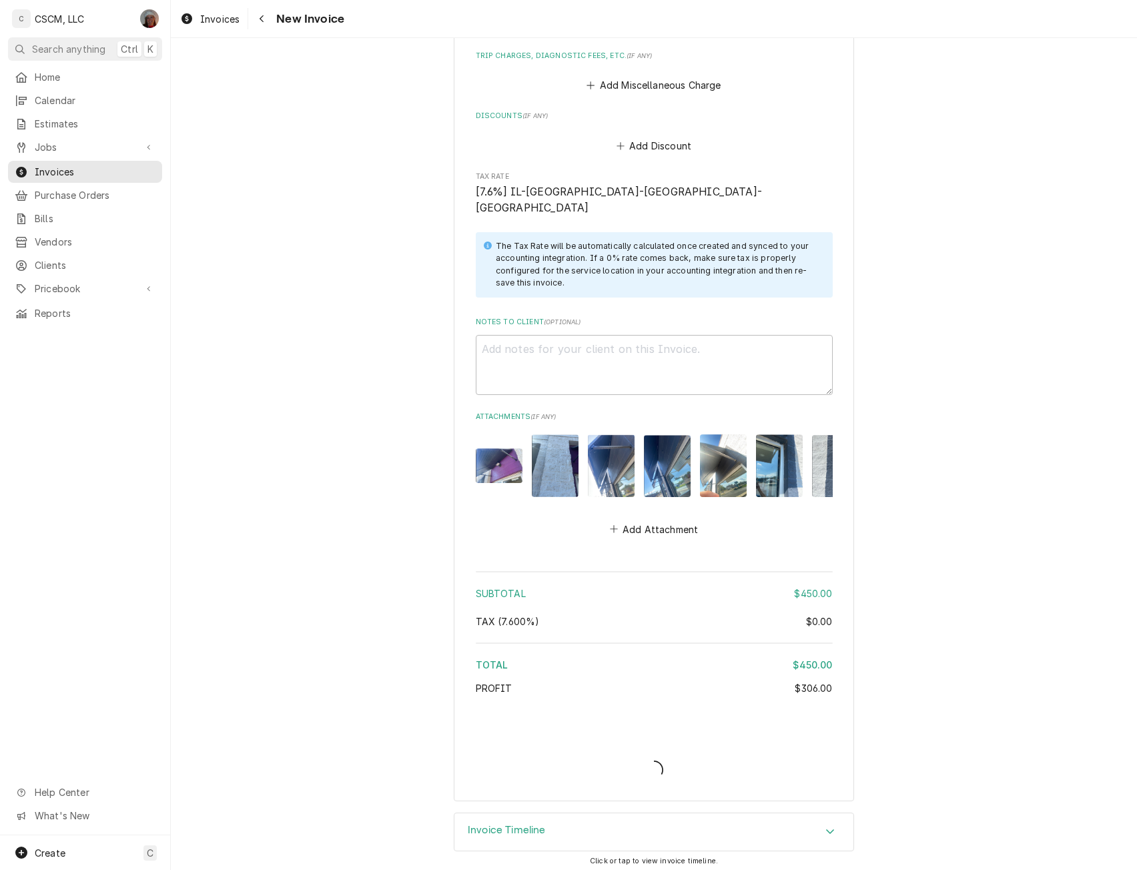
type textarea "x"
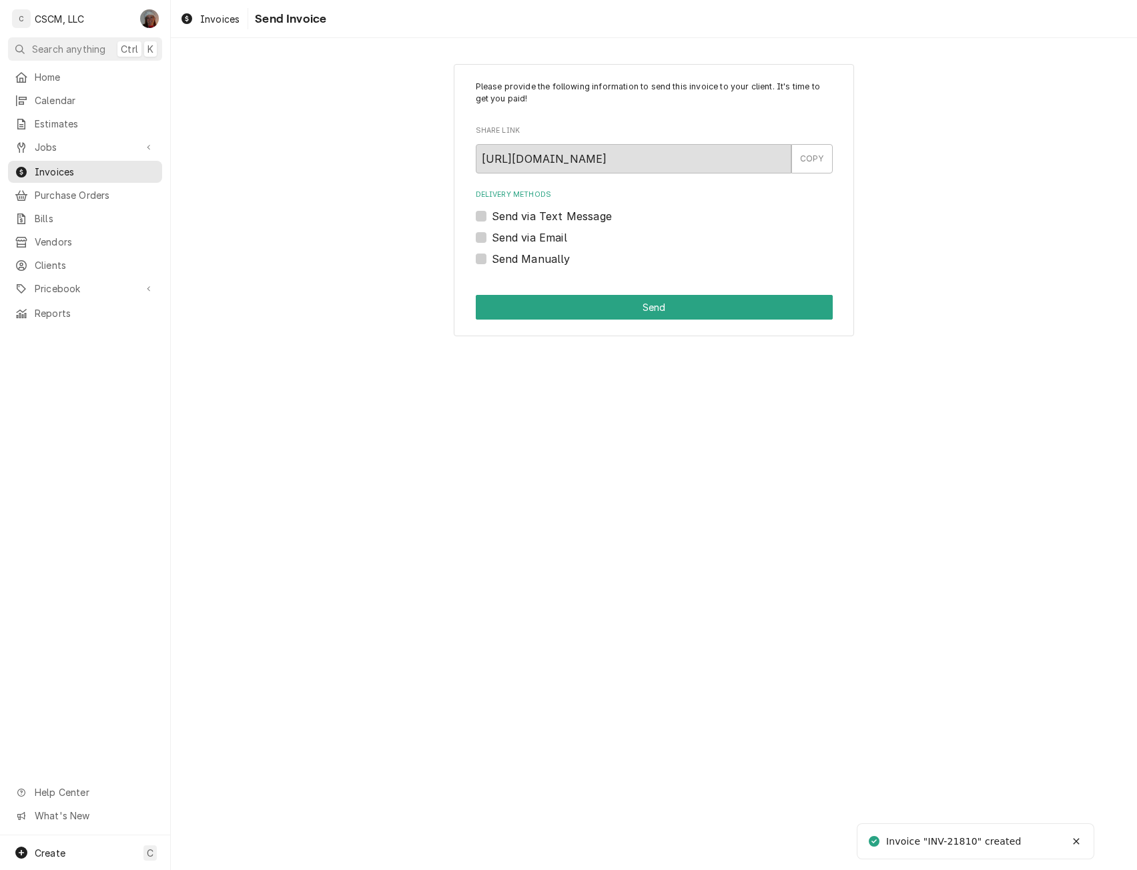
click at [492, 260] on label "Send Manually" at bounding box center [531, 259] width 79 height 16
click at [492, 260] on input "Send Manually" at bounding box center [670, 265] width 357 height 29
checkbox input "true"
click at [565, 300] on button "Send" at bounding box center [654, 307] width 357 height 25
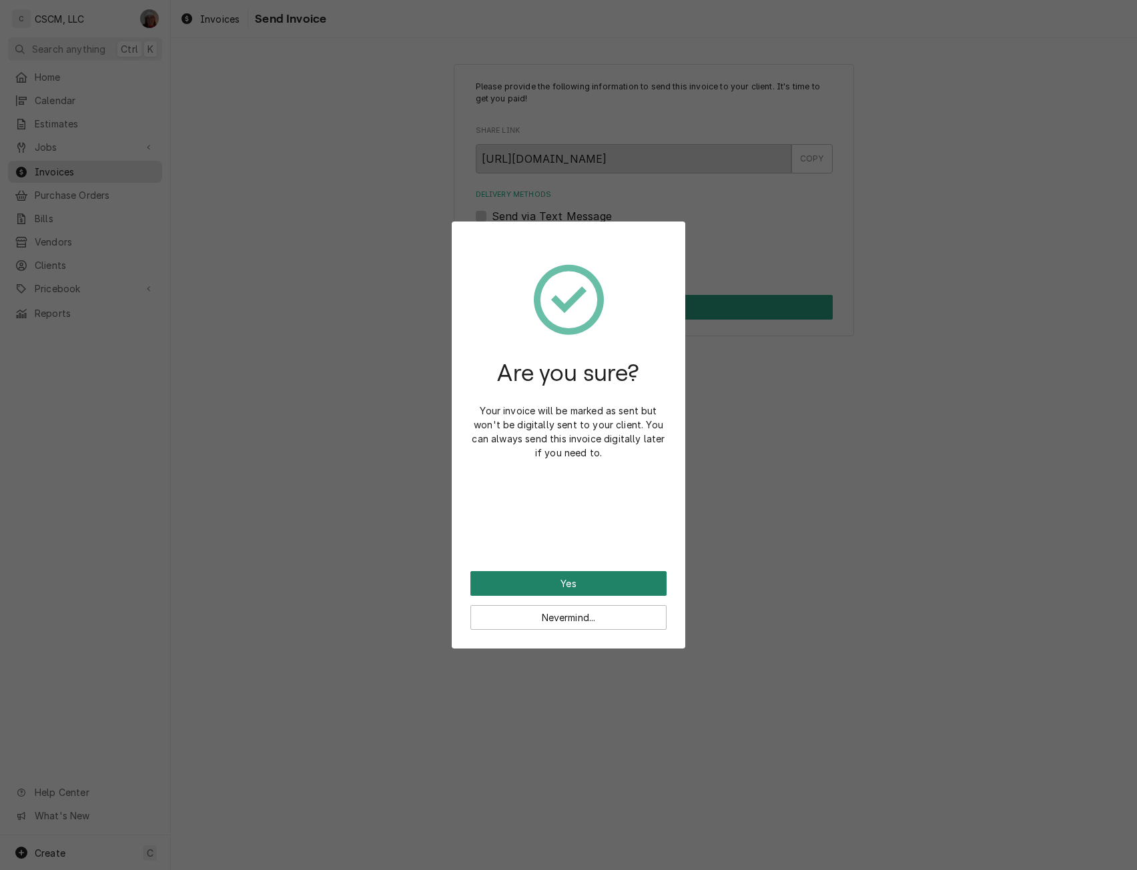
click at [530, 585] on button "Yes" at bounding box center [569, 583] width 196 height 25
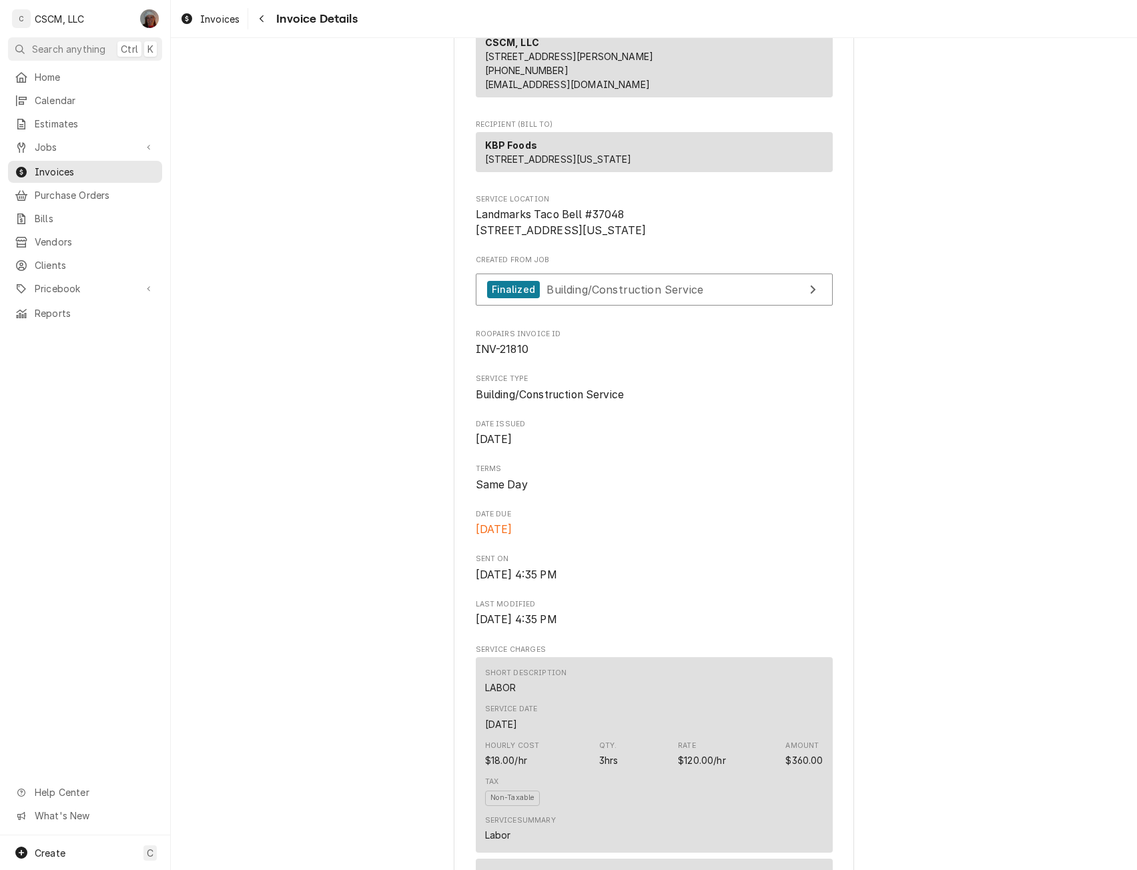
scroll to position [36, 0]
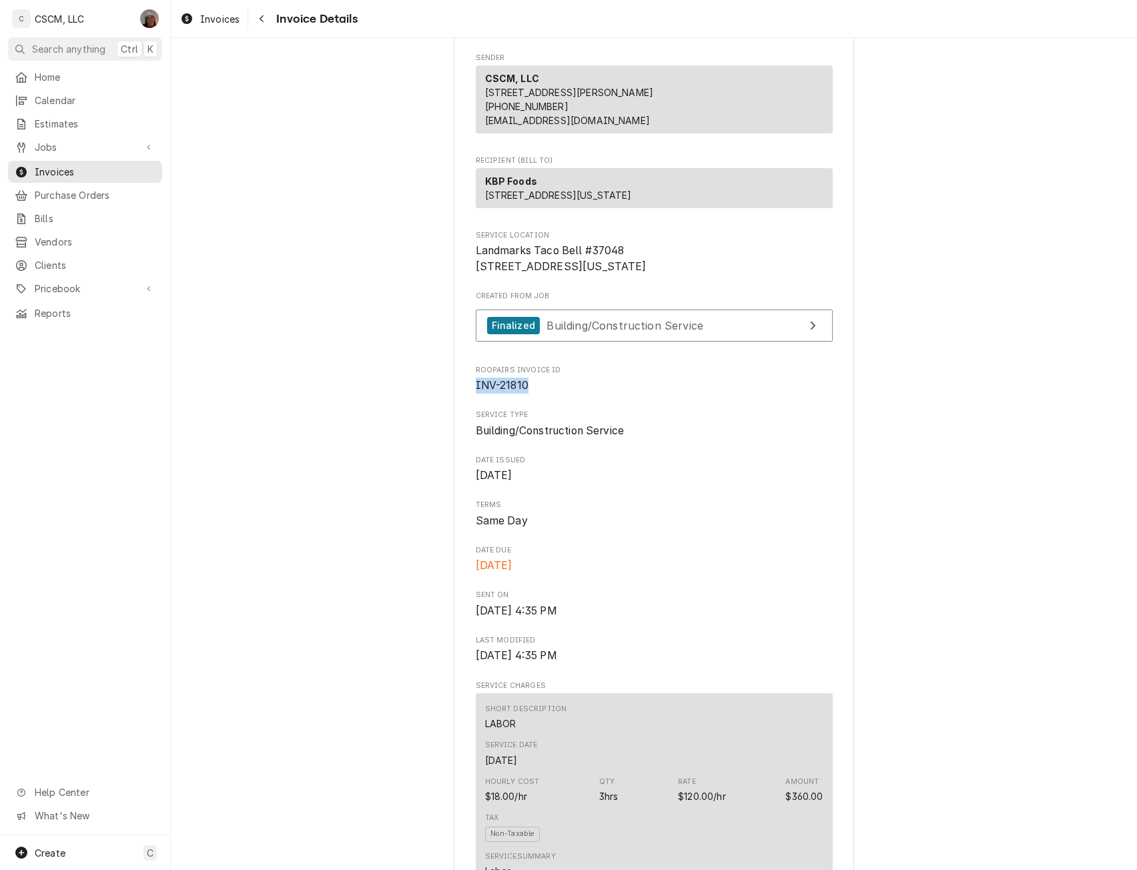
drag, startPoint x: 467, startPoint y: 432, endPoint x: 558, endPoint y: 432, distance: 90.8
copy span "INV-21810"
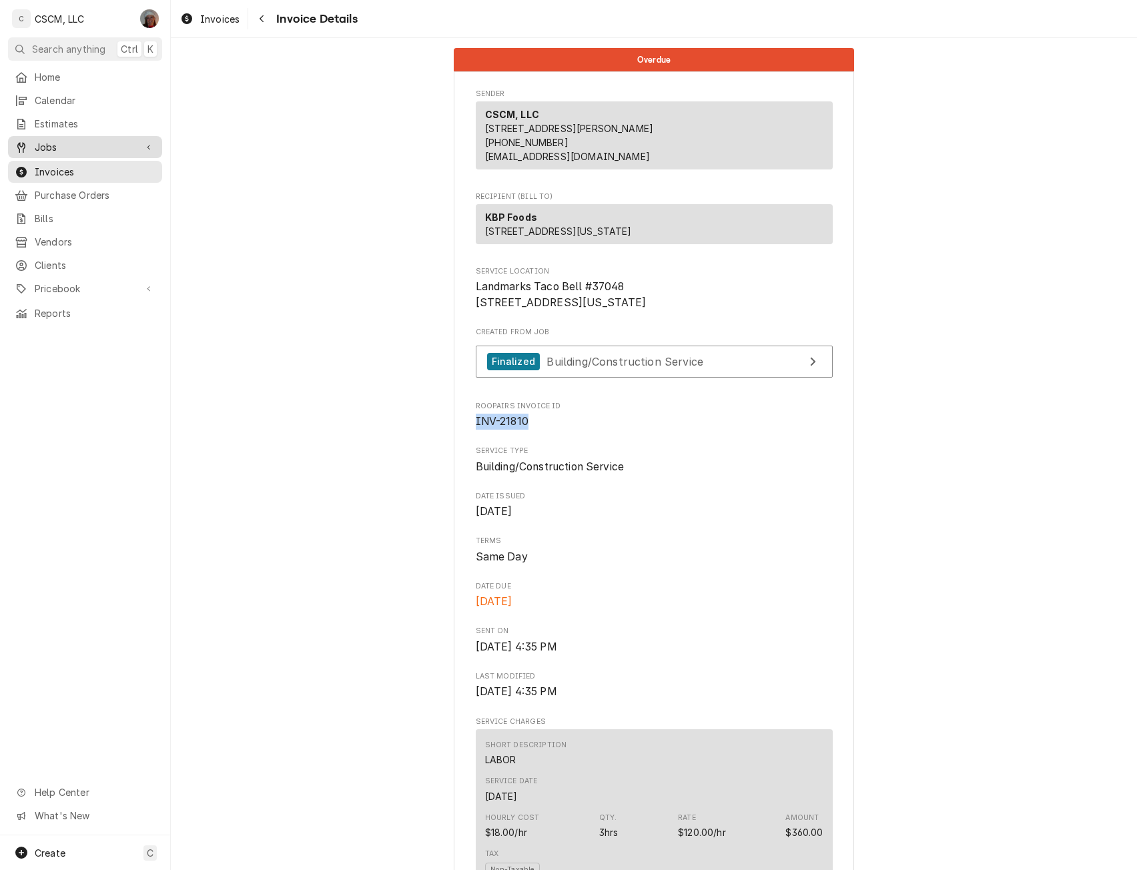
click at [51, 140] on span "Jobs" at bounding box center [85, 147] width 101 height 14
click at [48, 164] on span "Jobs" at bounding box center [95, 171] width 121 height 14
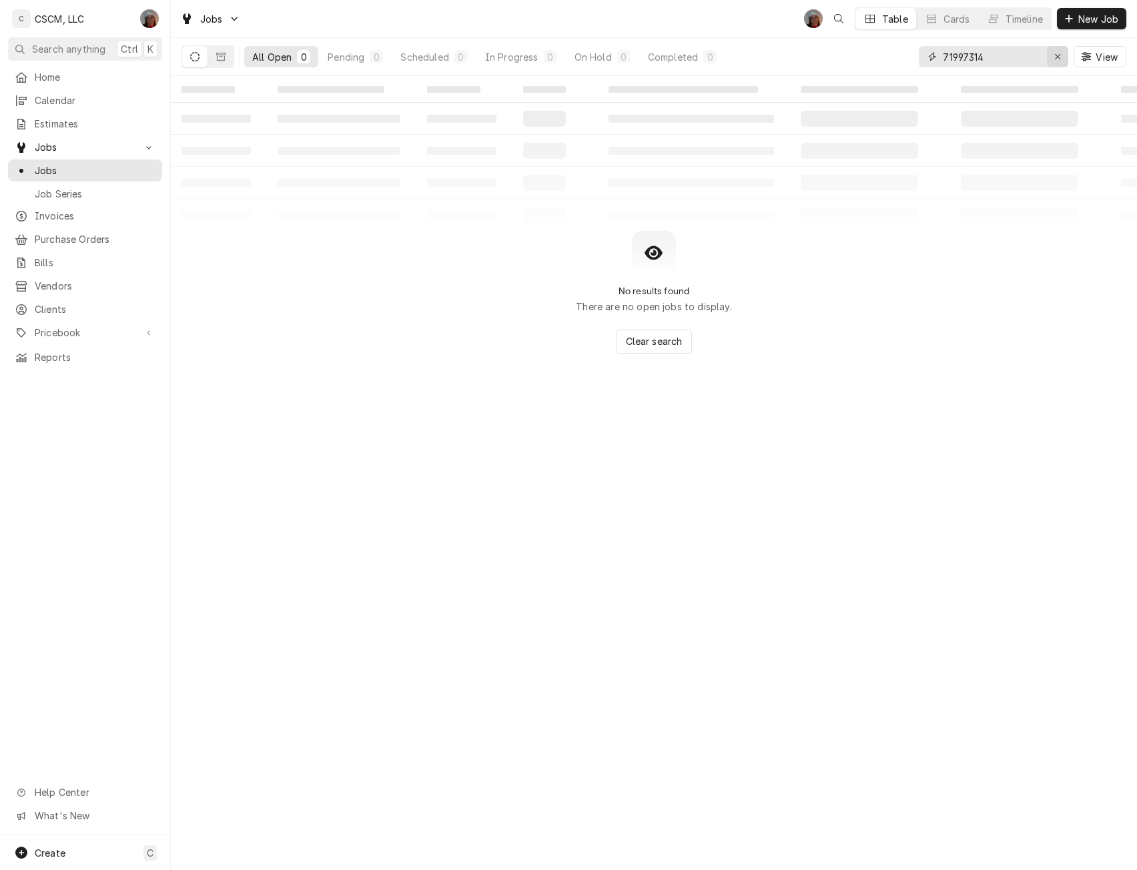
click at [1061, 53] on icon "Erase input" at bounding box center [1058, 56] width 7 height 9
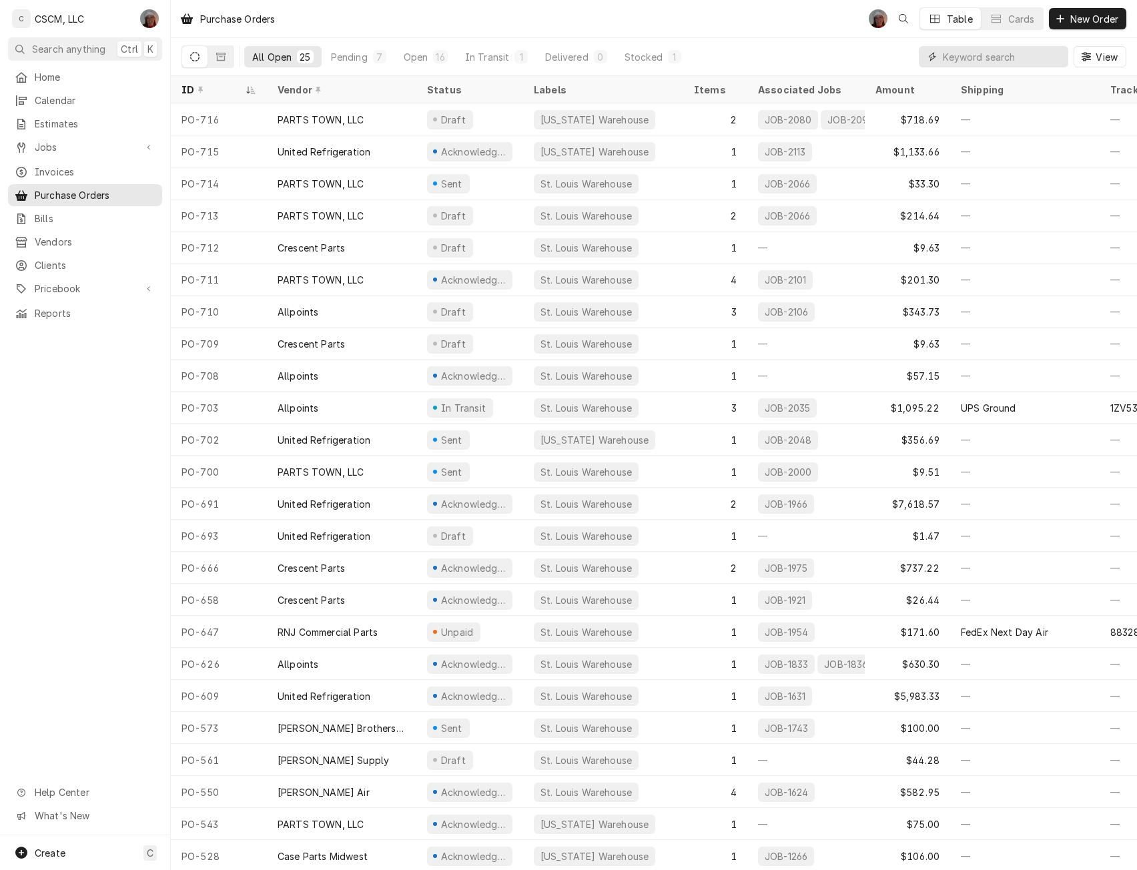
click at [968, 53] on input "Dynamic Content Wrapper" at bounding box center [1002, 56] width 119 height 21
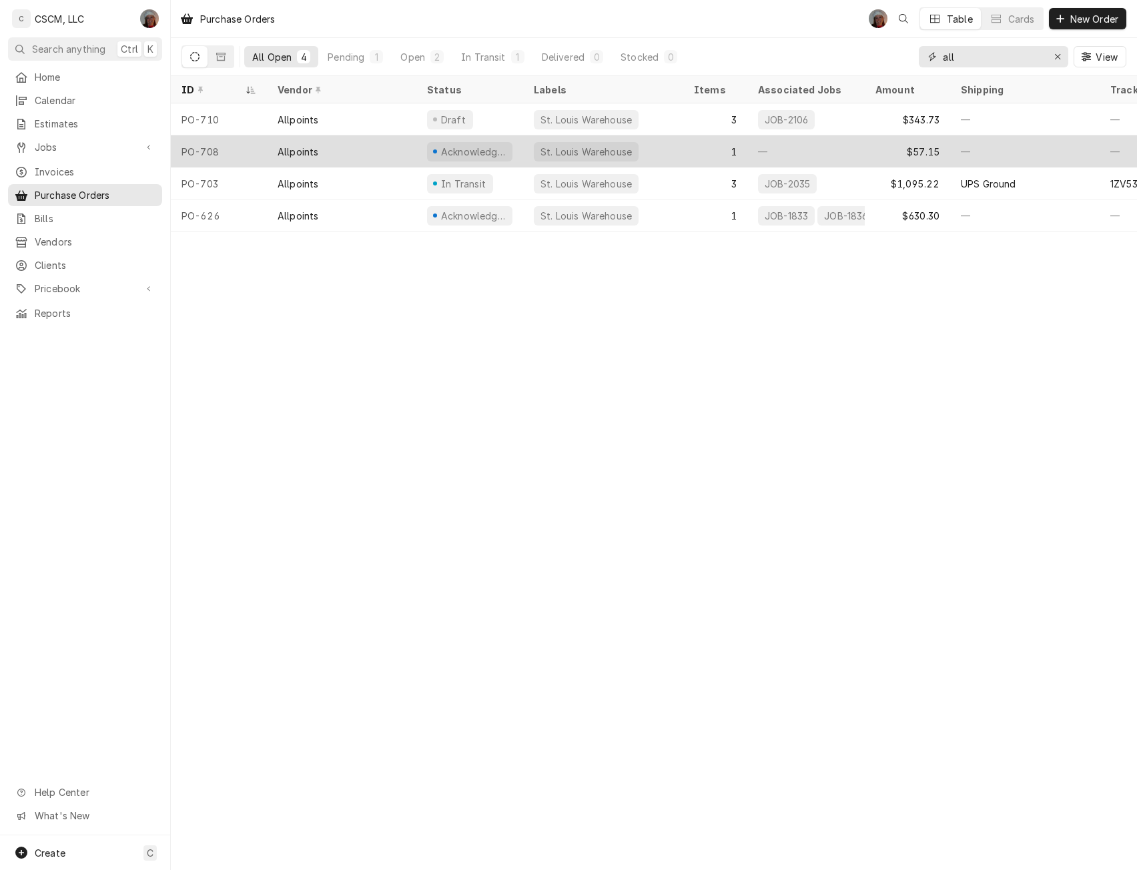
type input "all"
click at [383, 153] on div "Allpoints" at bounding box center [342, 151] width 150 height 32
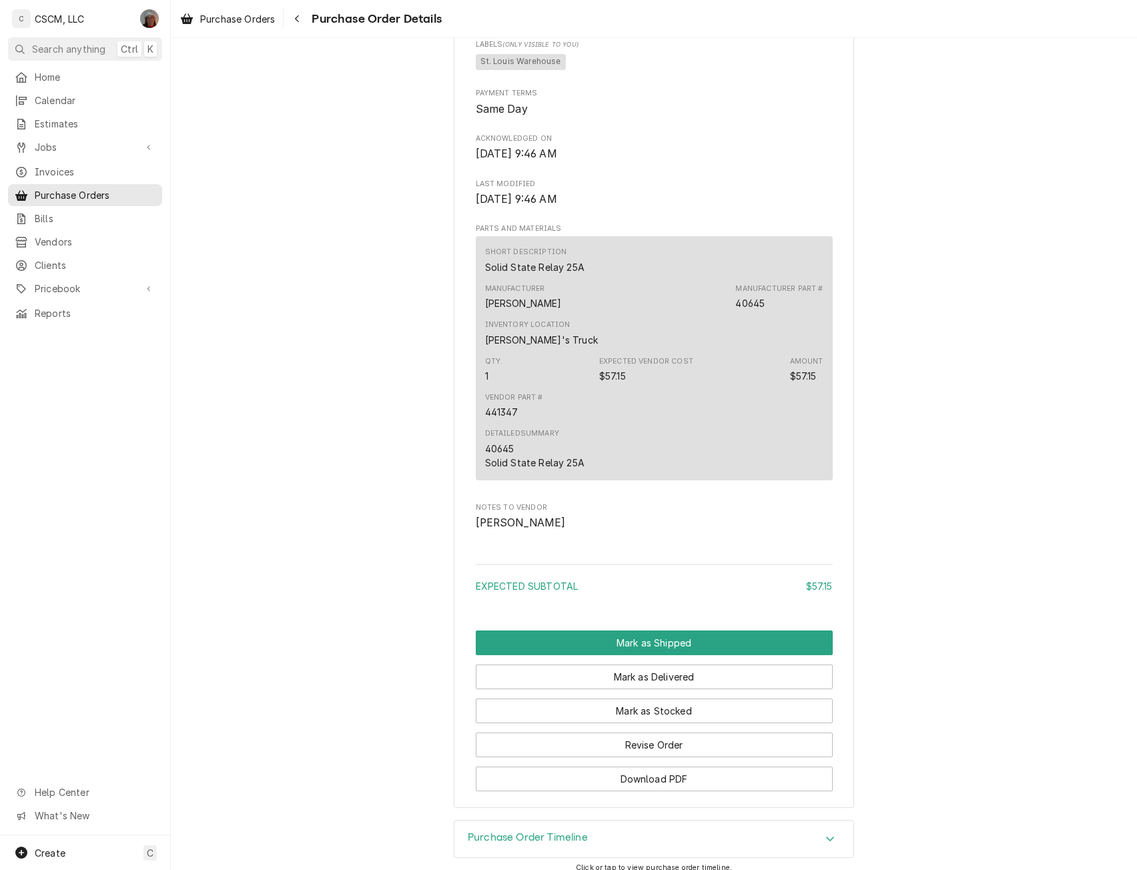
scroll to position [624, 0]
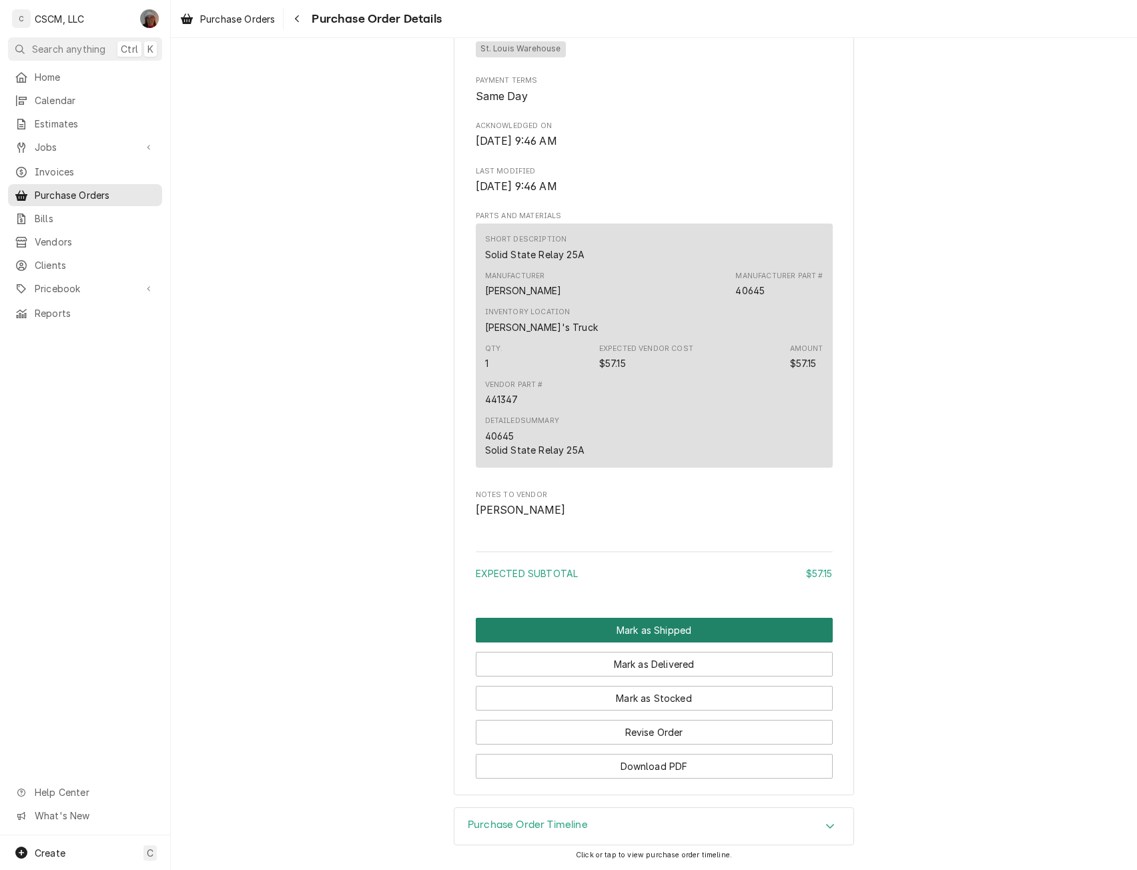
click at [643, 627] on button "Mark as Shipped" at bounding box center [654, 630] width 357 height 25
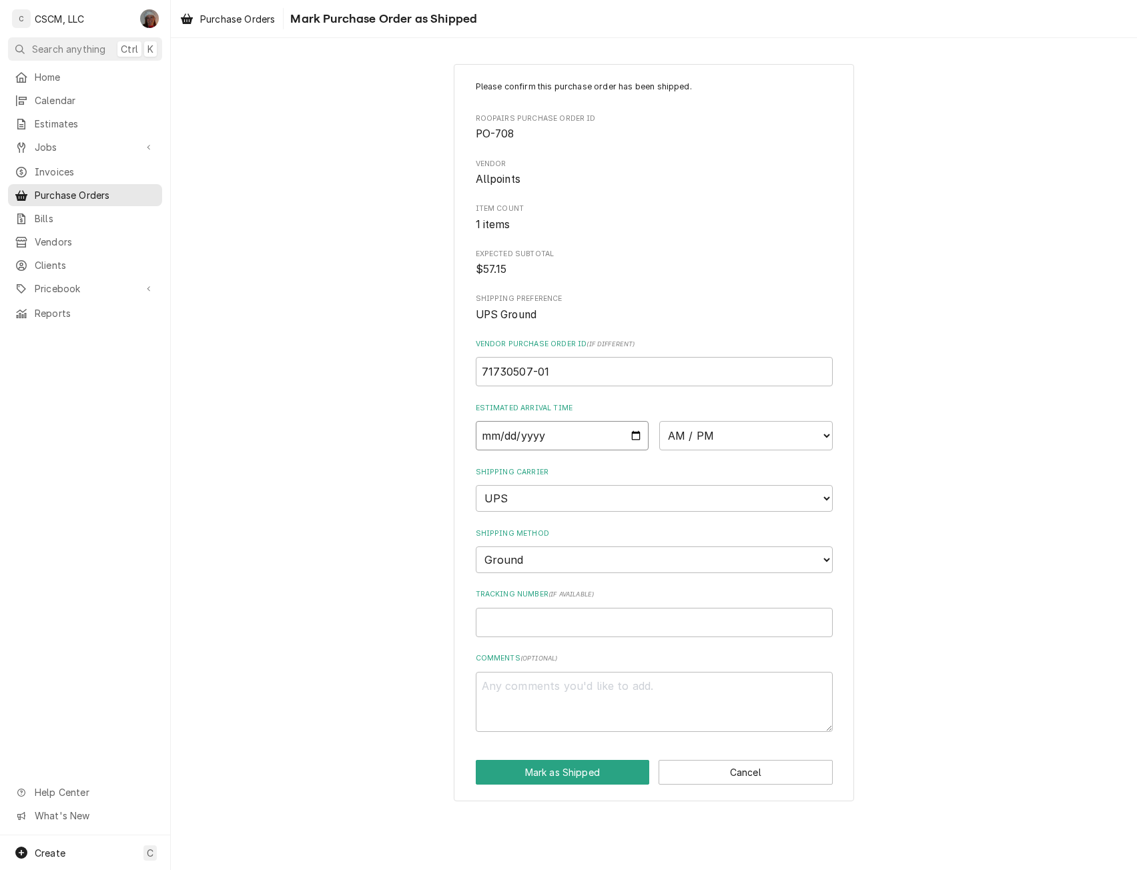
click at [638, 438] on input "Date" at bounding box center [563, 435] width 174 height 29
type input "2025-08-29"
type textarea "x"
click at [830, 434] on select "AM / PM 6:00 AM 6:15 AM 6:30 AM 6:45 AM 7:00 AM 7:15 AM 7:30 AM 7:45 AM 8:00 AM…" at bounding box center [746, 435] width 174 height 29
select select "17:00:00"
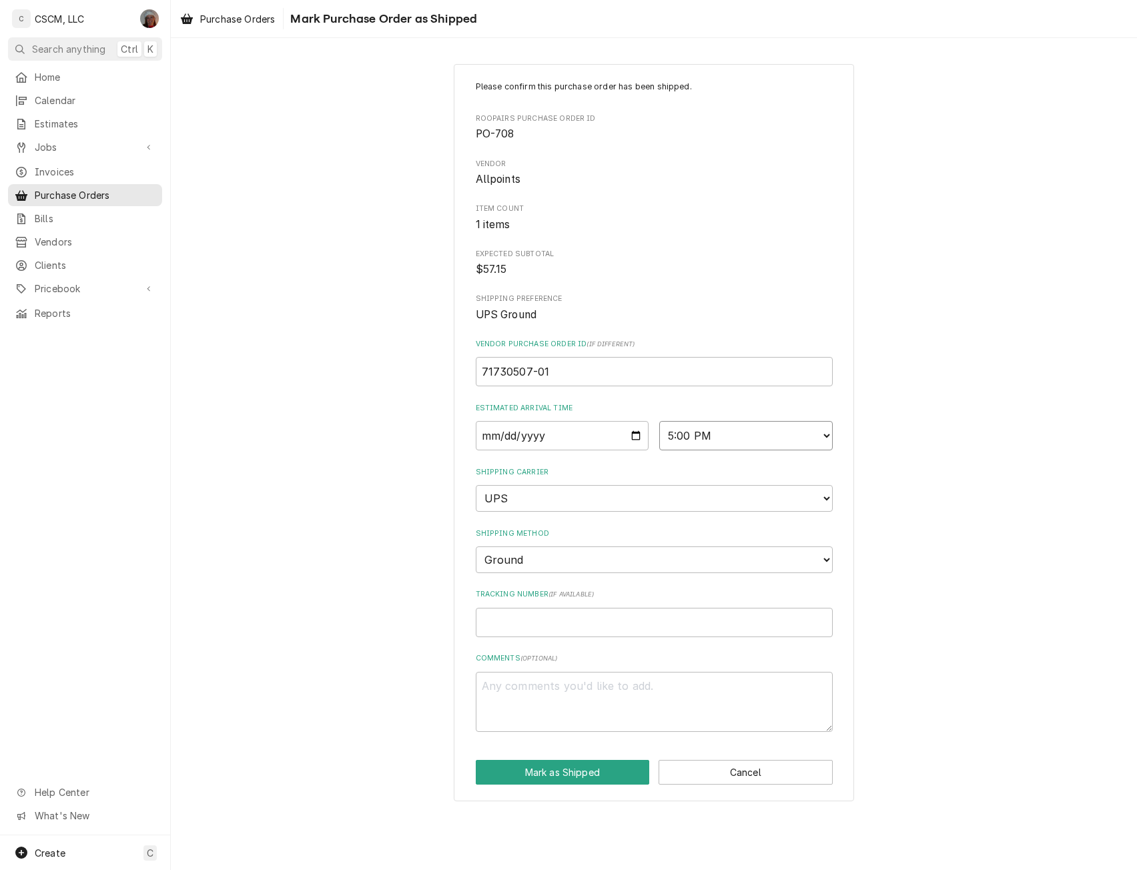
click at [659, 421] on select "AM / PM 6:00 AM 6:15 AM 6:30 AM 6:45 AM 7:00 AM 7:15 AM 7:30 AM 7:45 AM 8:00 AM…" at bounding box center [746, 435] width 174 height 29
click at [510, 614] on input "Tracking Number ( if available )" at bounding box center [654, 622] width 357 height 29
paste input "1Z1522060302493319"
type textarea "x"
type input "1Z1522060302493319"
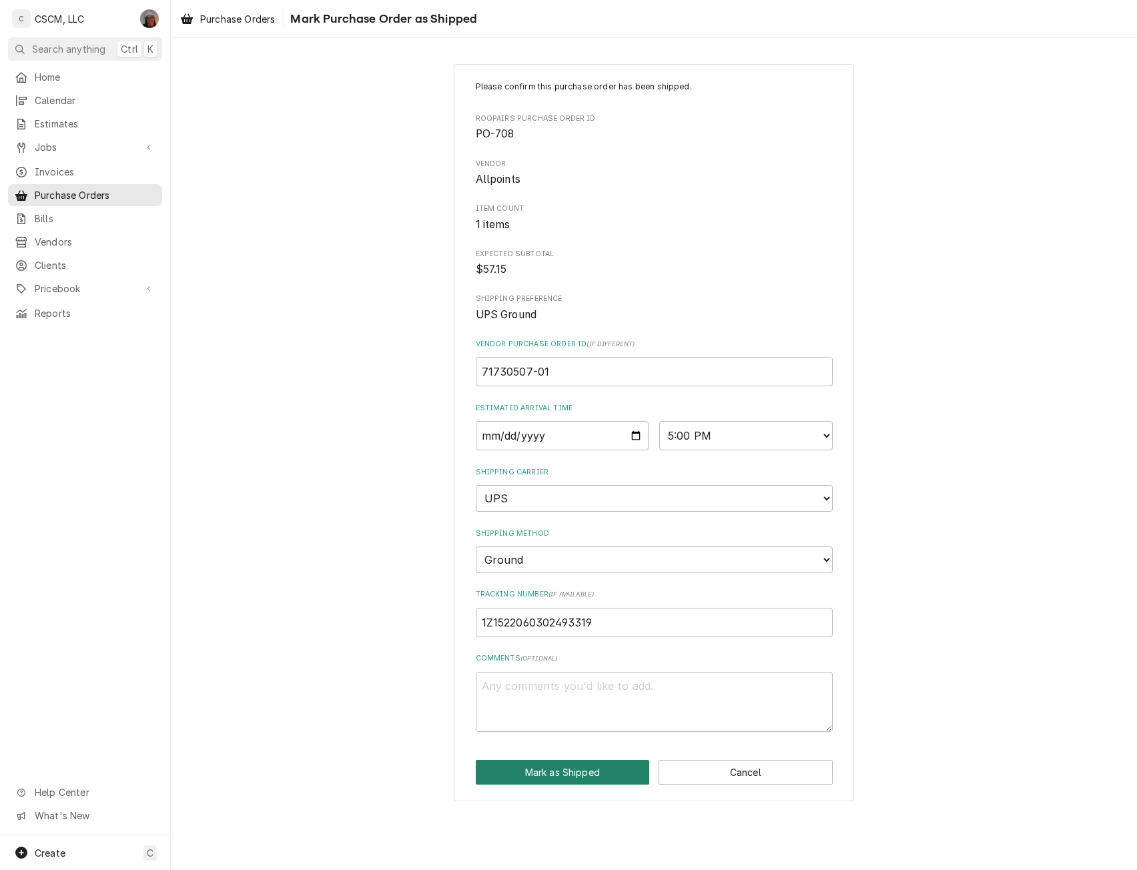
click at [565, 772] on button "Mark as Shipped" at bounding box center [563, 772] width 174 height 25
type textarea "x"
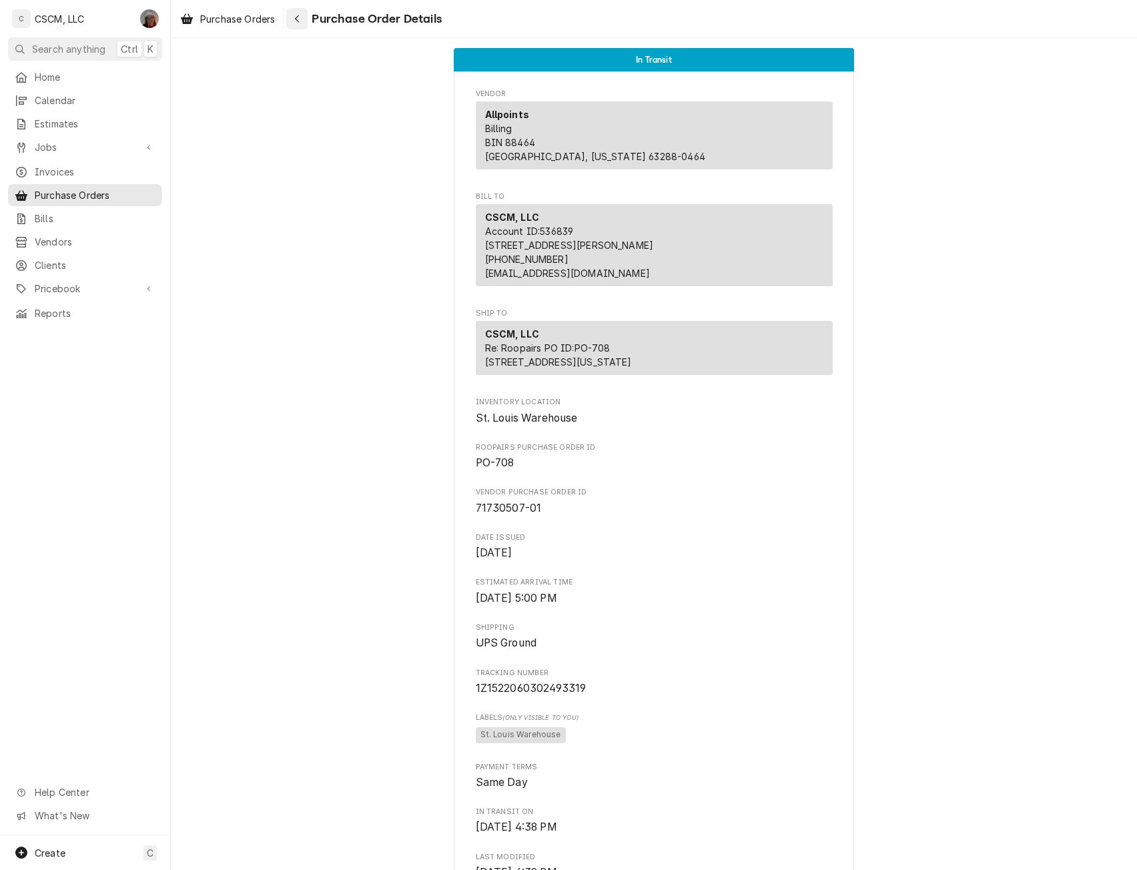
click at [298, 19] on icon "Navigate back" at bounding box center [297, 18] width 6 height 9
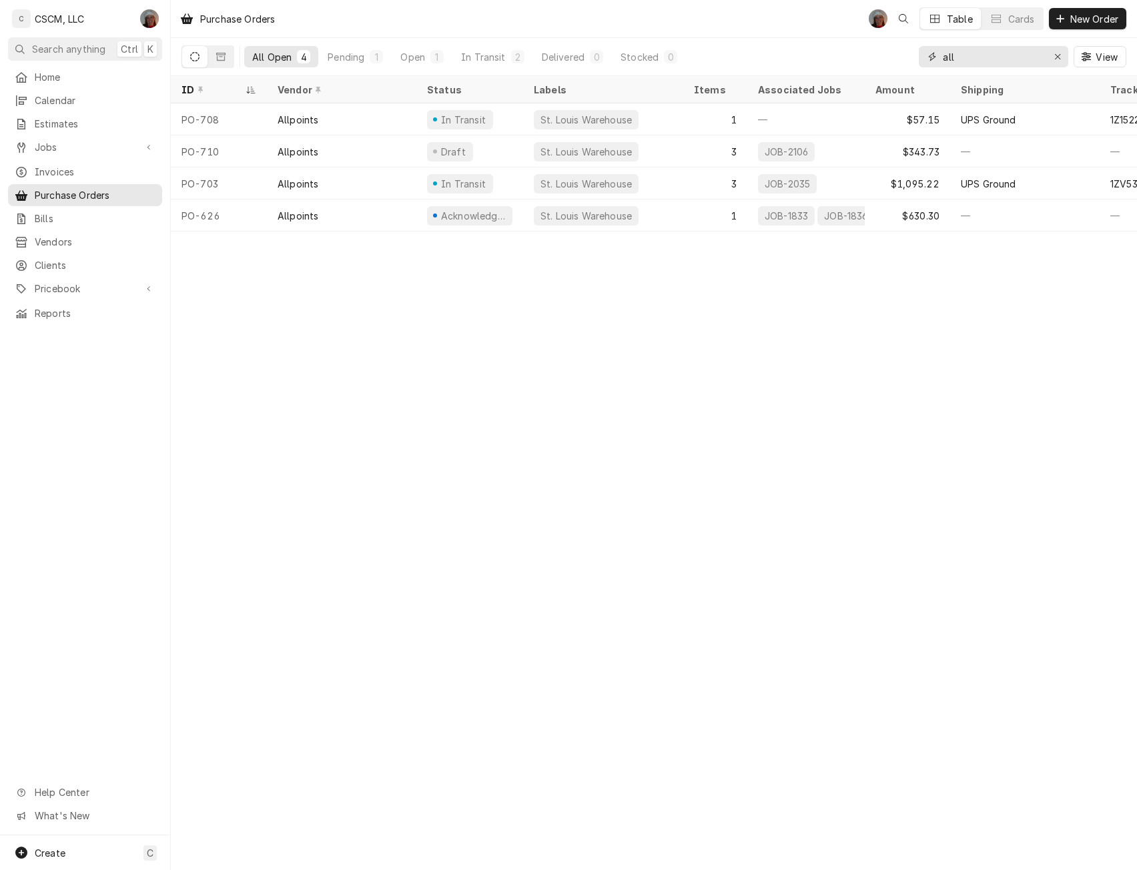
drag, startPoint x: 961, startPoint y: 55, endPoint x: 873, endPoint y: 58, distance: 88.1
click at [873, 58] on div "All Open 4 Pending 1 Open 1 In Transit 2 Delivered 0 Stocked 0 all View" at bounding box center [654, 56] width 945 height 37
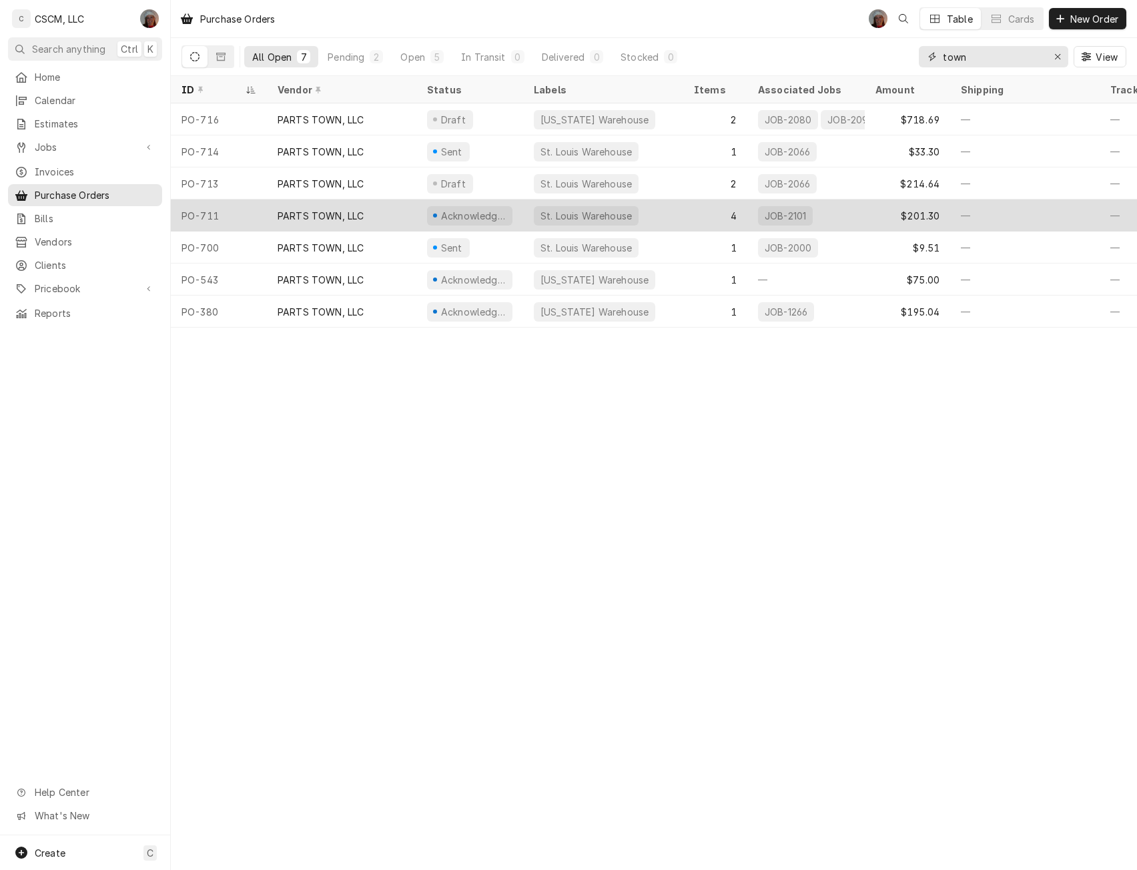
type input "town"
click at [360, 220] on div "PARTS TOWN, LLC" at bounding box center [342, 216] width 150 height 32
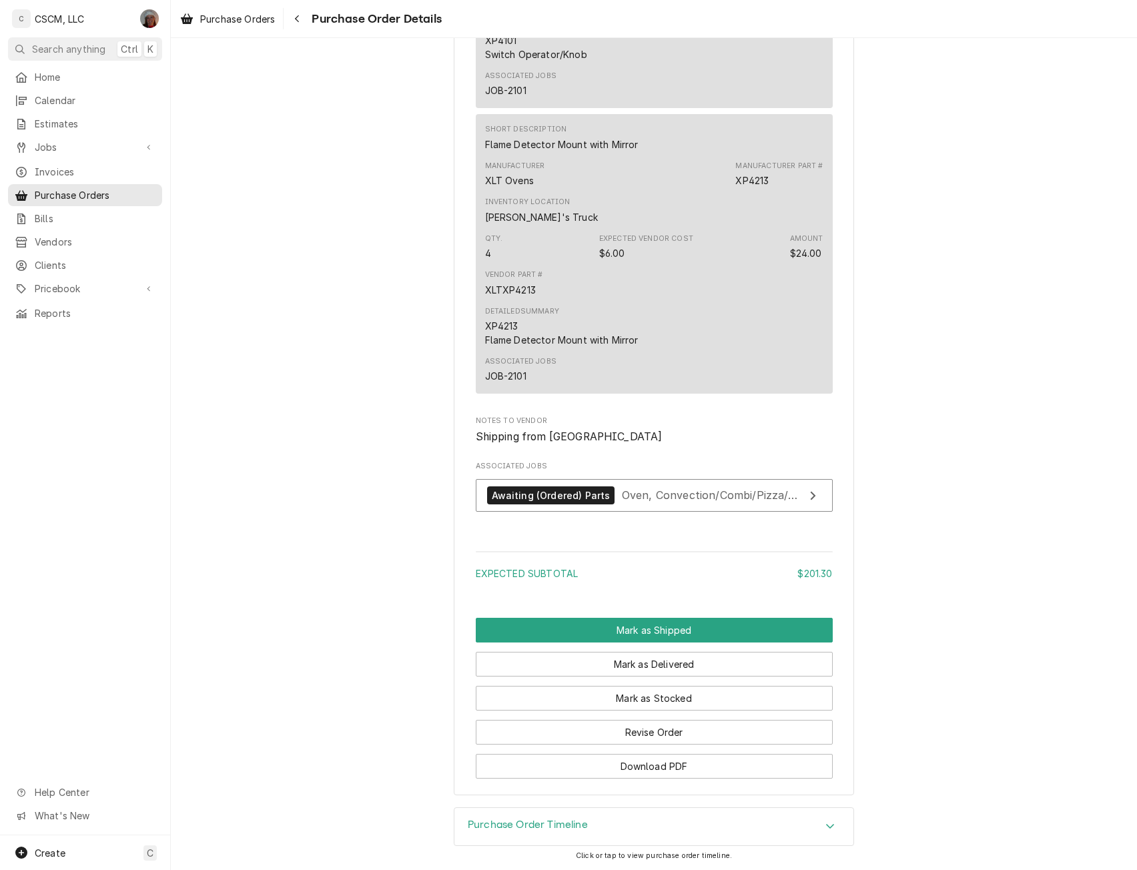
scroll to position [1636, 0]
click at [632, 637] on button "Mark as Shipped" at bounding box center [654, 630] width 357 height 25
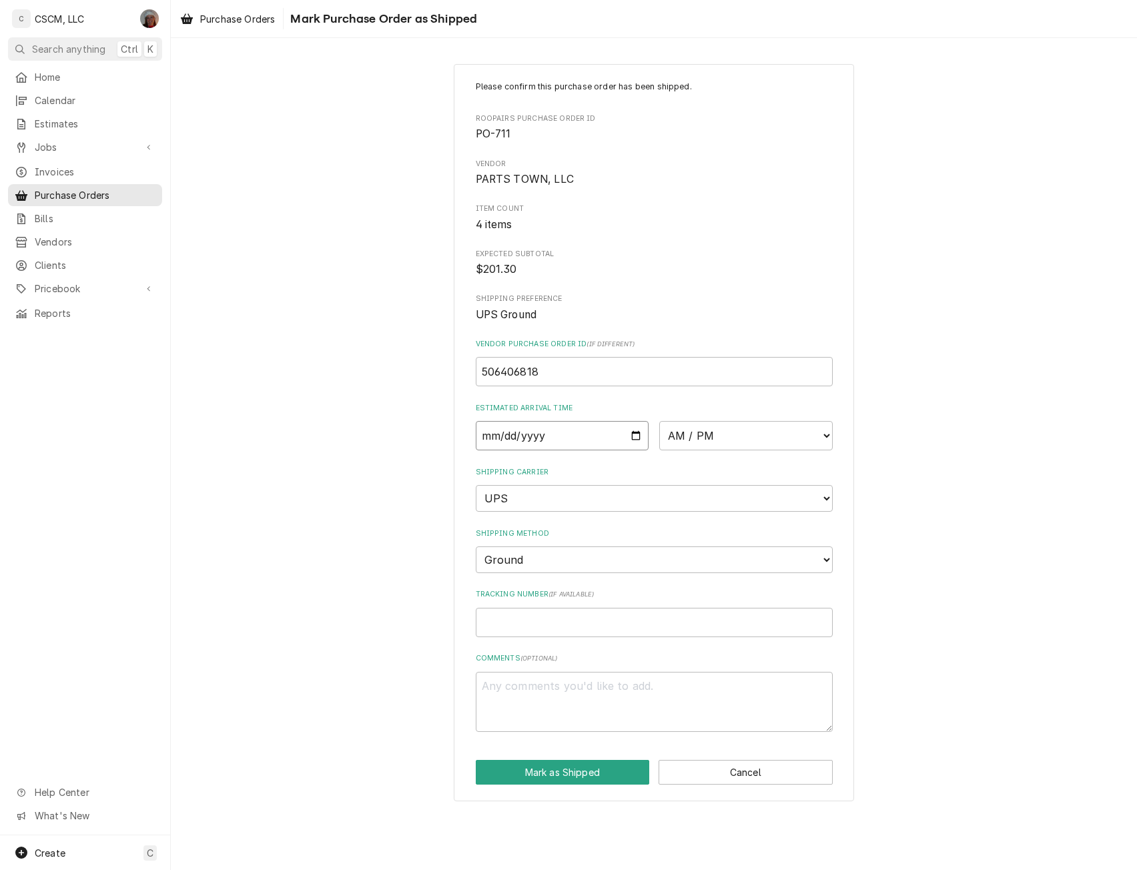
click at [637, 433] on input "Date" at bounding box center [563, 435] width 174 height 29
type input "2025-09-02"
type textarea "x"
click at [825, 438] on select "AM / PM 6:00 AM 6:15 AM 6:30 AM 6:45 AM 7:00 AM 7:15 AM 7:30 AM 7:45 AM 8:00 AM…" at bounding box center [746, 435] width 174 height 29
select select "16:30:00"
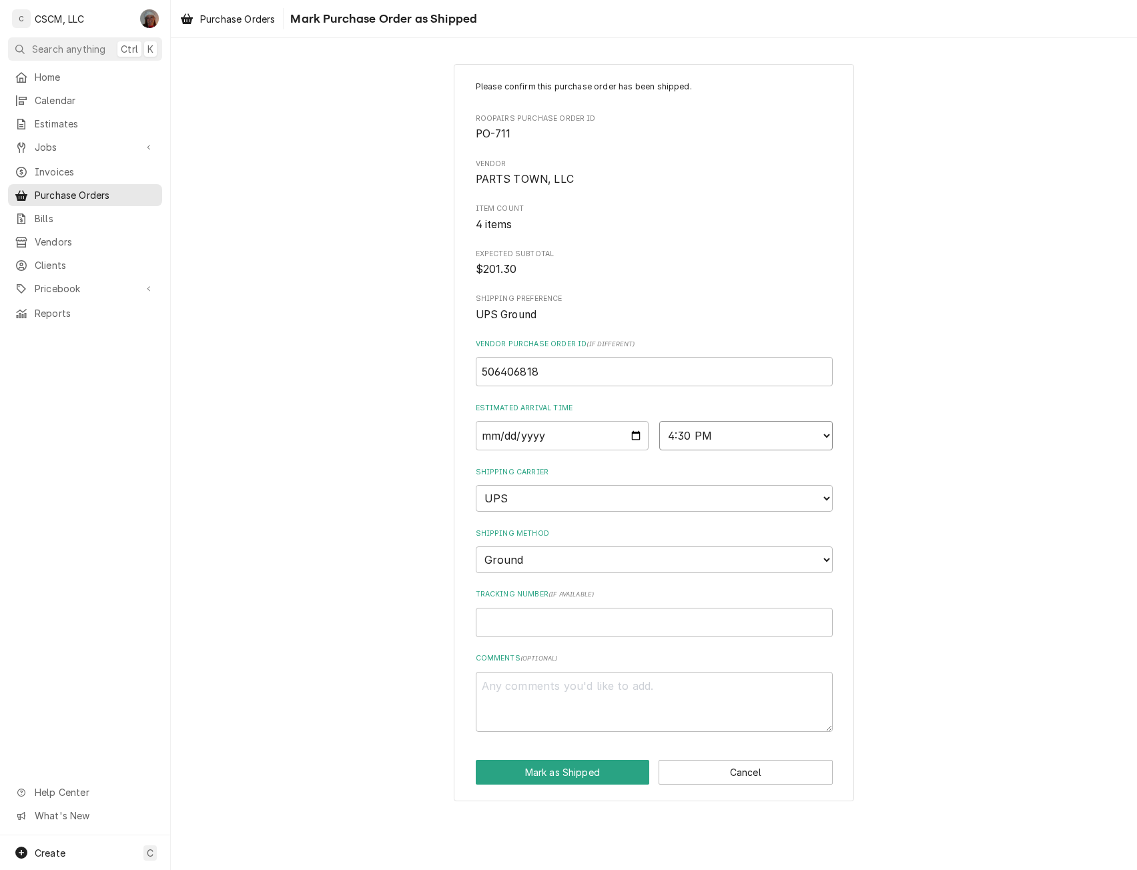
click at [659, 421] on select "AM / PM 6:00 AM 6:15 AM 6:30 AM 6:45 AM 7:00 AM 7:15 AM 7:30 AM 7:45 AM 8:00 AM…" at bounding box center [746, 435] width 174 height 29
click at [494, 617] on input "Tracking Number ( if available )" at bounding box center [654, 622] width 357 height 29
paste input "1ZG19D140303868824"
type textarea "x"
type input "1ZG19D140303868824"
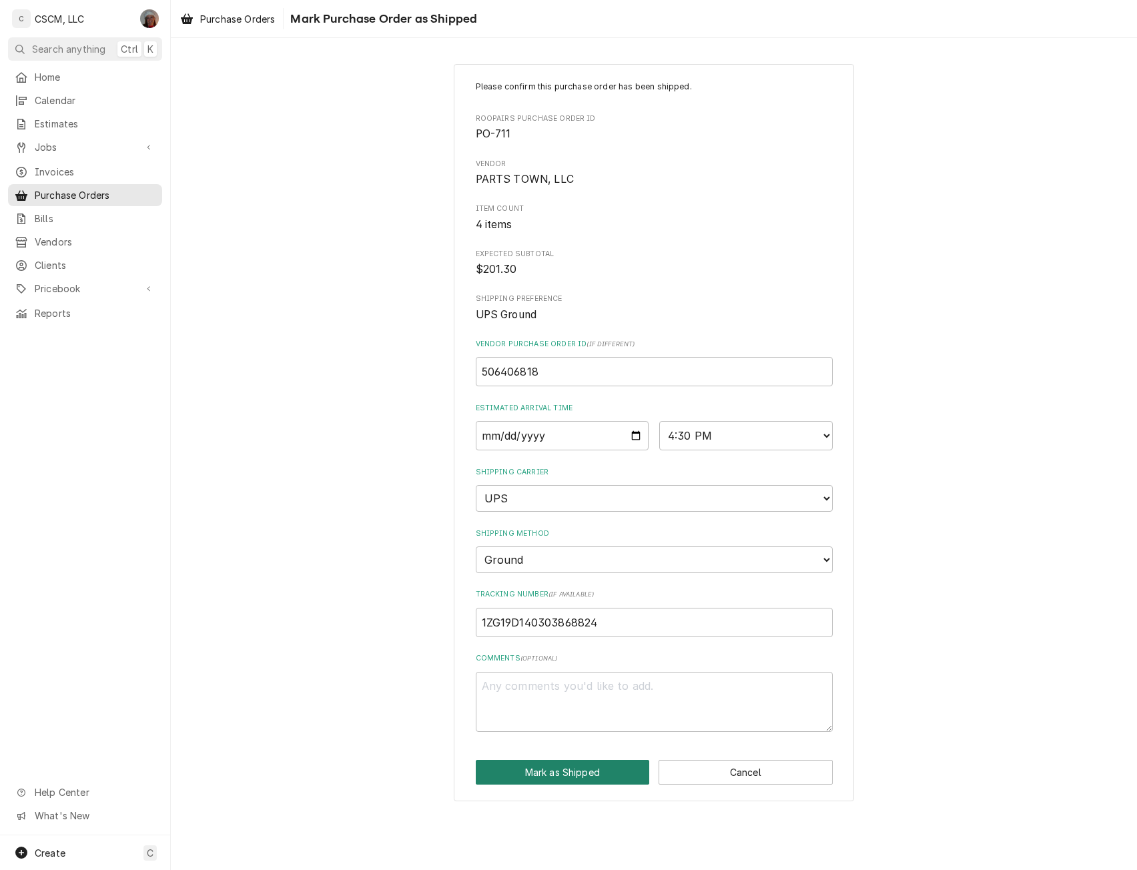
click at [582, 776] on button "Mark as Shipped" at bounding box center [563, 772] width 174 height 25
type textarea "x"
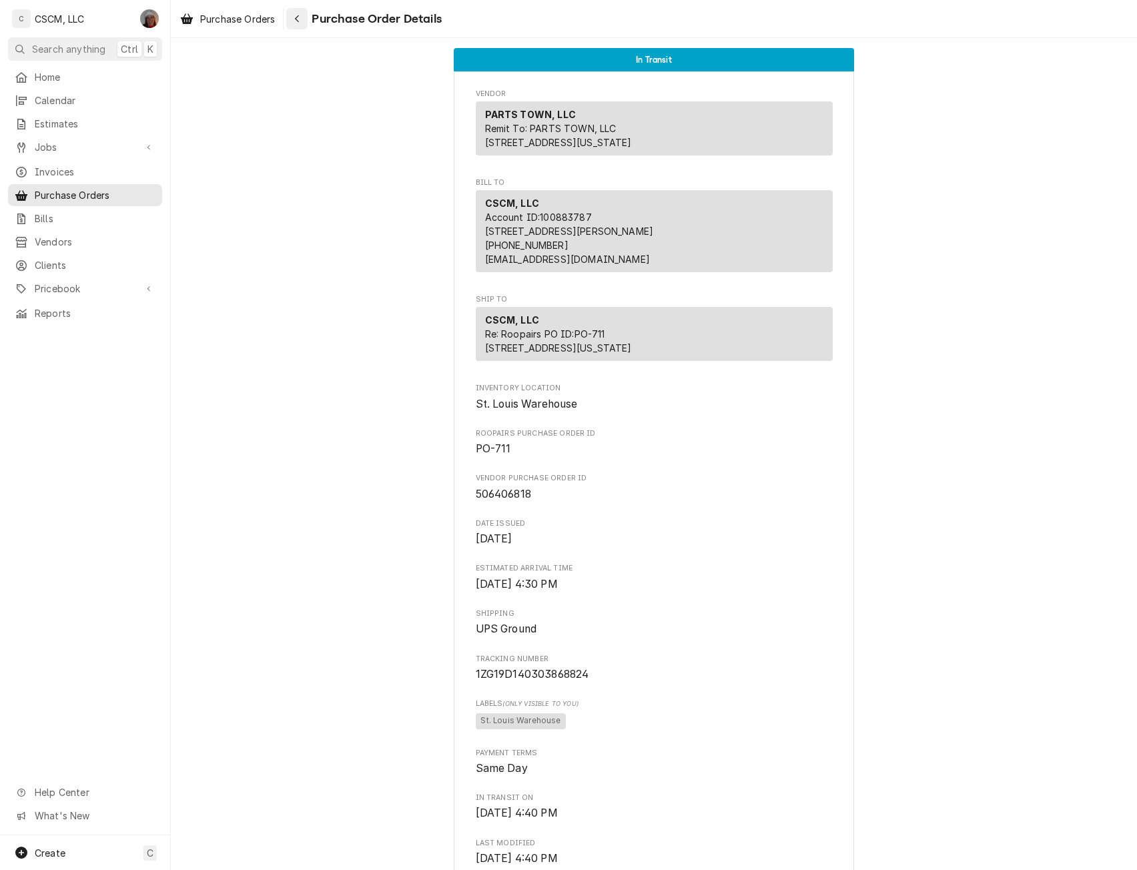
click at [294, 14] on div "Navigate back" at bounding box center [296, 18] width 13 height 13
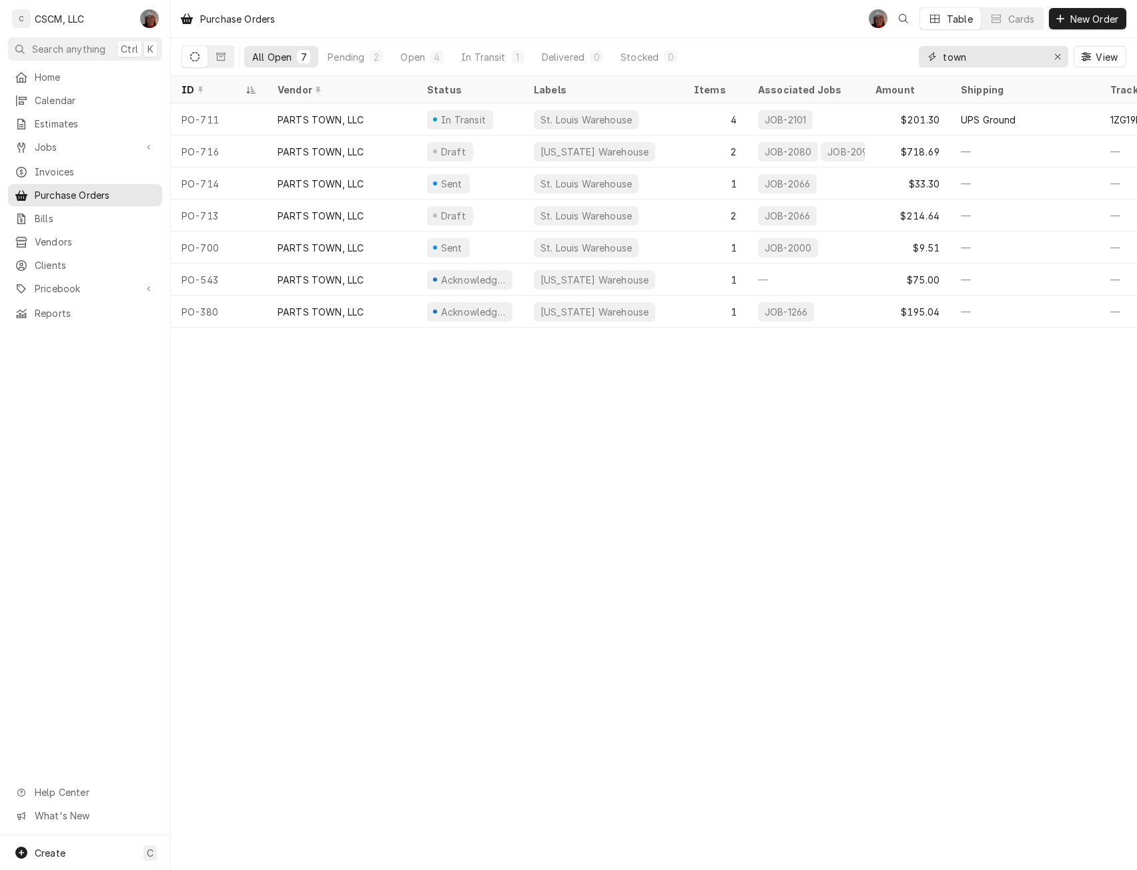
drag, startPoint x: 980, startPoint y: 57, endPoint x: 879, endPoint y: 54, distance: 101.5
click at [879, 54] on div "All Open 7 Pending 2 Open 4 In Transit 1 Delivered 0 Stocked 0 town View" at bounding box center [654, 56] width 945 height 37
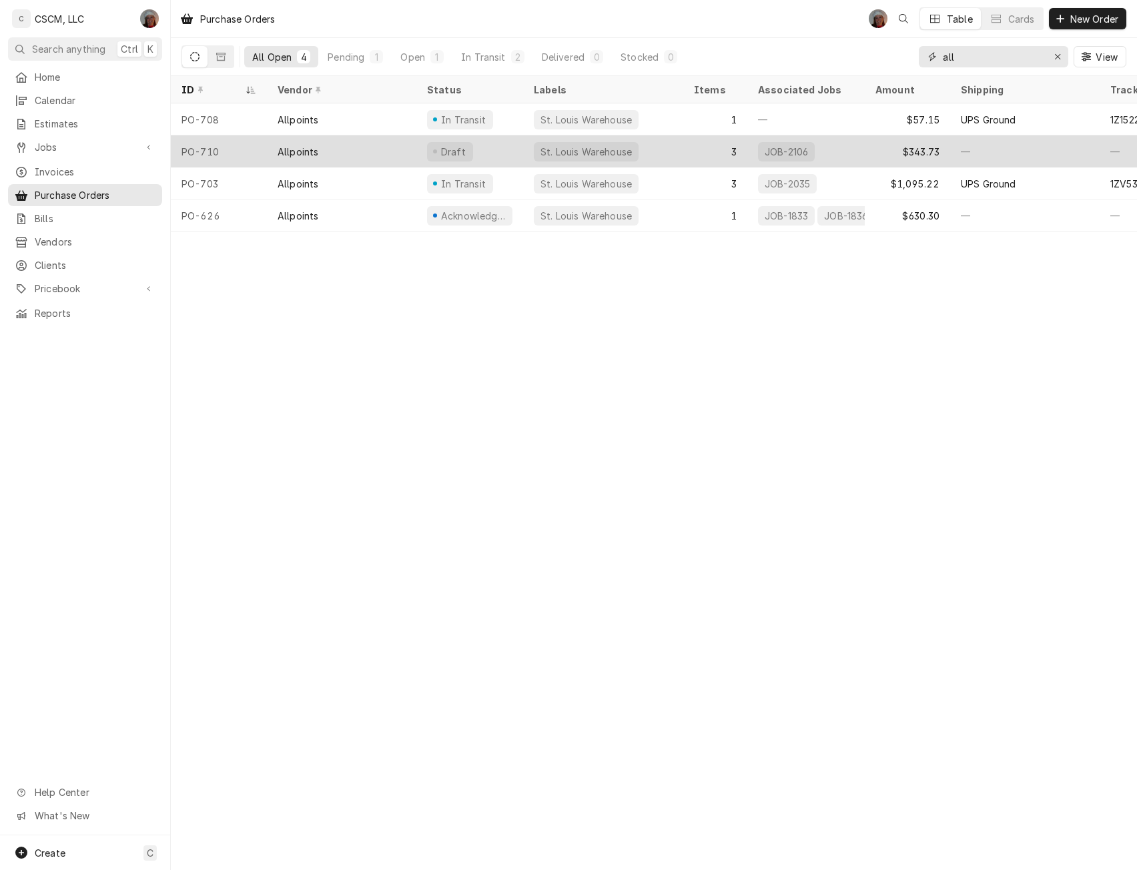
type input "all"
click at [307, 148] on div "Allpoints" at bounding box center [298, 152] width 41 height 14
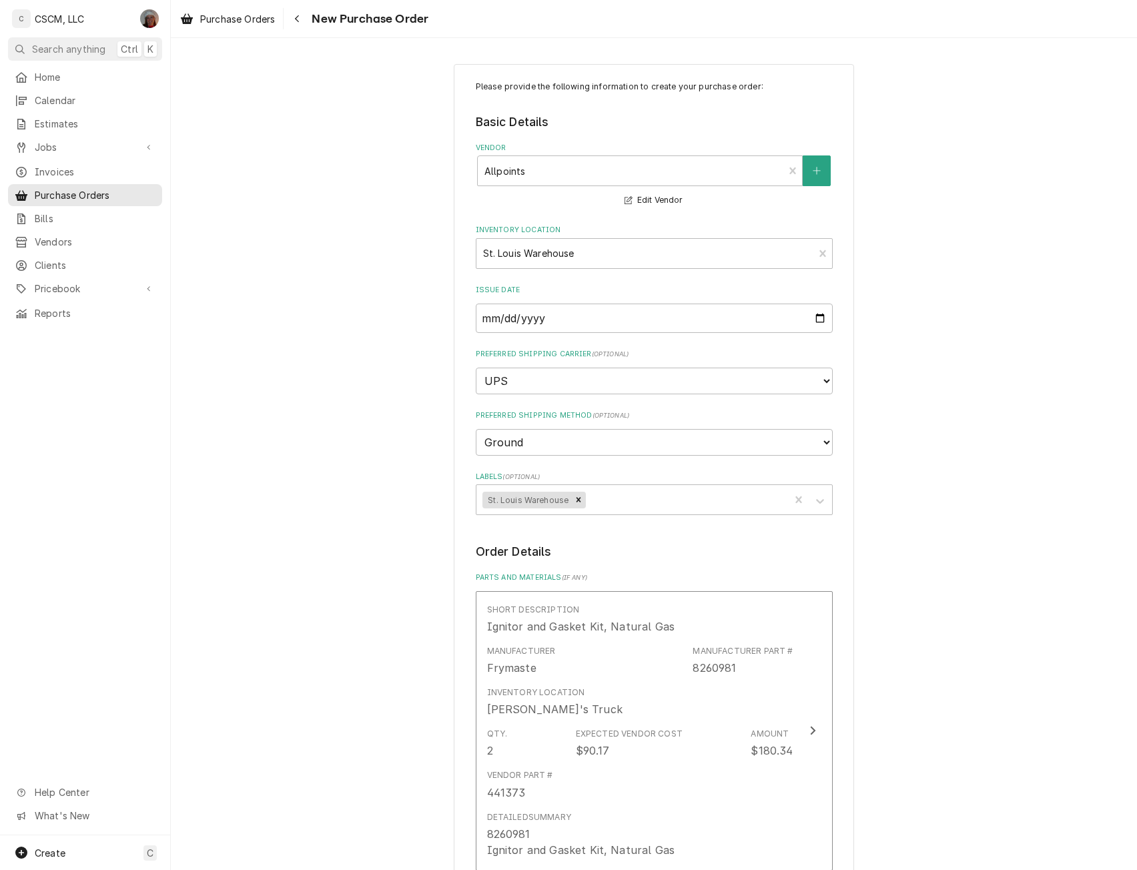
type textarea "x"
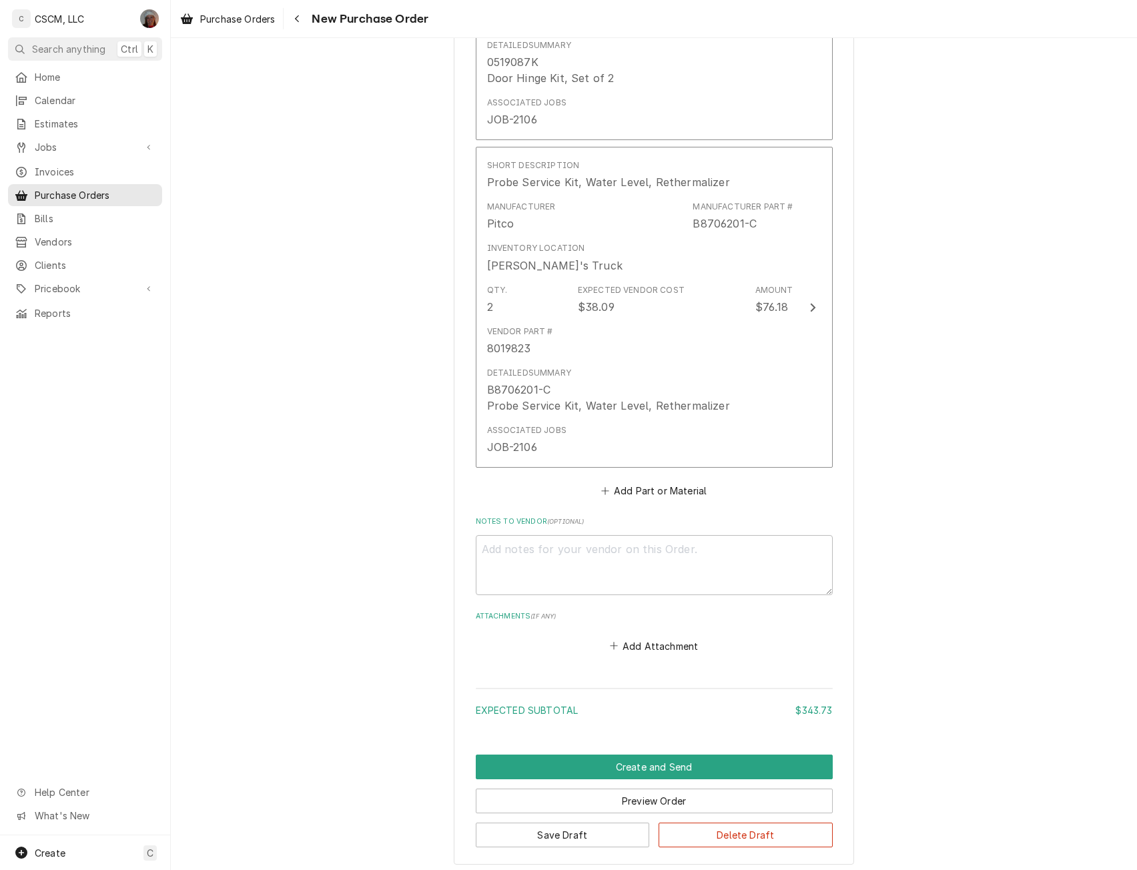
scroll to position [1062, 0]
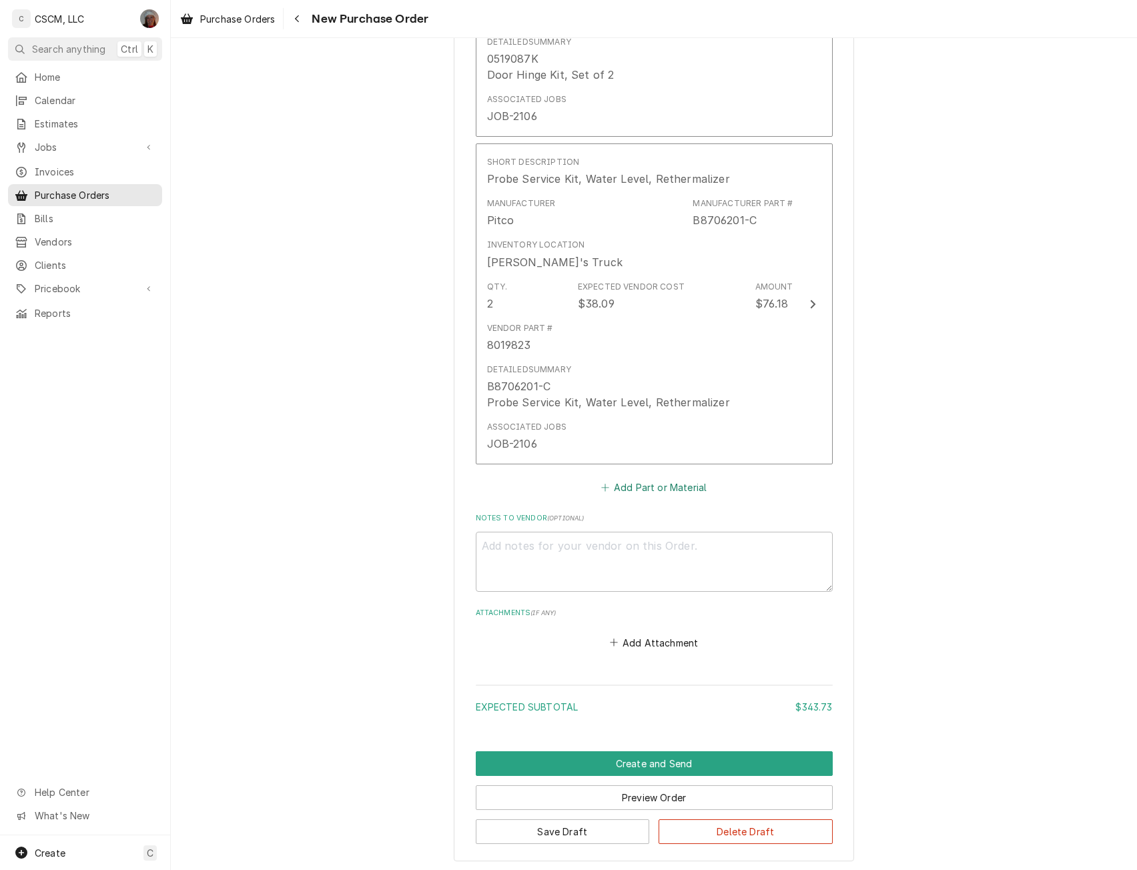
click at [651, 487] on button "Add Part or Material" at bounding box center [654, 488] width 110 height 19
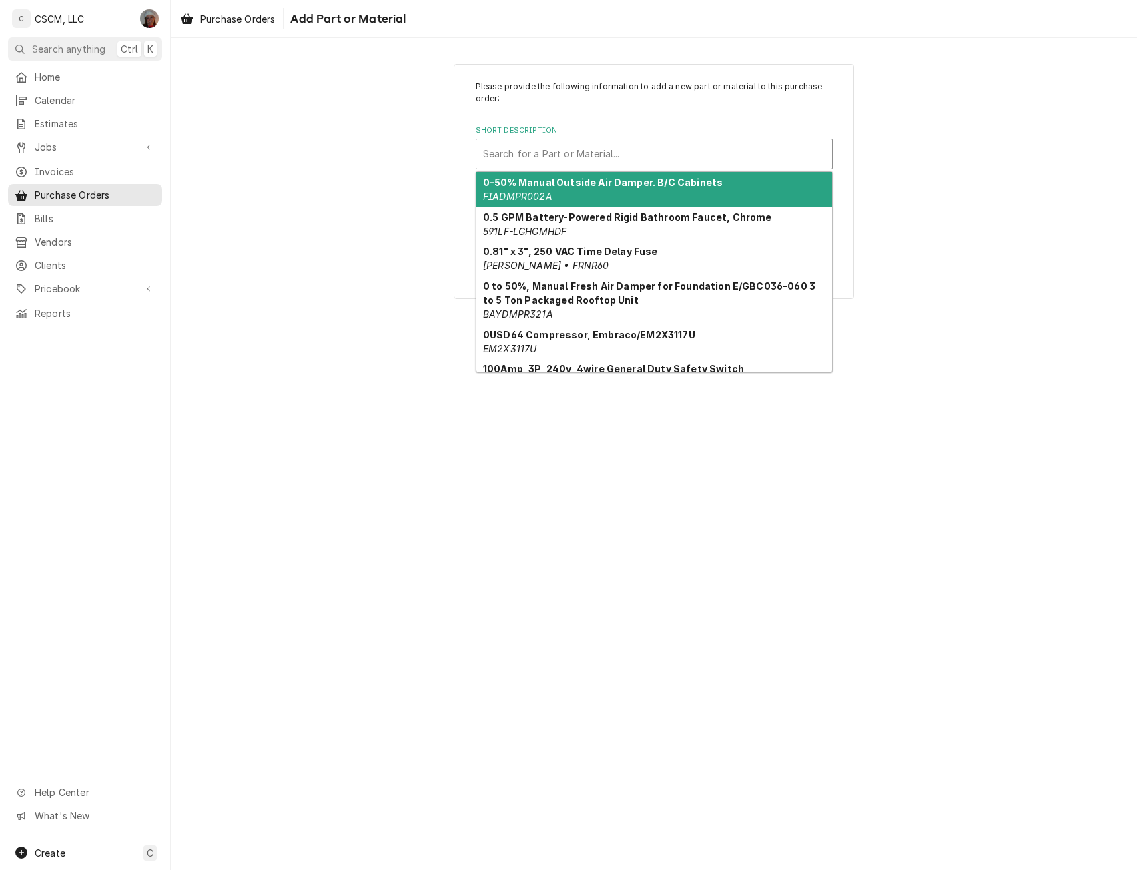
click at [596, 151] on div "Short Description" at bounding box center [654, 154] width 342 height 24
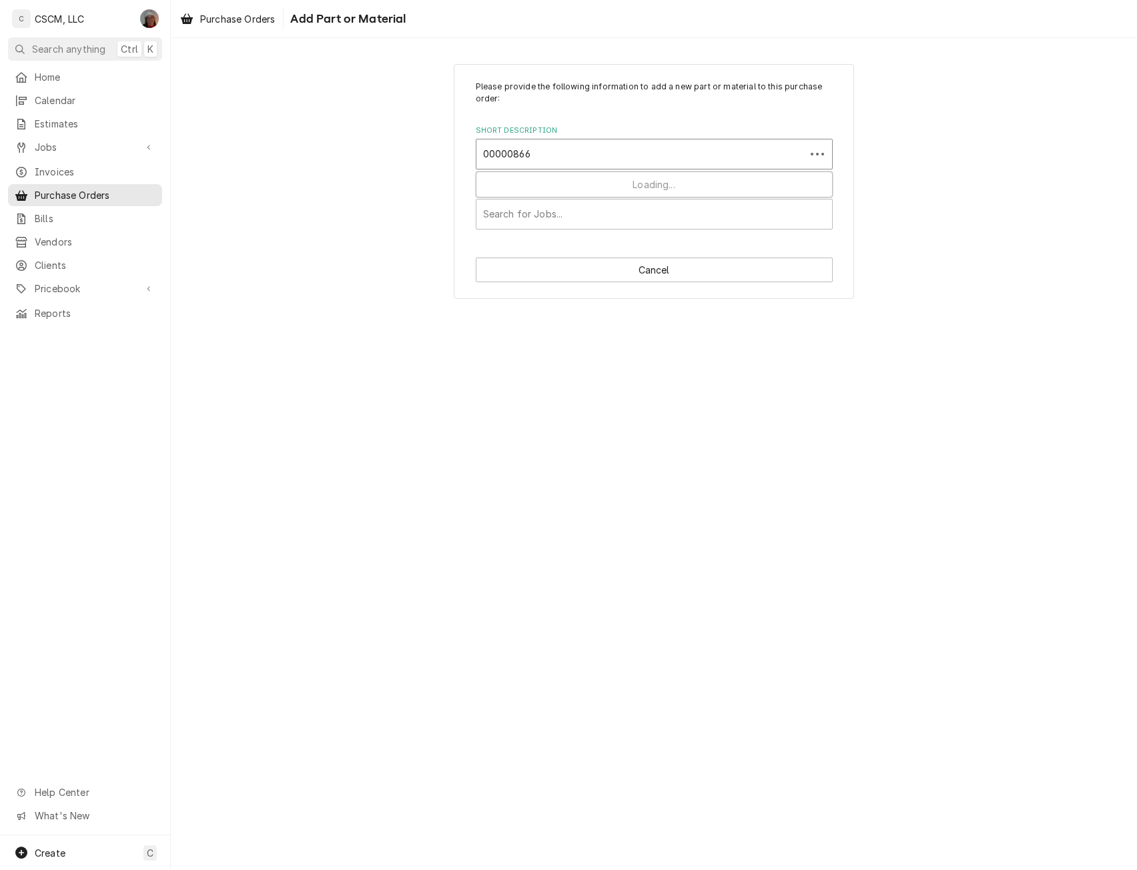
type input "000008660"
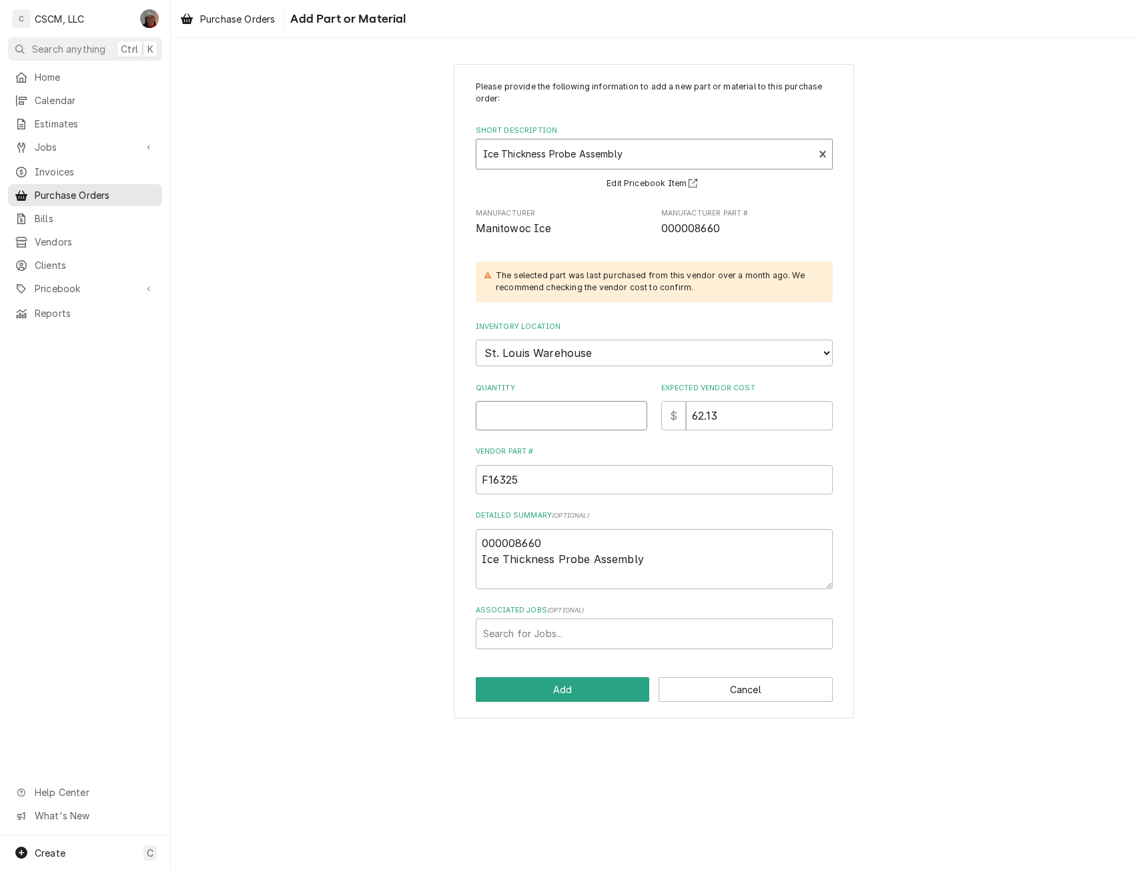
click at [554, 410] on input "Quantity" at bounding box center [562, 415] width 172 height 29
type textarea "x"
type input "1"
click at [567, 693] on button "Add" at bounding box center [563, 689] width 174 height 25
type textarea "x"
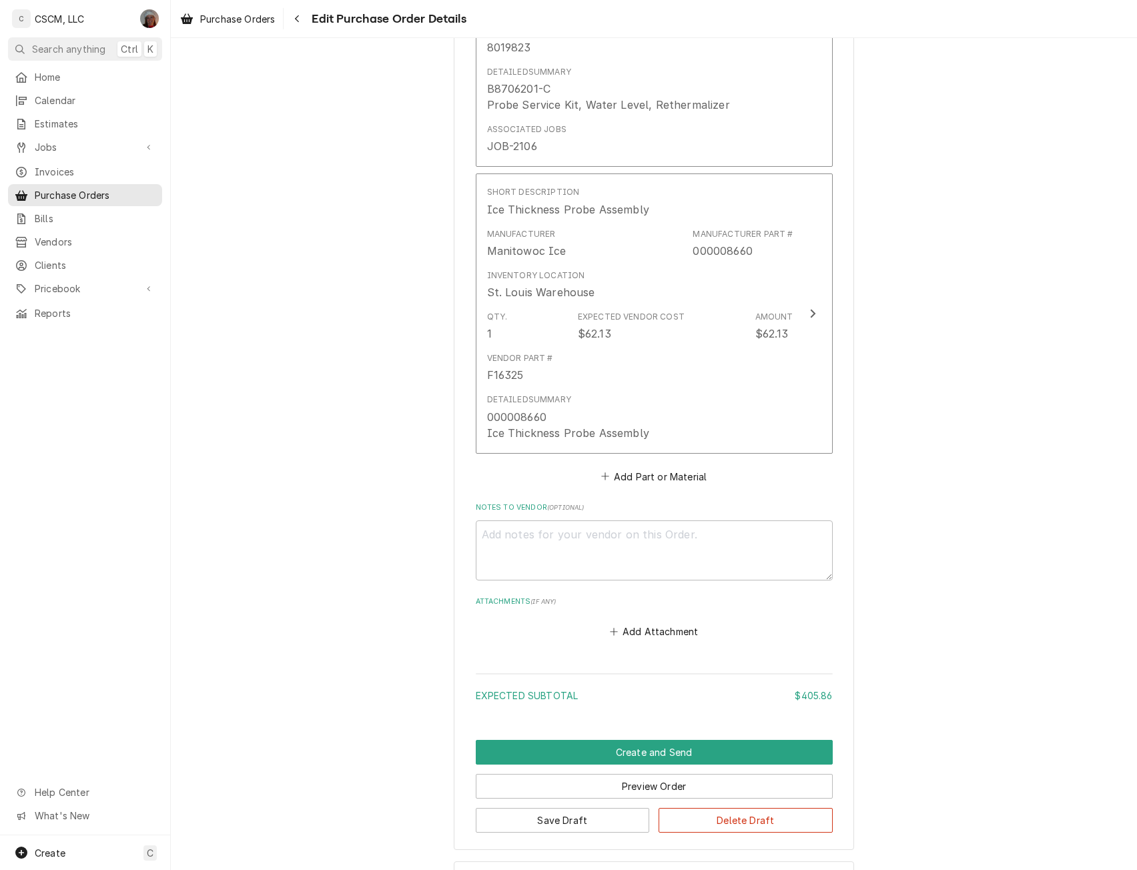
scroll to position [1362, 0]
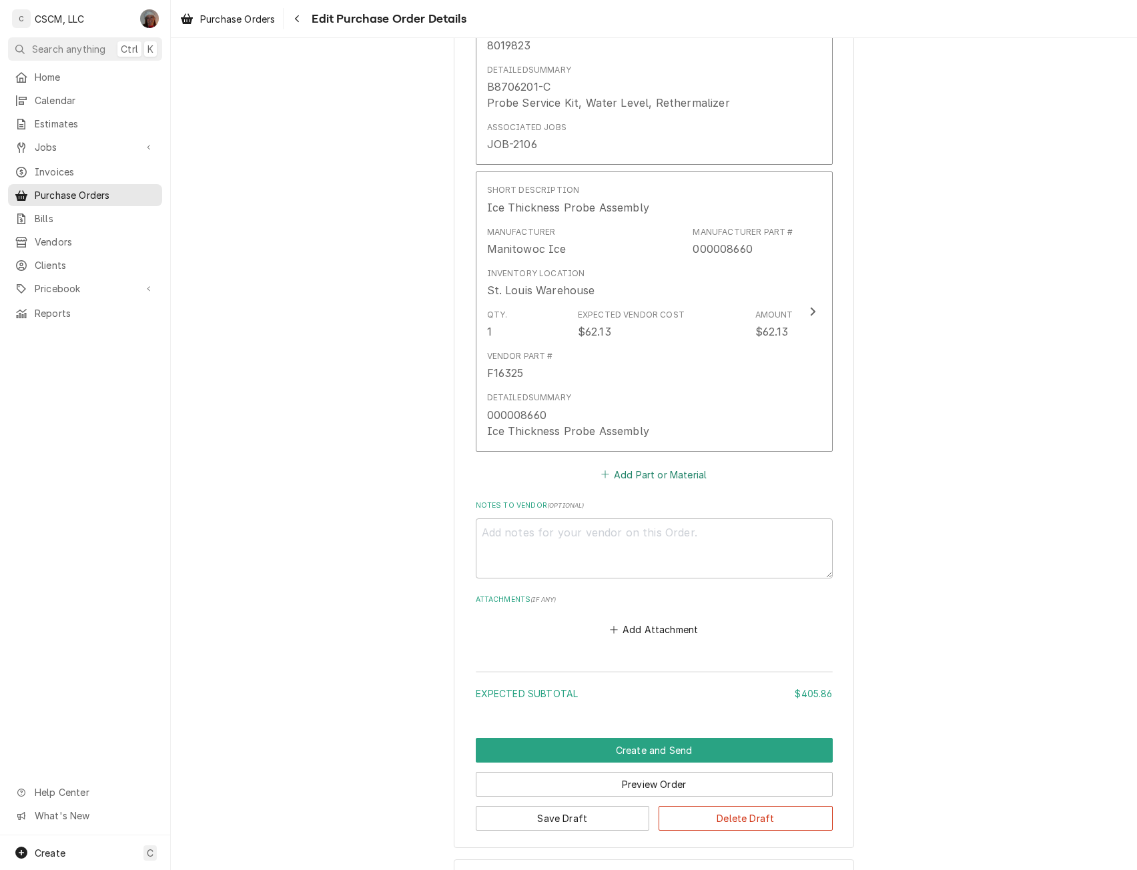
click at [638, 479] on button "Add Part or Material" at bounding box center [654, 474] width 110 height 19
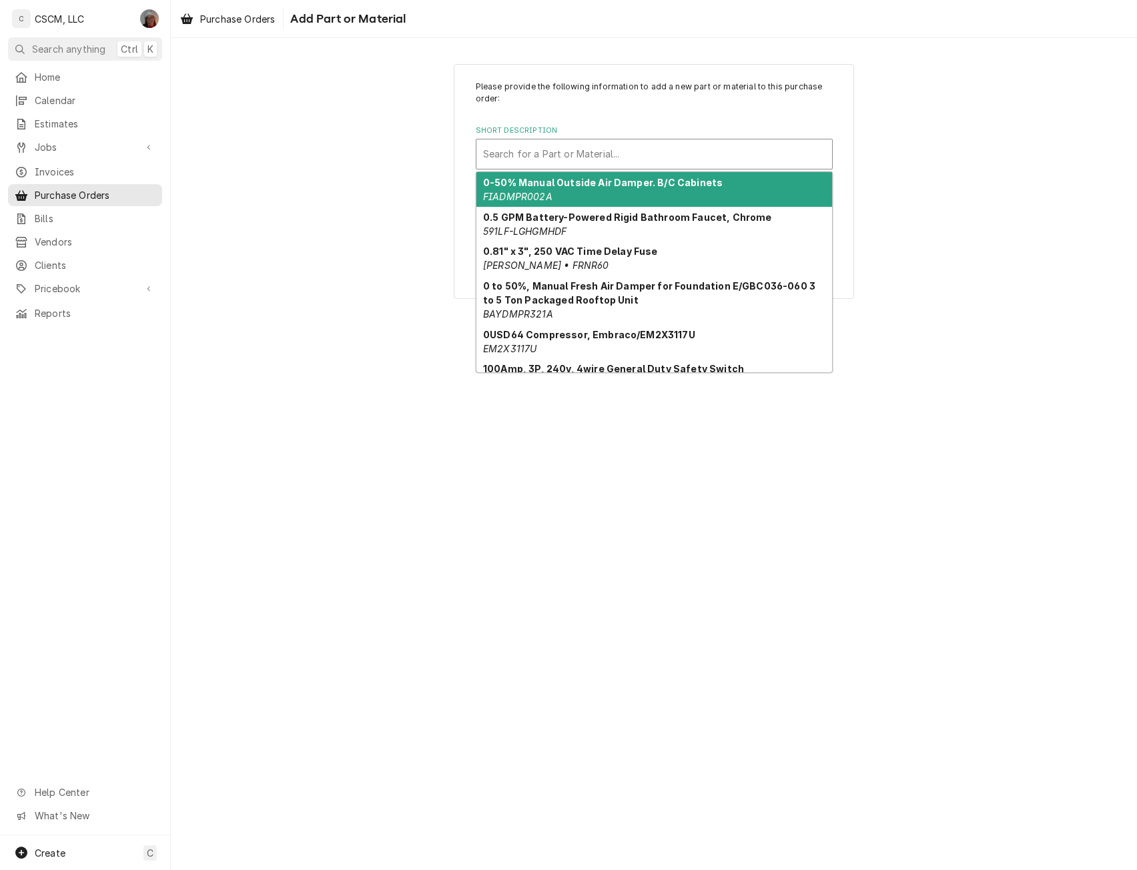
click at [587, 156] on div "Short Description" at bounding box center [654, 154] width 342 height 24
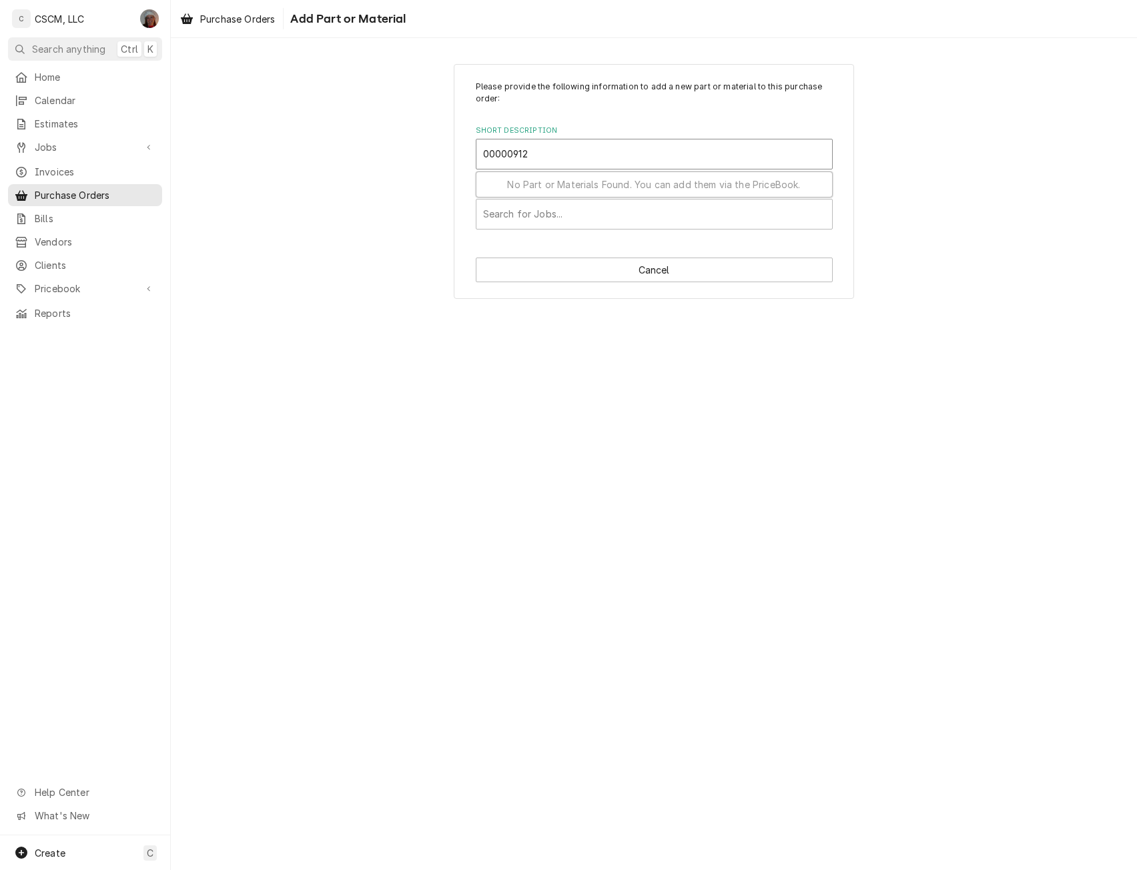
type input "000009120"
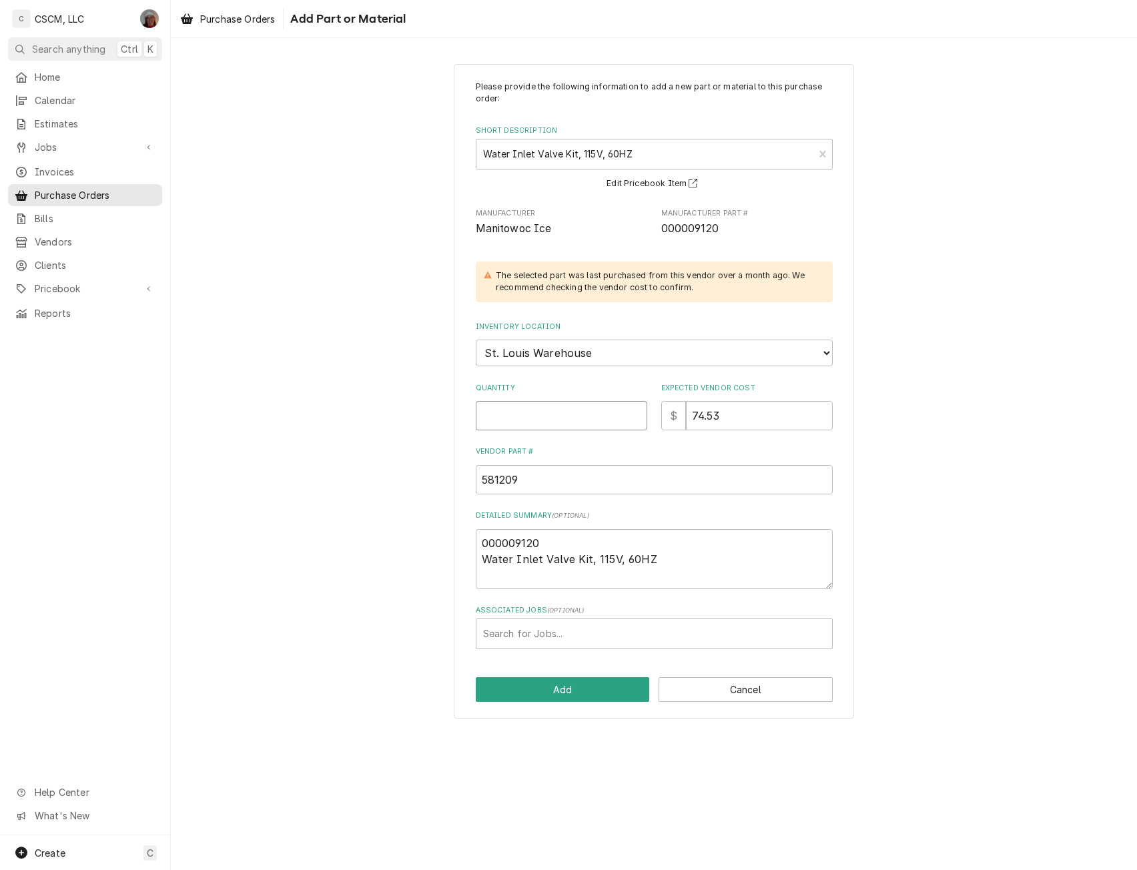
click at [509, 409] on input "Quantity" at bounding box center [562, 415] width 172 height 29
type textarea "x"
type input "2"
click at [544, 709] on div "Please provide the following information to add a new part or material to this …" at bounding box center [654, 391] width 400 height 655
click at [548, 689] on button "Add" at bounding box center [563, 689] width 174 height 25
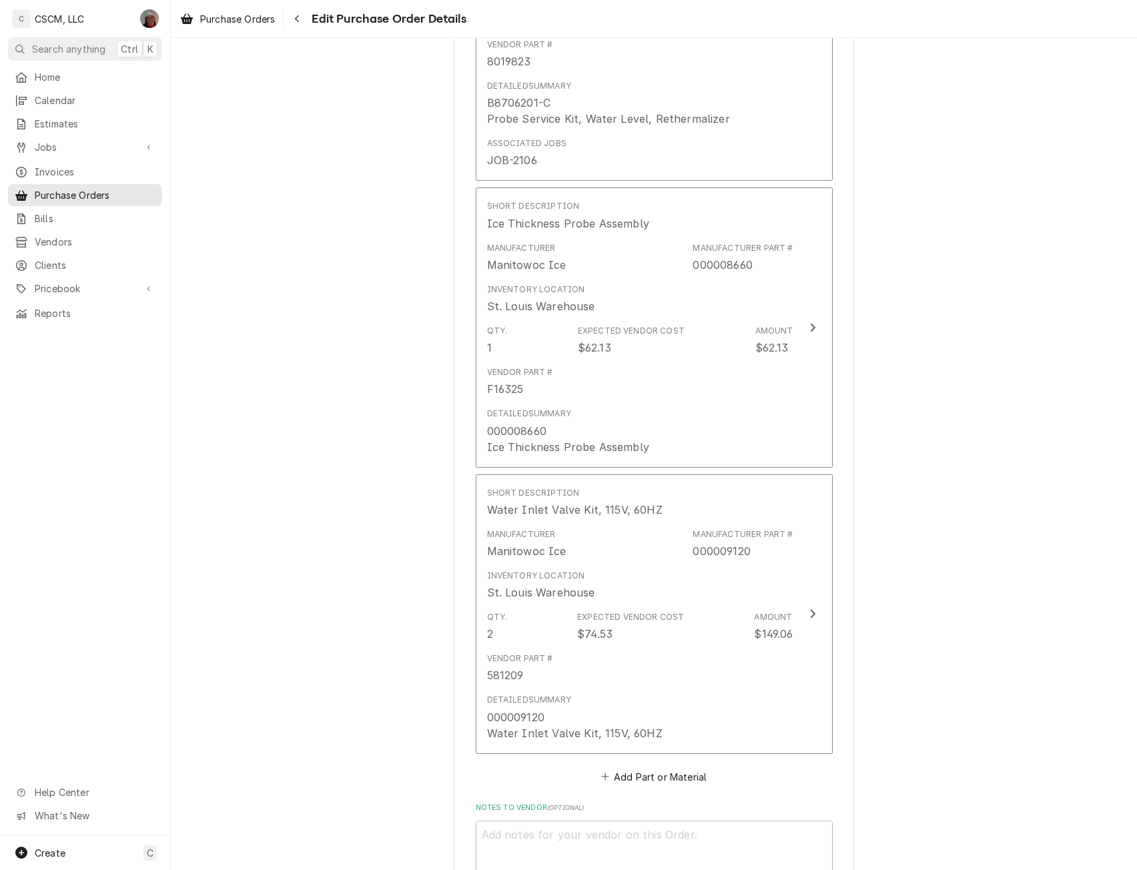
scroll to position [1701, 0]
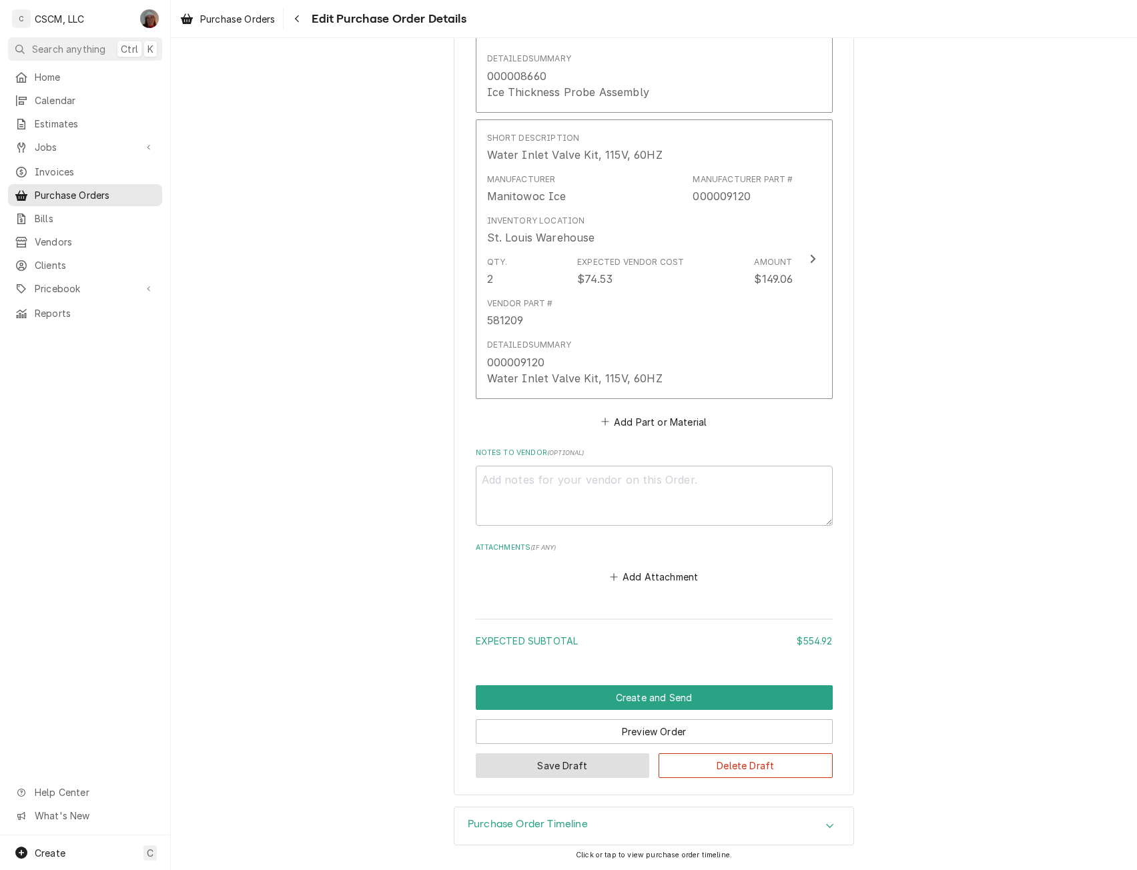
click at [583, 768] on button "Save Draft" at bounding box center [563, 766] width 174 height 25
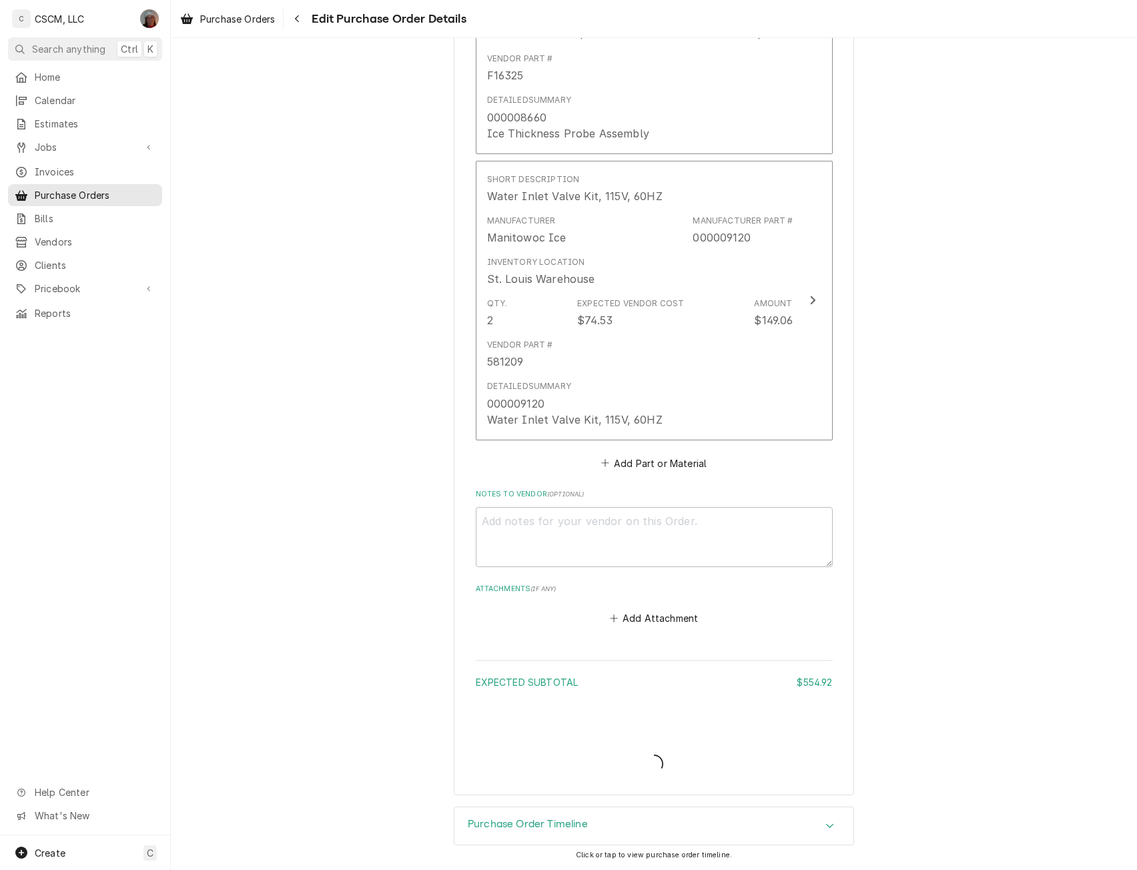
type textarea "x"
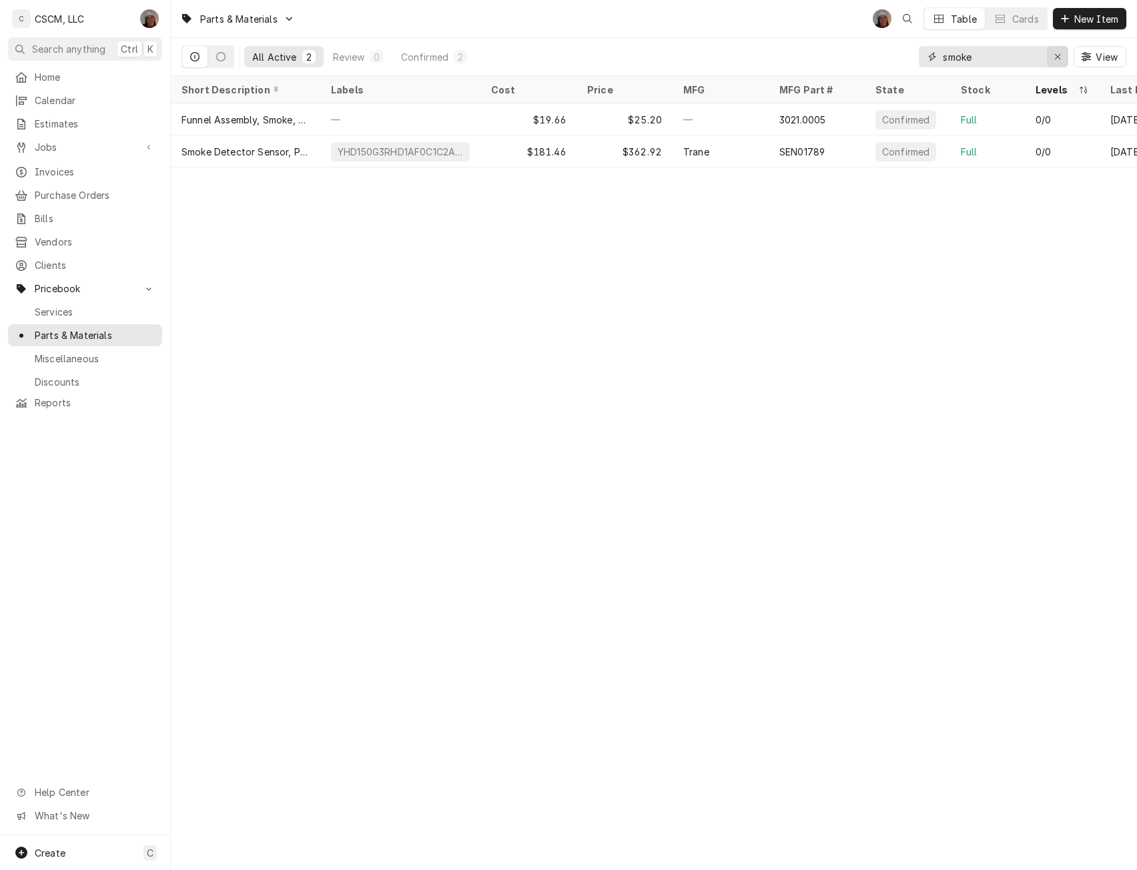
click at [1055, 58] on icon "Erase input" at bounding box center [1058, 56] width 7 height 9
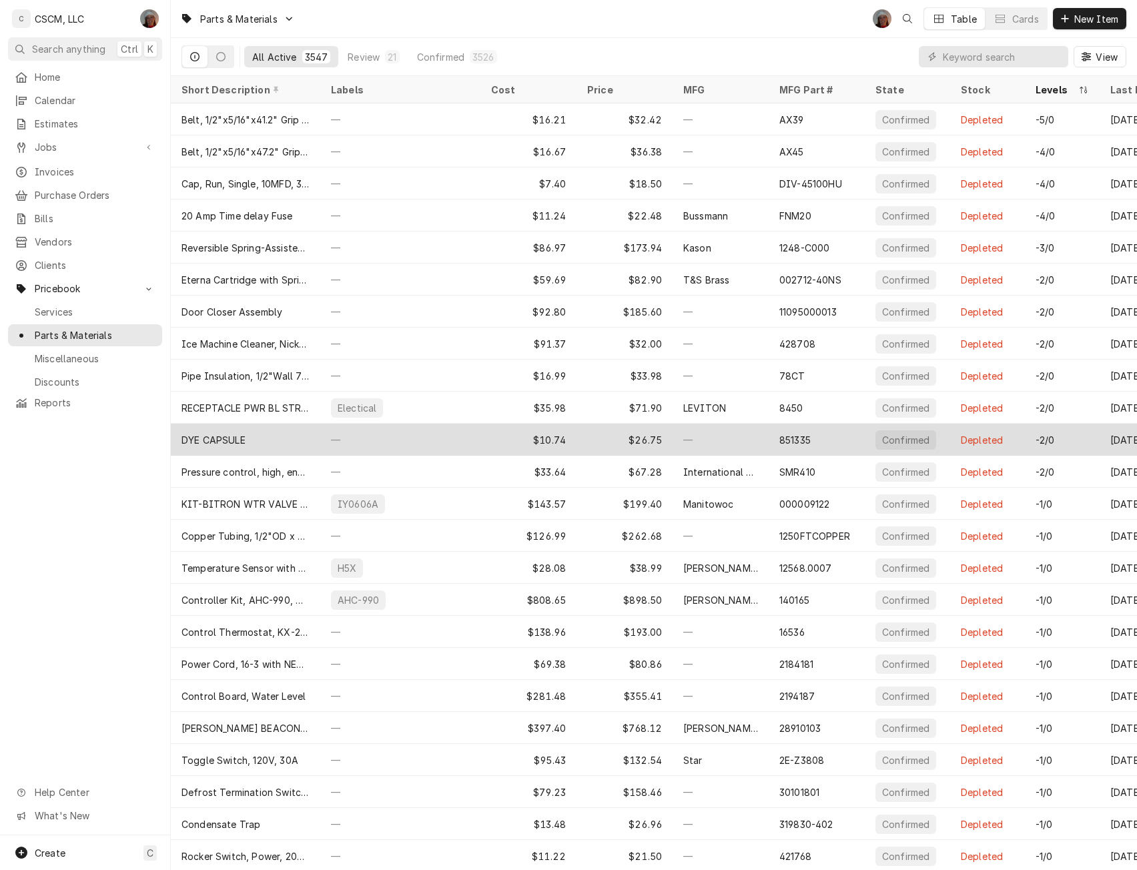
click at [468, 430] on div "—" at bounding box center [400, 440] width 160 height 32
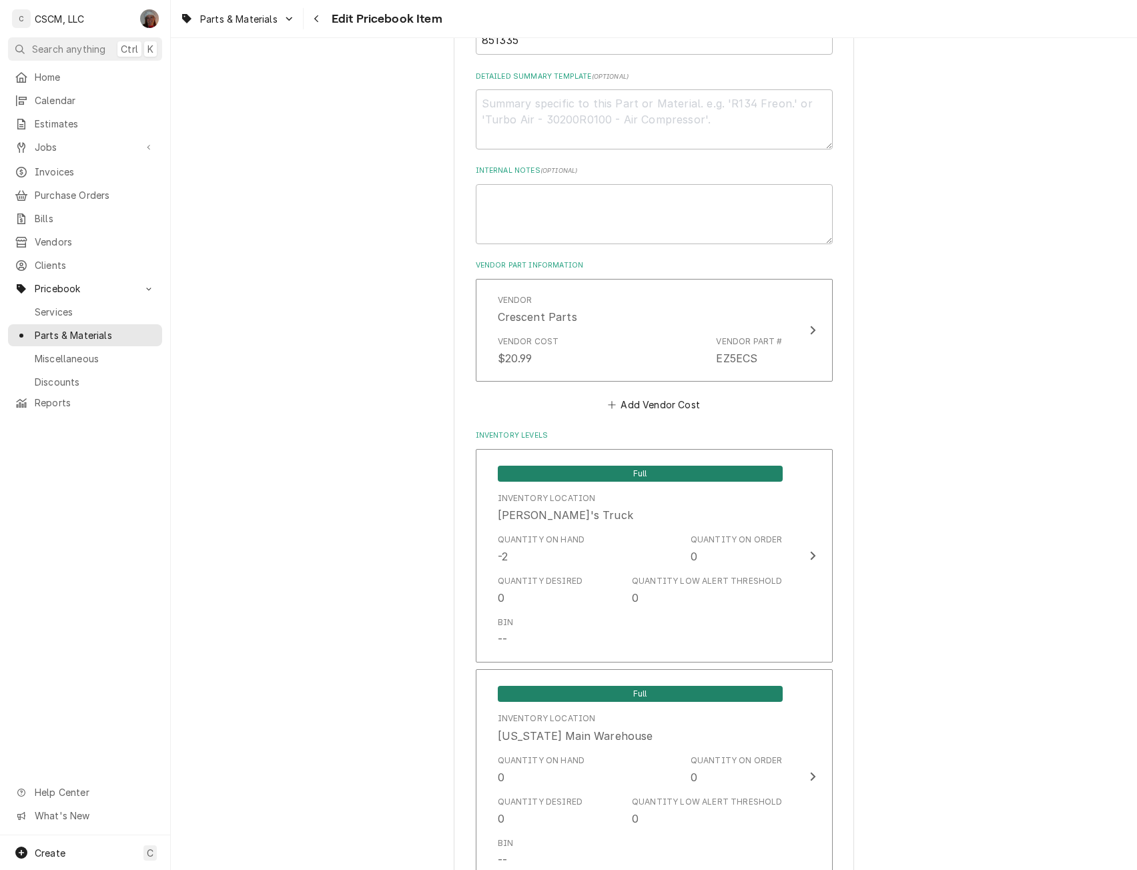
scroll to position [733, 0]
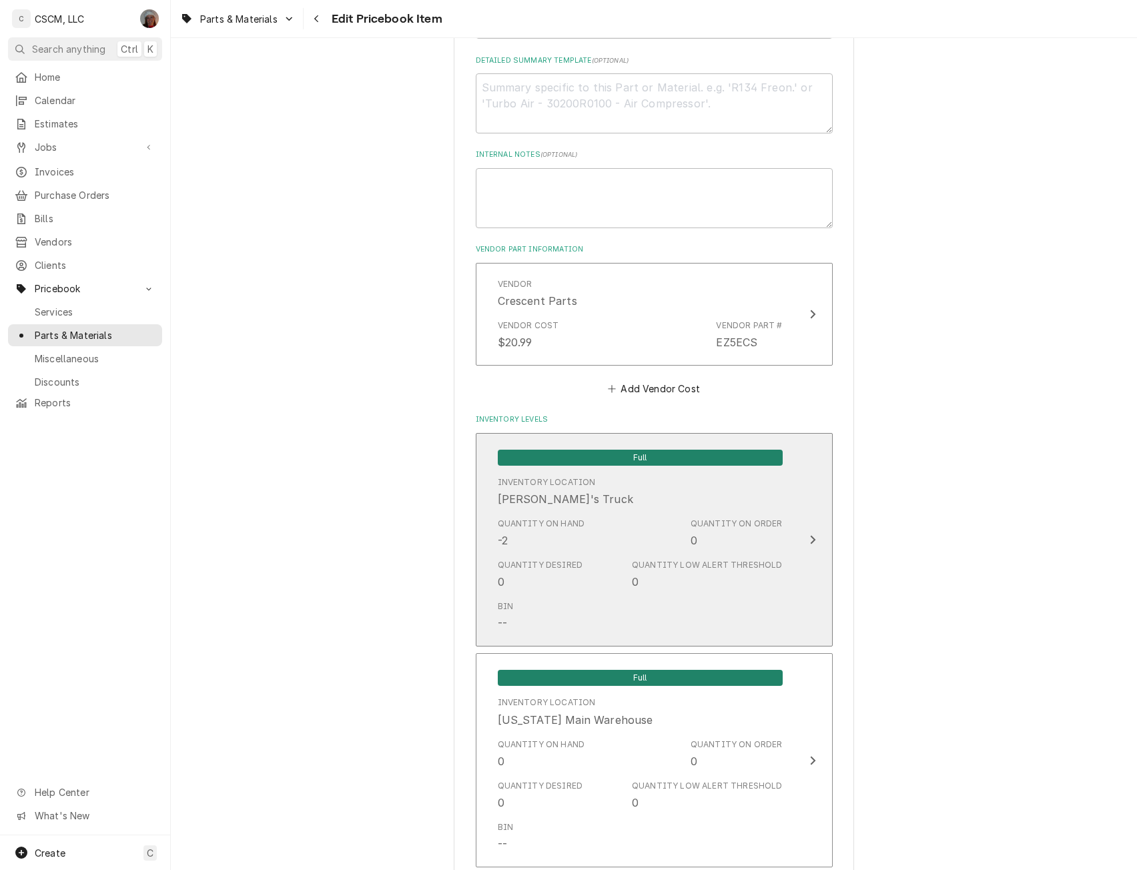
click at [782, 558] on div "Full Inventory Location Chris's Truck Quantity on Hand -2 Quantity on Order 0 Q…" at bounding box center [640, 540] width 306 height 200
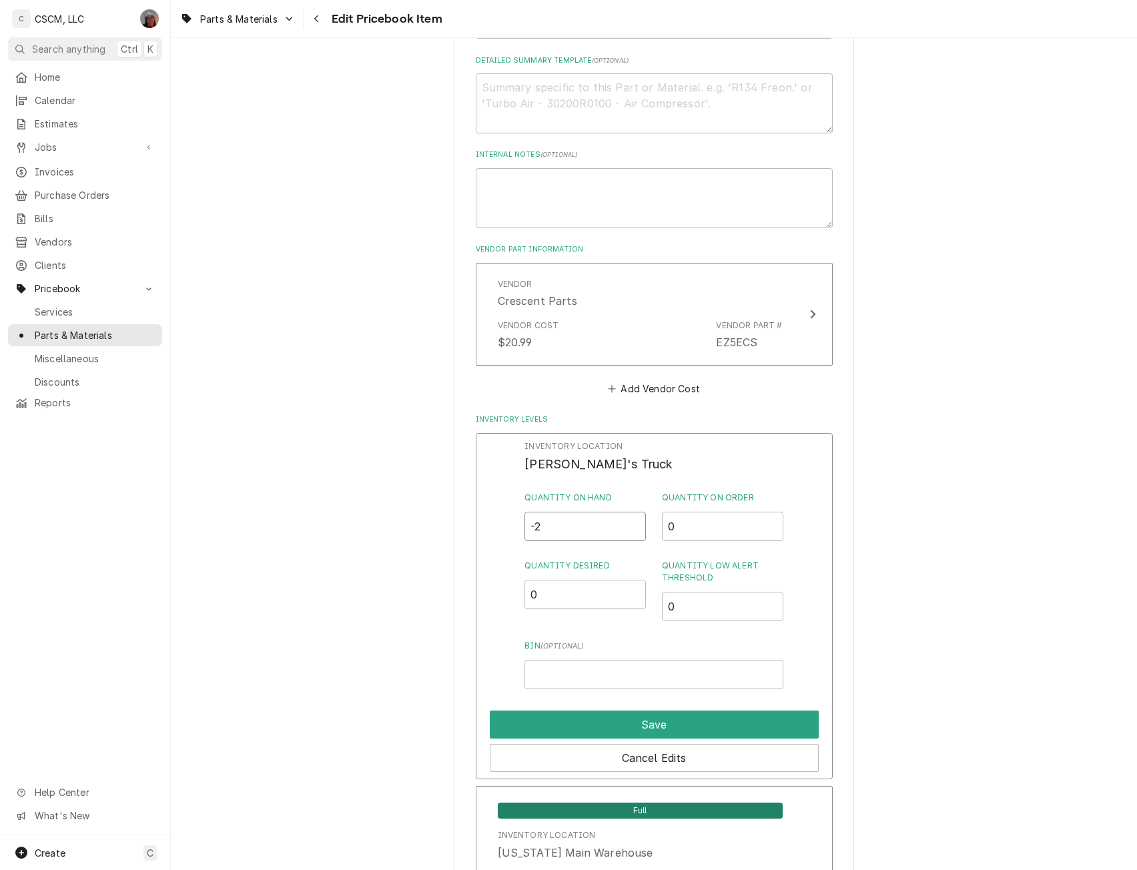
drag, startPoint x: 543, startPoint y: 520, endPoint x: 475, endPoint y: 545, distance: 73.0
click at [476, 545] on div "Inventory Location Chris's Truck Quantity on Hand -2 Quantity on Order 0 Quanti…" at bounding box center [654, 606] width 357 height 347
type input "0"
click at [629, 717] on button "Save" at bounding box center [654, 725] width 329 height 28
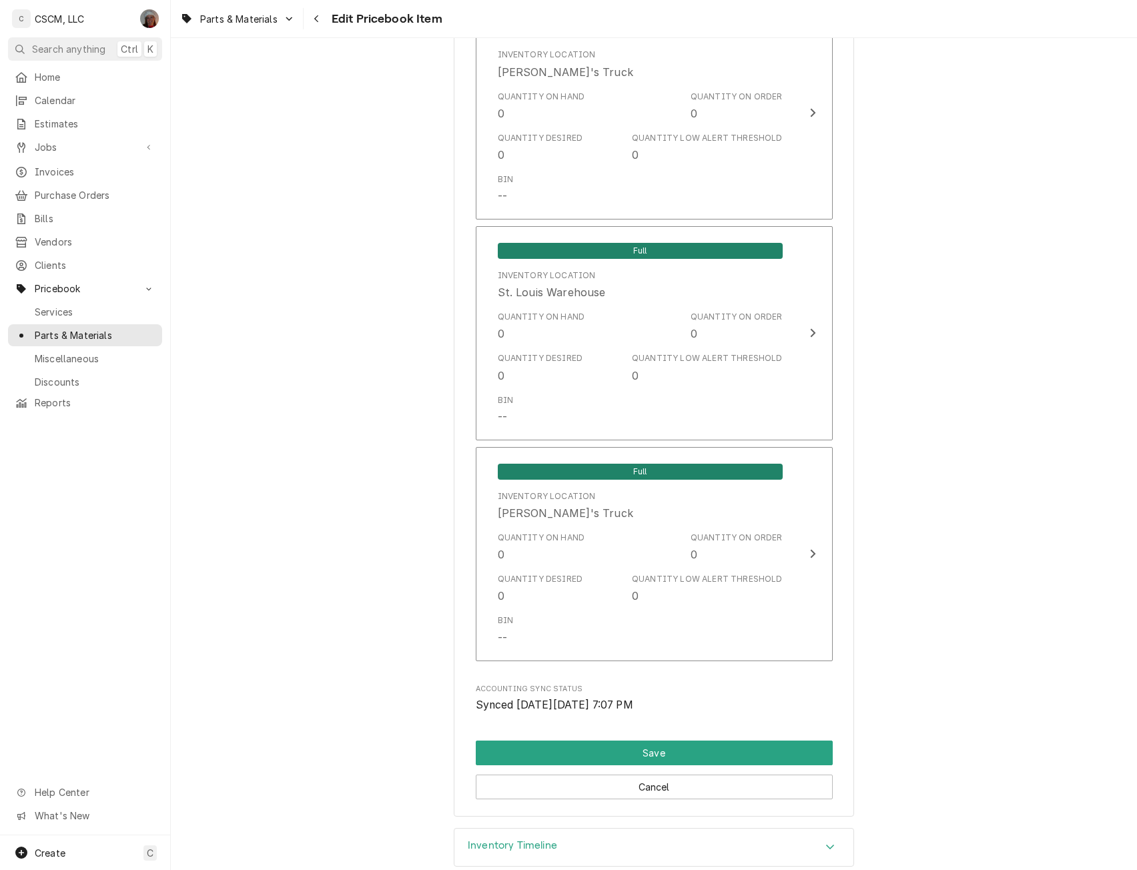
scroll to position [2348, 0]
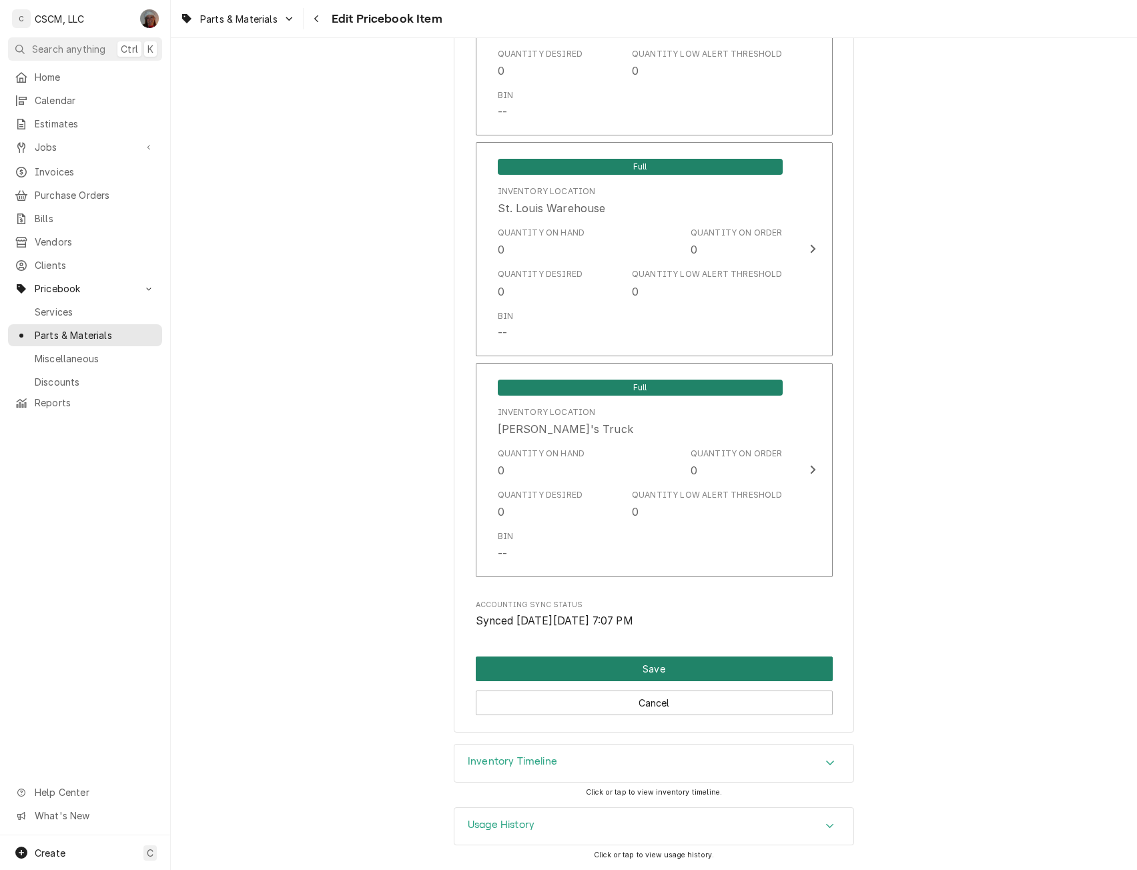
click at [697, 669] on button "Save" at bounding box center [654, 669] width 357 height 25
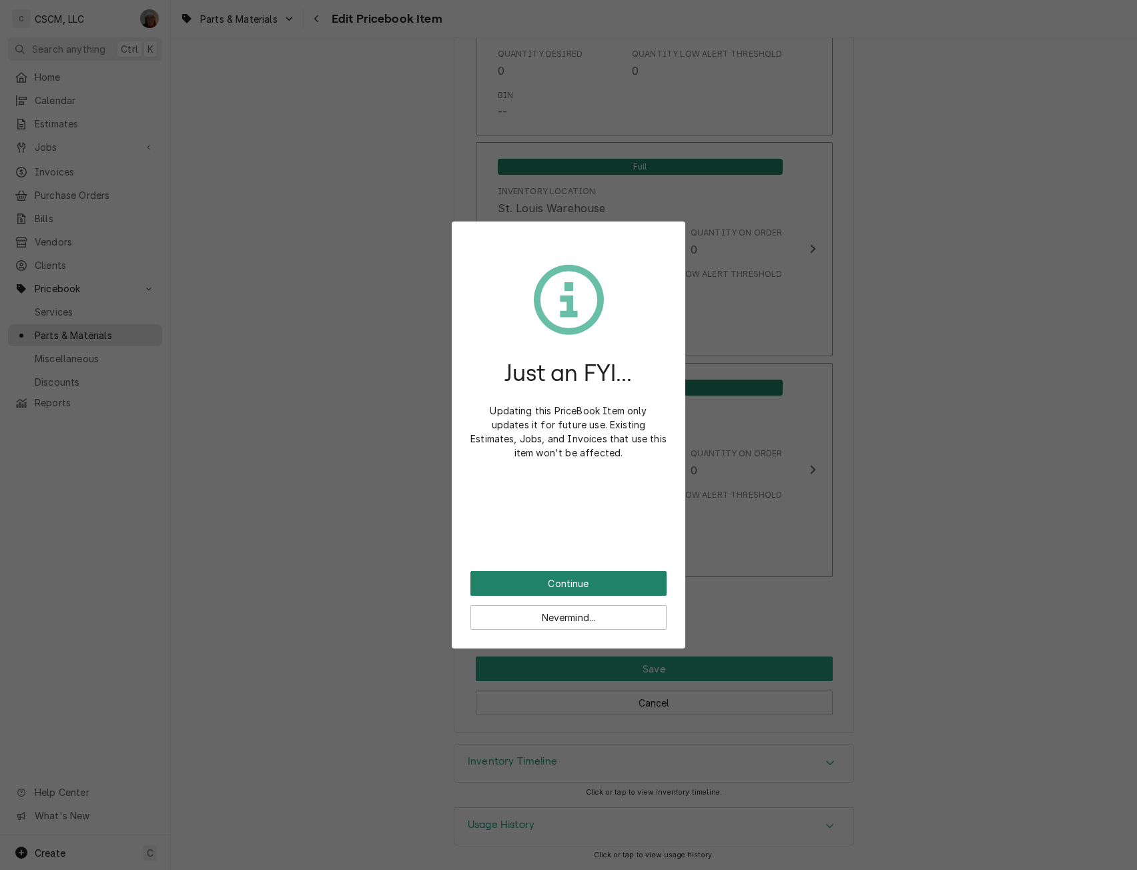
click at [571, 578] on button "Continue" at bounding box center [569, 583] width 196 height 25
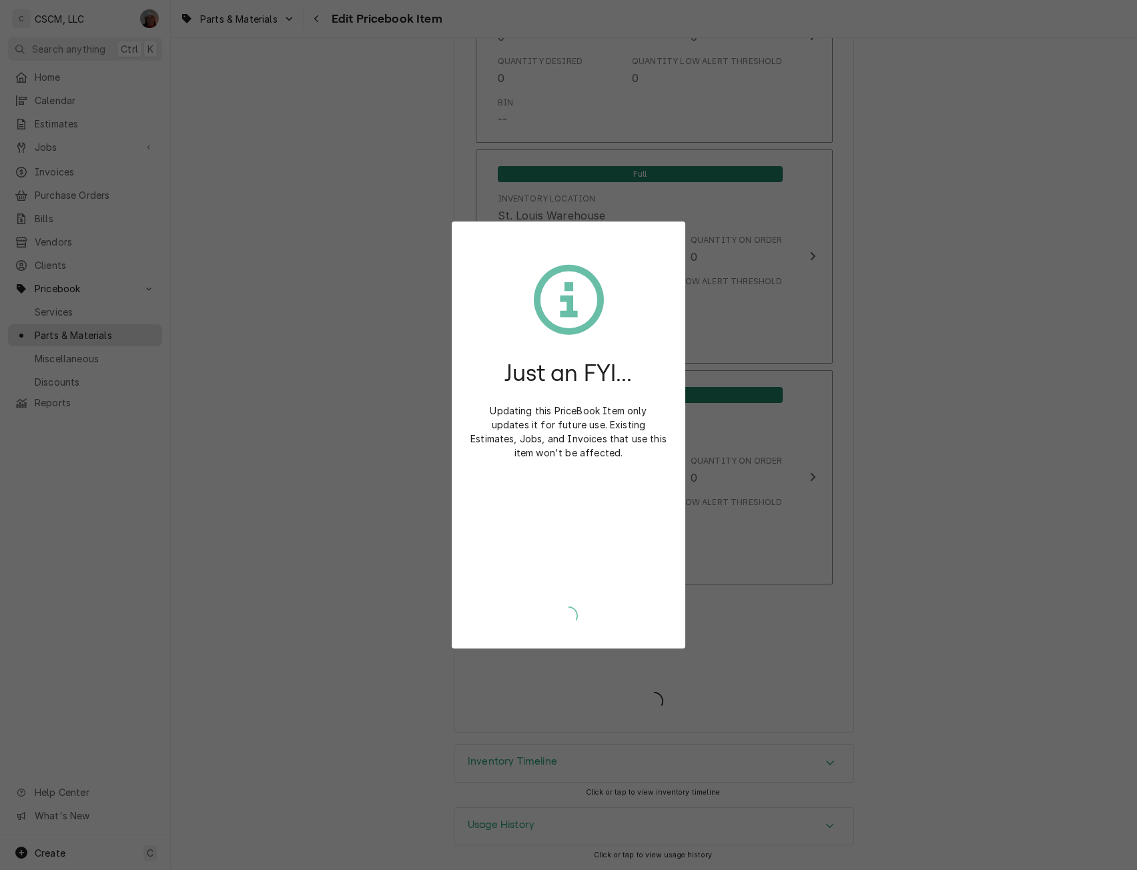
type textarea "x"
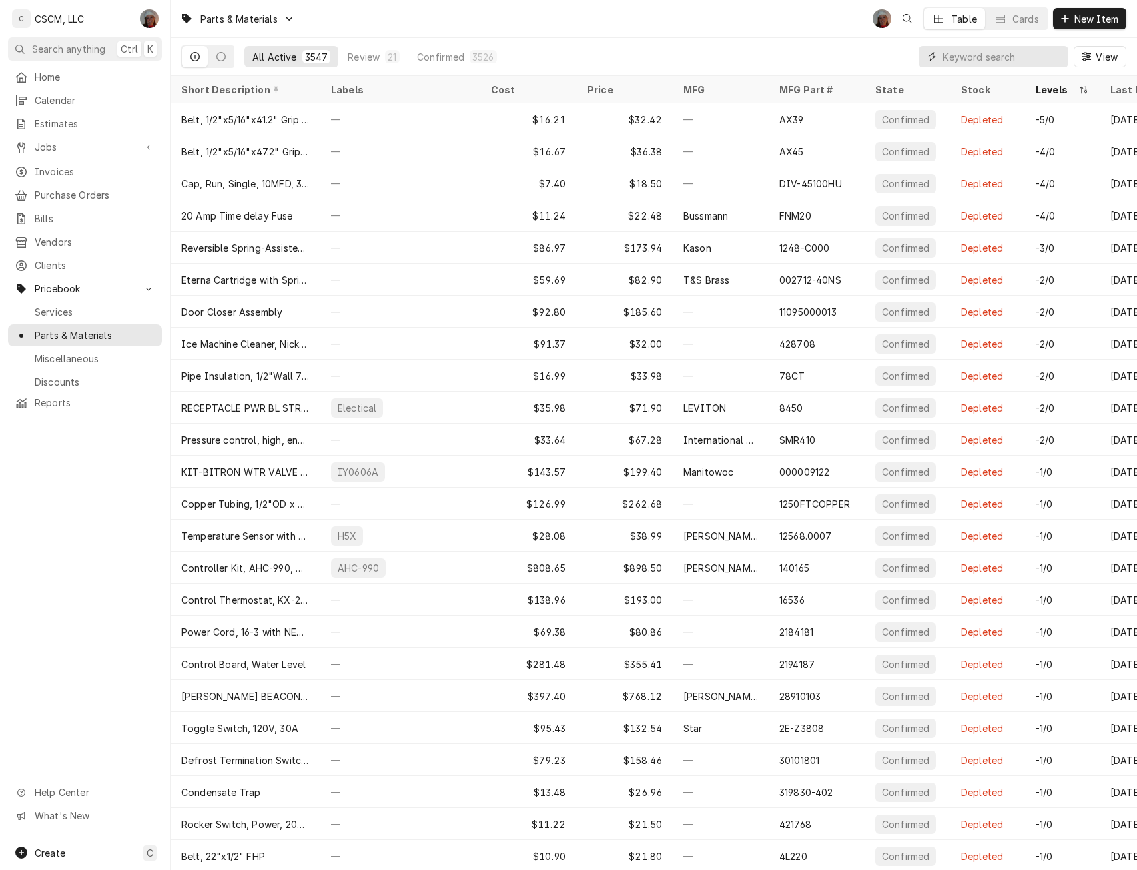
click at [961, 59] on input "Dynamic Content Wrapper" at bounding box center [1002, 56] width 119 height 21
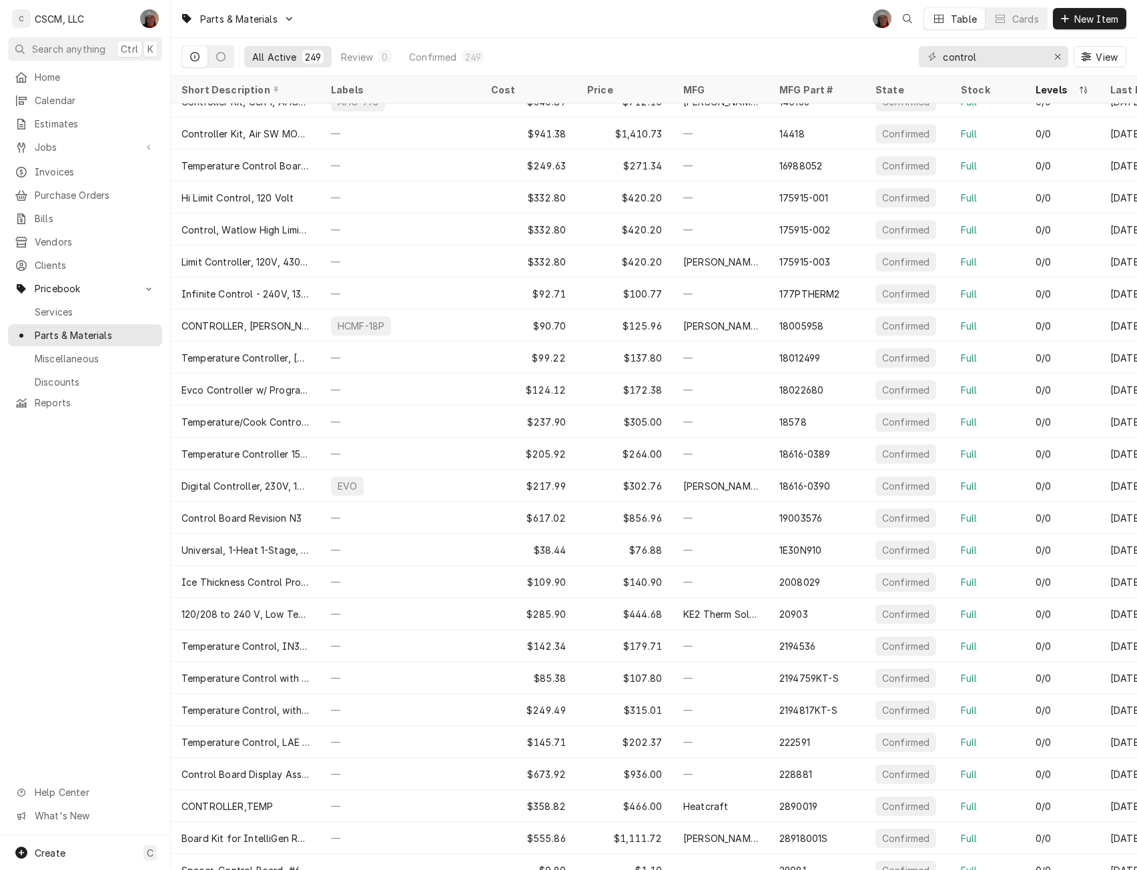
scroll to position [854, 0]
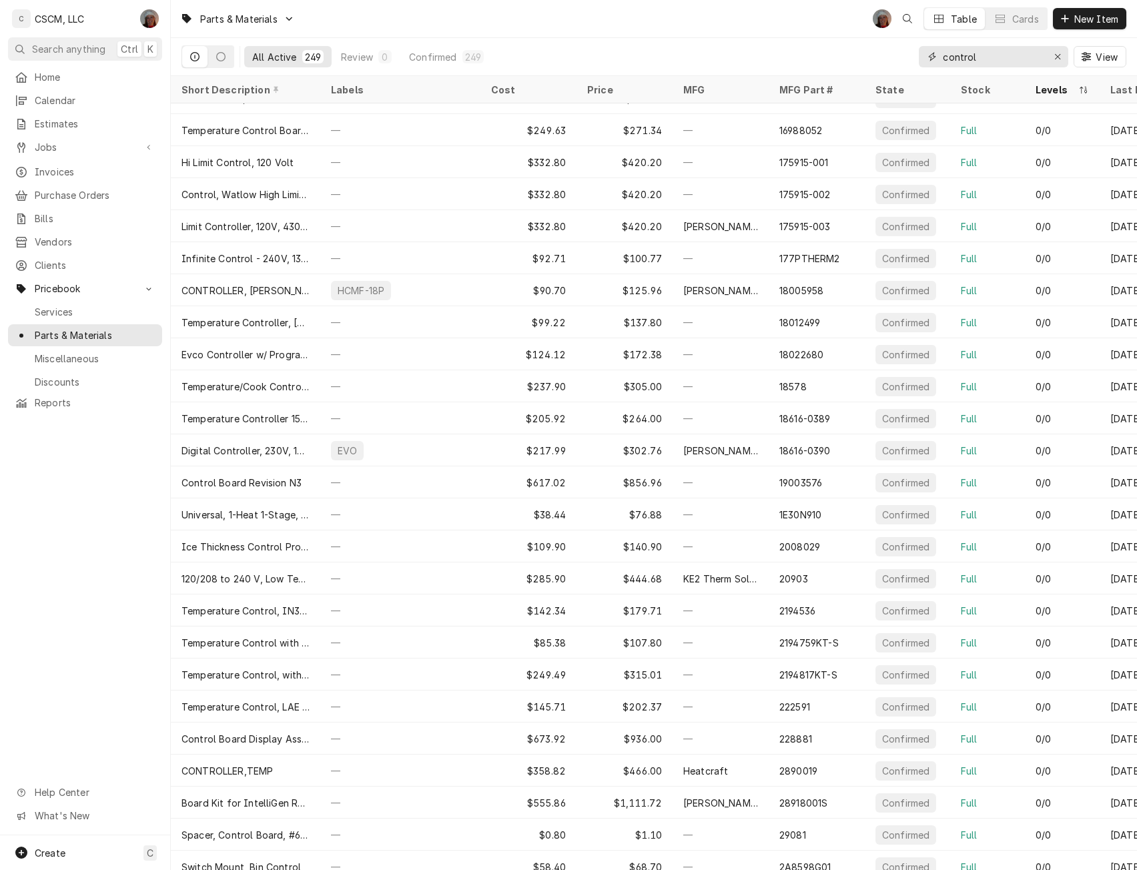
drag, startPoint x: 984, startPoint y: 61, endPoint x: 918, endPoint y: 60, distance: 66.1
click at [918, 60] on div "All Active 249 Review 0 Confirmed 249 control View" at bounding box center [654, 56] width 945 height 37
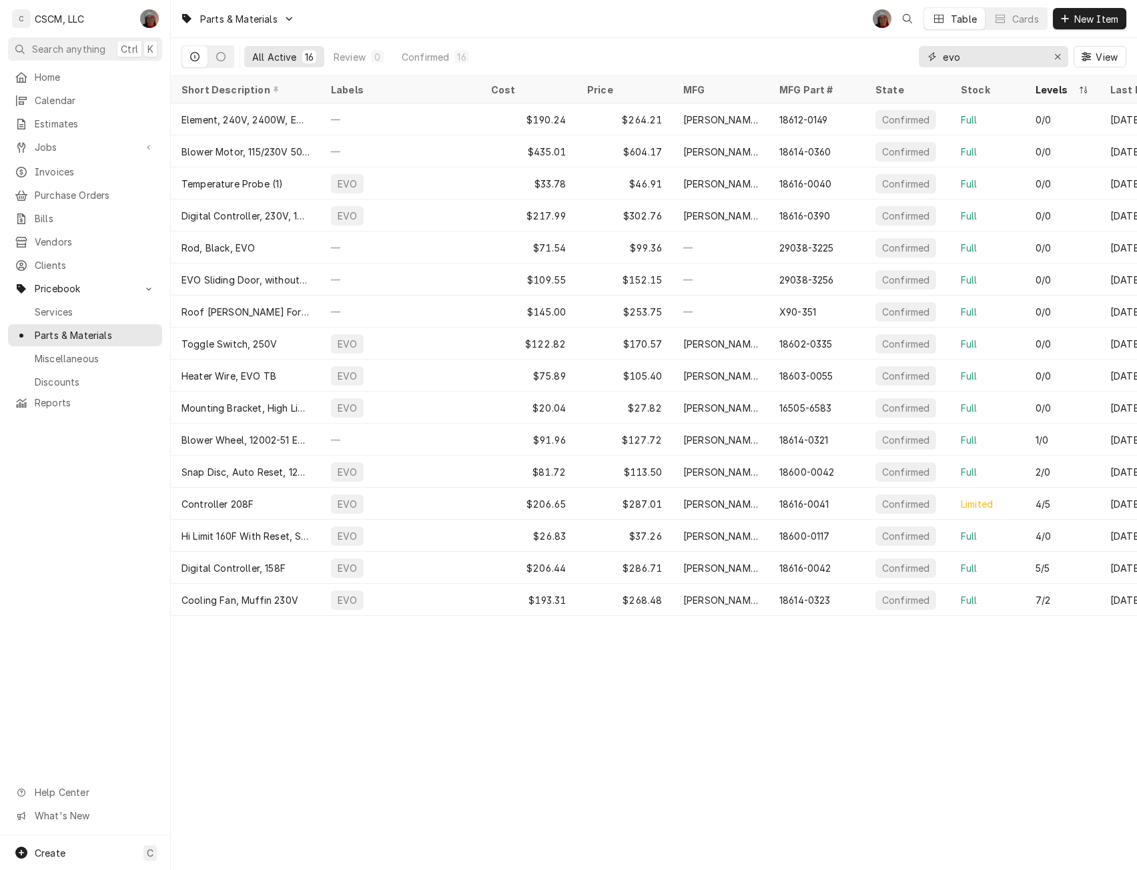
drag, startPoint x: 966, startPoint y: 59, endPoint x: 931, endPoint y: 57, distance: 34.7
click at [931, 57] on div "evo" at bounding box center [994, 56] width 150 height 21
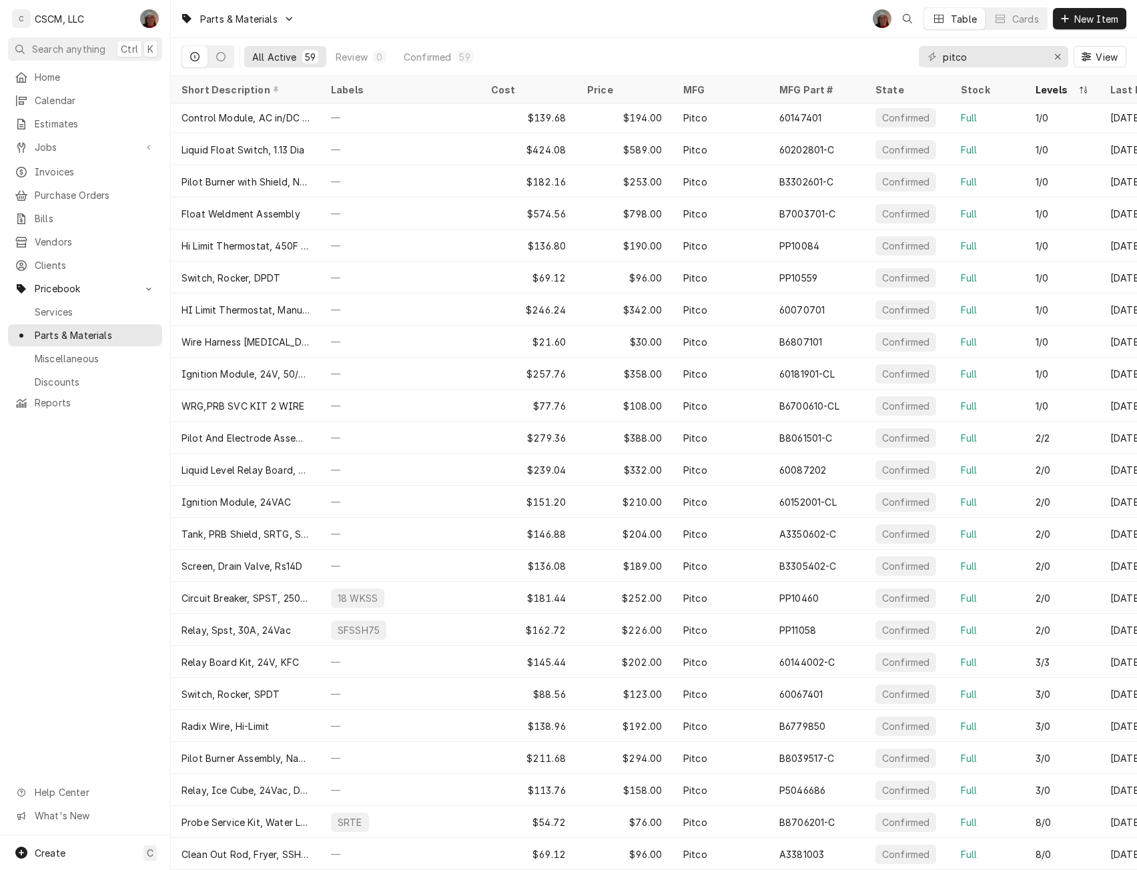
scroll to position [1131, 0]
drag, startPoint x: 971, startPoint y: 59, endPoint x: 936, endPoint y: 57, distance: 34.8
click at [936, 57] on div "pitco" at bounding box center [994, 56] width 150 height 21
click at [936, 57] on div "Dynamic Content Wrapper" at bounding box center [932, 56] width 13 height 13
drag, startPoint x: 967, startPoint y: 55, endPoint x: 932, endPoint y: 57, distance: 35.4
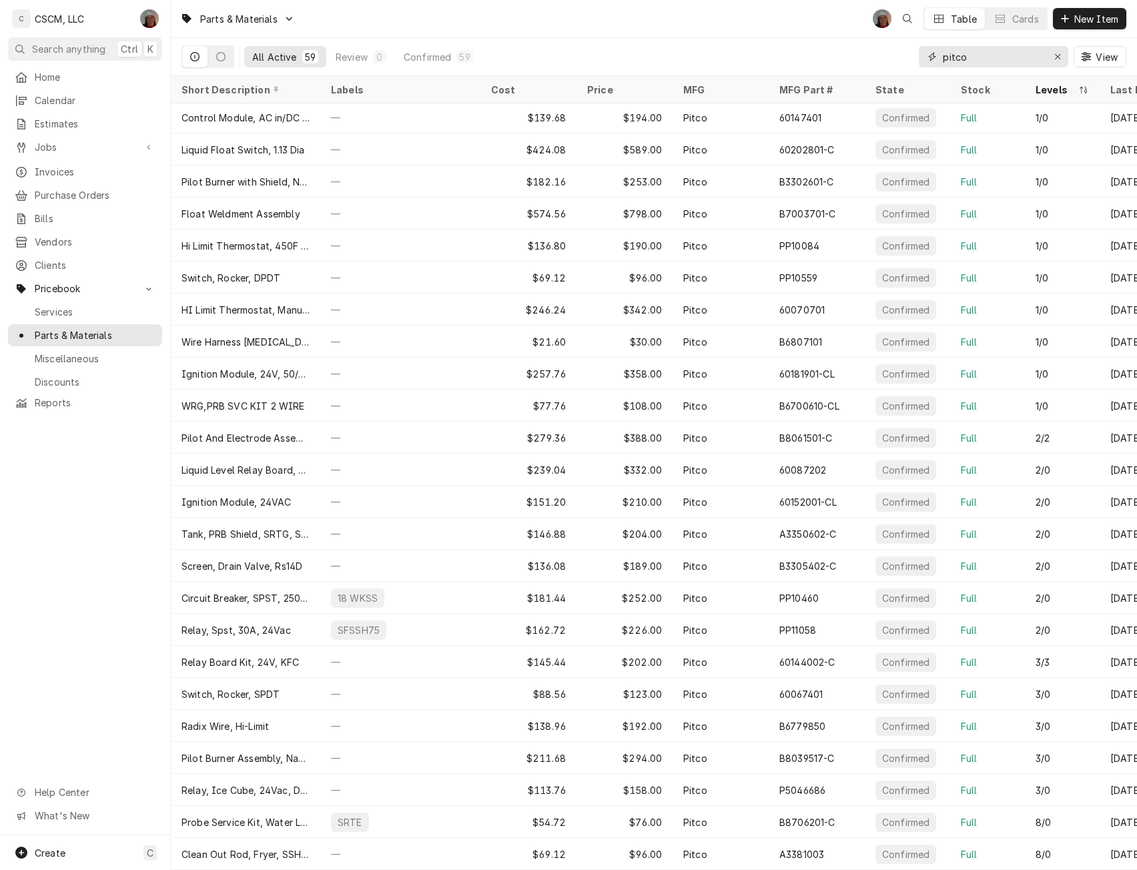
click at [932, 57] on div "pitco" at bounding box center [994, 56] width 150 height 21
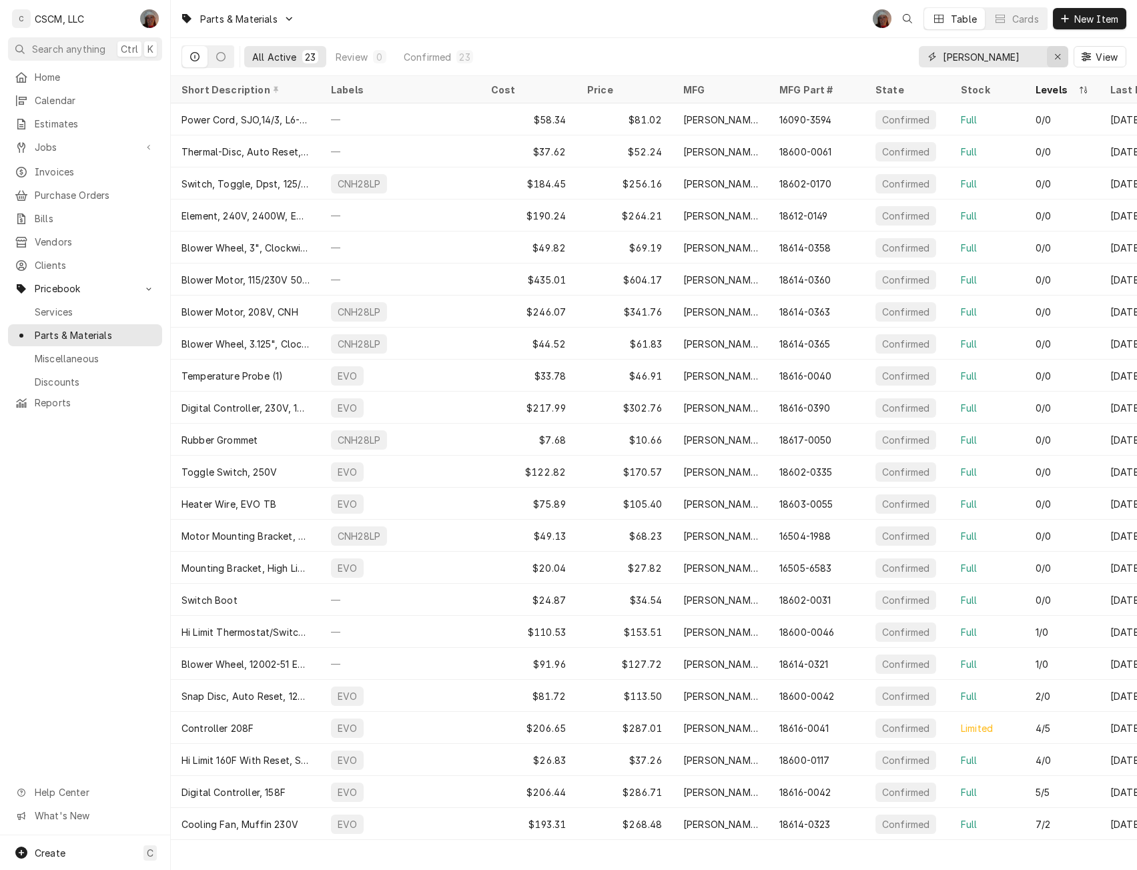
type input "carter"
click at [1055, 51] on div "Erase input" at bounding box center [1057, 56] width 13 height 13
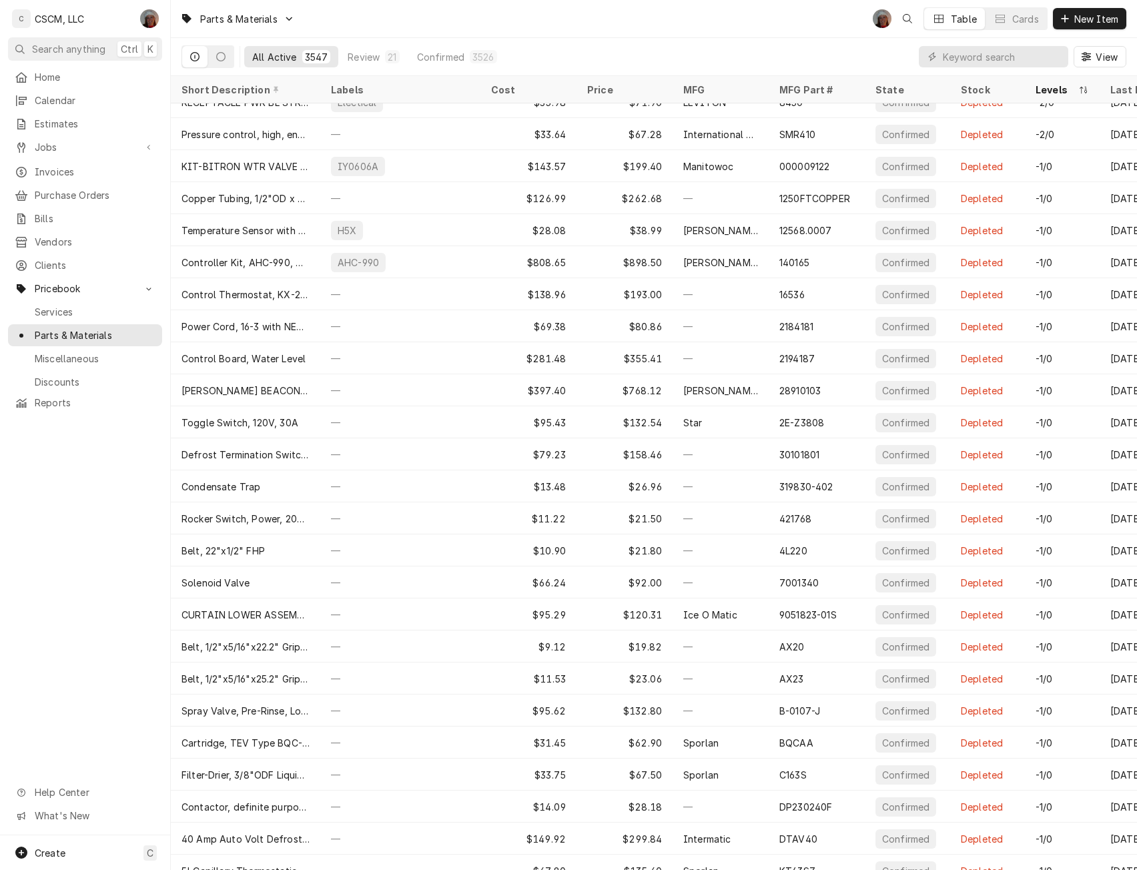
scroll to position [332, 0]
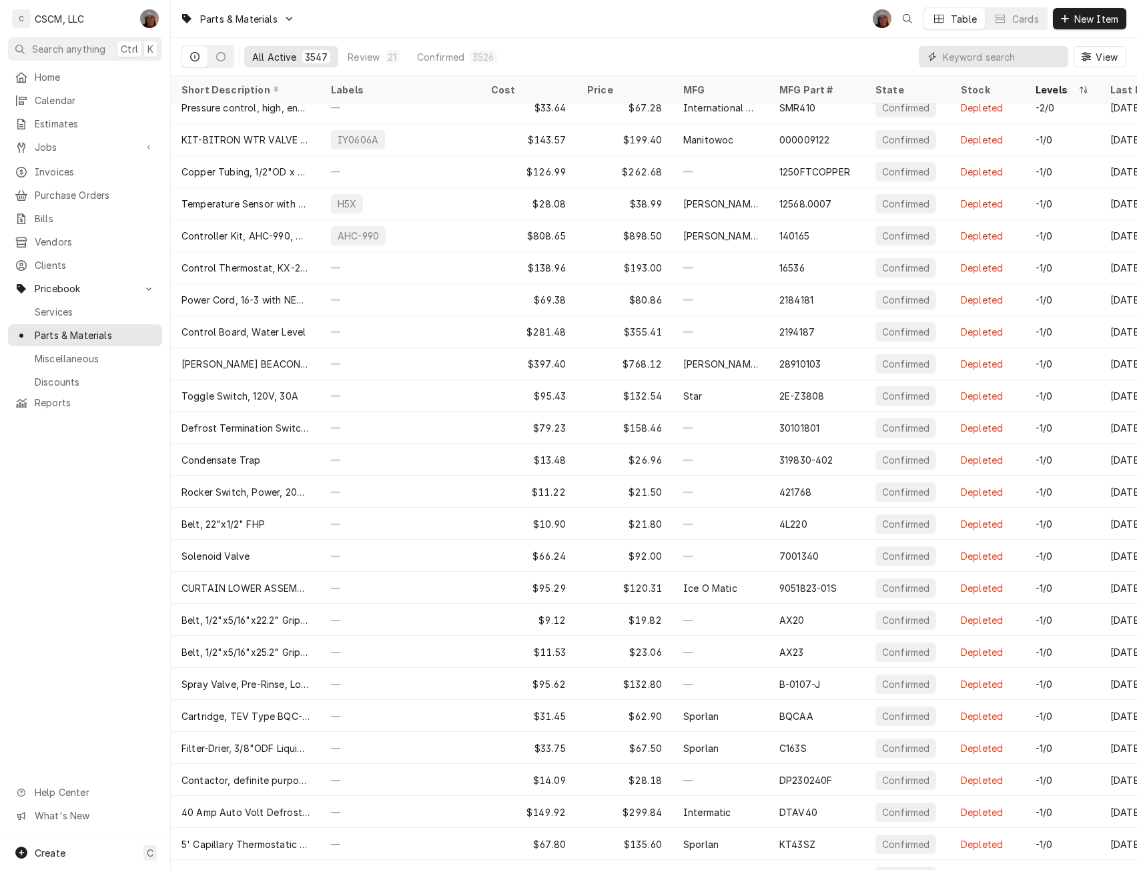
click at [972, 58] on input "Dynamic Content Wrapper" at bounding box center [1002, 56] width 119 height 21
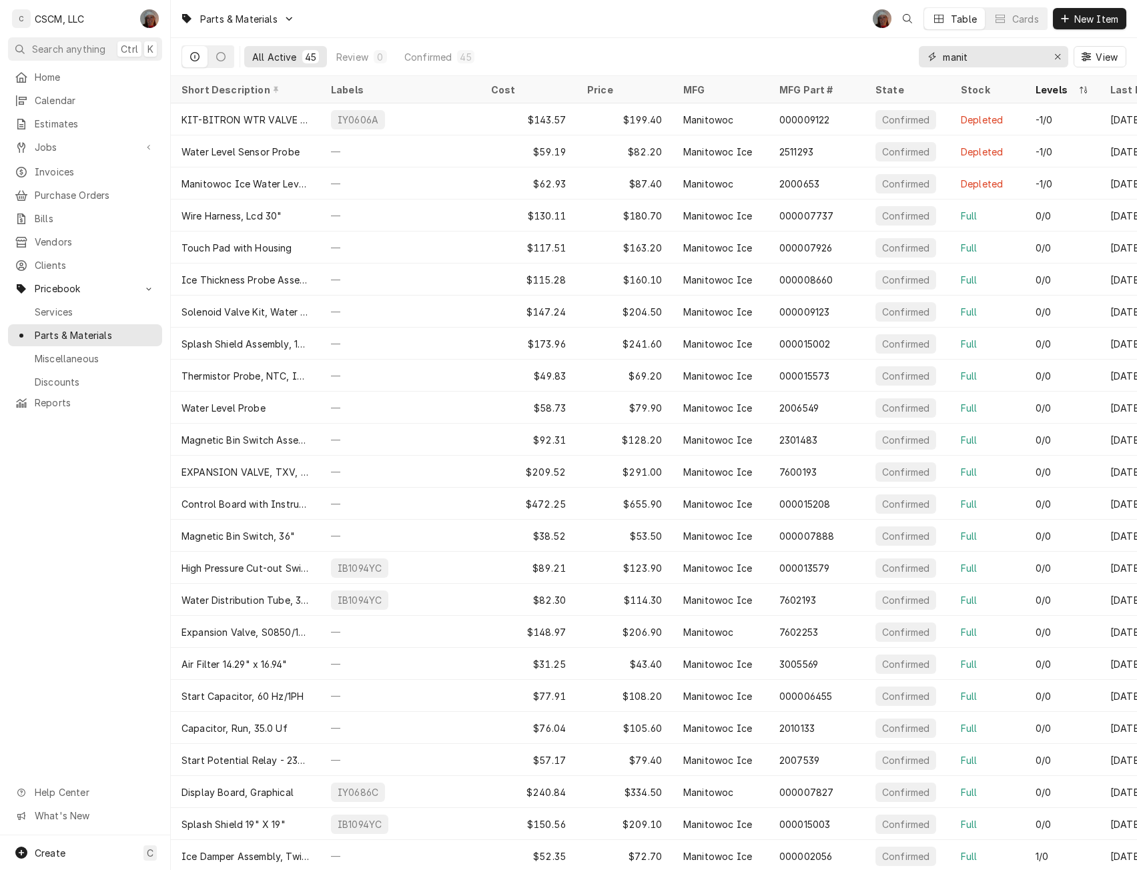
drag, startPoint x: 951, startPoint y: 57, endPoint x: 904, endPoint y: 60, distance: 47.5
click at [904, 60] on div "All Active 45 Review 0 Confirmed 45 manit View" at bounding box center [654, 56] width 945 height 37
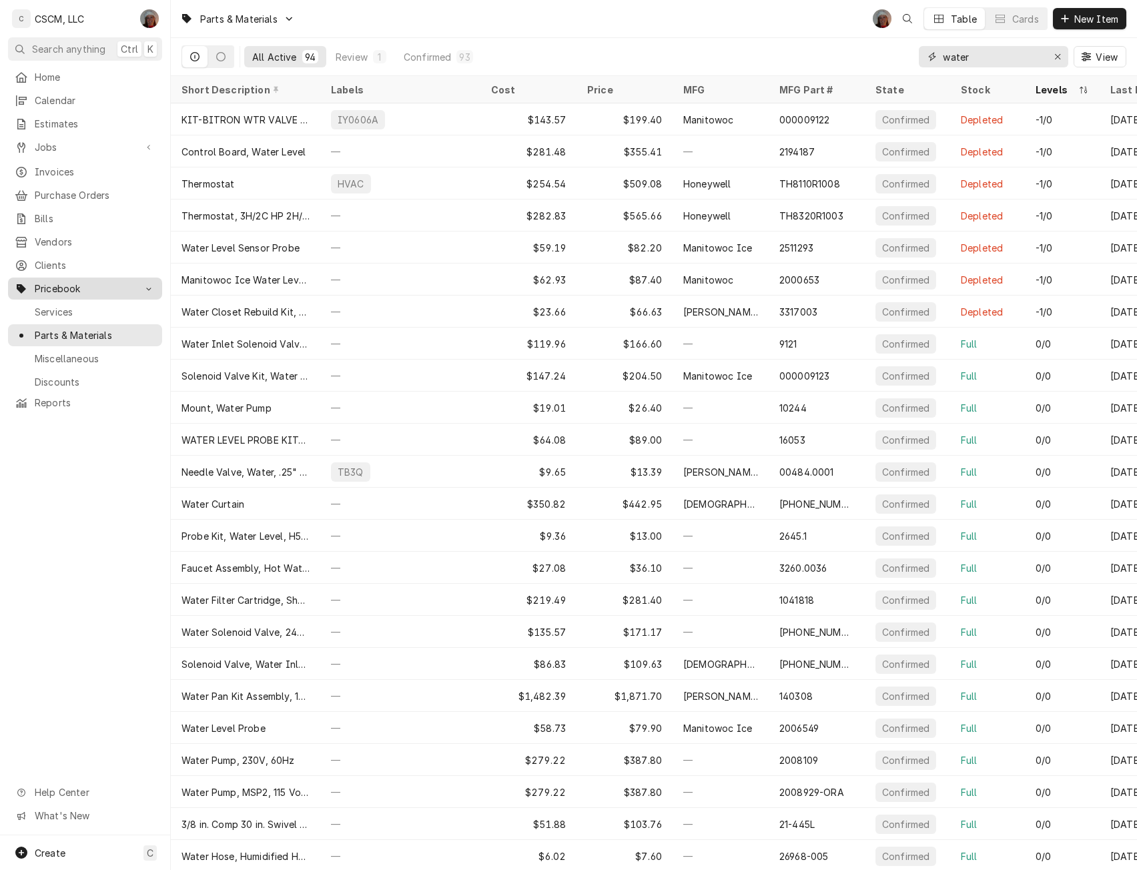
type input "water"
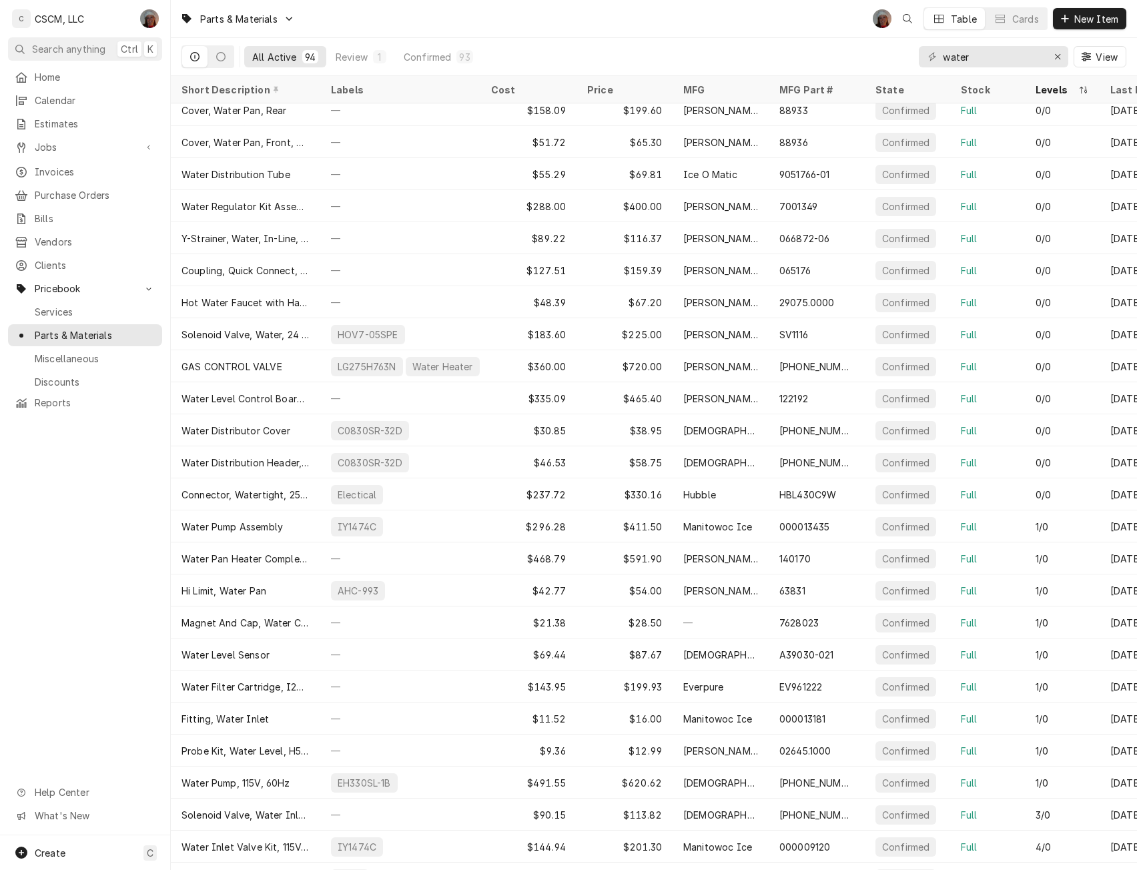
scroll to position [2182, 0]
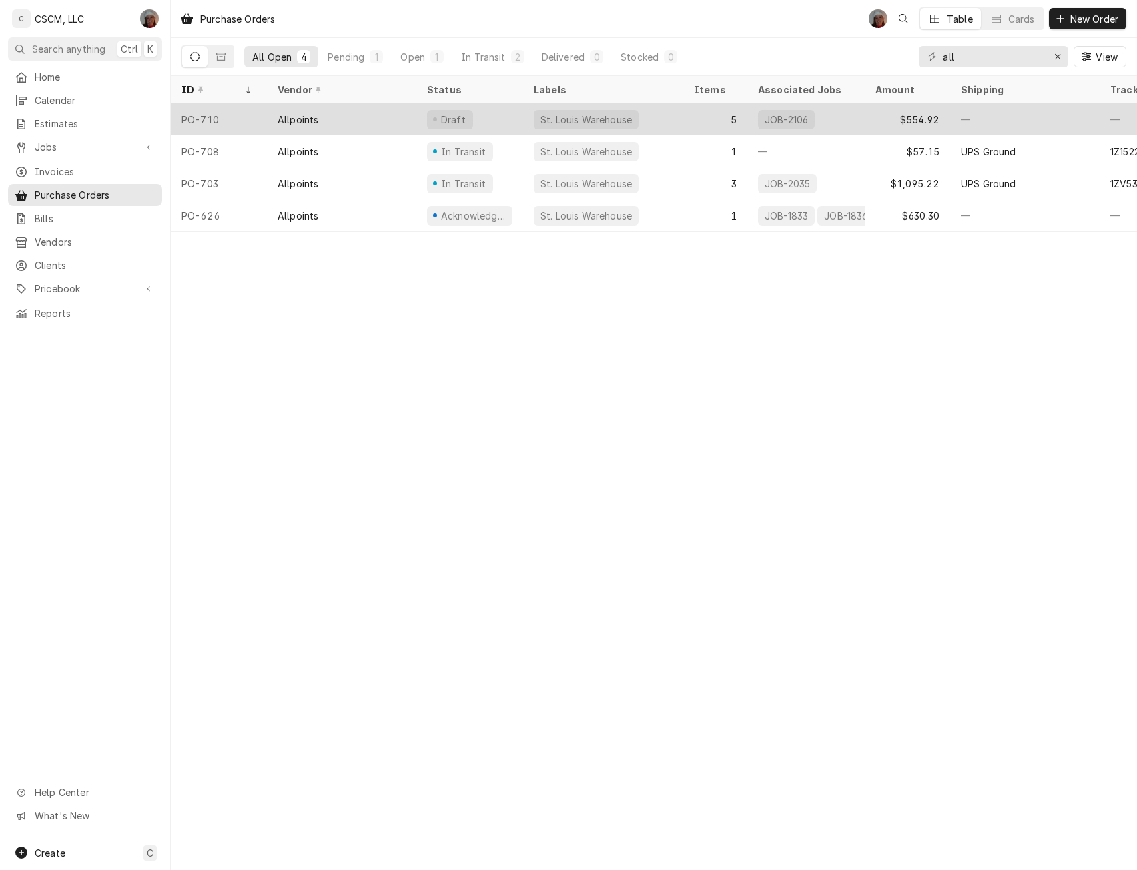
click at [483, 111] on div "Draft" at bounding box center [469, 119] width 107 height 32
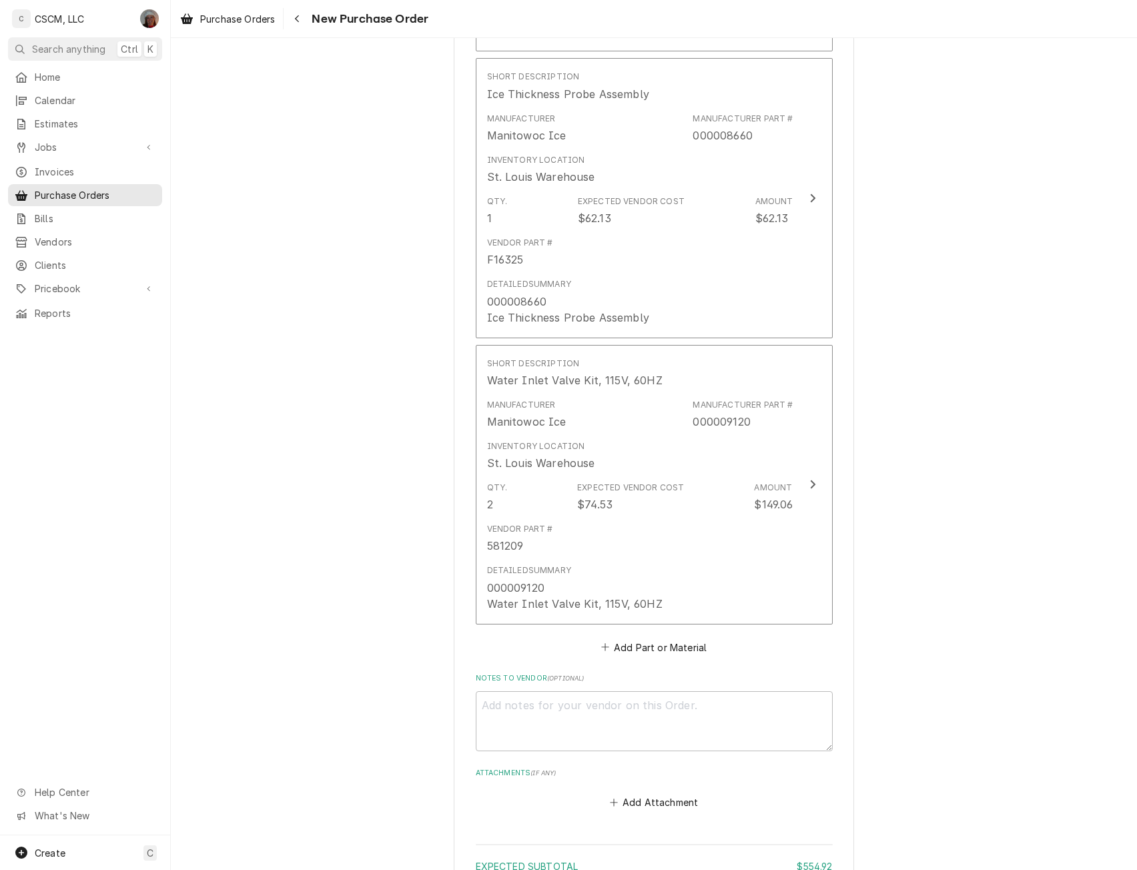
scroll to position [1701, 0]
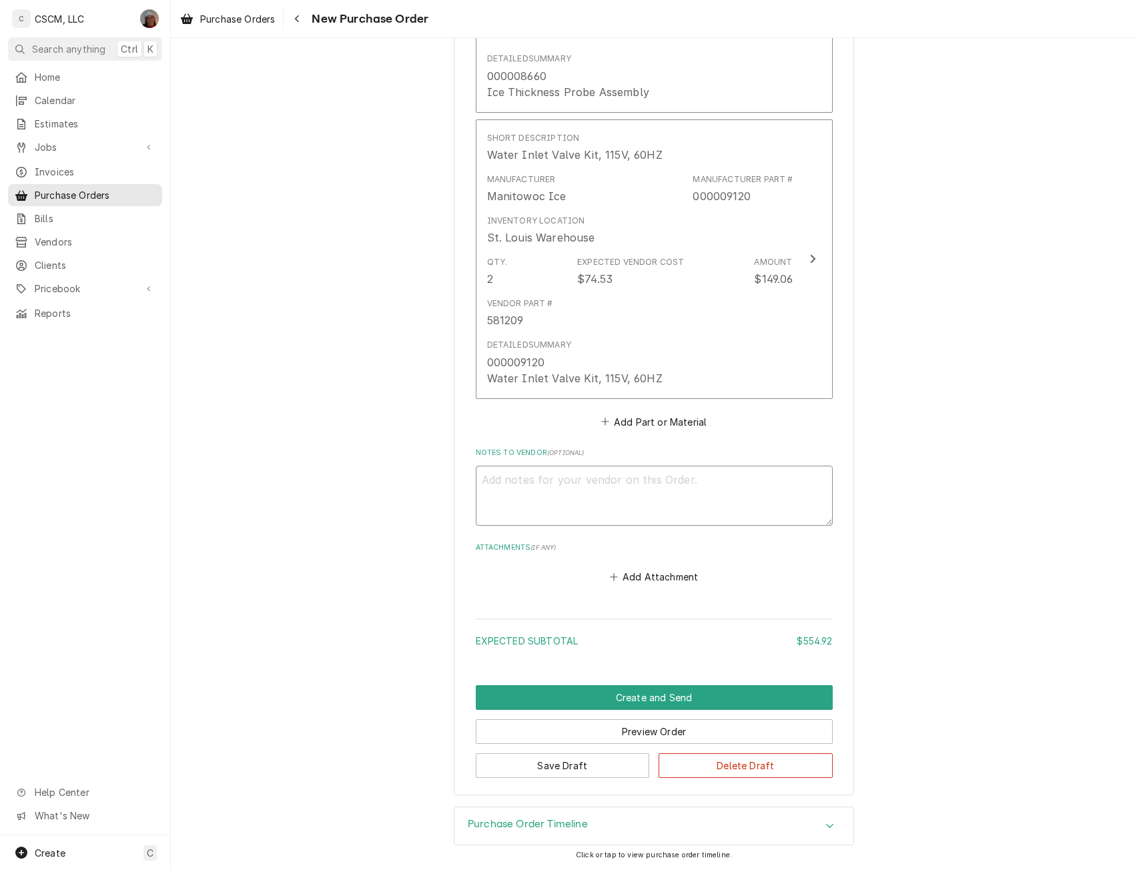
click at [549, 479] on textarea "Notes to Vendor ( optional )" at bounding box center [654, 496] width 357 height 60
type textarea "x"
type textarea "L"
type textarea "x"
type textarea "Ly"
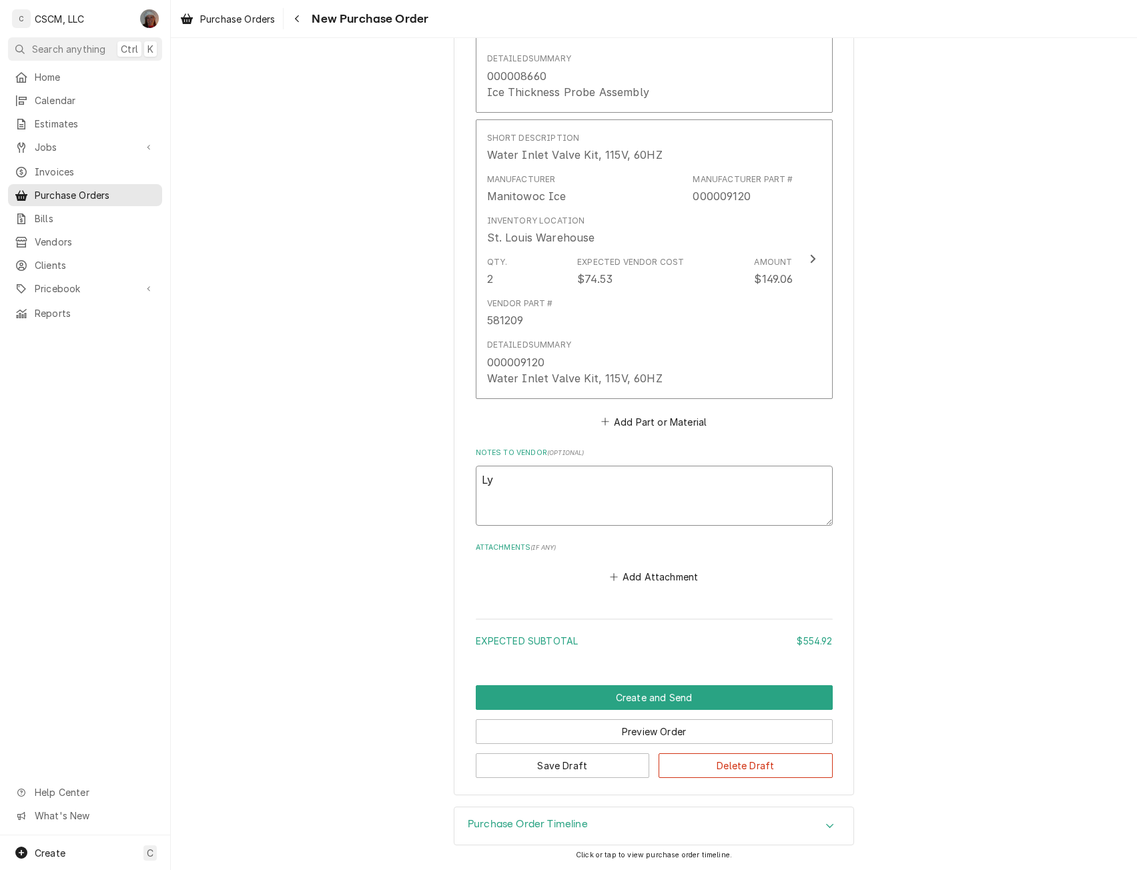
type textarea "x"
type textarea "[PERSON_NAME]"
type textarea "x"
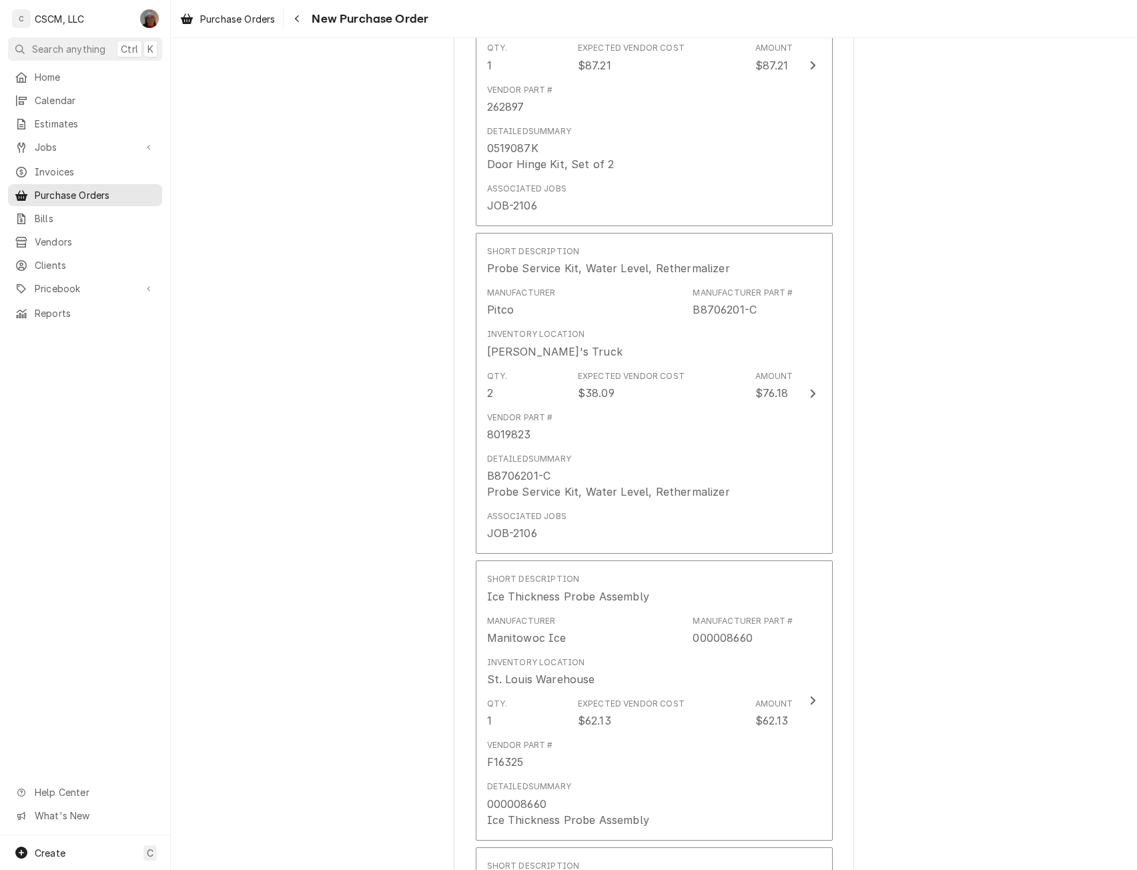
scroll to position [244, 0]
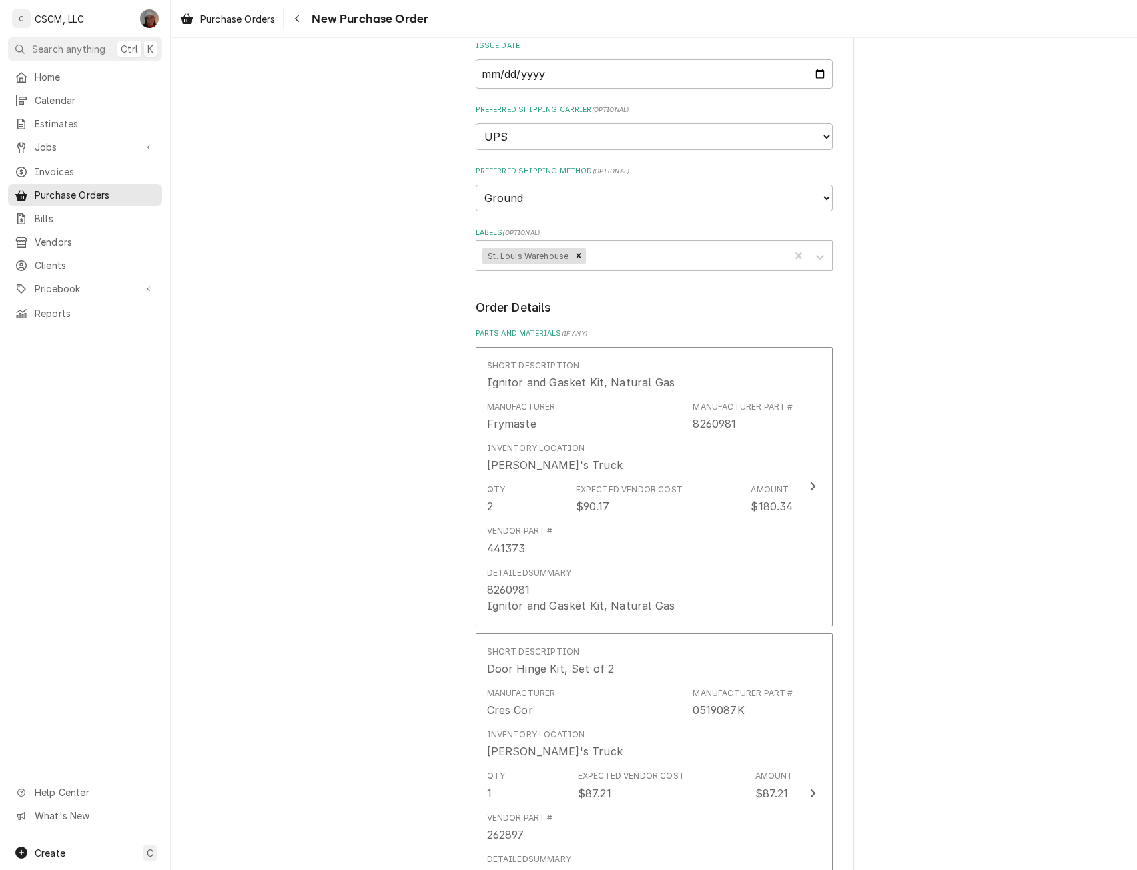
type textarea "[PERSON_NAME]"
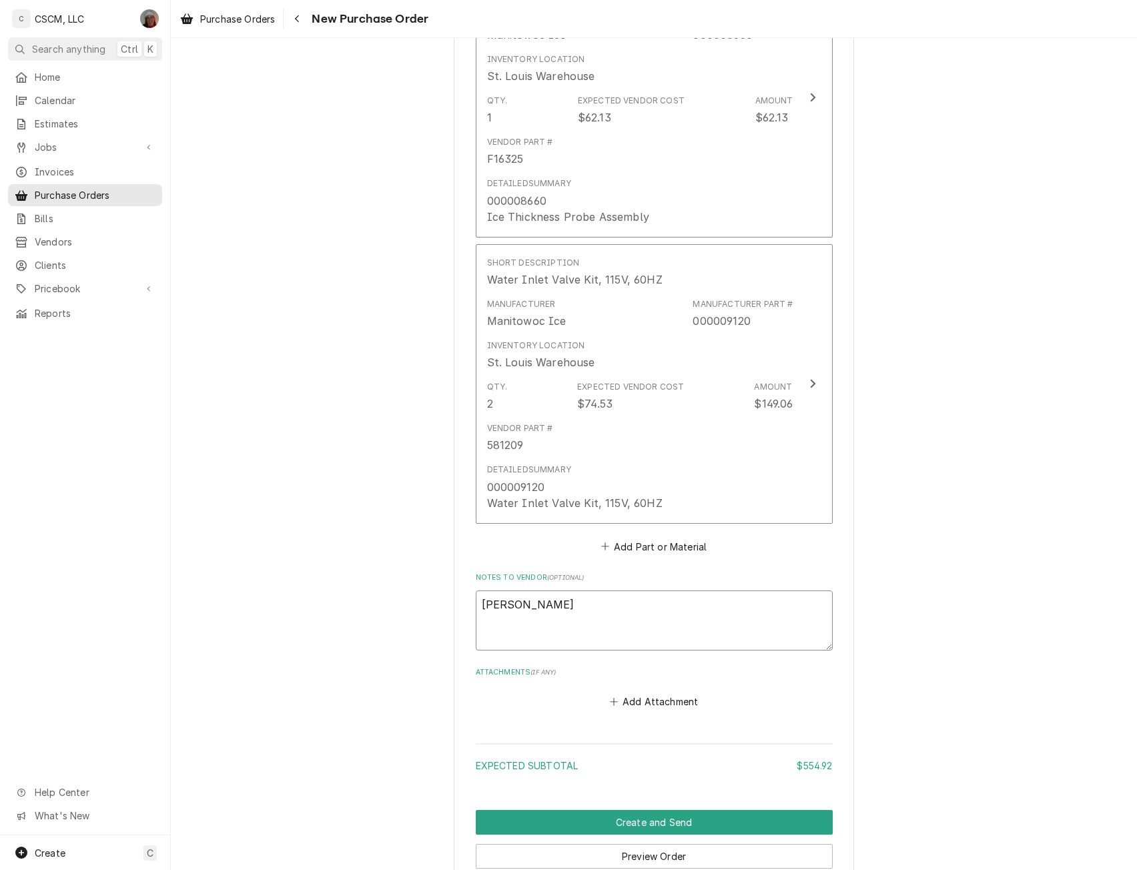
scroll to position [1588, 0]
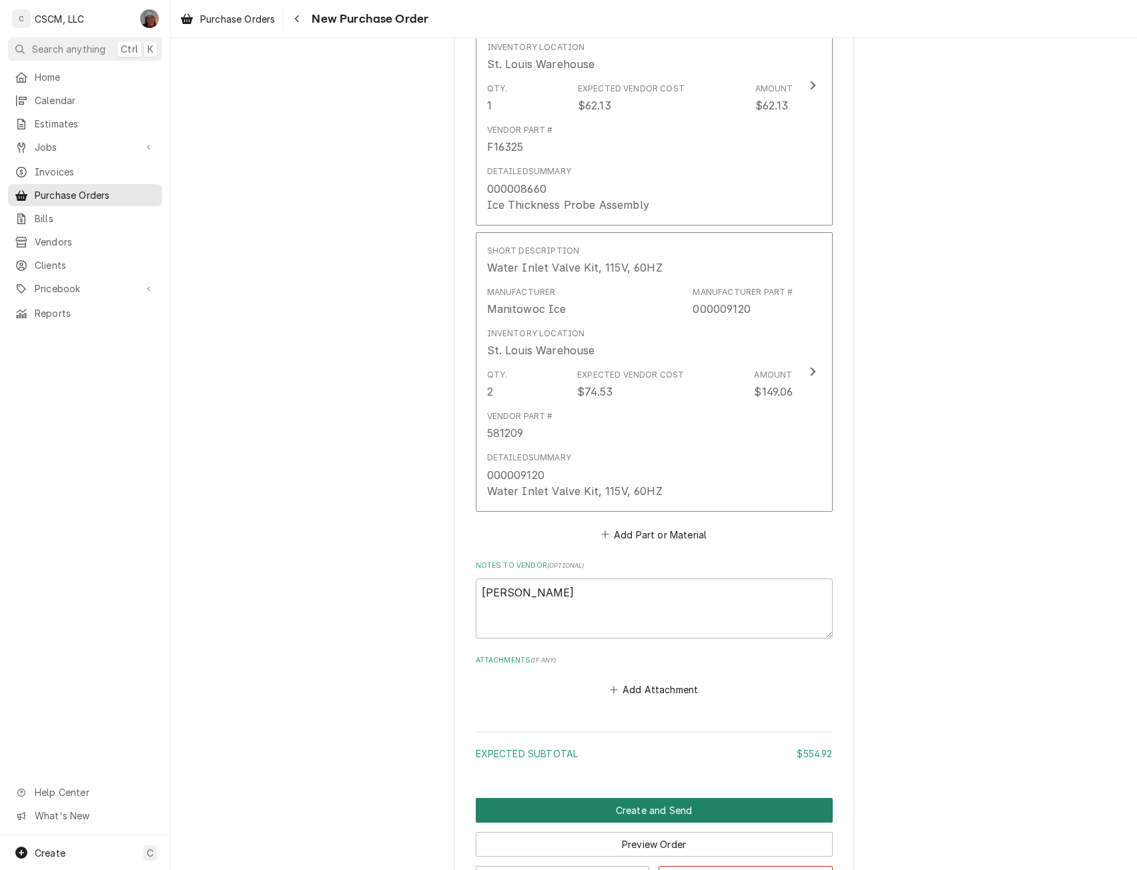
click at [671, 816] on button "Create and Send" at bounding box center [654, 810] width 357 height 25
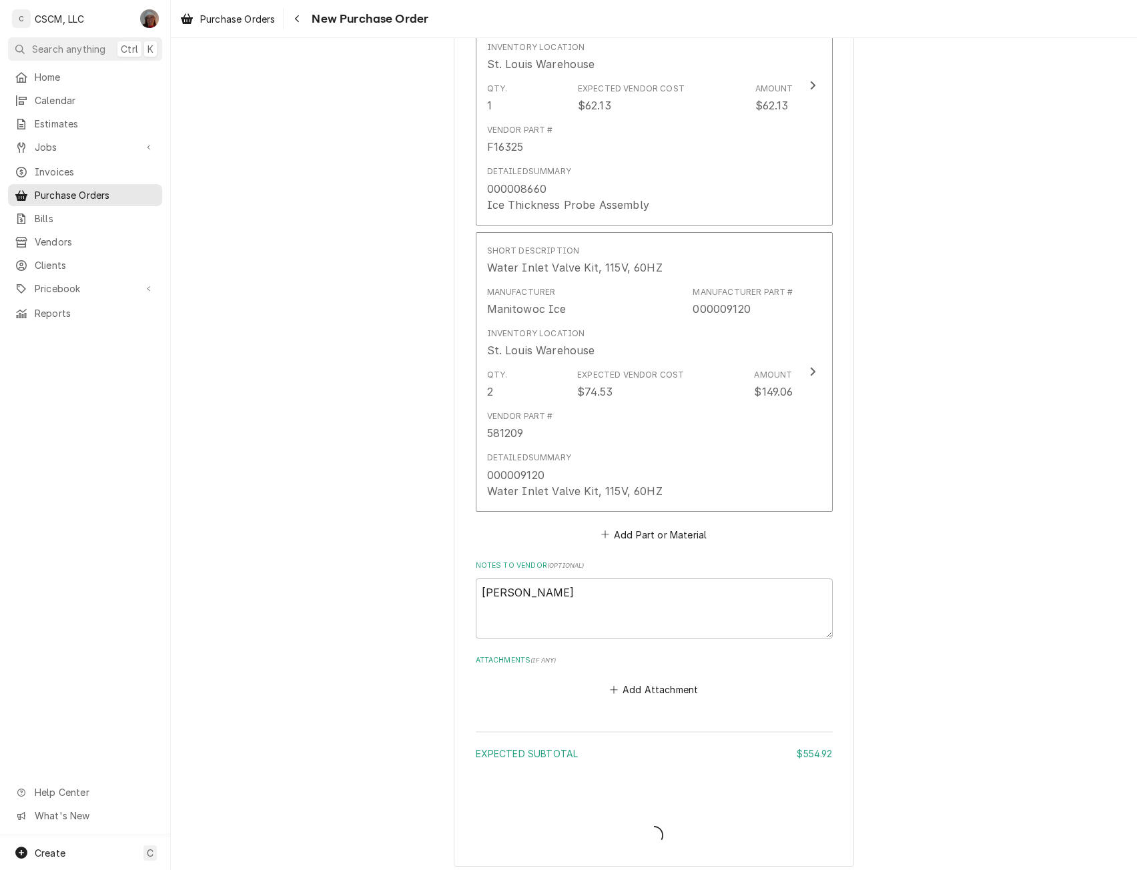
type textarea "x"
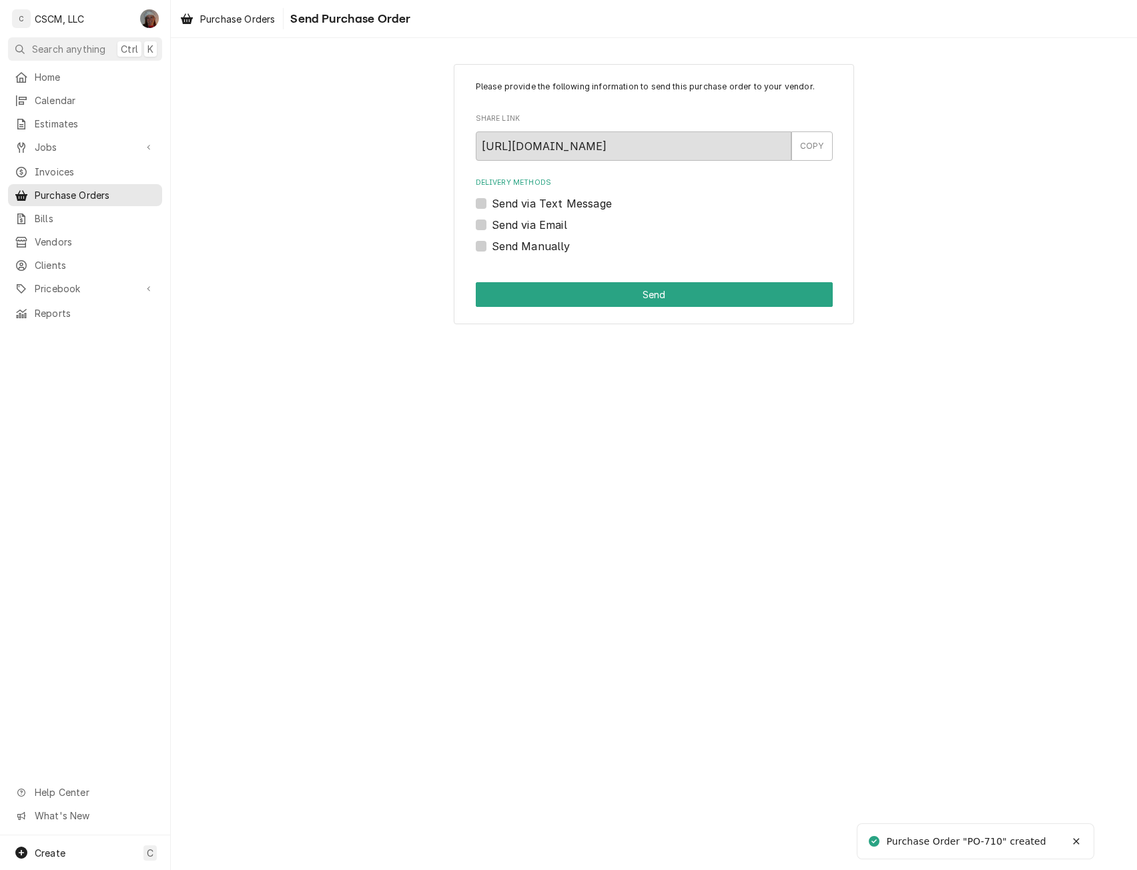
click at [492, 242] on label "Send Manually" at bounding box center [531, 246] width 79 height 16
click at [492, 242] on input "Send Manually" at bounding box center [670, 252] width 357 height 29
checkbox input "true"
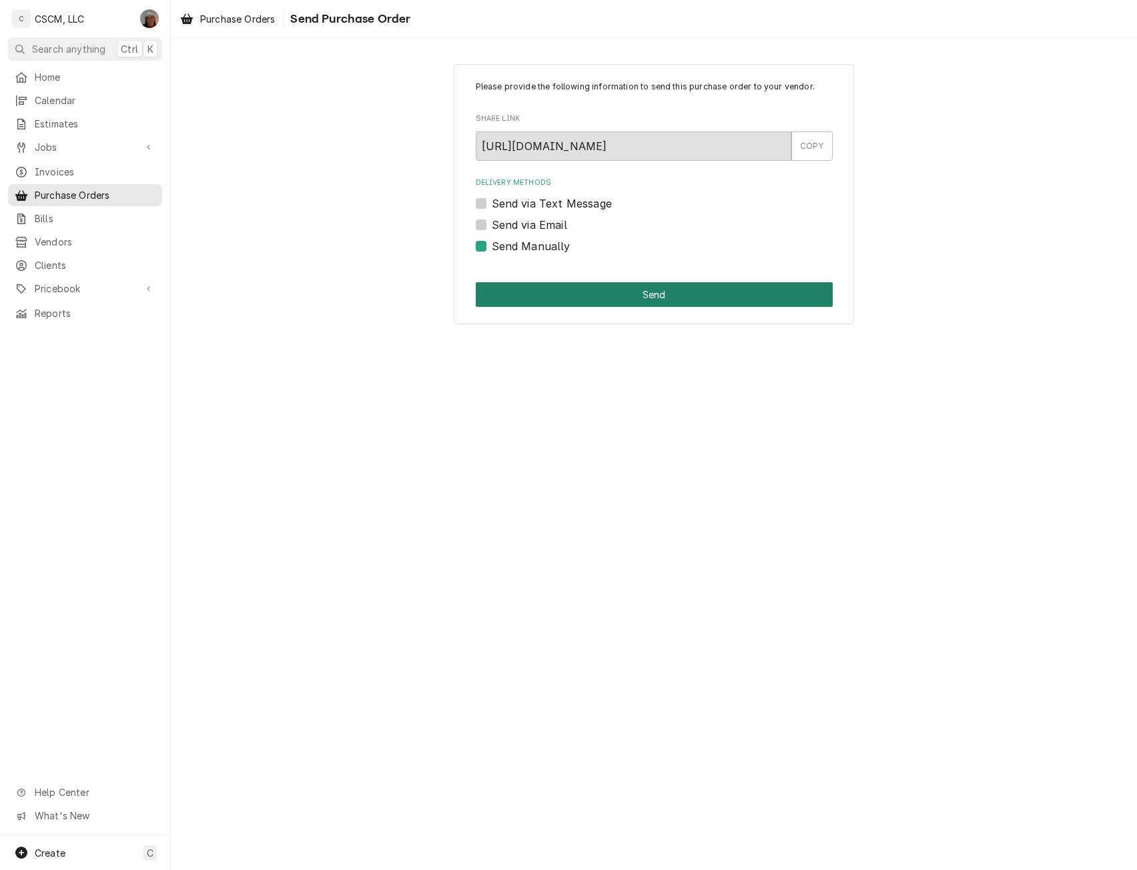
click at [547, 285] on button "Send" at bounding box center [654, 294] width 357 height 25
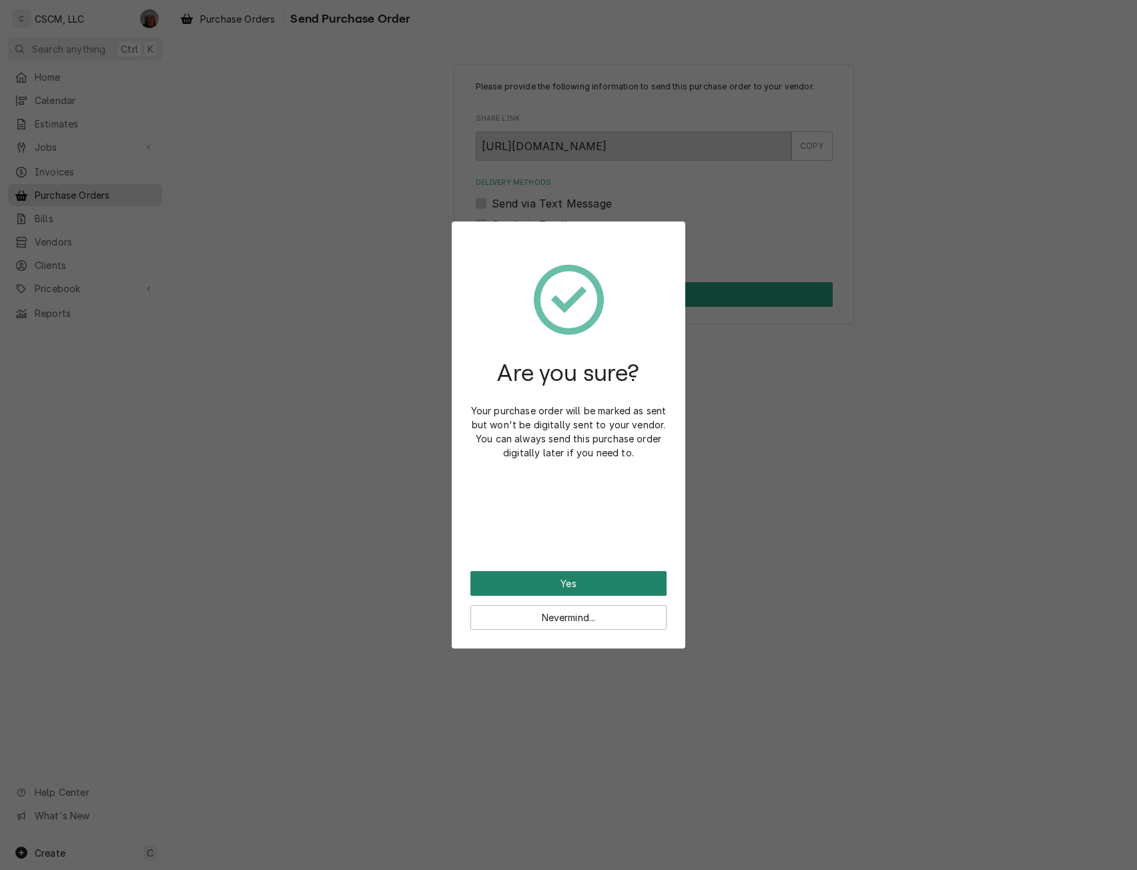
click at [505, 589] on button "Yes" at bounding box center [569, 583] width 196 height 25
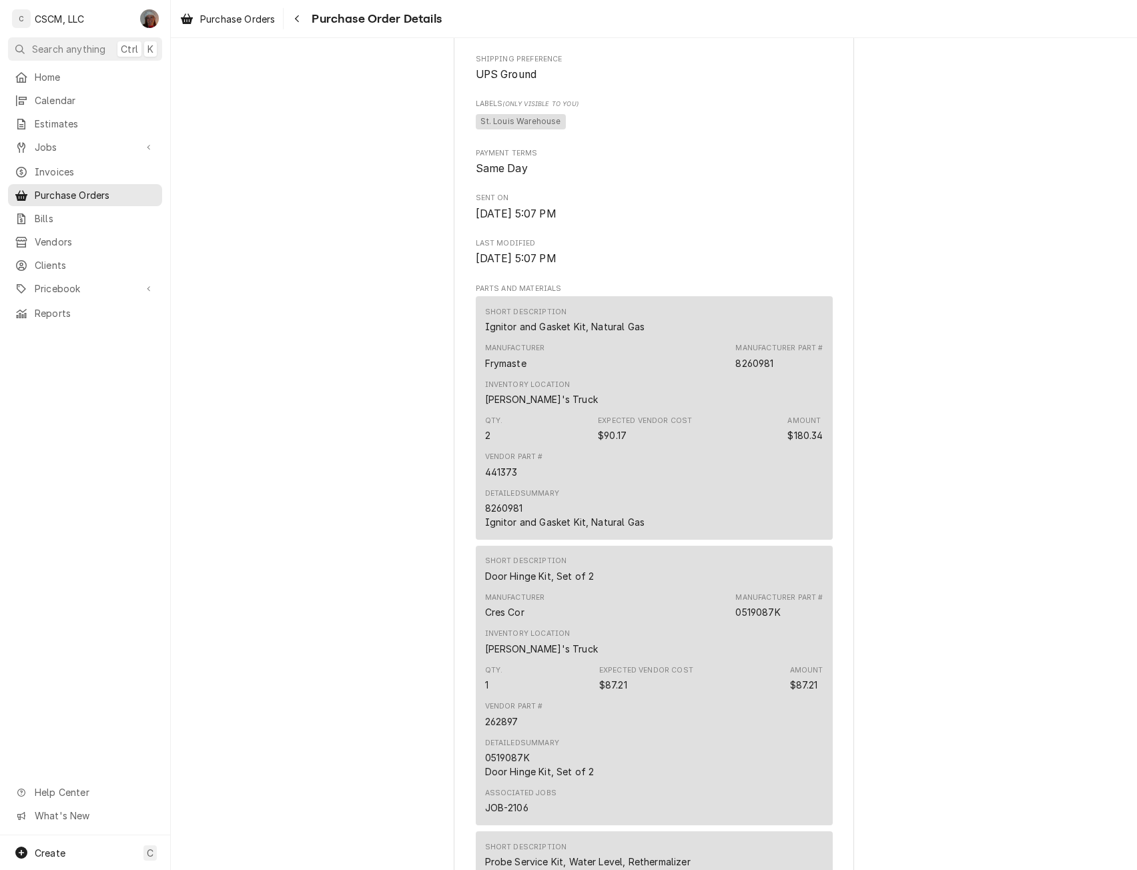
scroll to position [563, 0]
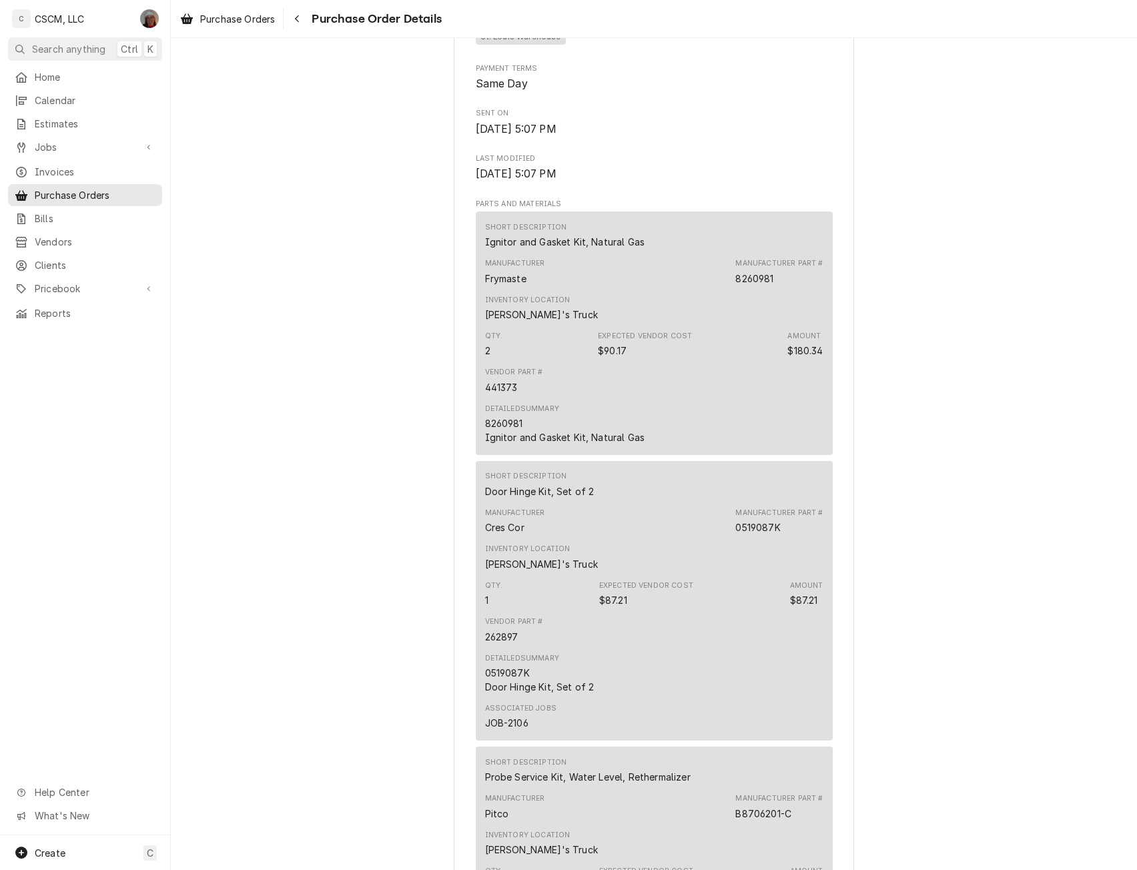
click at [1114, 472] on div "Sent Vendor Allpoints Billing BIN 88464 MILWAUKEE, Wisconsin 63288-0464 Bill To…" at bounding box center [654, 741] width 966 height 2533
click at [1114, 475] on div "Sent Vendor Allpoints Billing BIN 88464 MILWAUKEE, Wisconsin 63288-0464 Bill To…" at bounding box center [654, 741] width 966 height 2533
click at [1114, 477] on div "Sent Vendor Allpoints Billing BIN 88464 MILWAUKEE, Wisconsin 63288-0464 Bill To…" at bounding box center [654, 741] width 966 height 2533
click at [1114, 481] on div "Sent Vendor Allpoints Billing BIN 88464 MILWAUKEE, Wisconsin 63288-0464 Bill To…" at bounding box center [654, 741] width 966 height 2533
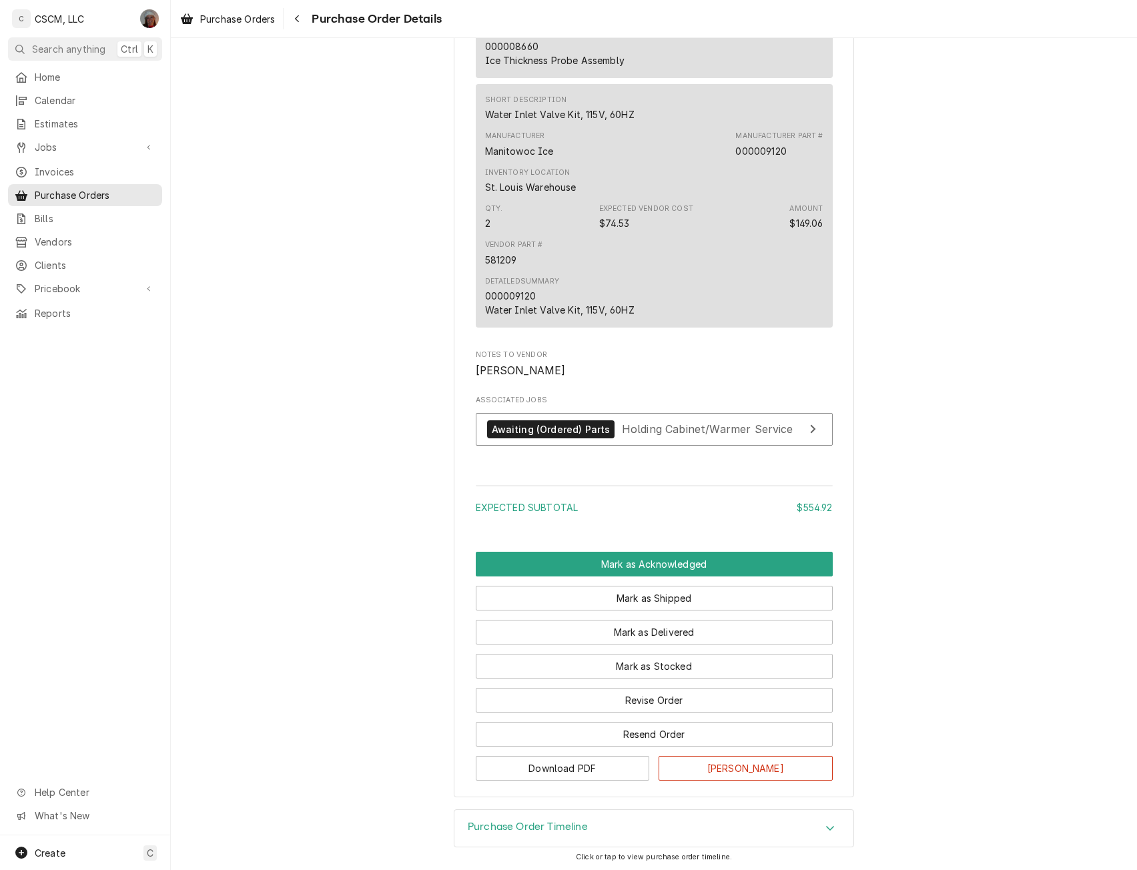
scroll to position [1791, 0]
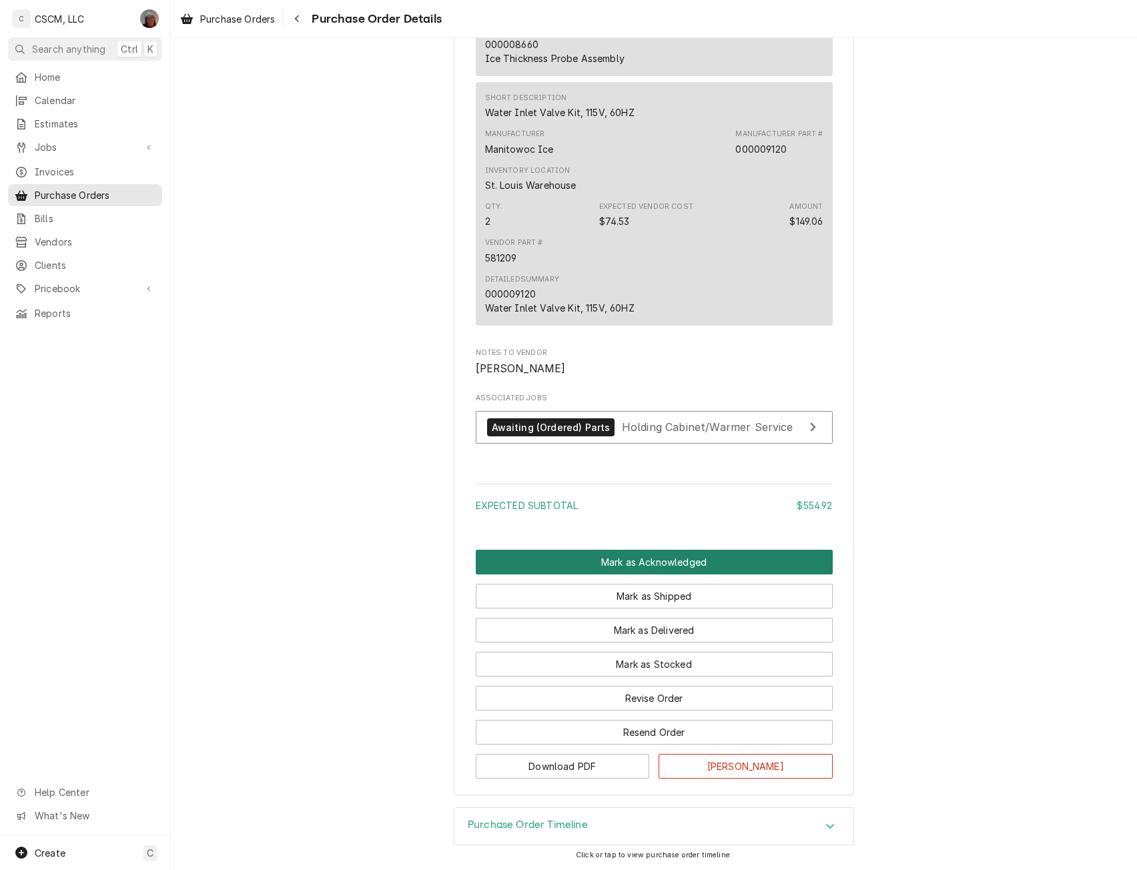
click at [606, 566] on button "Mark as Acknowledged" at bounding box center [654, 562] width 357 height 25
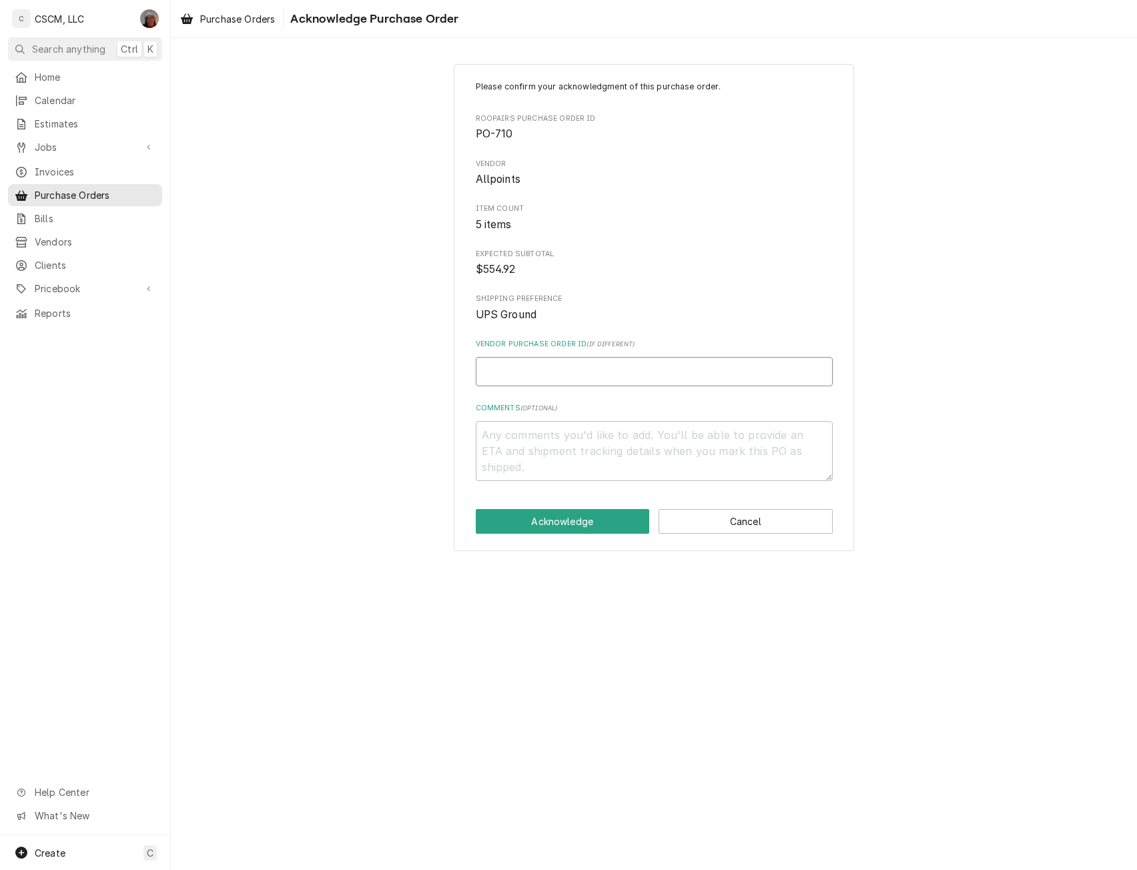
click at [508, 375] on input "Vendor Purchase Order ID ( if different )" at bounding box center [654, 371] width 357 height 29
type input "7"
type textarea "x"
type input "71"
type textarea "x"
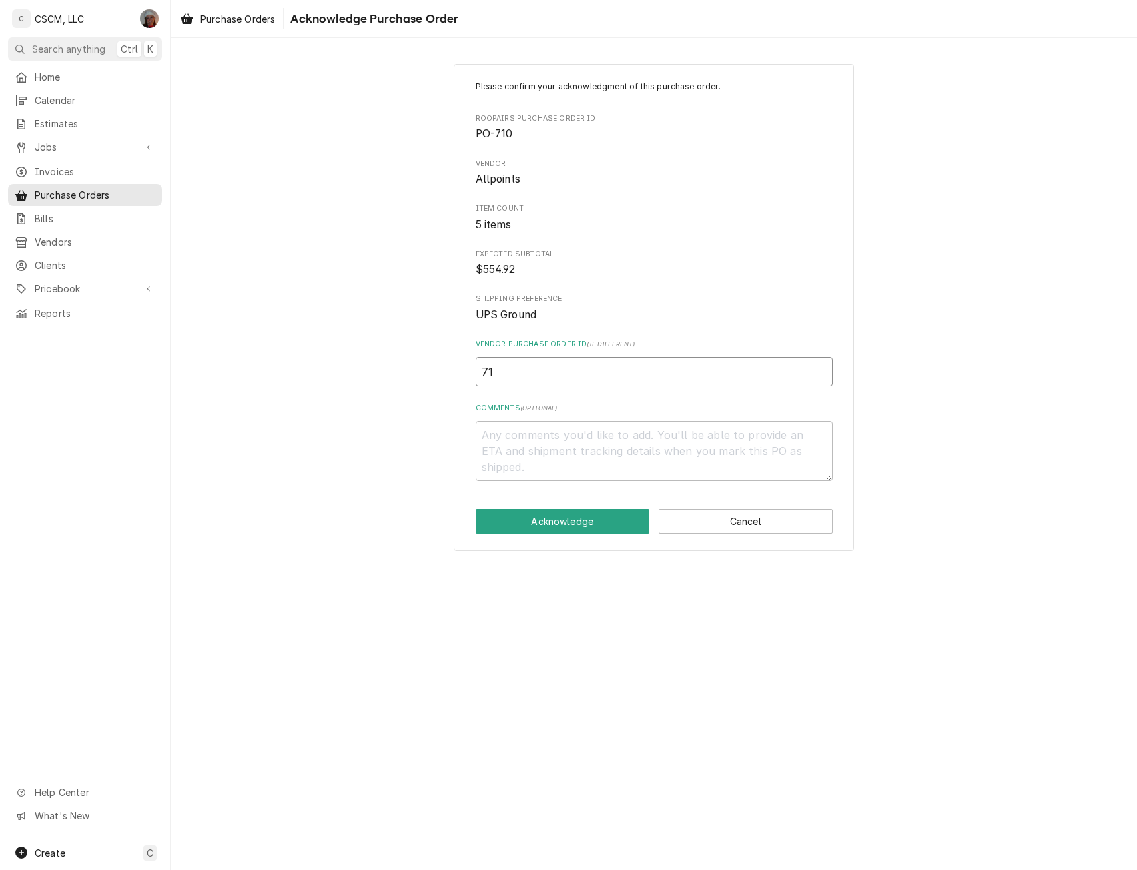
type input "717"
type textarea "x"
type input "7174"
type textarea "x"
type input "71743"
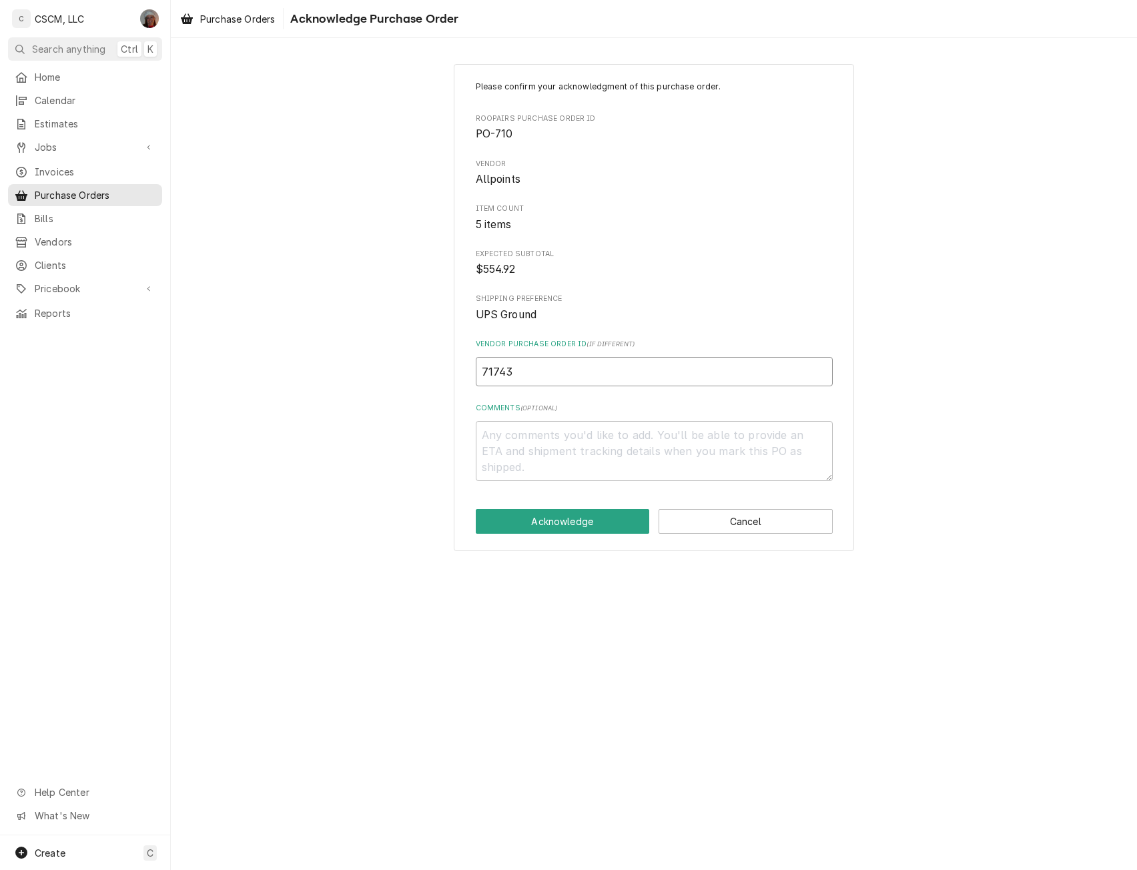
type textarea "x"
type input "717435"
type textarea "x"
type input "7174359"
type textarea "x"
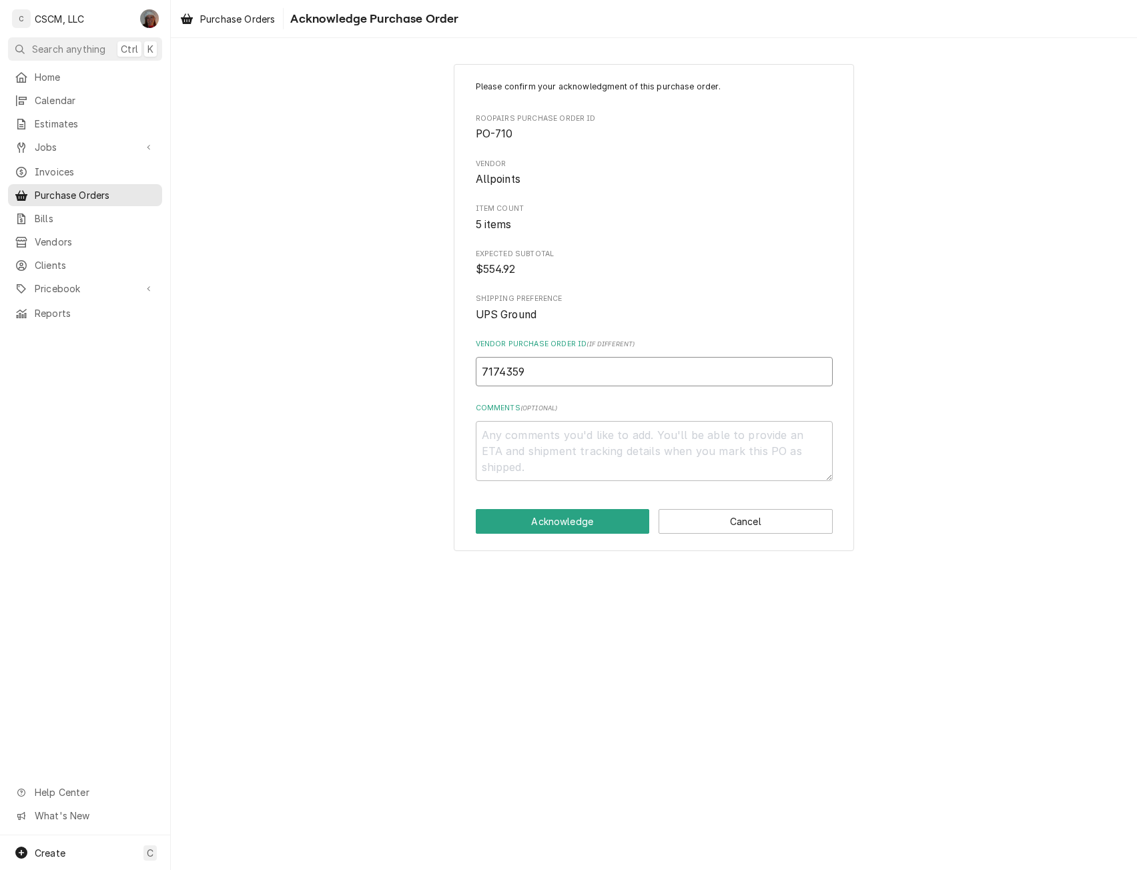
type input "71743599"
type textarea "x"
type input "71743599-"
type textarea "x"
type input "71743599-0"
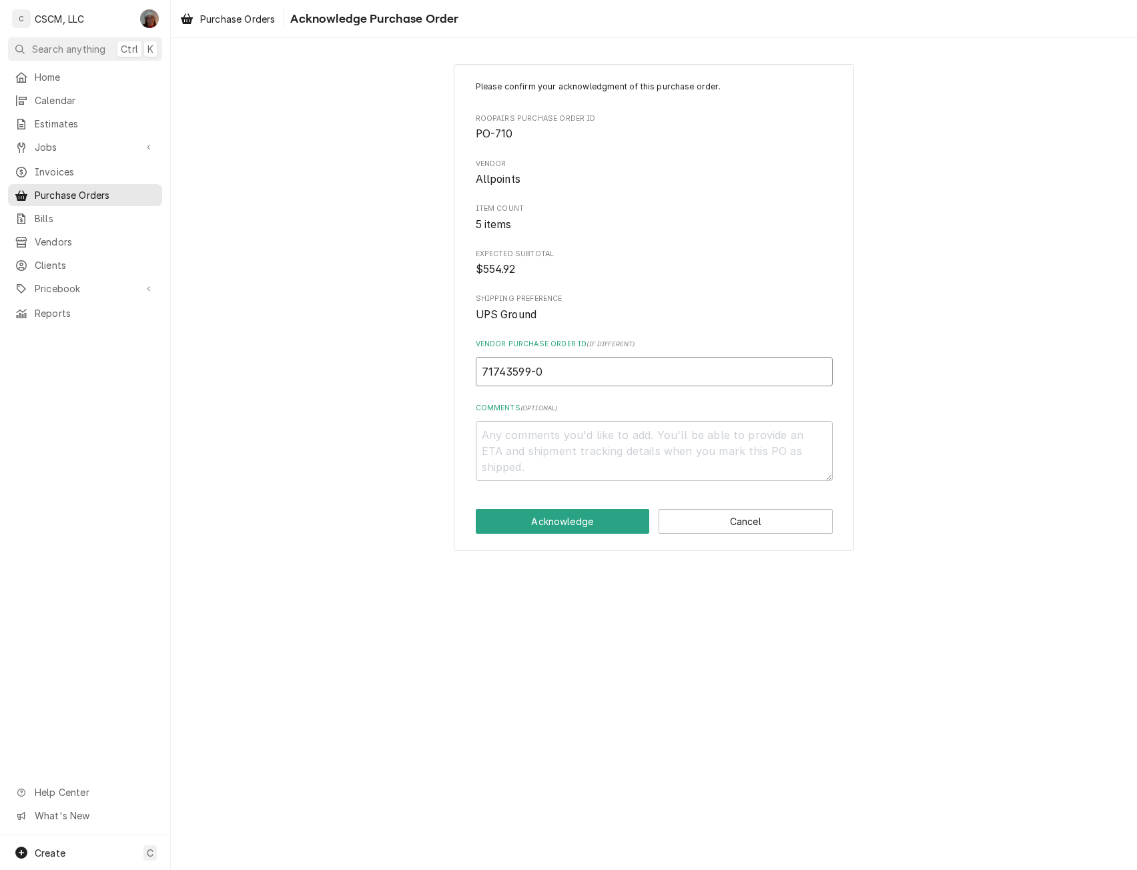
type textarea "x"
type input "71743599-00"
click at [541, 519] on button "Acknowledge" at bounding box center [563, 521] width 174 height 25
type textarea "x"
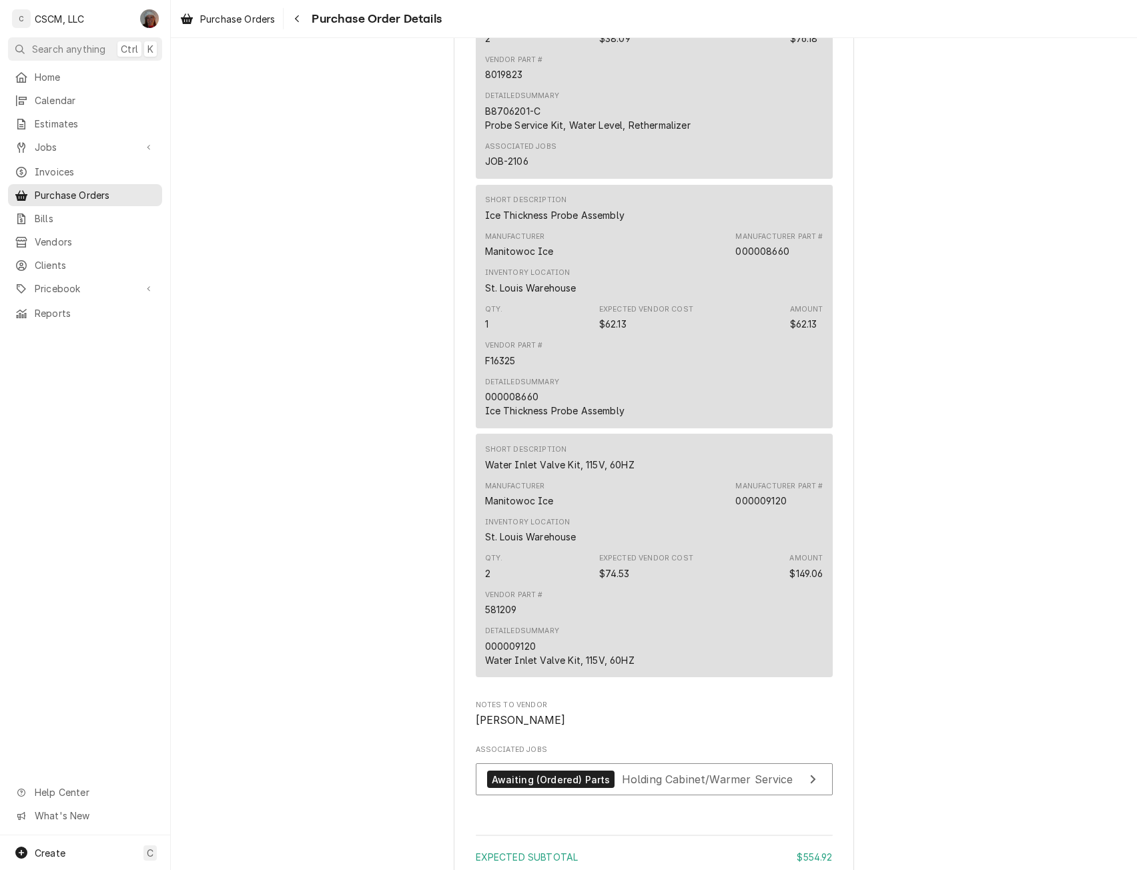
scroll to position [1769, 0]
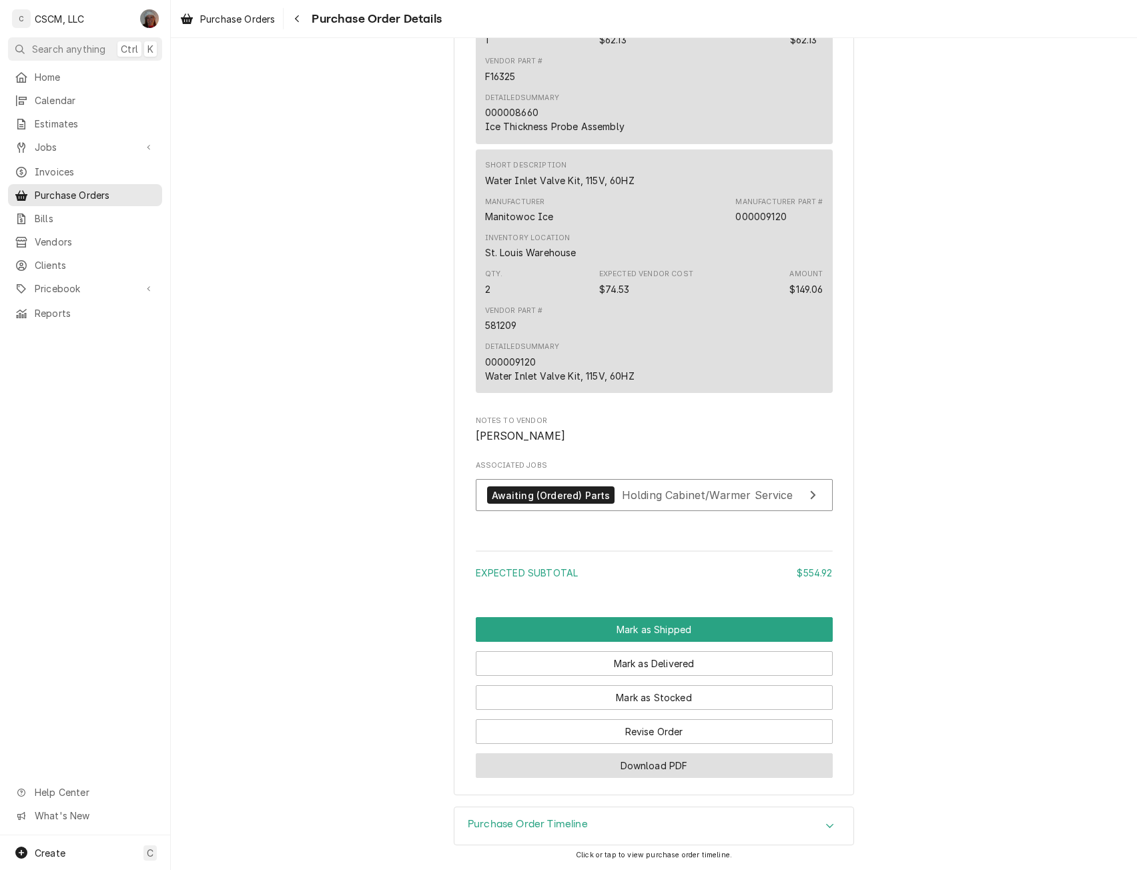
click at [669, 762] on button "Download PDF" at bounding box center [654, 766] width 357 height 25
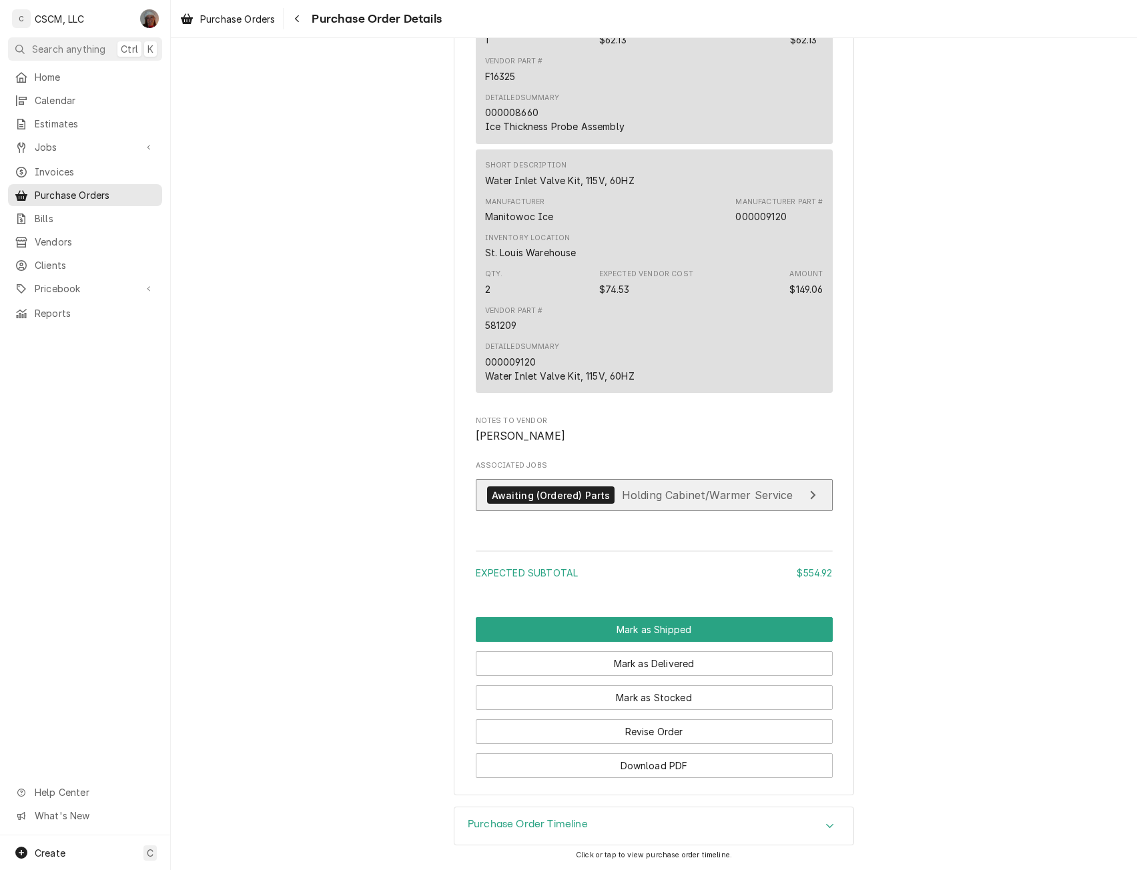
click at [541, 495] on div "Awaiting (Ordered) Parts" at bounding box center [551, 496] width 128 height 18
click at [303, 17] on div "Navigate back" at bounding box center [296, 18] width 13 height 13
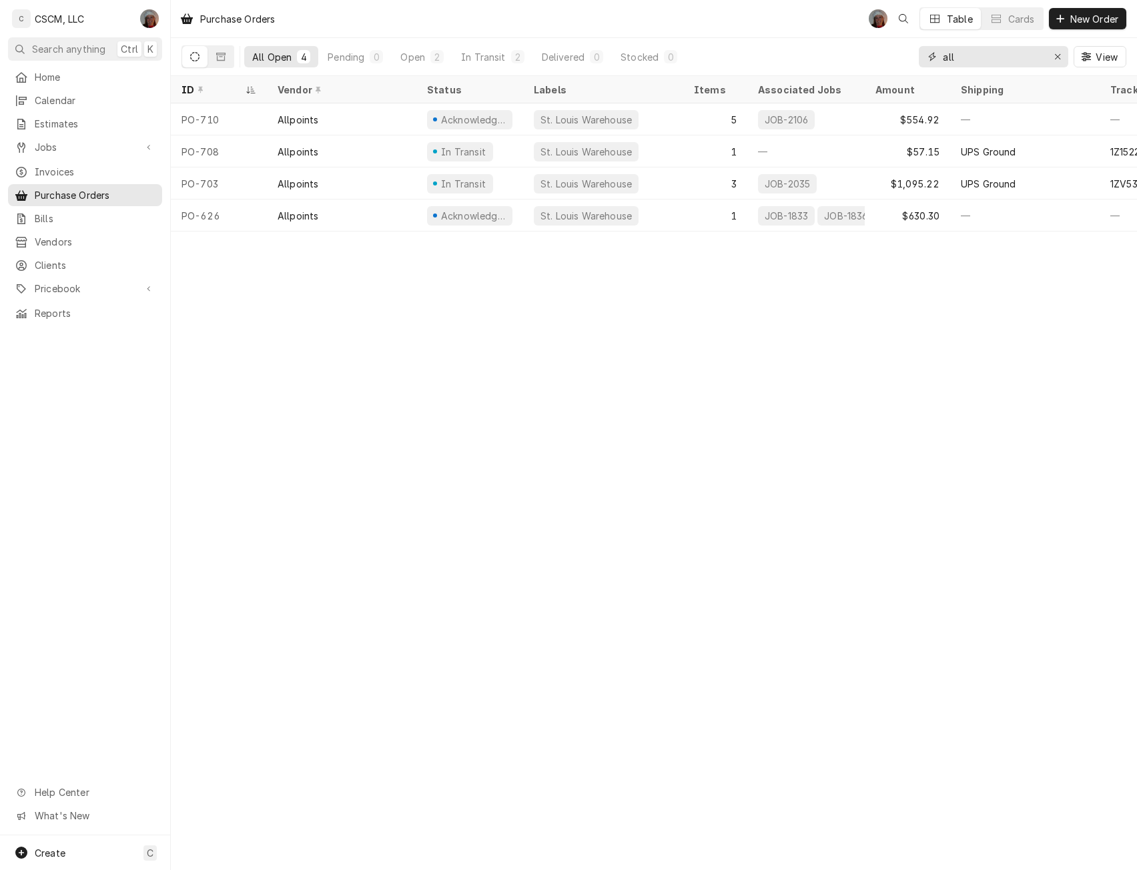
drag, startPoint x: 976, startPoint y: 61, endPoint x: 924, endPoint y: 63, distance: 51.4
click at [924, 63] on div "all" at bounding box center [994, 56] width 150 height 21
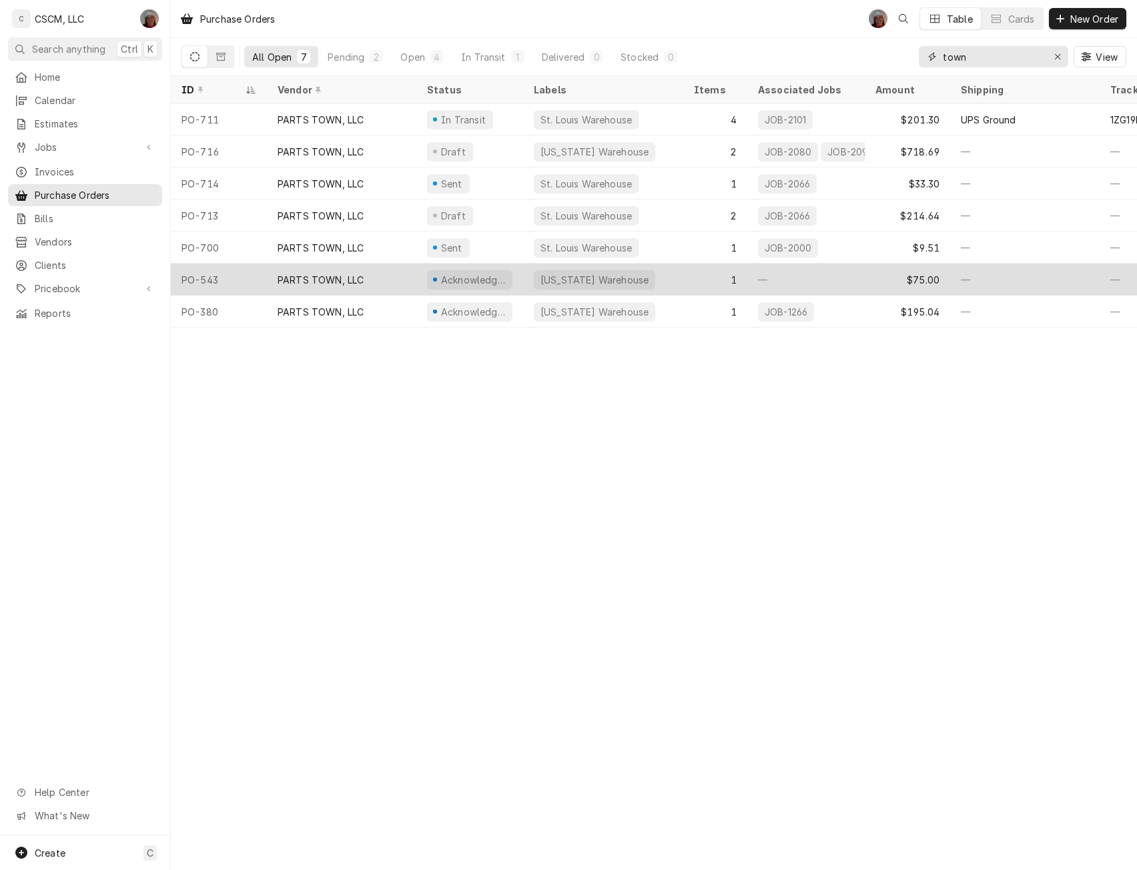
type input "town"
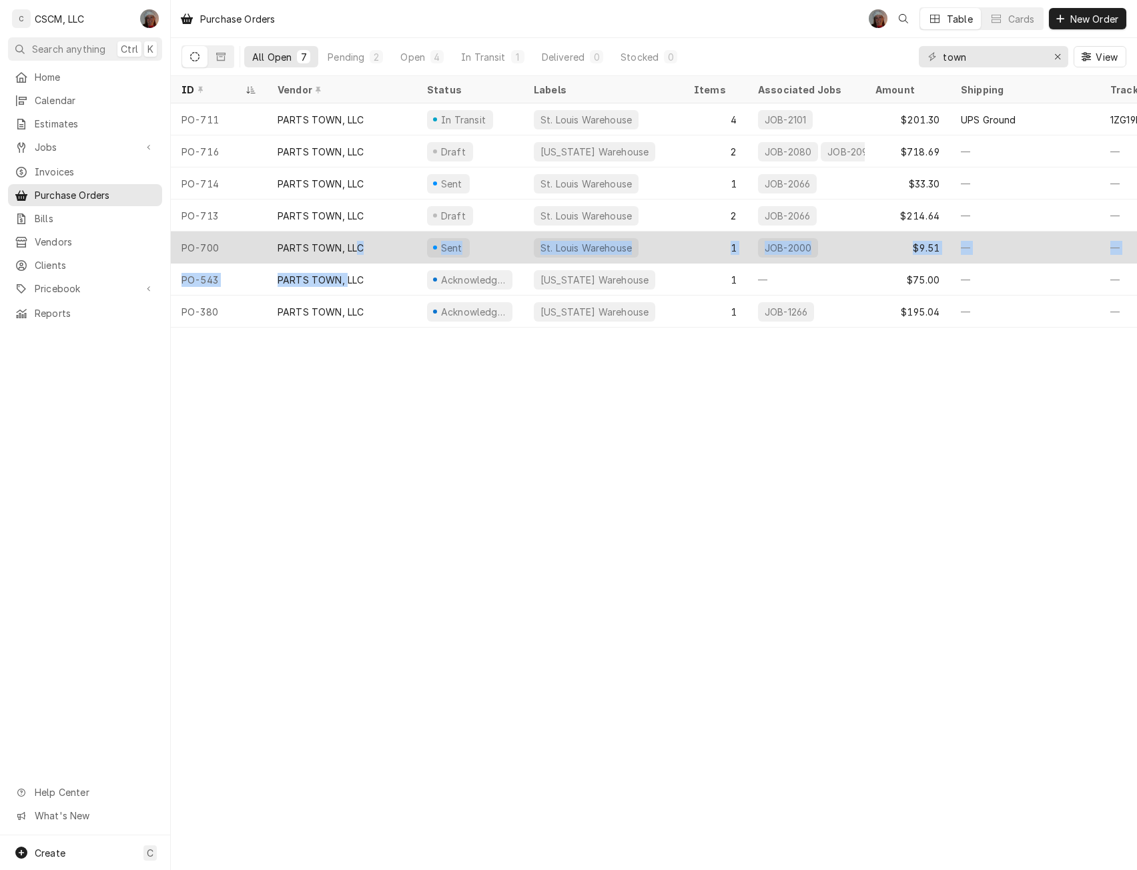
drag, startPoint x: 345, startPoint y: 285, endPoint x: 359, endPoint y: 252, distance: 35.6
click at [359, 252] on tbody "PO-711 PARTS TOWN, LLC In Transit St. Louis Warehouse 4 JOB-2101 $201.30 UPS Gr…" at bounding box center [654, 215] width 966 height 224
click at [359, 252] on div "PARTS TOWN, LLC" at bounding box center [342, 248] width 150 height 32
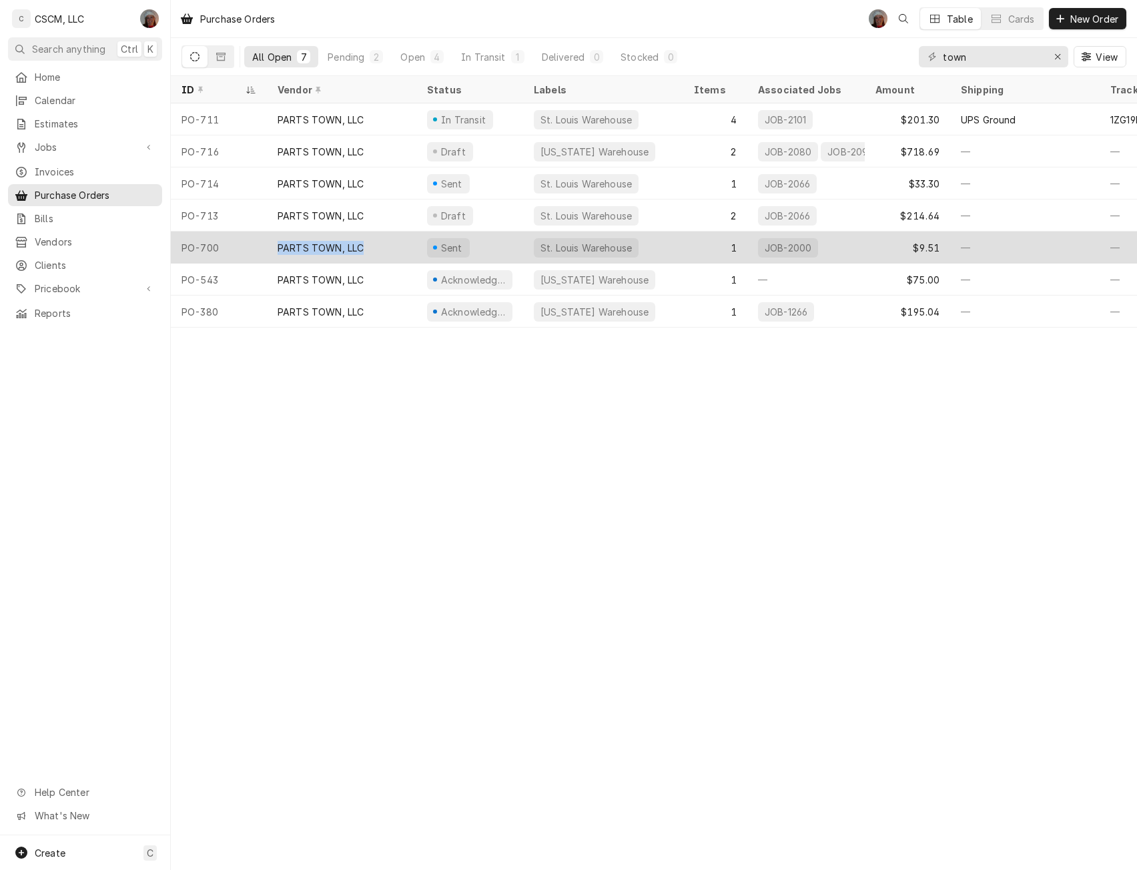
click at [359, 252] on div "PARTS TOWN, LLC" at bounding box center [342, 248] width 150 height 32
drag, startPoint x: 359, startPoint y: 252, endPoint x: 369, endPoint y: 238, distance: 17.8
click at [369, 238] on div "PARTS TOWN, LLC" at bounding box center [342, 248] width 150 height 32
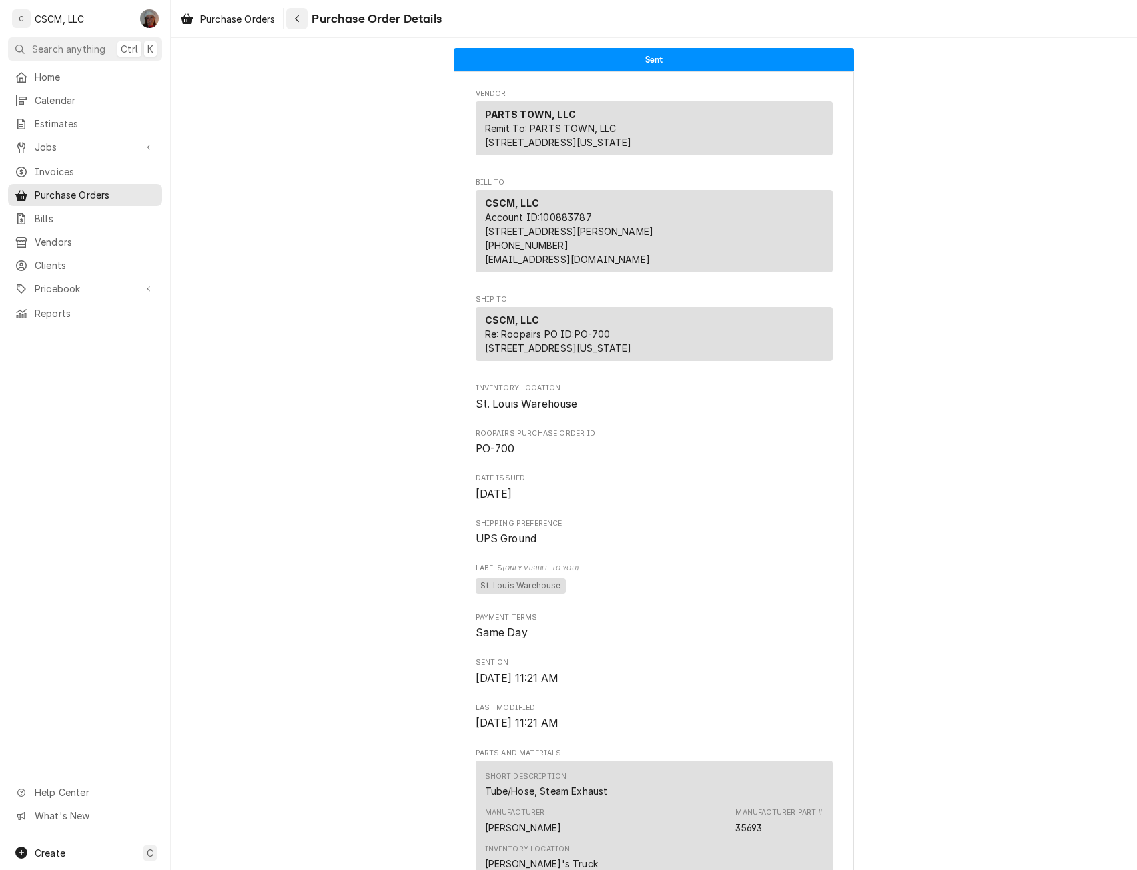
click at [300, 19] on icon "Navigate back" at bounding box center [297, 18] width 6 height 9
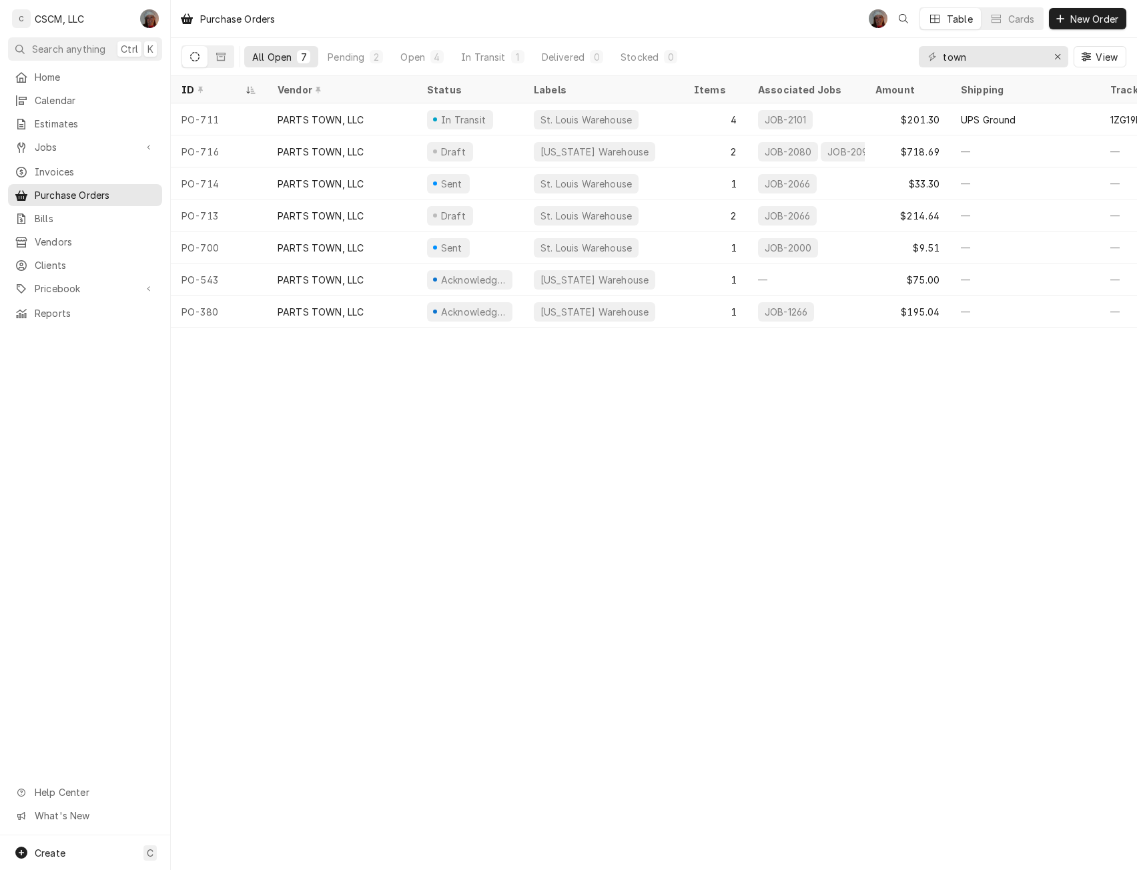
drag, startPoint x: 0, startPoint y: 0, endPoint x: 535, endPoint y: 15, distance: 534.8
click at [535, 15] on div "Purchase Orders DV Table Cards New Order" at bounding box center [654, 18] width 966 height 37
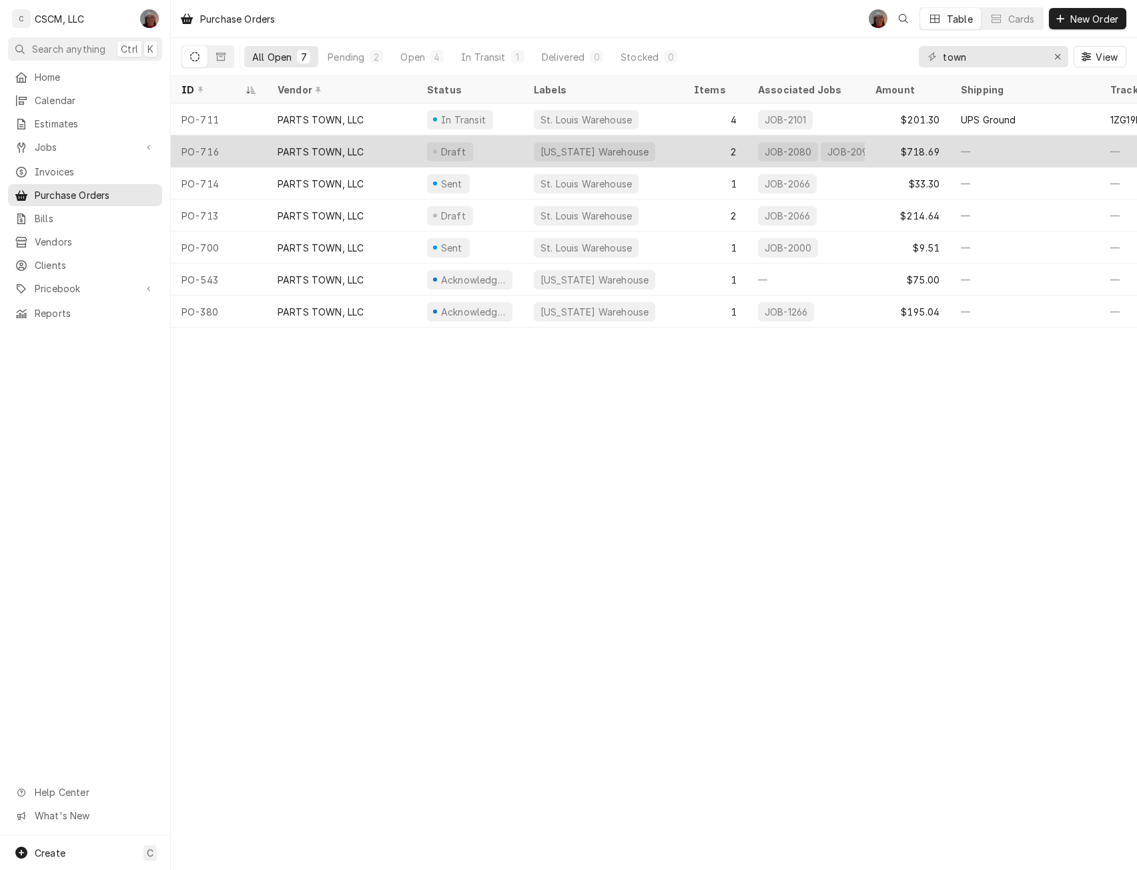
click at [483, 143] on div "Draft" at bounding box center [469, 151] width 107 height 32
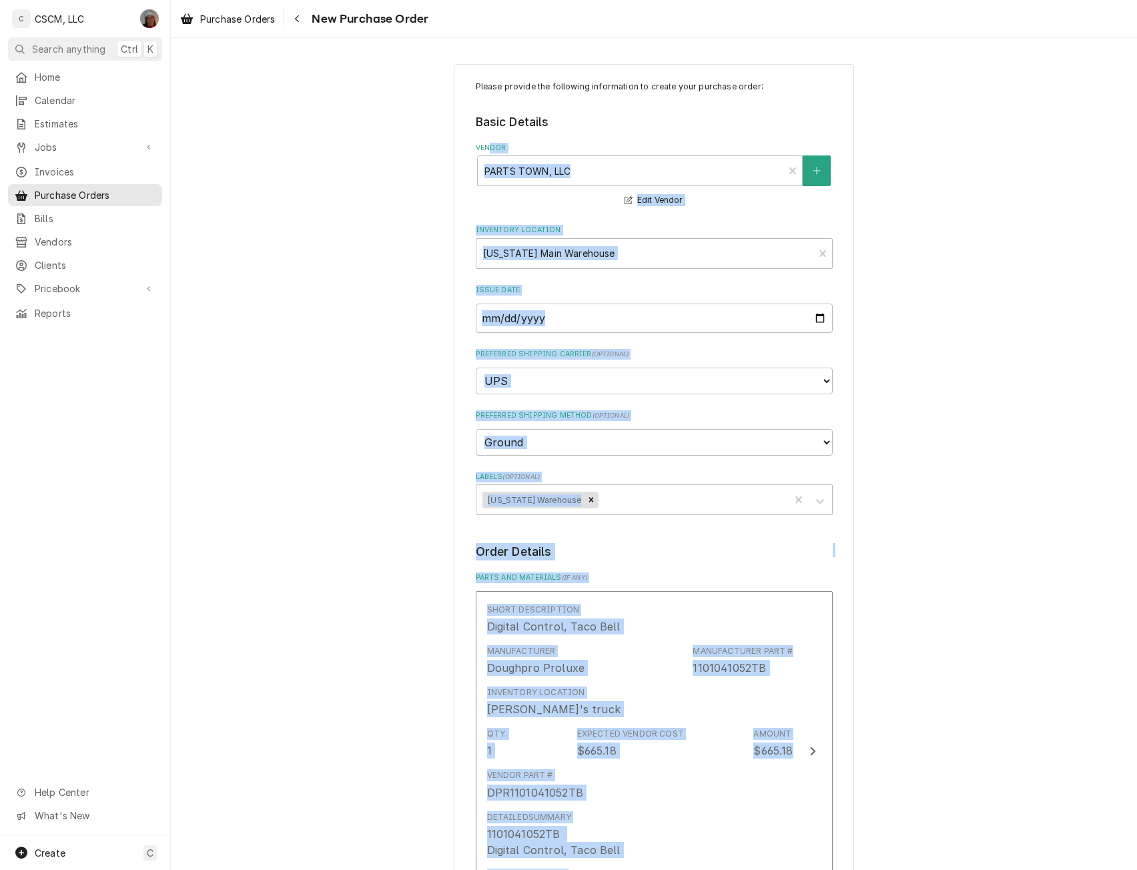
drag, startPoint x: 0, startPoint y: 0, endPoint x: 1031, endPoint y: 673, distance: 1231.6
click at [1031, 673] on div "Please provide the following information to create your purchase order: Basic D…" at bounding box center [654, 850] width 966 height 1596
click at [1030, 668] on div "Please provide the following information to create your purchase order: Basic D…" at bounding box center [654, 850] width 966 height 1596
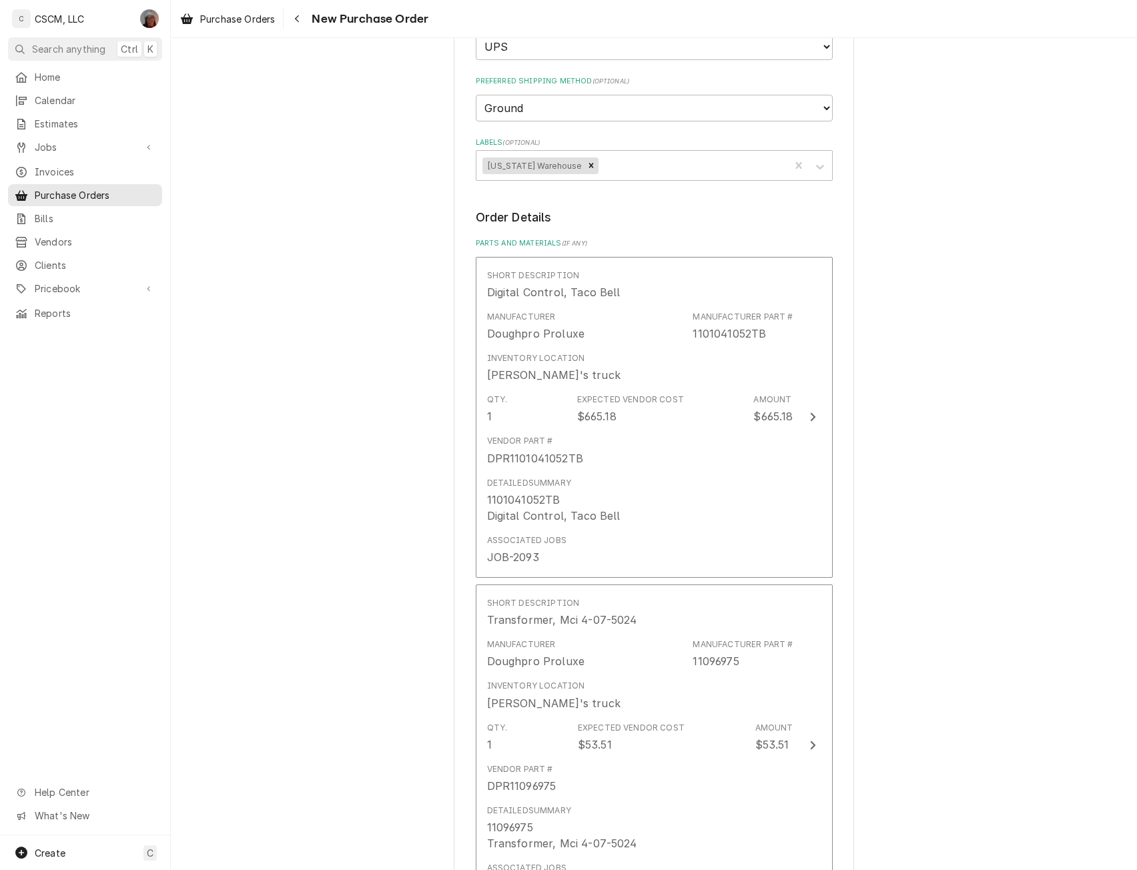
scroll to position [769, 0]
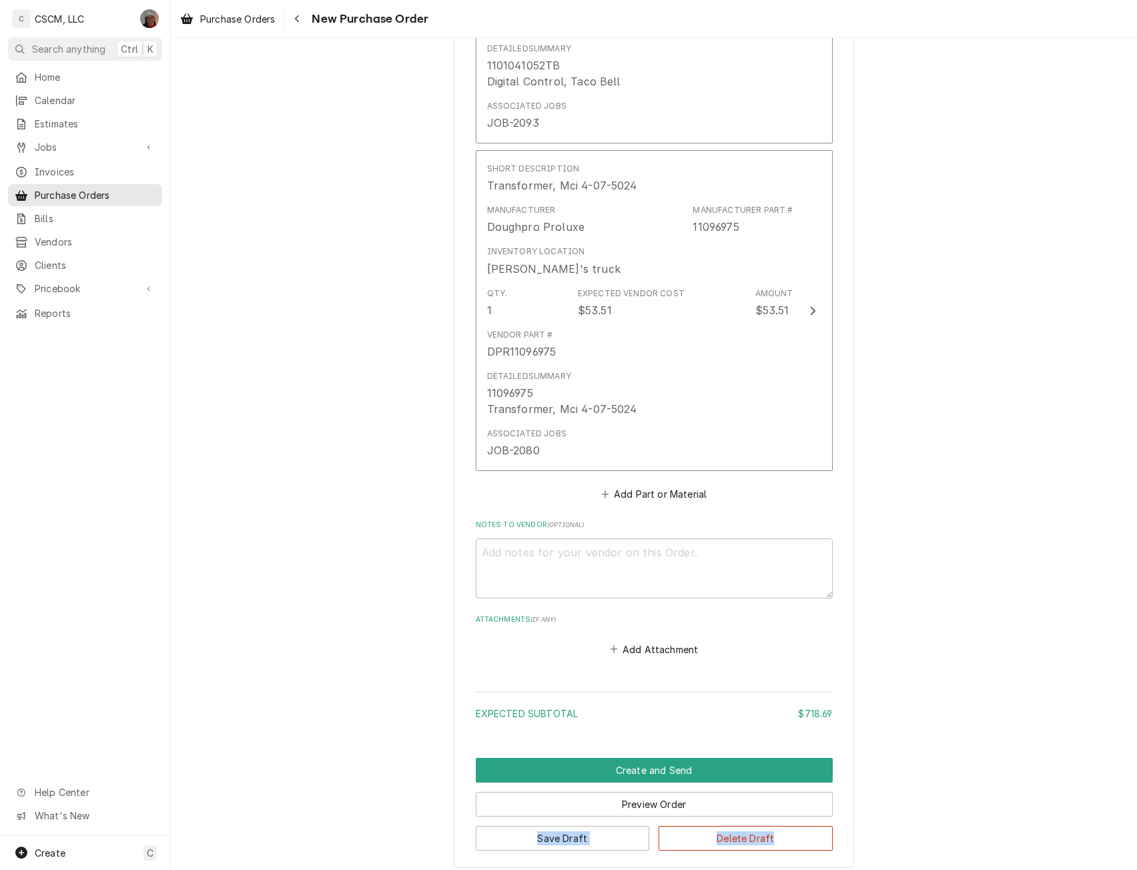
drag, startPoint x: 1116, startPoint y: 816, endPoint x: 1095, endPoint y: 789, distance: 34.2
click at [1117, 826] on div "Please provide the following information to create your purchase order: Basic D…" at bounding box center [654, 81] width 966 height 1596
click at [499, 561] on textarea "Notes to Vendor ( optional )" at bounding box center [654, 569] width 357 height 60
type textarea "x"
type textarea "B"
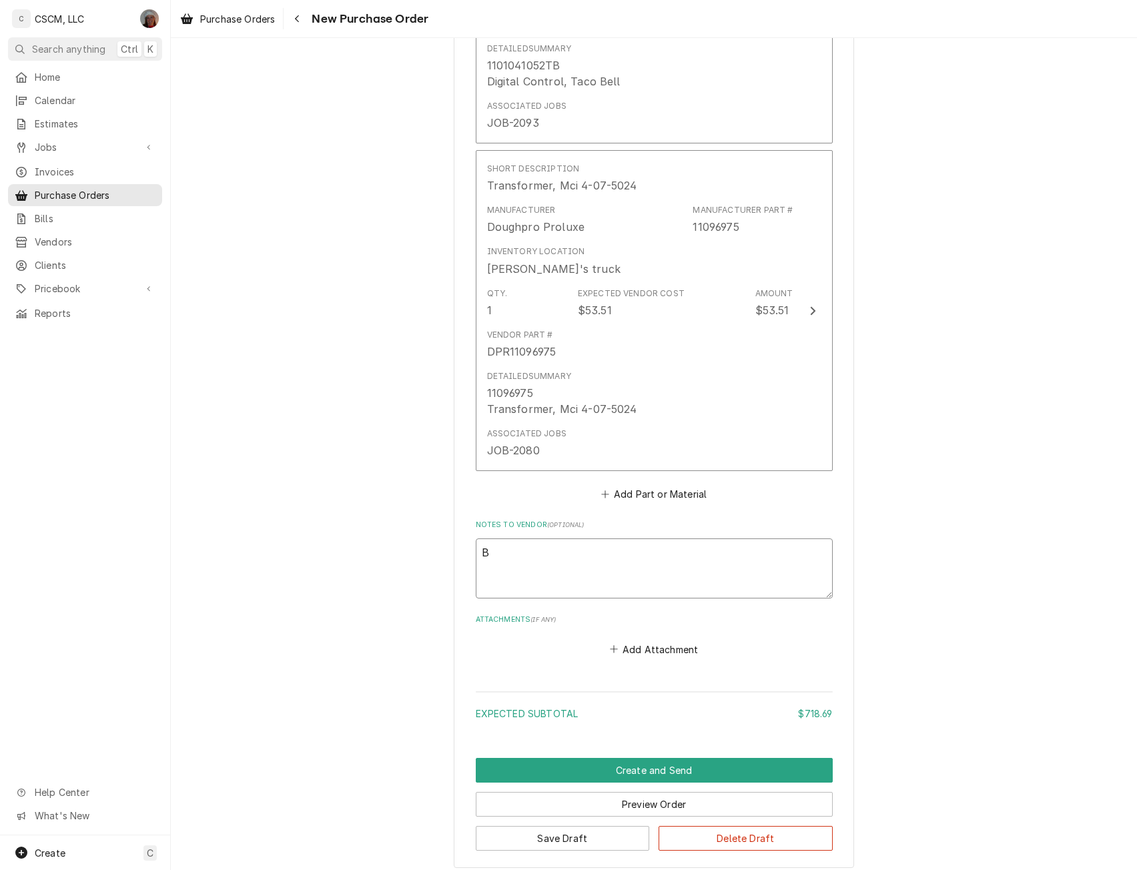
type textarea "x"
type textarea "Be"
type textarea "x"
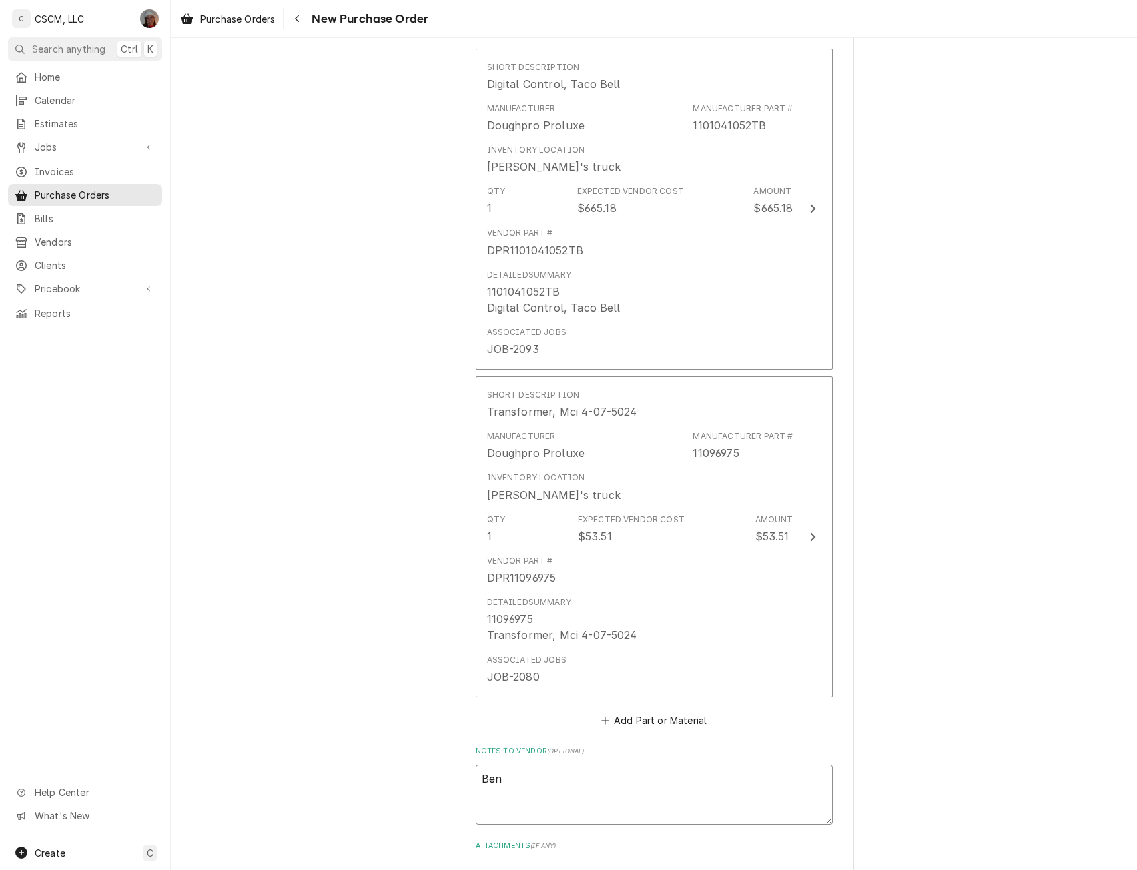
scroll to position [841, 0]
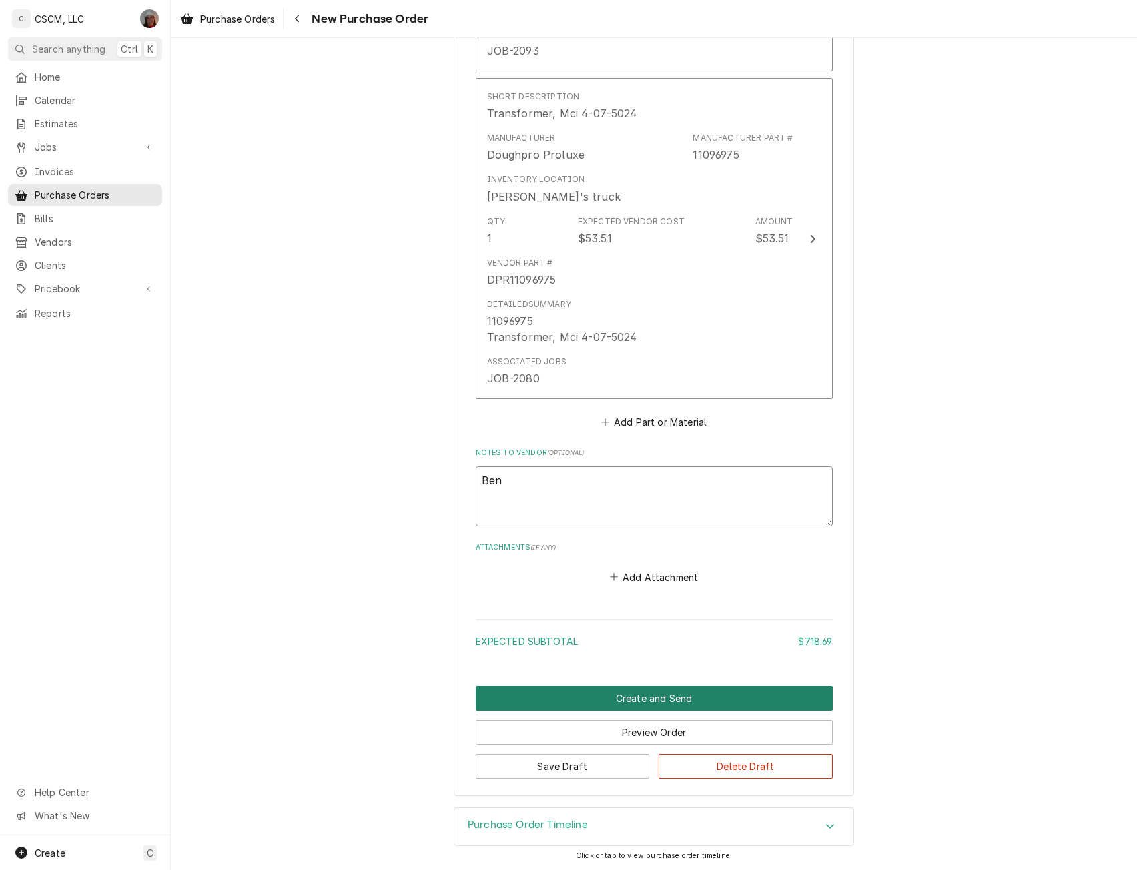
type textarea "Ben"
click at [664, 701] on button "Create and Send" at bounding box center [654, 698] width 357 height 25
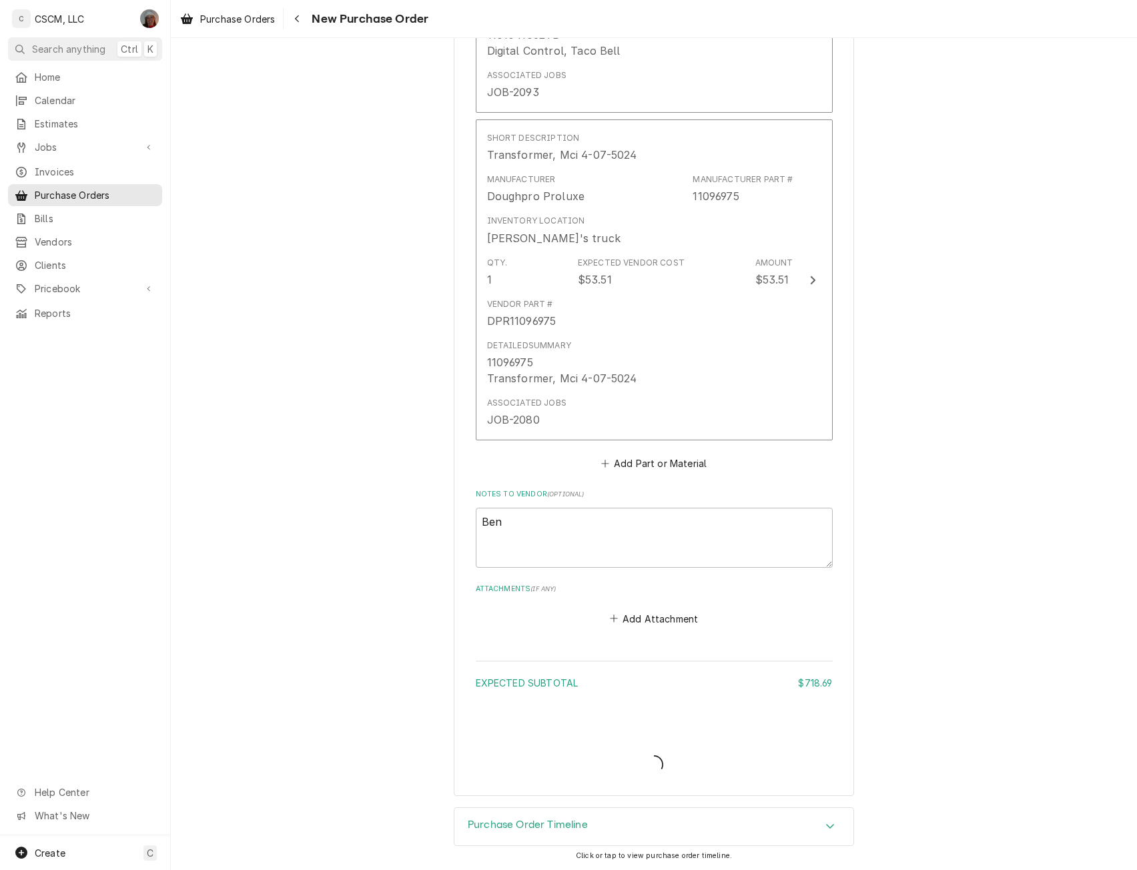
scroll to position [800, 0]
type textarea "x"
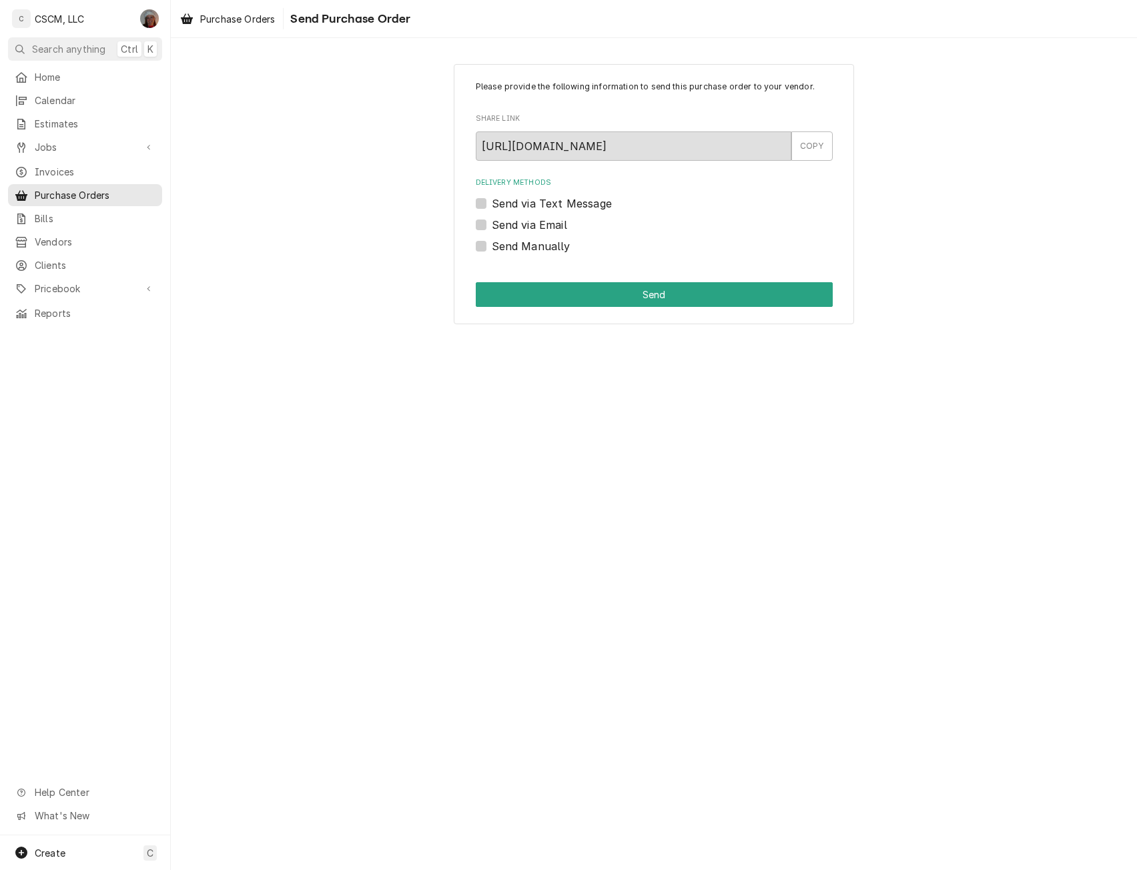
click at [492, 246] on label "Send Manually" at bounding box center [531, 246] width 79 height 16
click at [492, 246] on input "Send Manually" at bounding box center [670, 252] width 357 height 29
checkbox input "true"
click at [641, 289] on button "Send" at bounding box center [654, 294] width 357 height 25
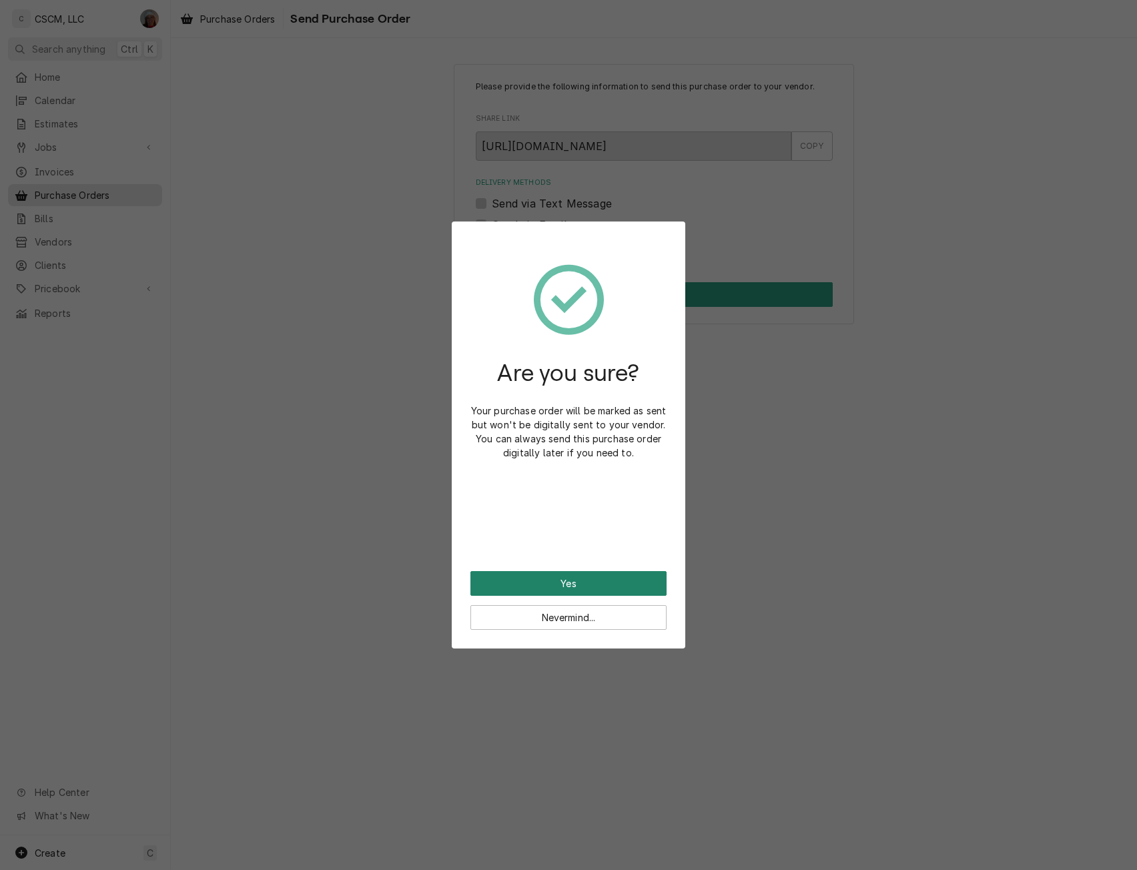
click at [531, 587] on button "Yes" at bounding box center [569, 583] width 196 height 25
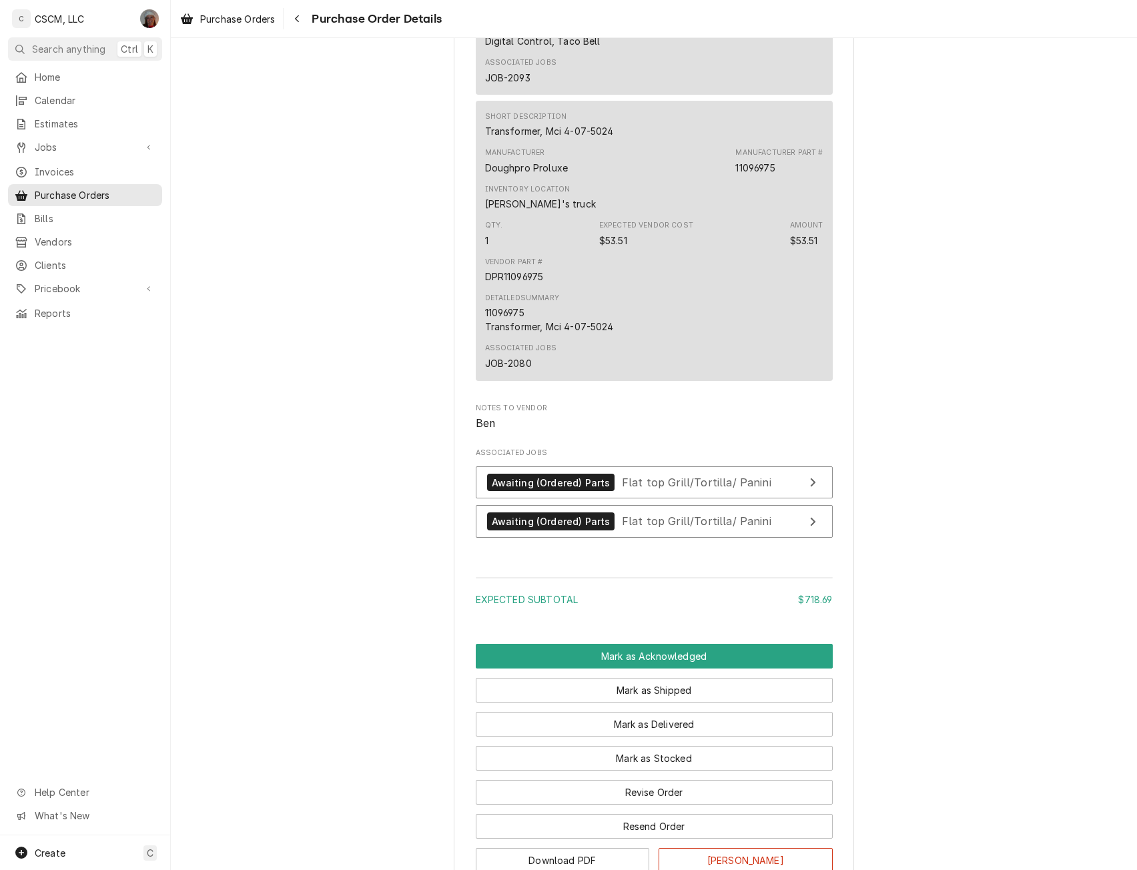
scroll to position [1069, 0]
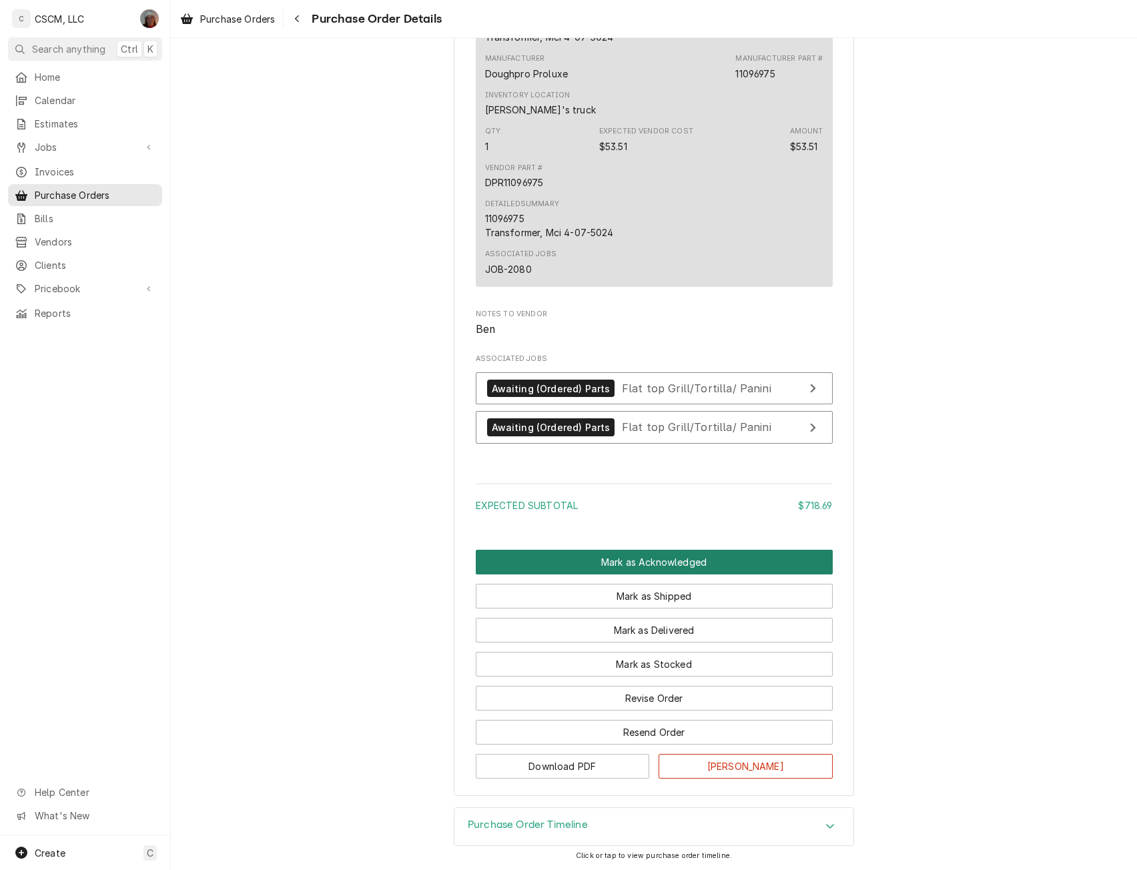
click at [663, 571] on button "Mark as Acknowledged" at bounding box center [654, 562] width 357 height 25
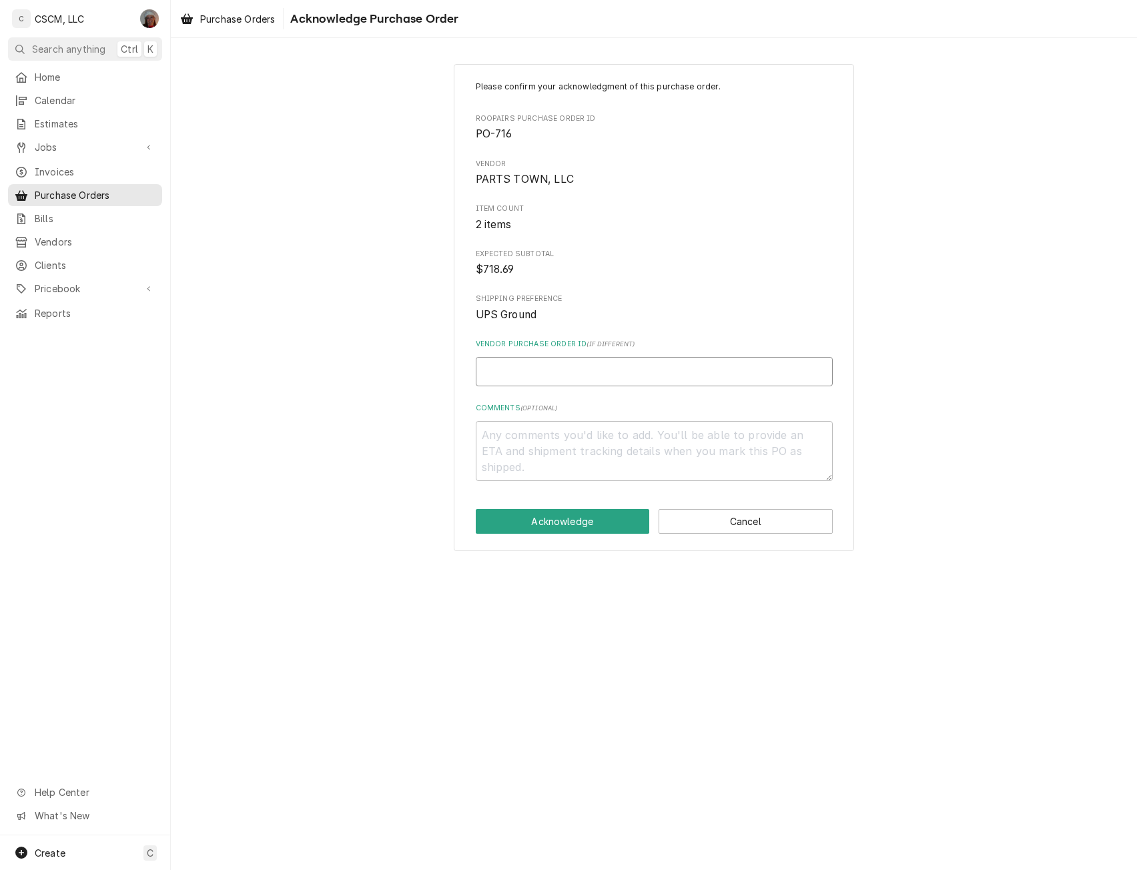
click at [515, 373] on input "Vendor Purchase Order ID ( if different )" at bounding box center [654, 371] width 357 height 29
type textarea "x"
type input "5"
type textarea "x"
type input "50"
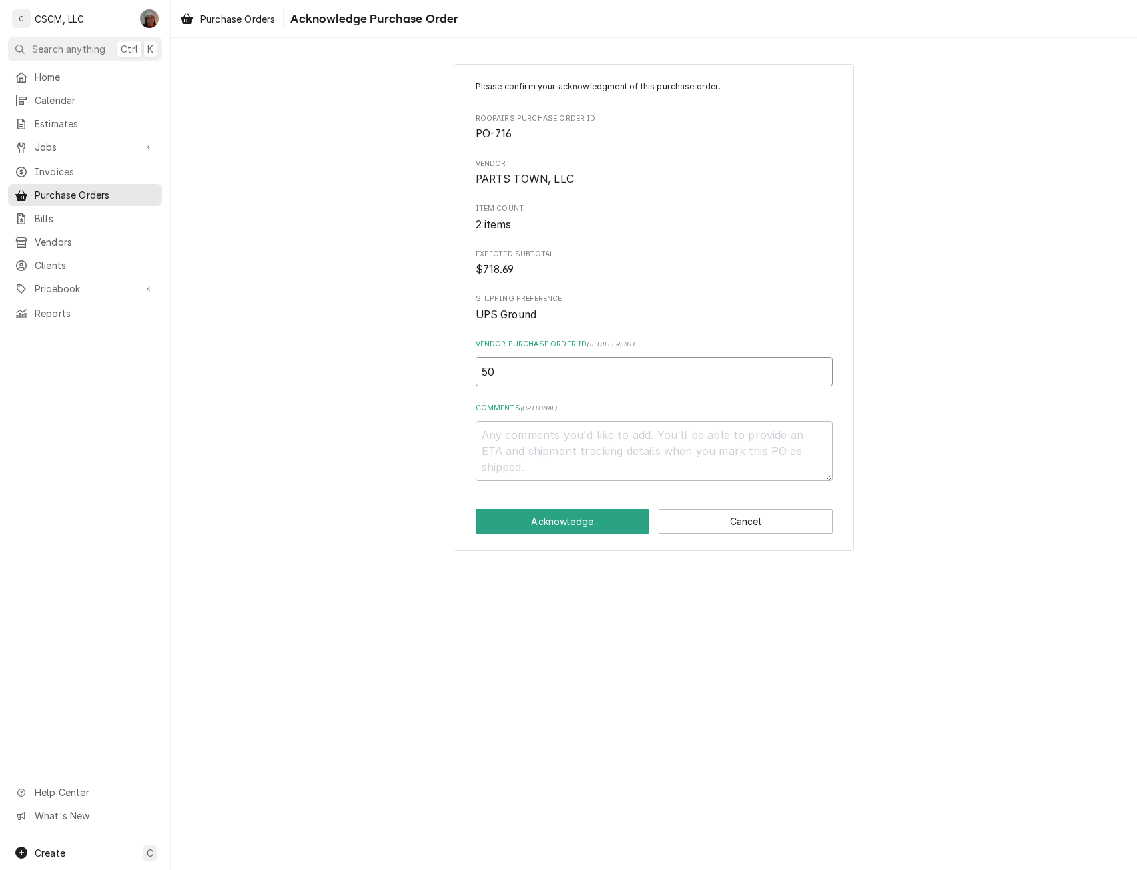
type textarea "x"
type input "506"
type textarea "x"
type input "5064"
type textarea "x"
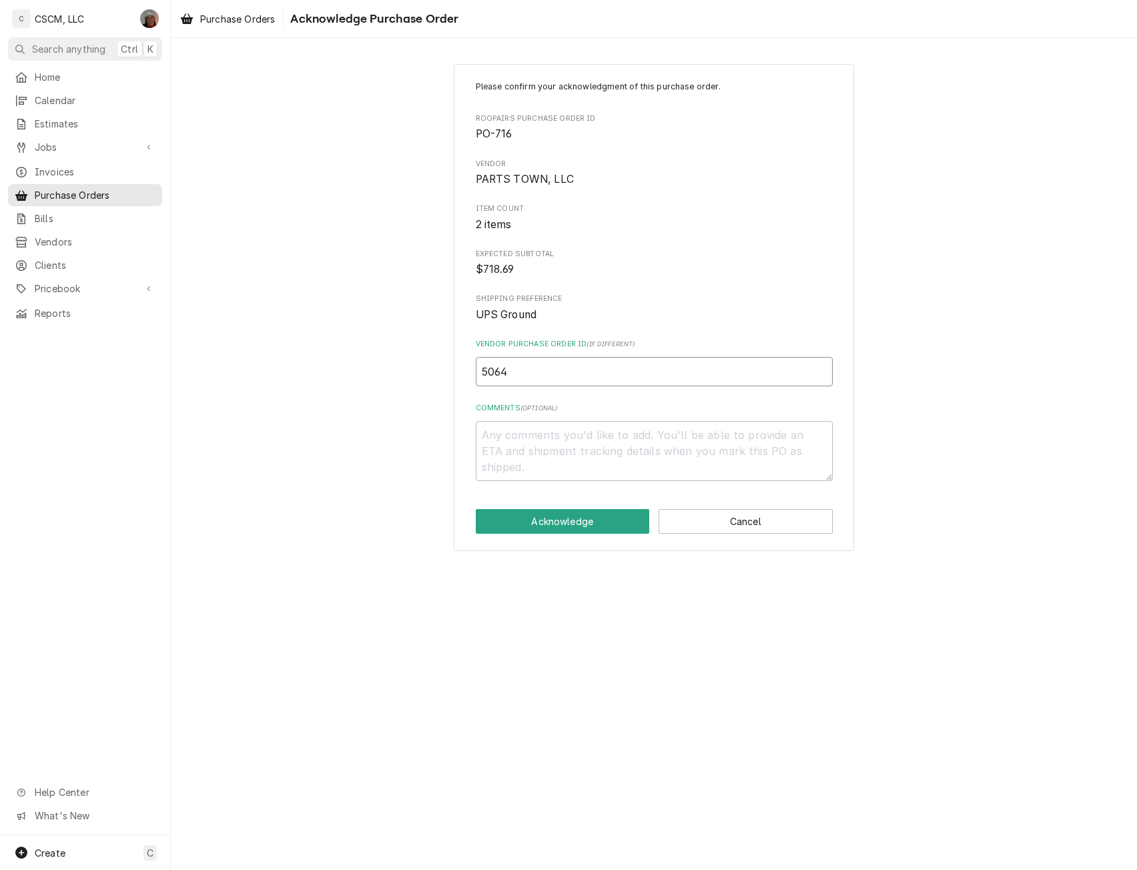
type input "50641"
type textarea "x"
type input "506412"
type textarea "x"
type input "5064126"
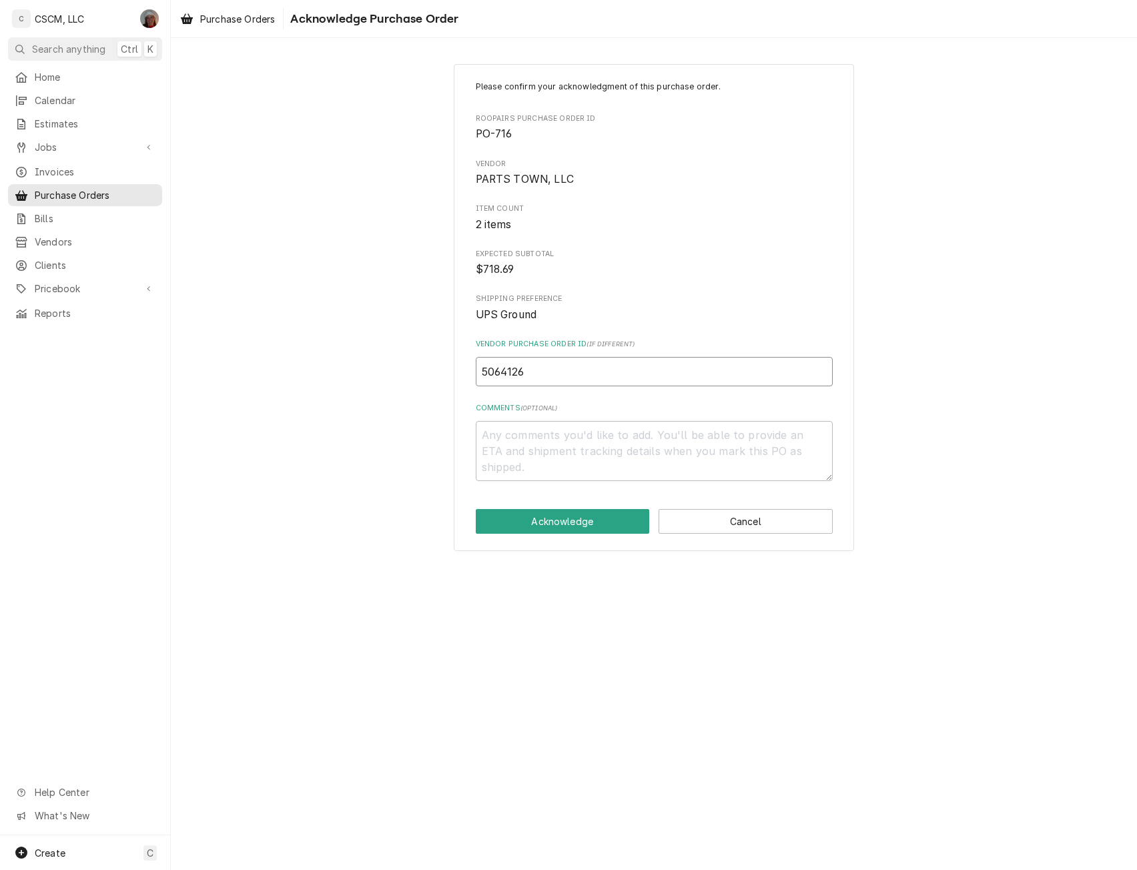
type textarea "x"
type input "50641261"
type textarea "x"
type input "506412613"
click at [553, 515] on button "Acknowledge" at bounding box center [563, 521] width 174 height 25
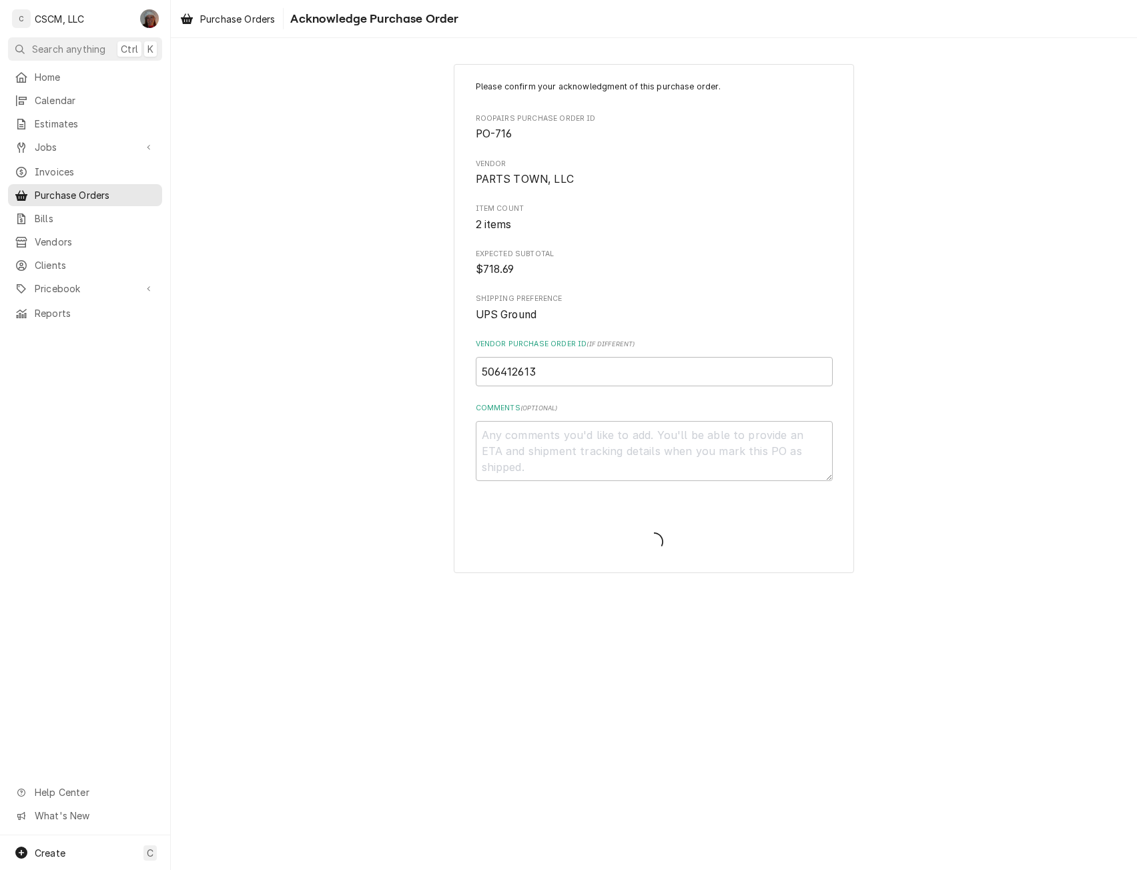
type textarea "x"
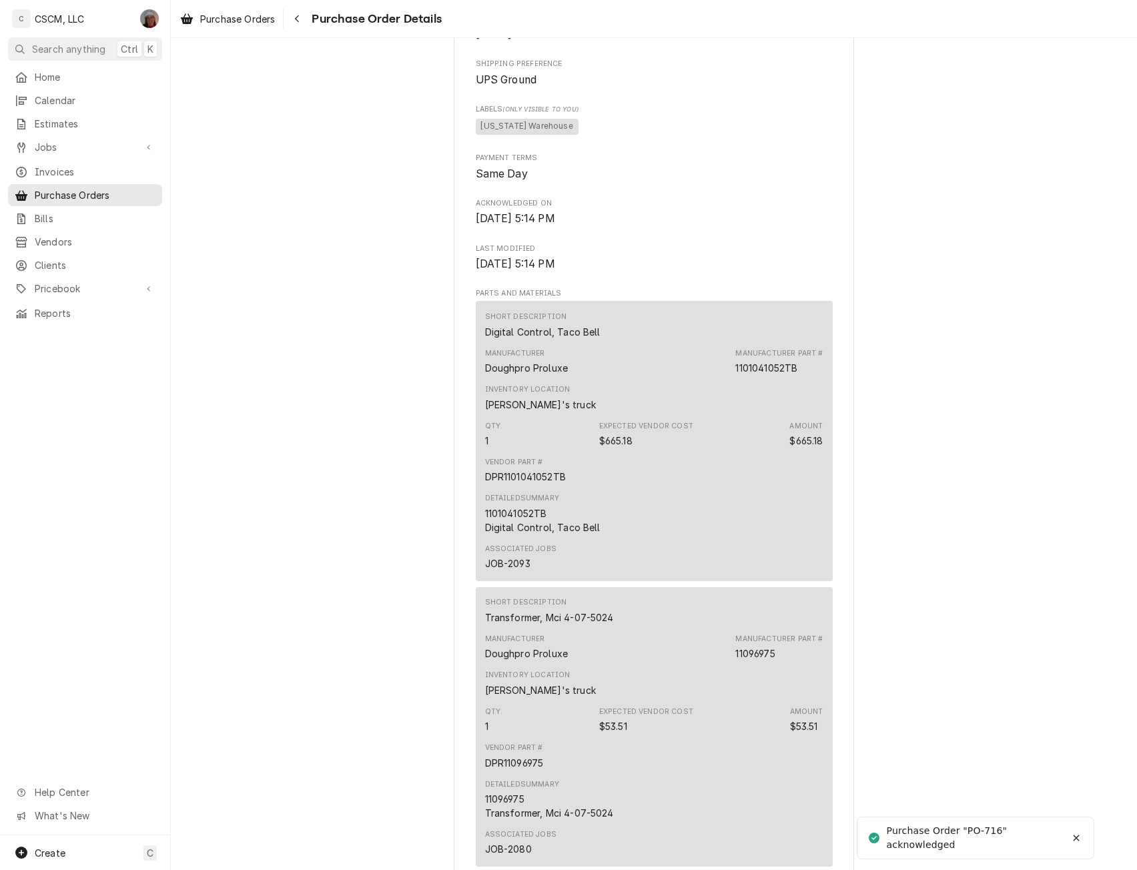
scroll to position [1059, 0]
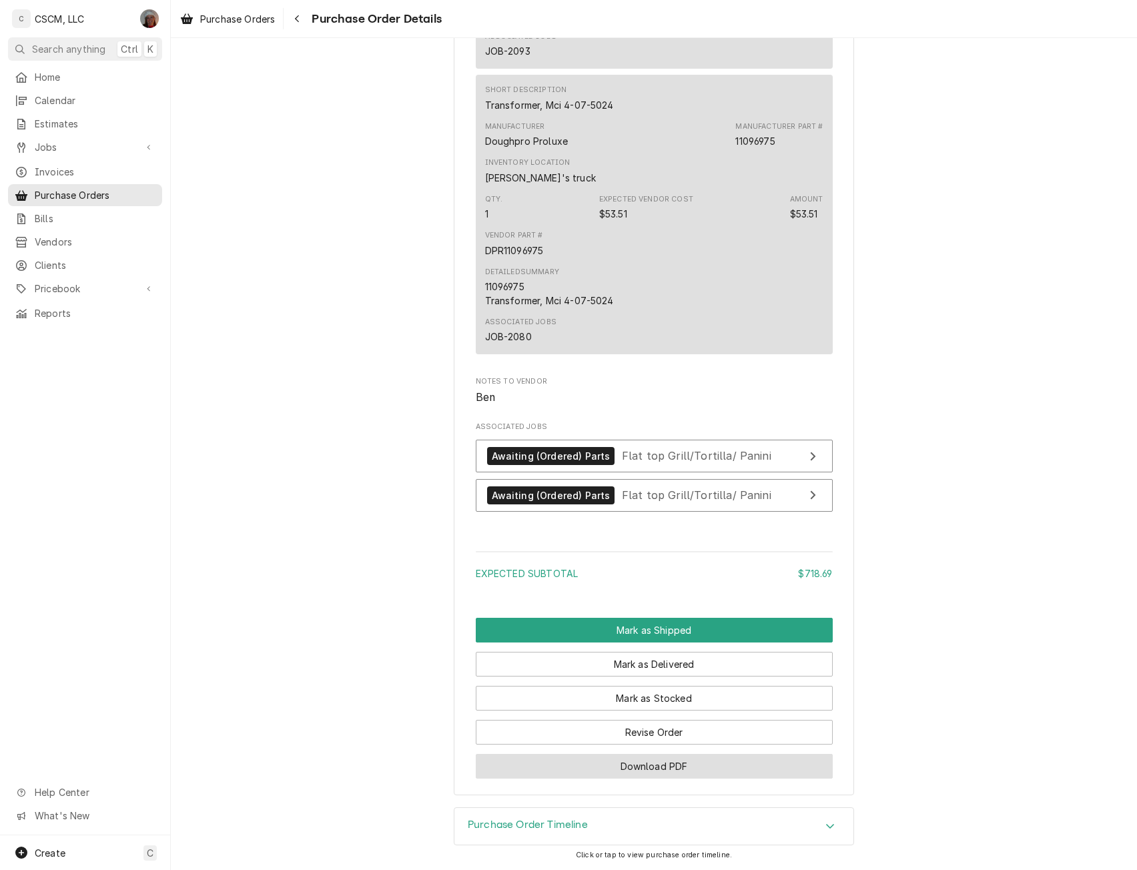
click at [653, 767] on button "Download PDF" at bounding box center [654, 766] width 357 height 25
click at [300, 17] on icon "Navigate back" at bounding box center [297, 18] width 6 height 9
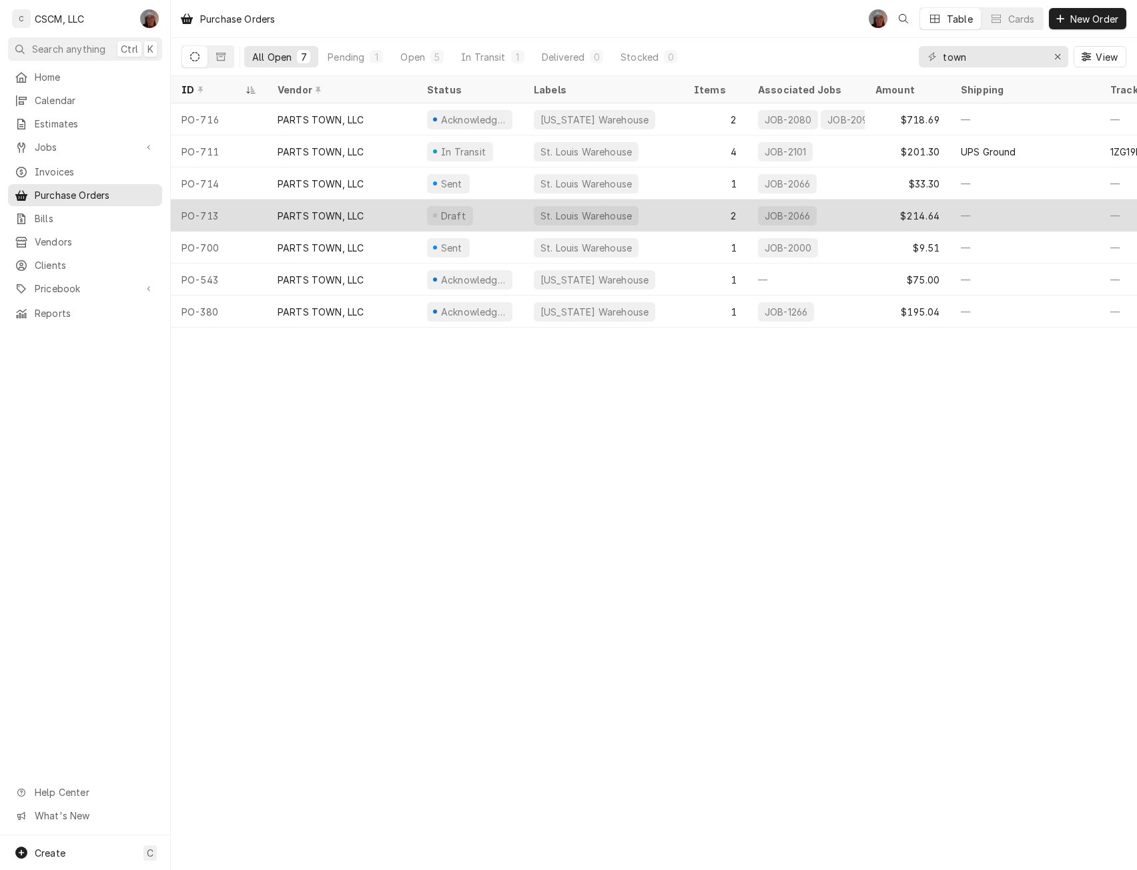
click at [369, 207] on div "PARTS TOWN, LLC" at bounding box center [342, 216] width 150 height 32
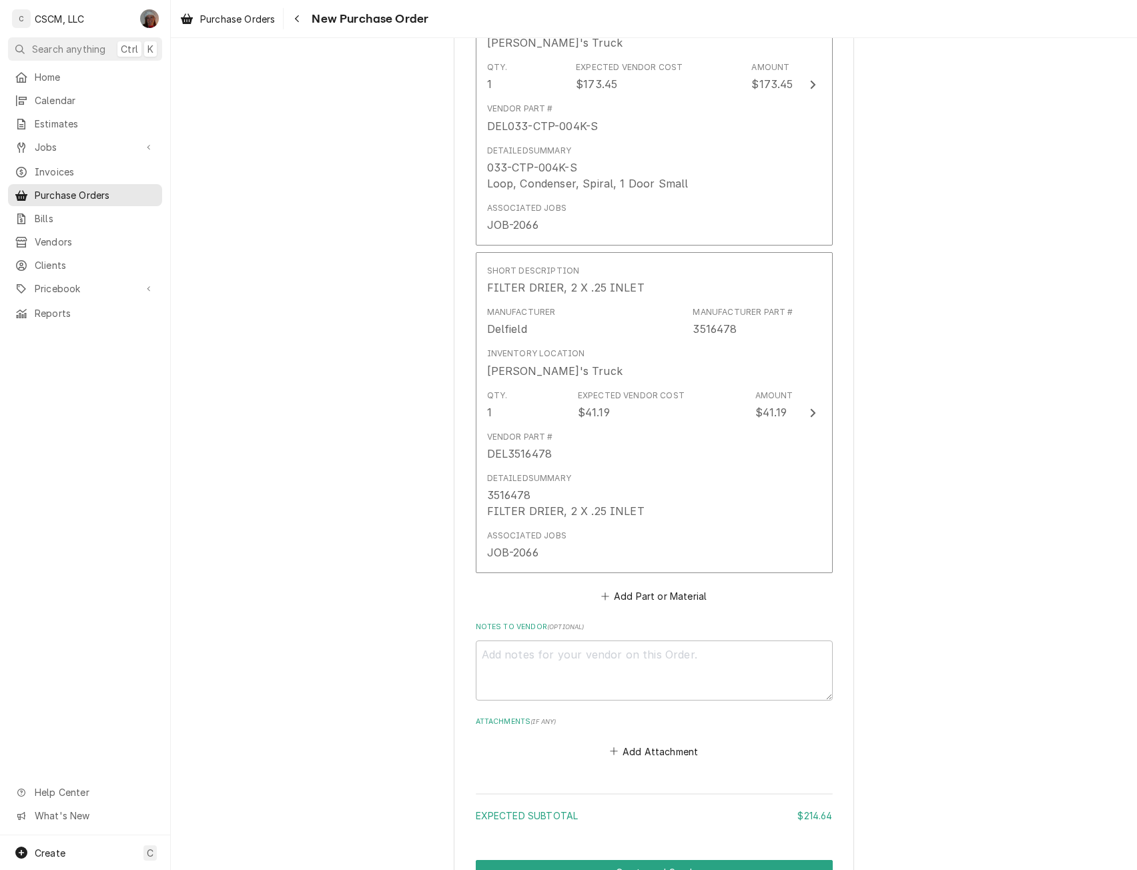
scroll to position [841, 0]
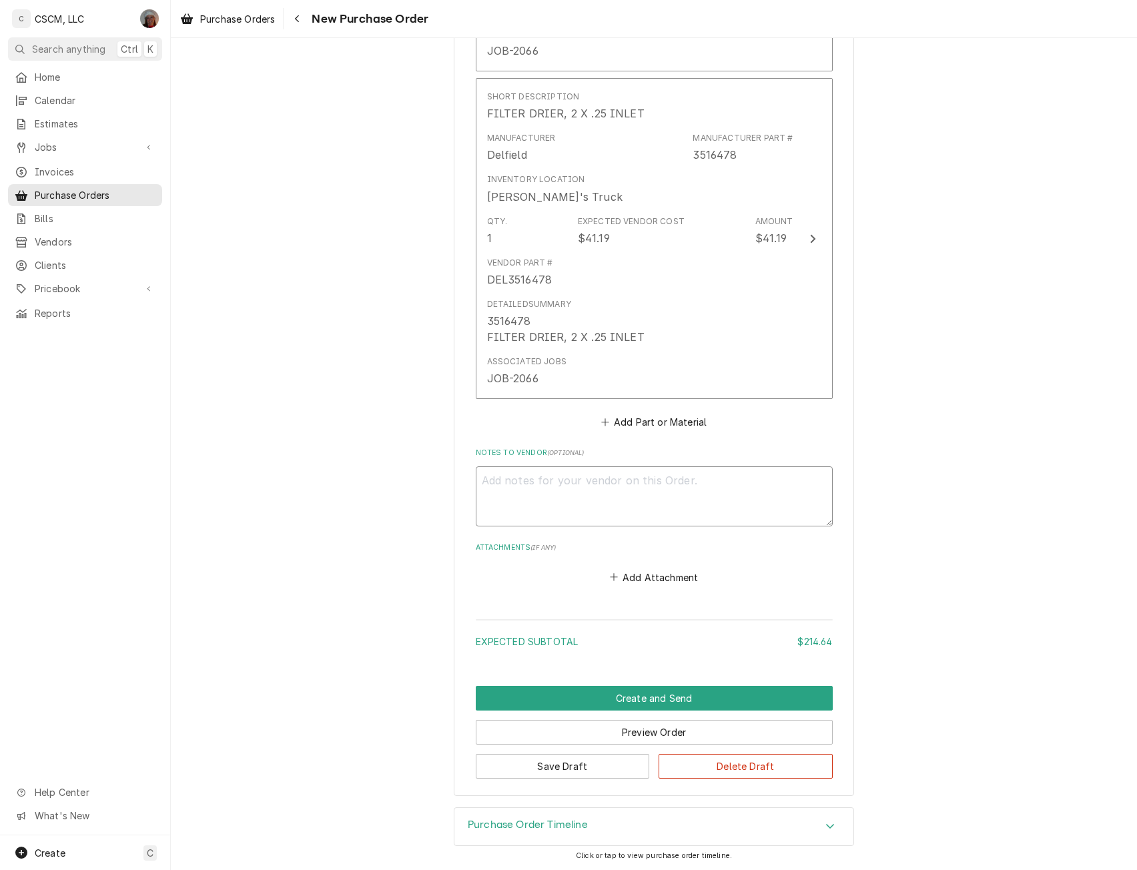
click at [524, 502] on textarea "Notes to Vendor ( optional )" at bounding box center [654, 497] width 357 height 60
type textarea "x"
type textarea "B"
type textarea "x"
type textarea "Be"
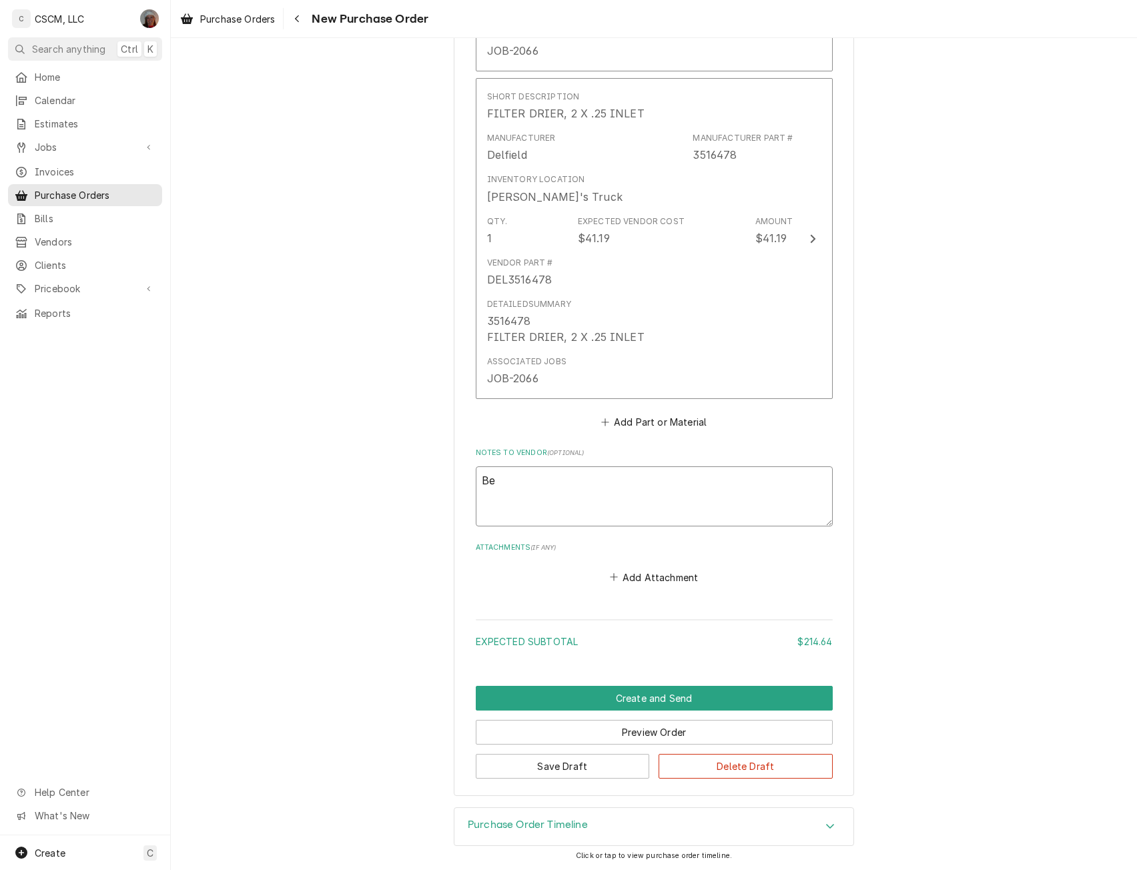
type textarea "x"
type textarea "Ben"
click at [685, 697] on button "Create and Send" at bounding box center [654, 698] width 357 height 25
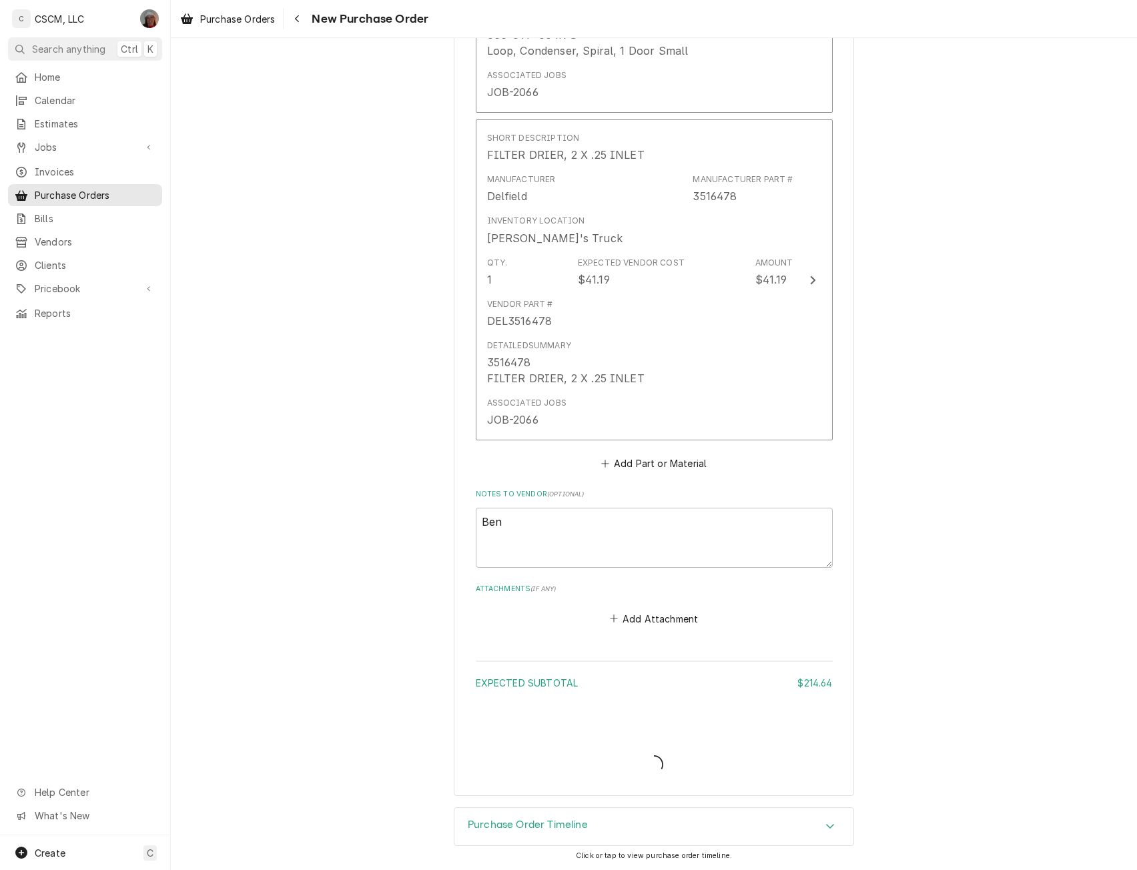
scroll to position [800, 0]
type textarea "x"
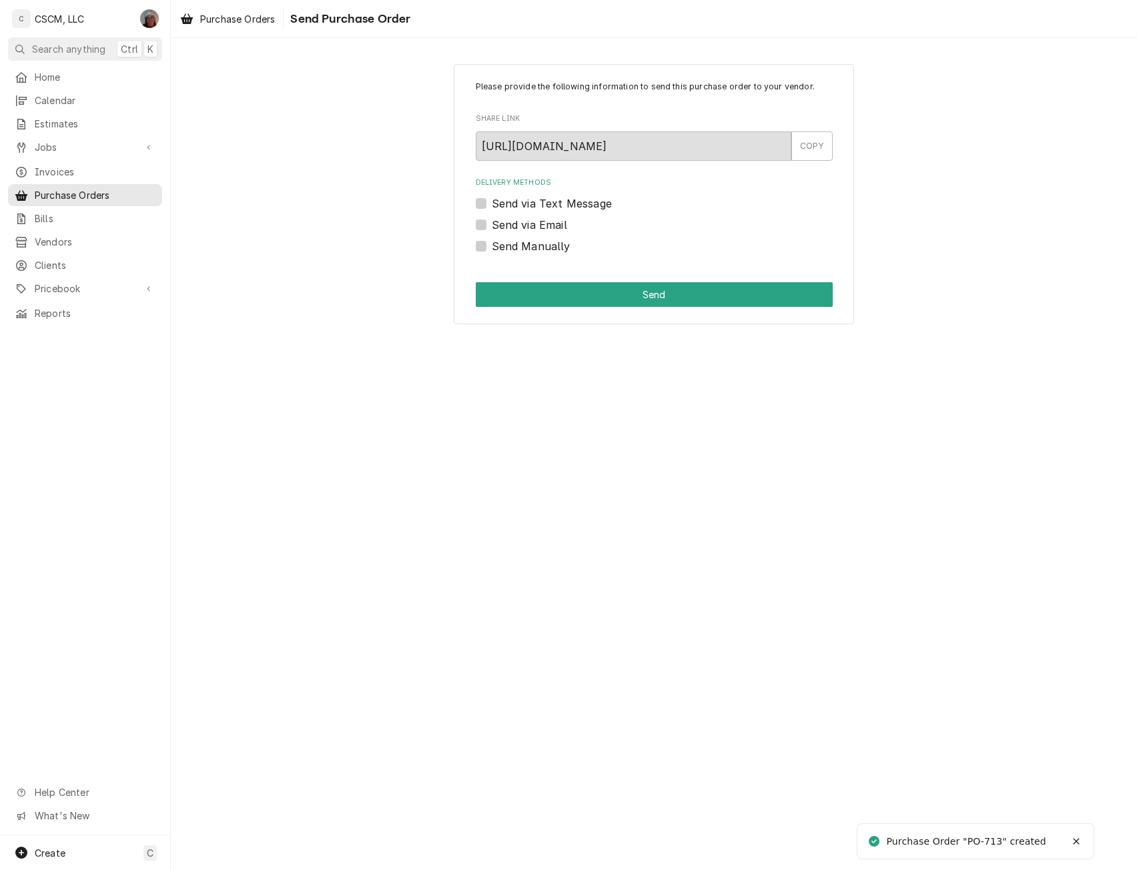
click at [492, 246] on label "Send Manually" at bounding box center [531, 246] width 79 height 16
click at [492, 246] on input "Send Manually" at bounding box center [670, 252] width 357 height 29
checkbox input "true"
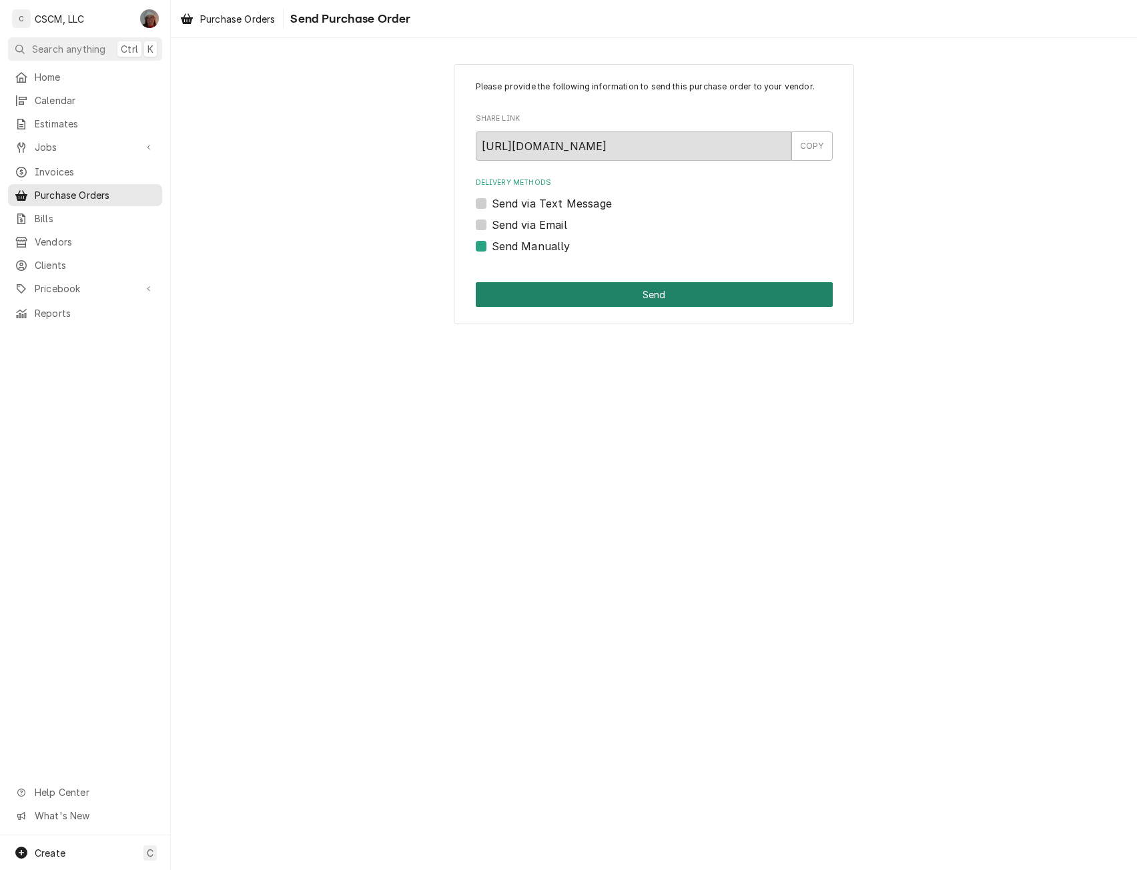
click at [605, 299] on button "Send" at bounding box center [654, 294] width 357 height 25
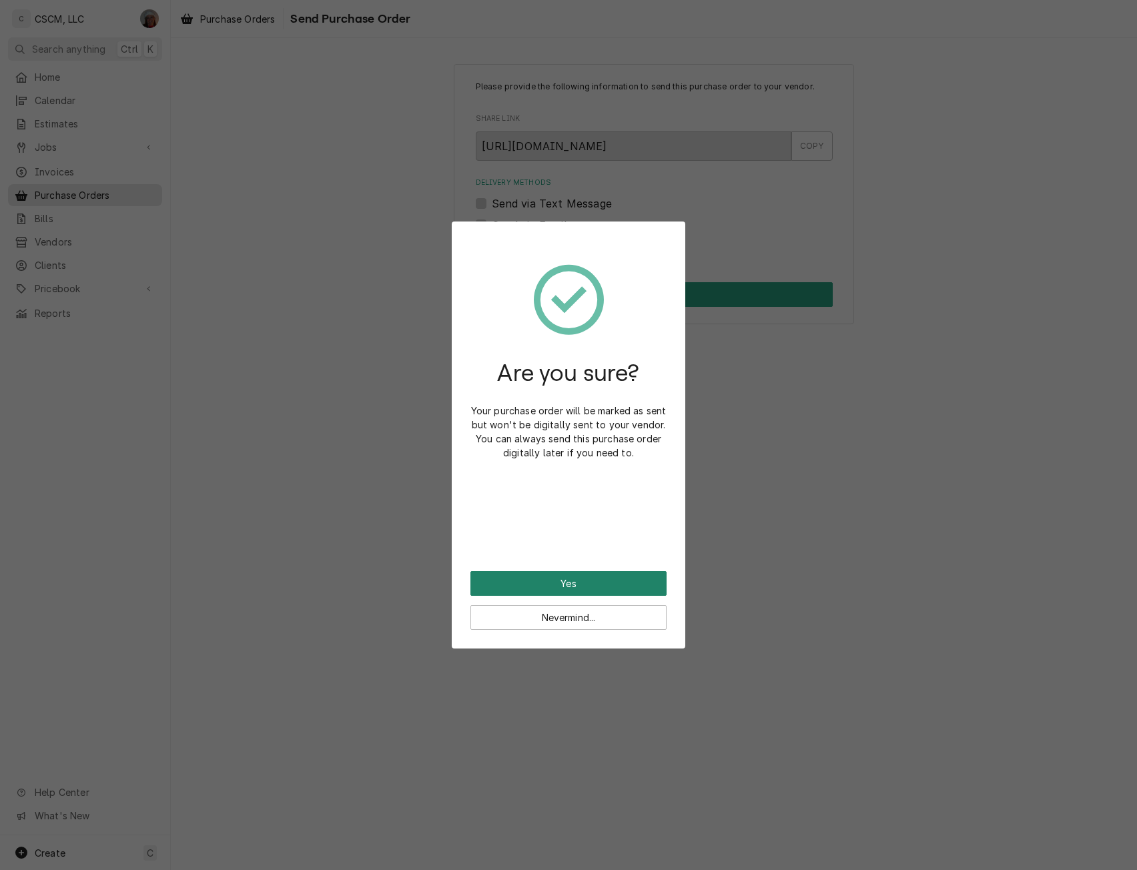
click at [559, 590] on button "Yes" at bounding box center [569, 583] width 196 height 25
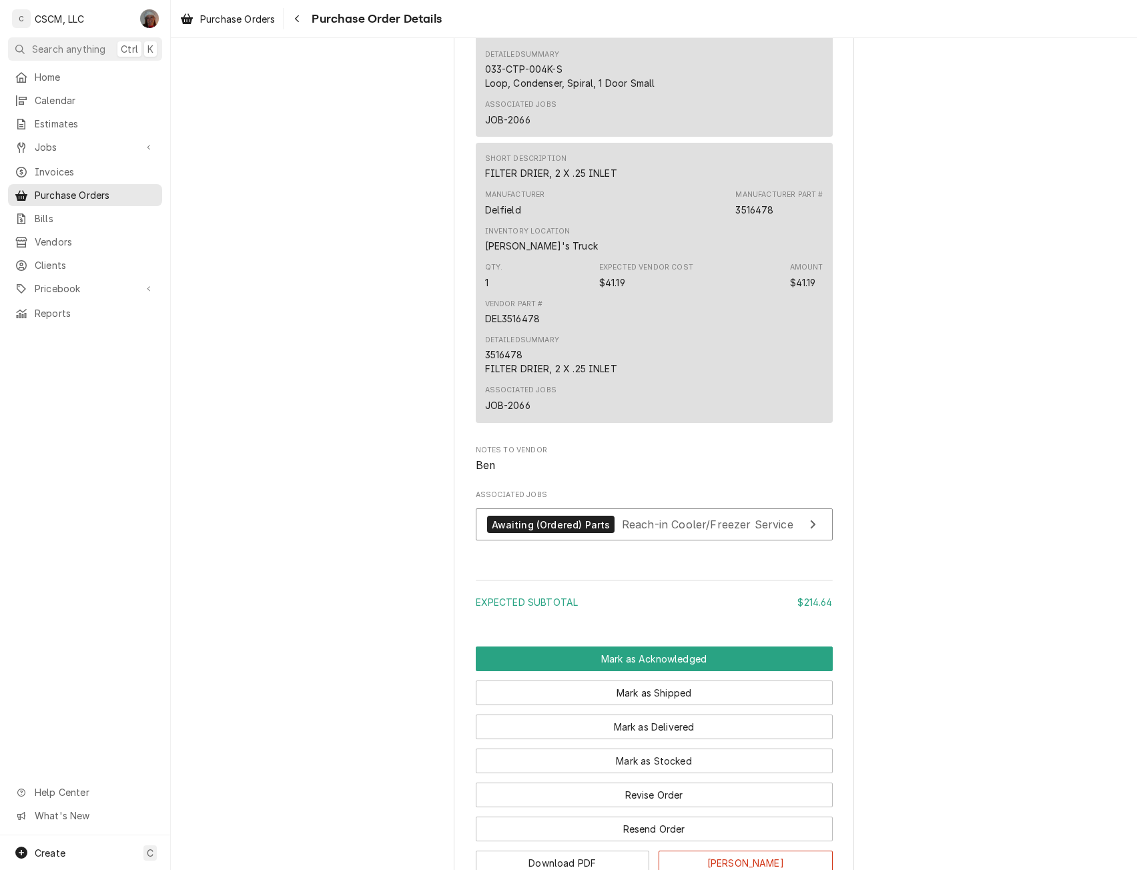
scroll to position [907, 0]
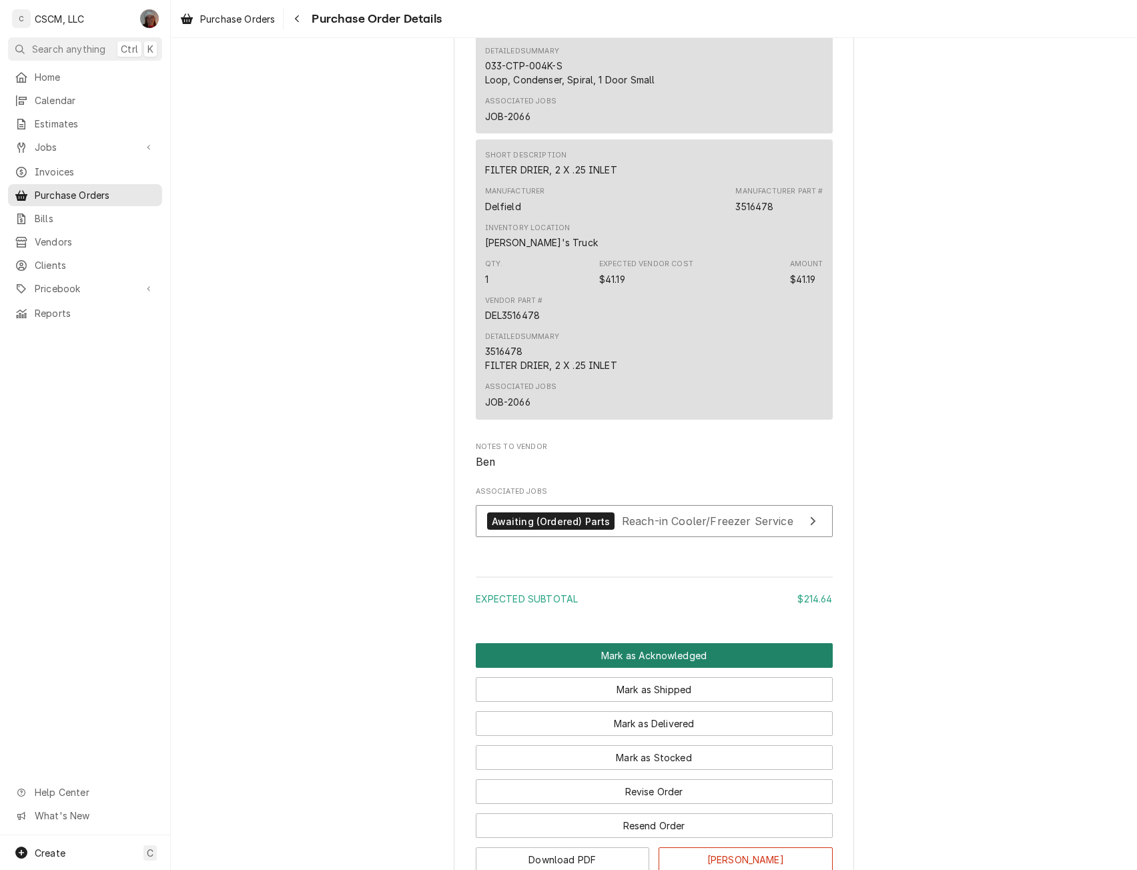
click at [645, 668] on button "Mark as Acknowledged" at bounding box center [654, 655] width 357 height 25
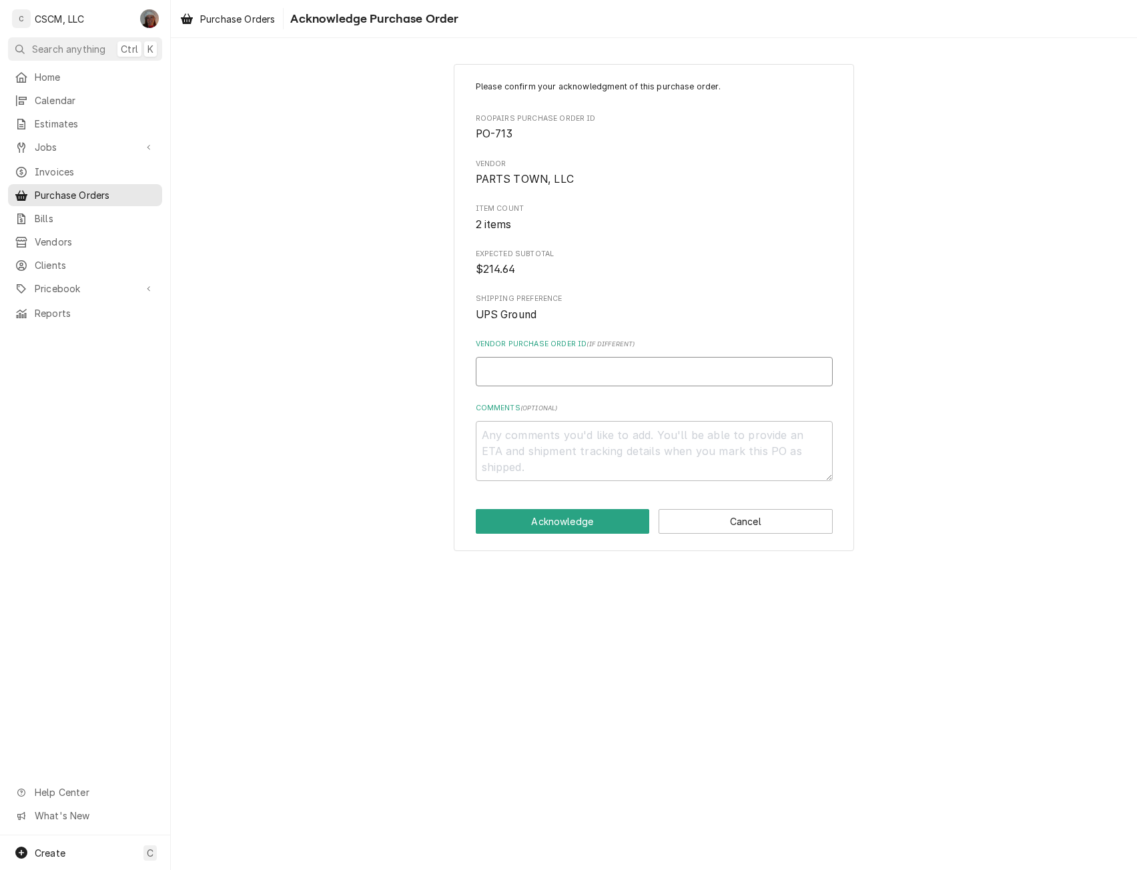
click at [535, 374] on input "Vendor Purchase Order ID ( if different )" at bounding box center [654, 371] width 357 height 29
type textarea "x"
type input "5"
type textarea "x"
type input "506"
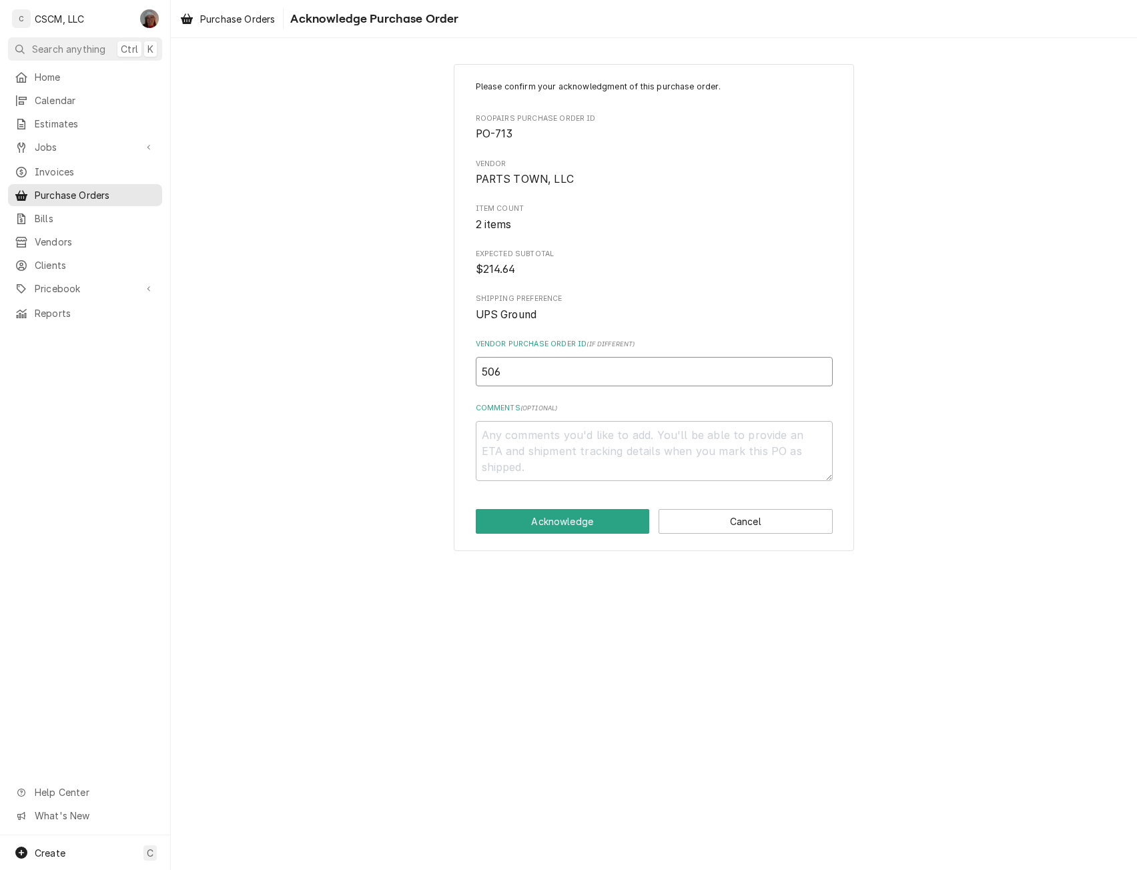
type textarea "x"
type input "5064"
type textarea "x"
type input "50641"
type textarea "x"
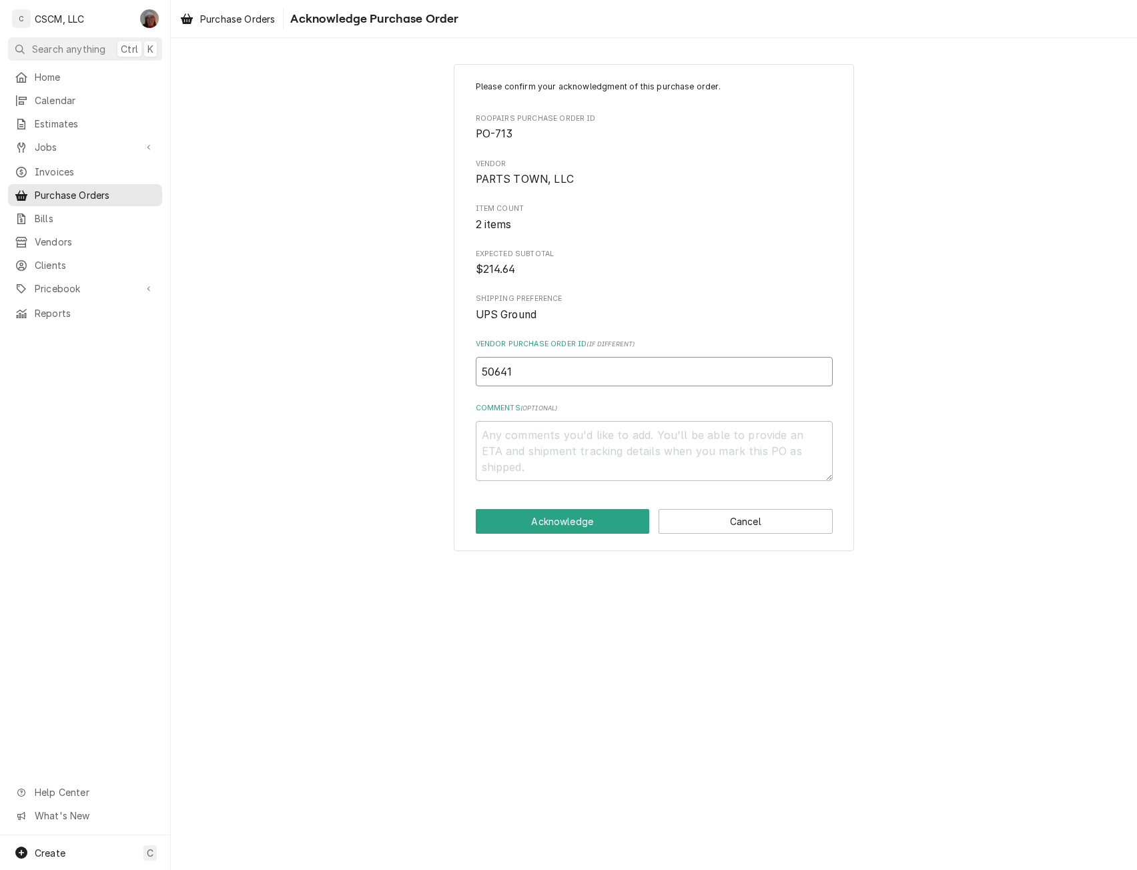
type input "506412"
type textarea "x"
type input "5064126"
type textarea "x"
type input "50641269"
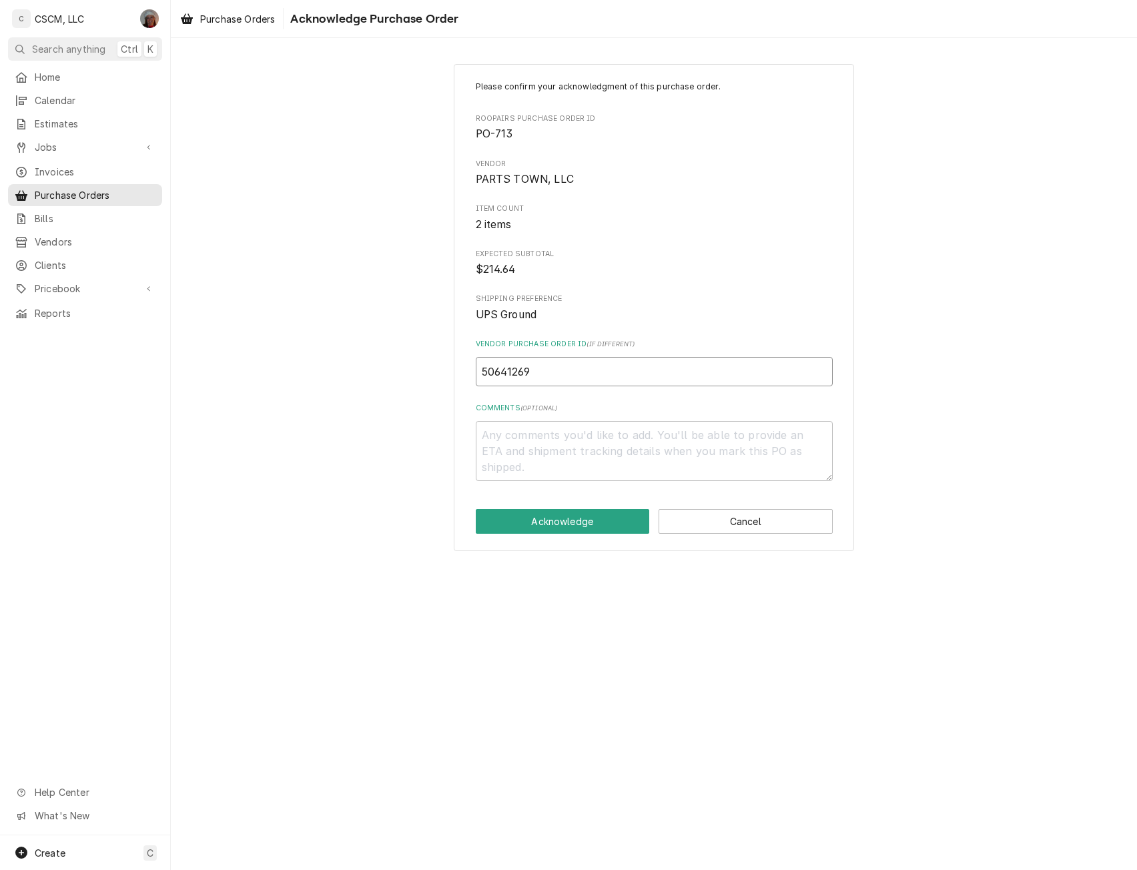
type textarea "x"
type input "506412698"
click at [571, 517] on button "Acknowledge" at bounding box center [563, 521] width 174 height 25
type textarea "x"
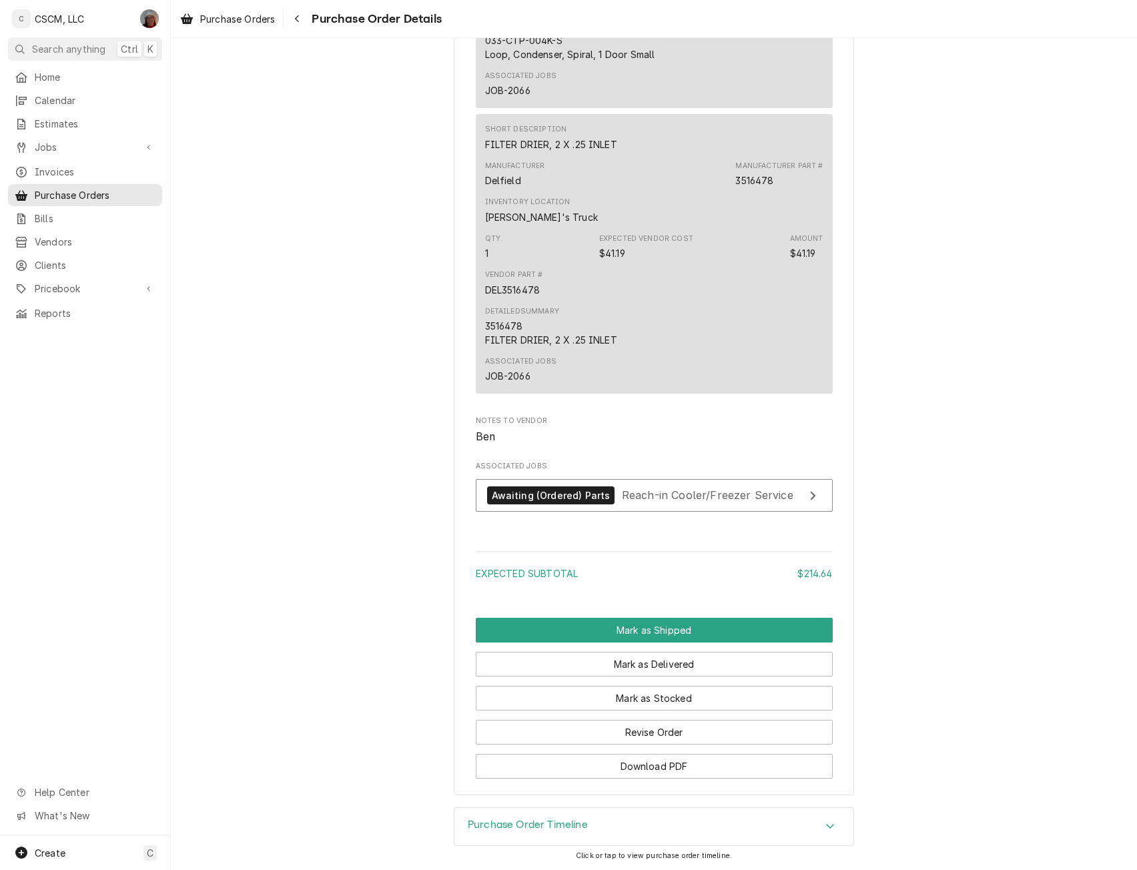
scroll to position [1020, 0]
click at [637, 761] on button "Download PDF" at bounding box center [654, 766] width 357 height 25
click at [659, 500] on span "Reach-in Cooler/Freezer Service" at bounding box center [708, 495] width 172 height 13
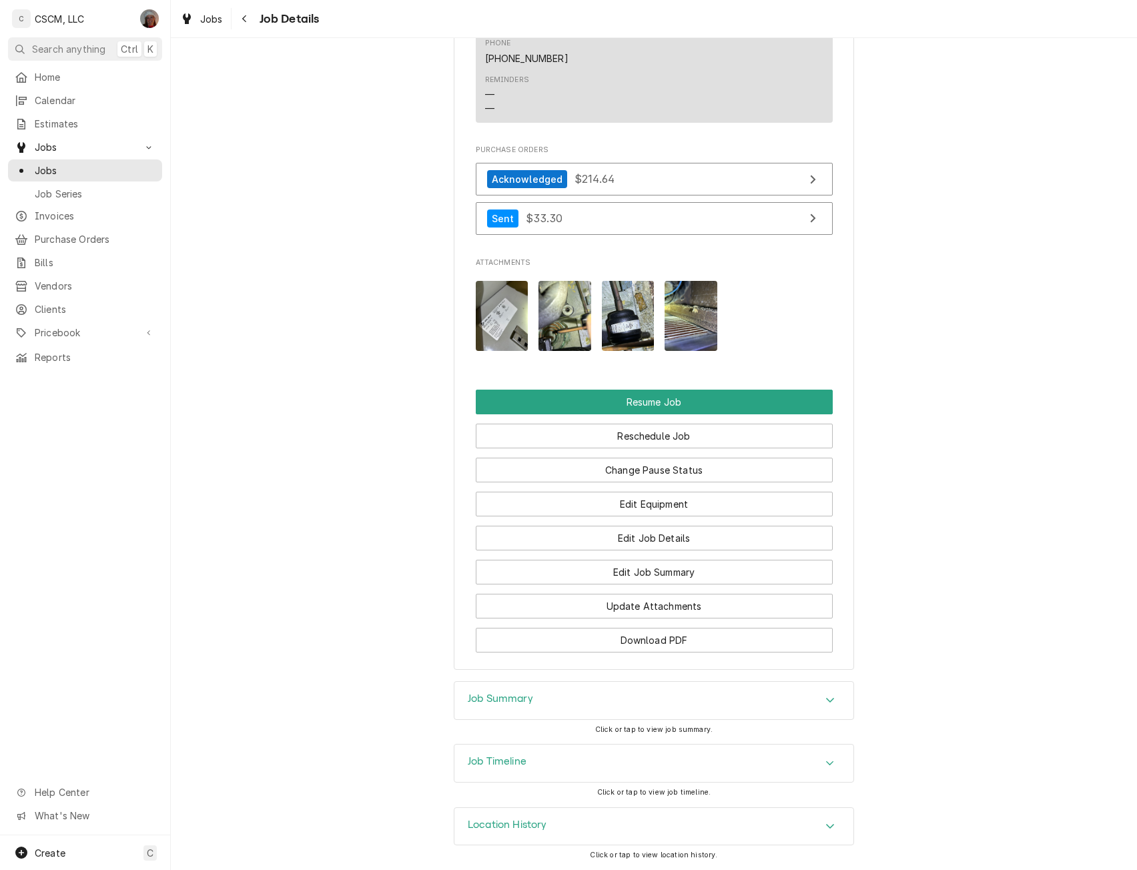
scroll to position [1543, 0]
click at [651, 631] on button "Download PDF" at bounding box center [654, 640] width 357 height 25
click at [43, 164] on span "Jobs" at bounding box center [95, 171] width 121 height 14
